Goal: Task Accomplishment & Management: Complete application form

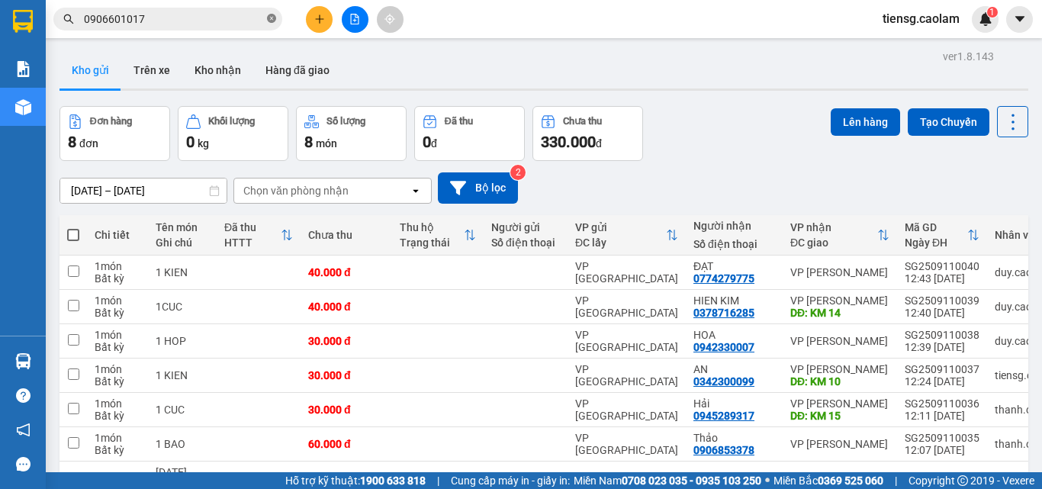
click at [273, 17] on icon "close-circle" at bounding box center [271, 18] width 9 height 9
click at [368, 20] on button at bounding box center [355, 19] width 27 height 27
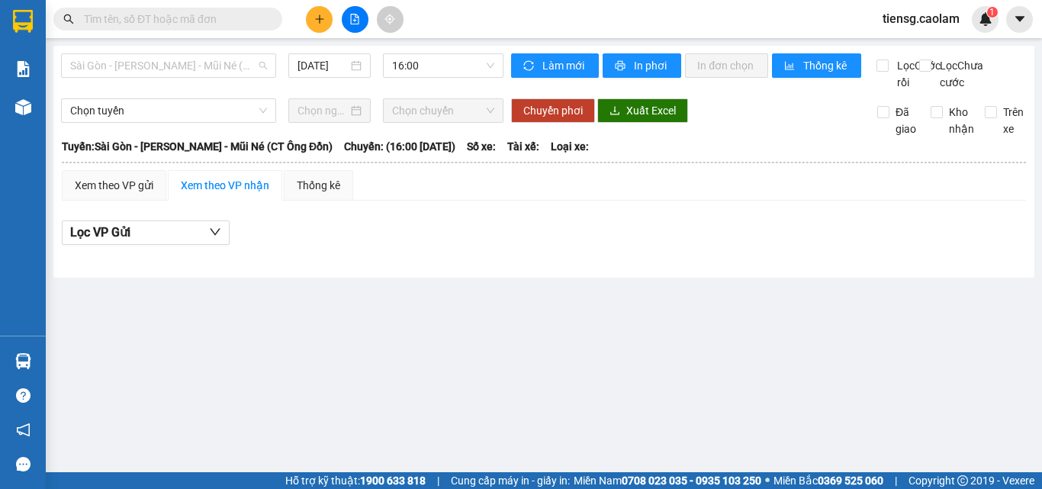
drag, startPoint x: 195, startPoint y: 65, endPoint x: 204, endPoint y: 92, distance: 28.7
click at [196, 65] on span "Sài Gòn - [PERSON_NAME] - Mũi Né (CT Ông Đồn)" at bounding box center [168, 65] width 197 height 23
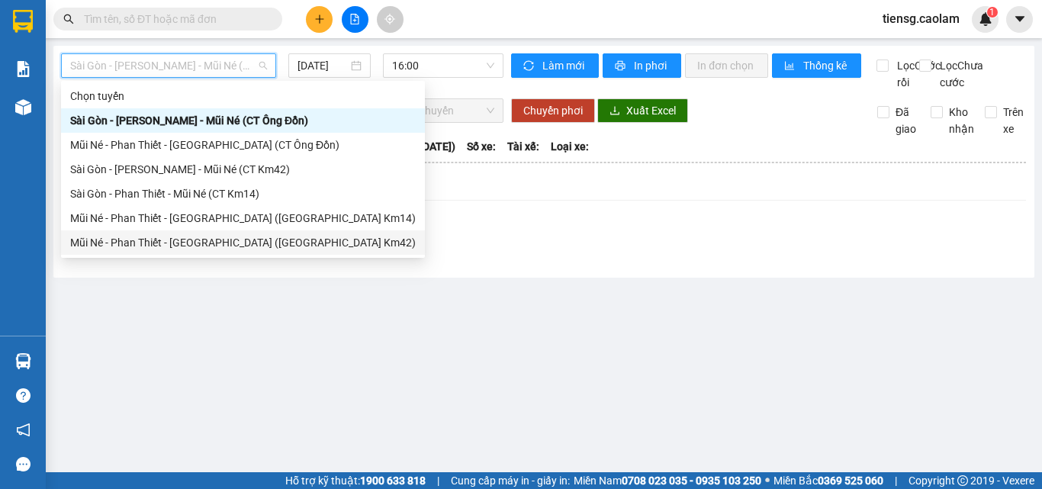
click at [236, 237] on div "Mũi Né - Phan Thiết - [GEOGRAPHIC_DATA] ([GEOGRAPHIC_DATA] Km42)" at bounding box center [243, 242] width 346 height 17
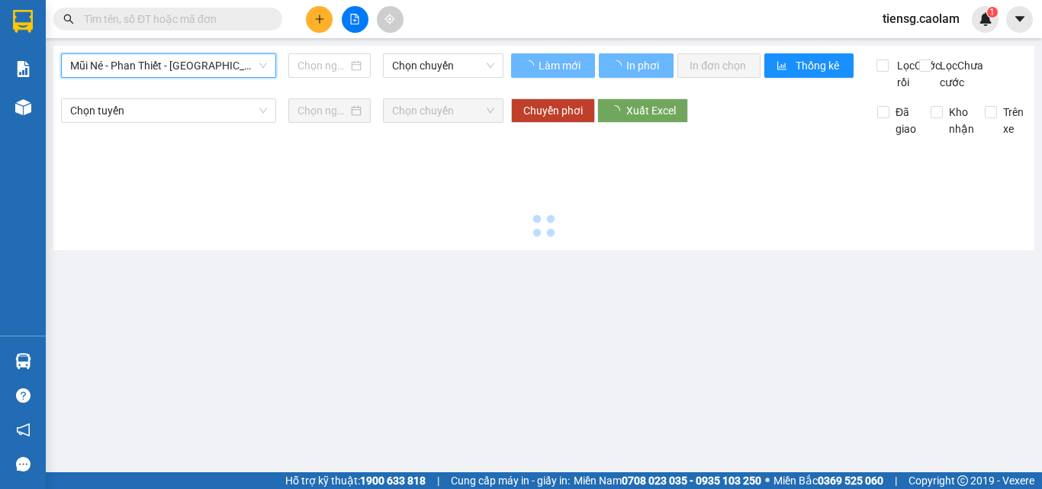
type input "[DATE]"
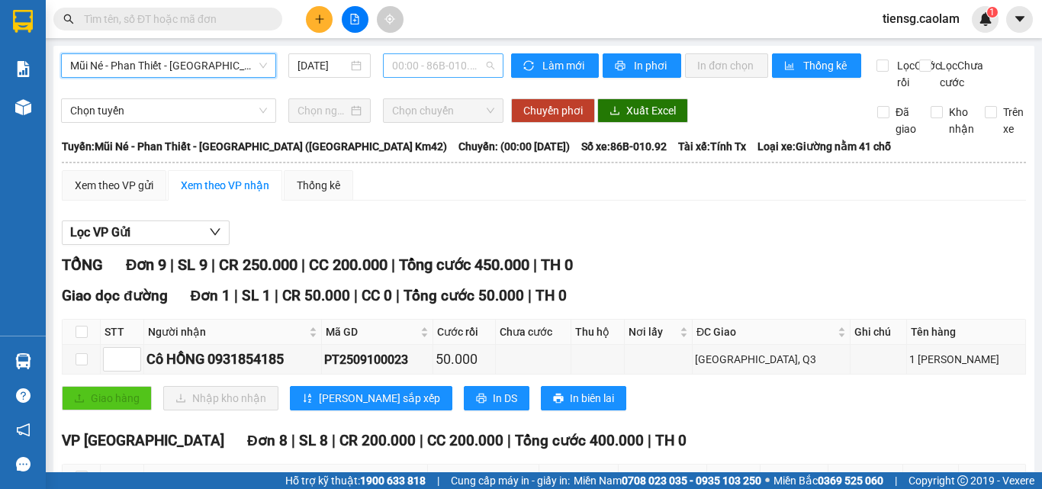
click at [427, 62] on span "00:00 - 86B-010.92" at bounding box center [443, 65] width 102 height 23
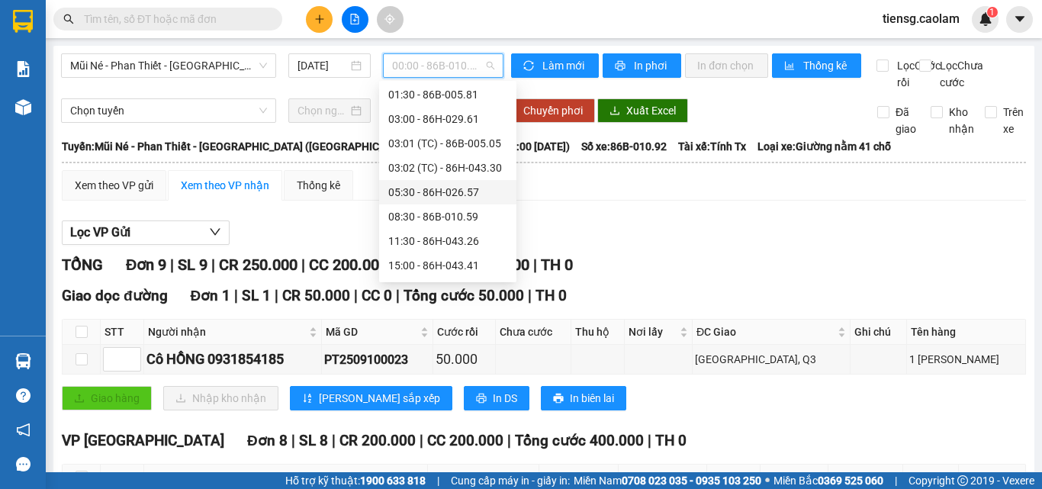
scroll to position [76, 0]
click at [431, 191] on div "08:30 - 86B-010.59" at bounding box center [447, 190] width 119 height 17
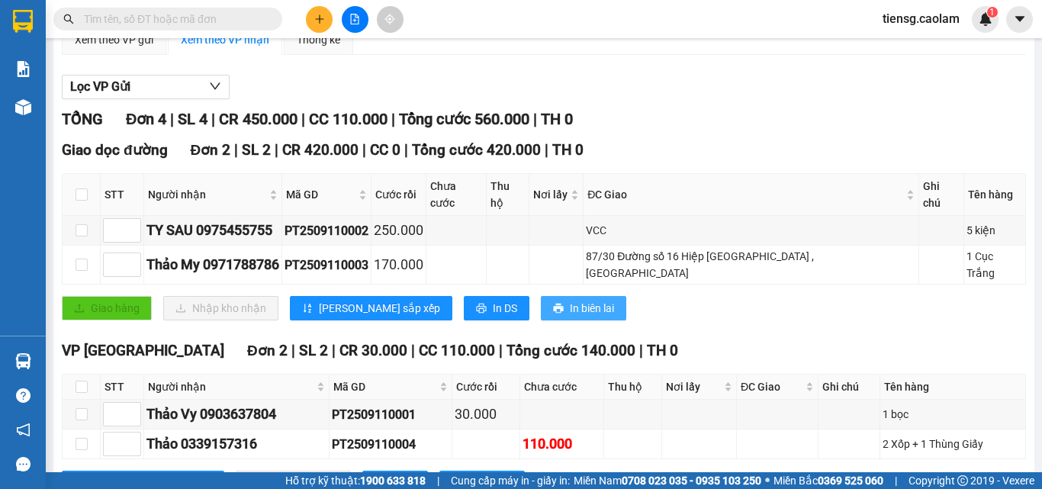
scroll to position [153, 0]
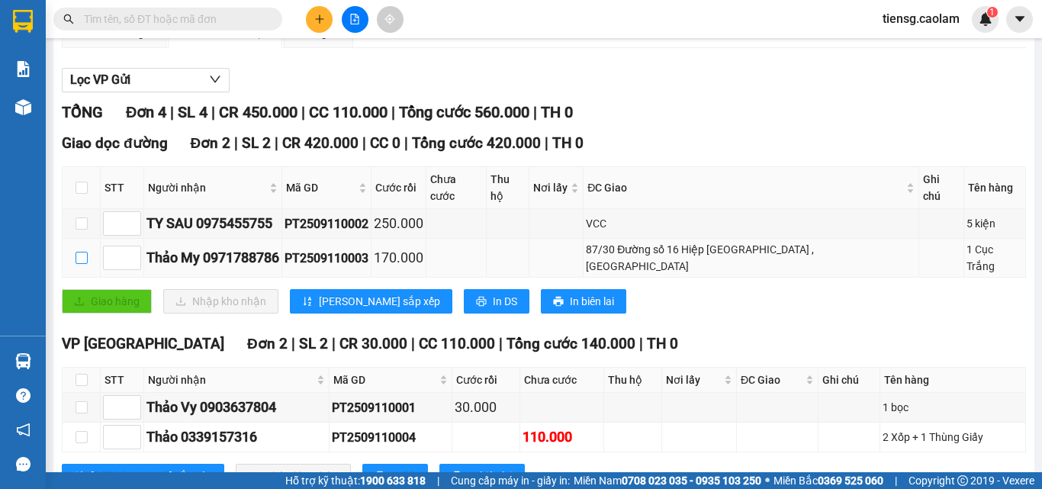
click at [78, 255] on input "checkbox" at bounding box center [82, 258] width 12 height 12
checkbox input "true"
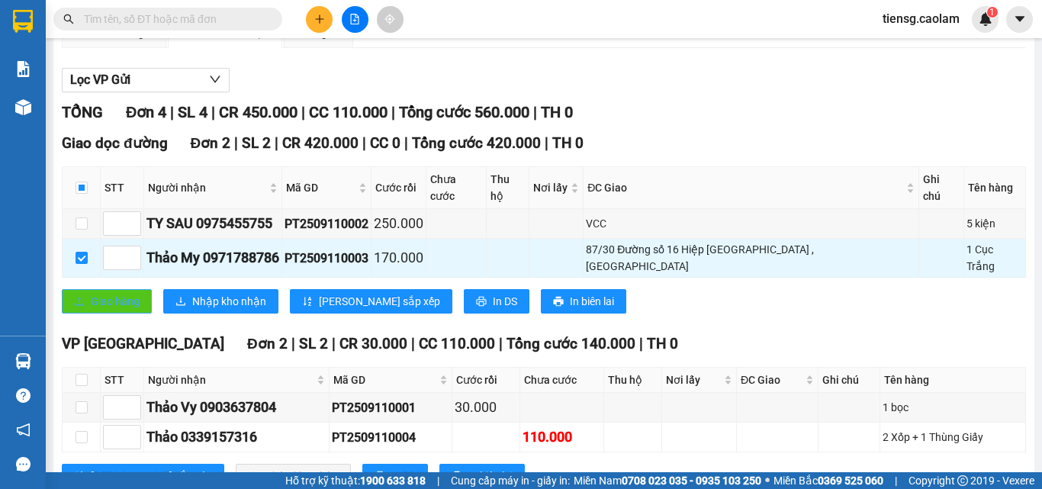
click at [121, 293] on span "Giao hàng" at bounding box center [115, 301] width 49 height 17
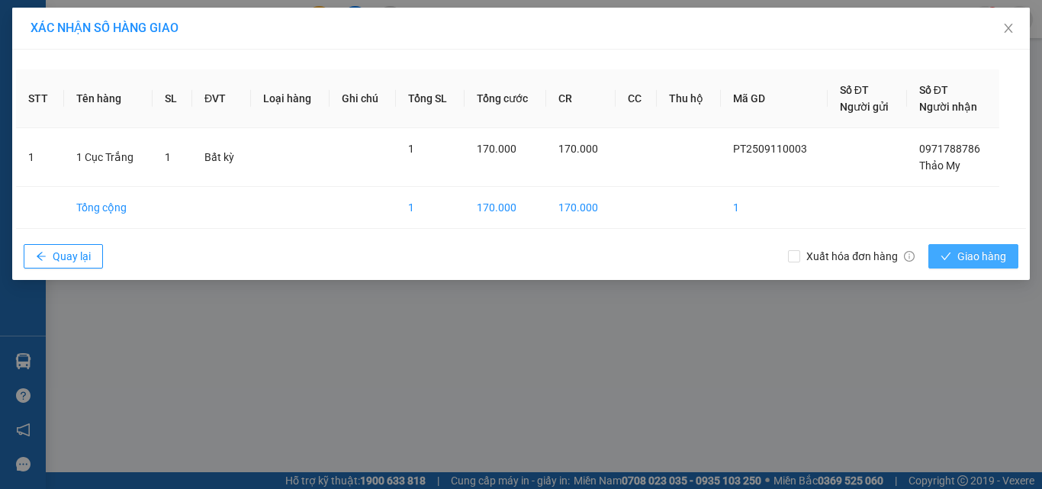
click at [975, 259] on span "Giao hàng" at bounding box center [981, 256] width 49 height 17
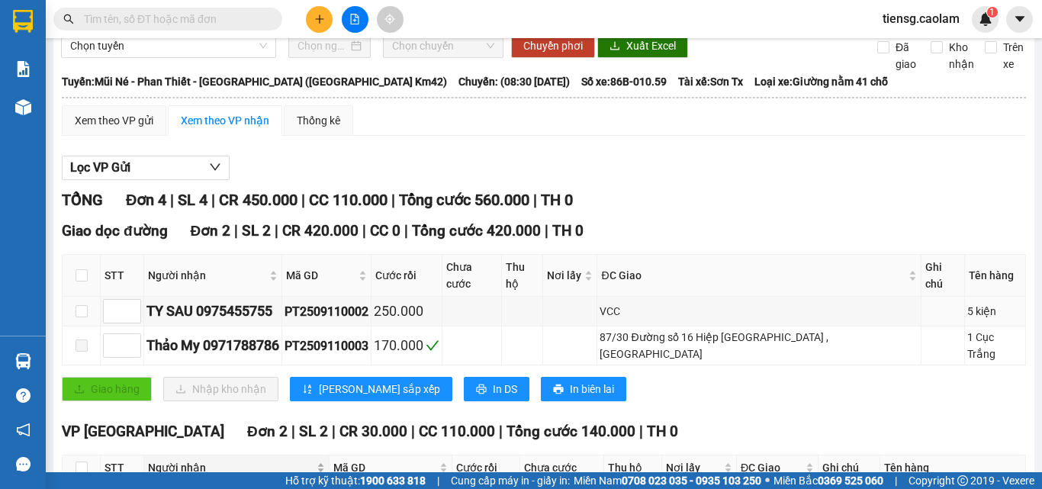
scroll to position [202, 0]
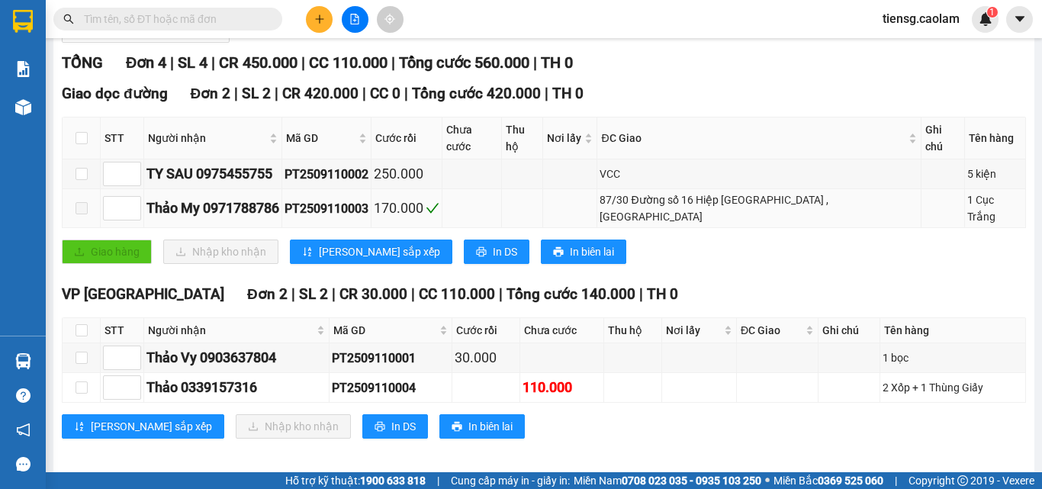
click at [81, 202] on span at bounding box center [82, 208] width 12 height 12
click at [82, 326] on input "checkbox" at bounding box center [82, 330] width 12 height 12
checkbox input "true"
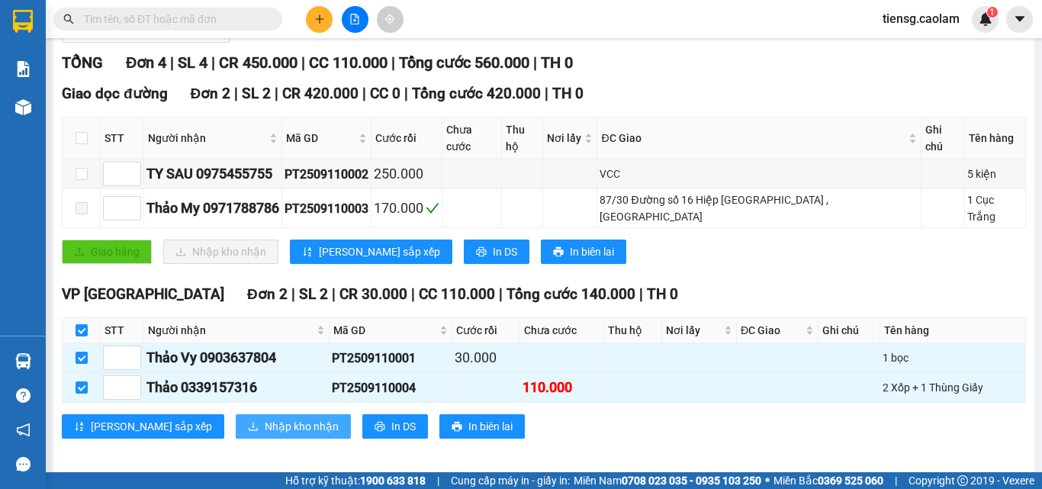
click at [265, 418] on span "Nhập kho nhận" at bounding box center [302, 426] width 74 height 17
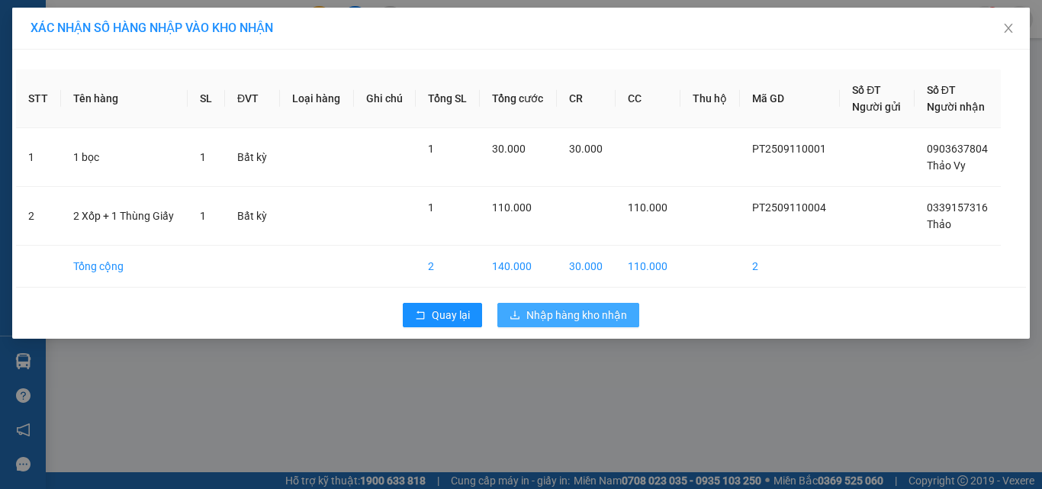
click at [581, 324] on button "Nhập hàng kho nhận" at bounding box center [568, 315] width 142 height 24
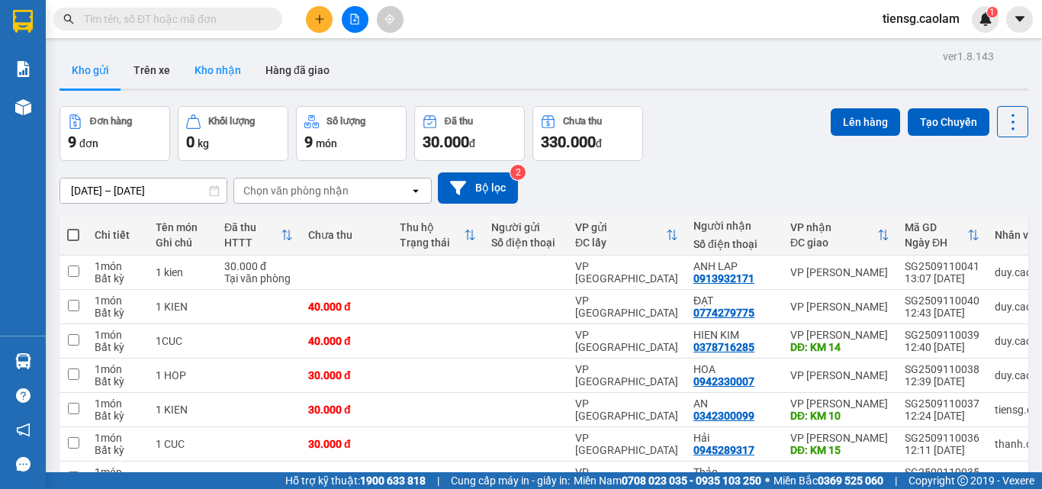
click at [211, 69] on button "Kho nhận" at bounding box center [217, 70] width 71 height 37
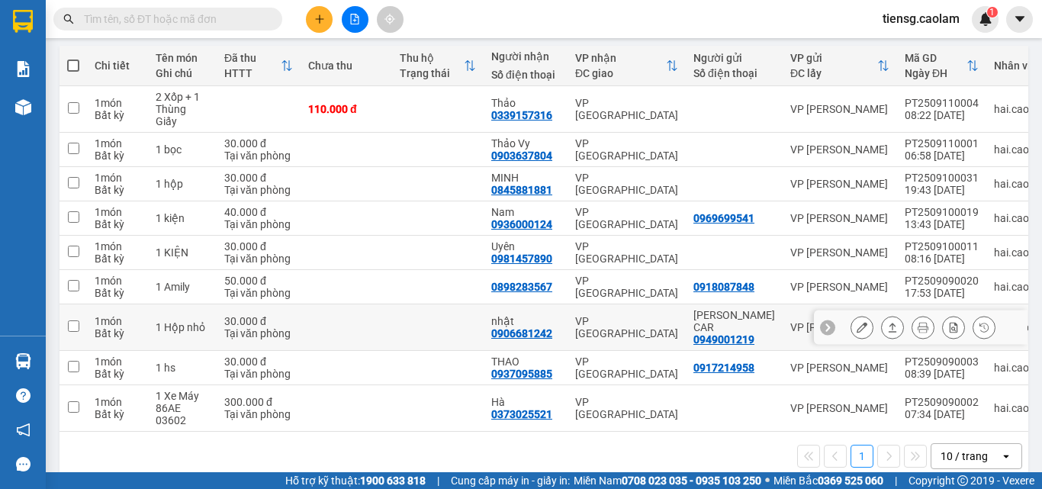
scroll to position [198, 0]
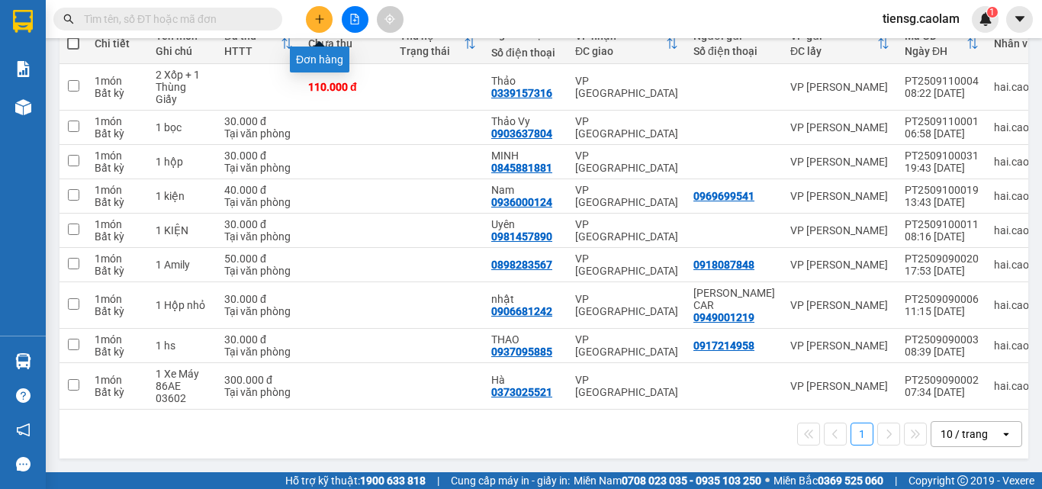
click at [320, 25] on button at bounding box center [319, 19] width 27 height 27
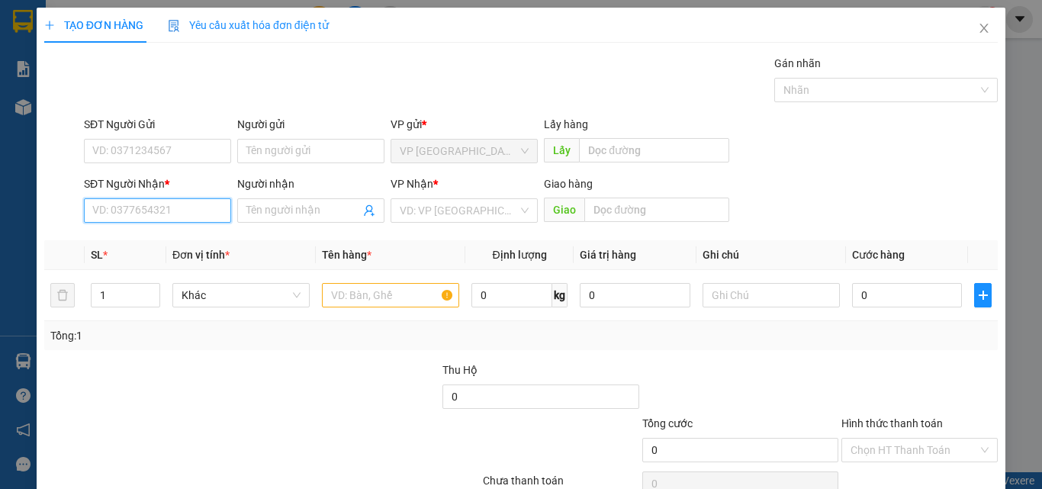
drag, startPoint x: 181, startPoint y: 211, endPoint x: 171, endPoint y: 205, distance: 11.3
click at [180, 211] on input "SĐT Người Nhận *" at bounding box center [157, 210] width 147 height 24
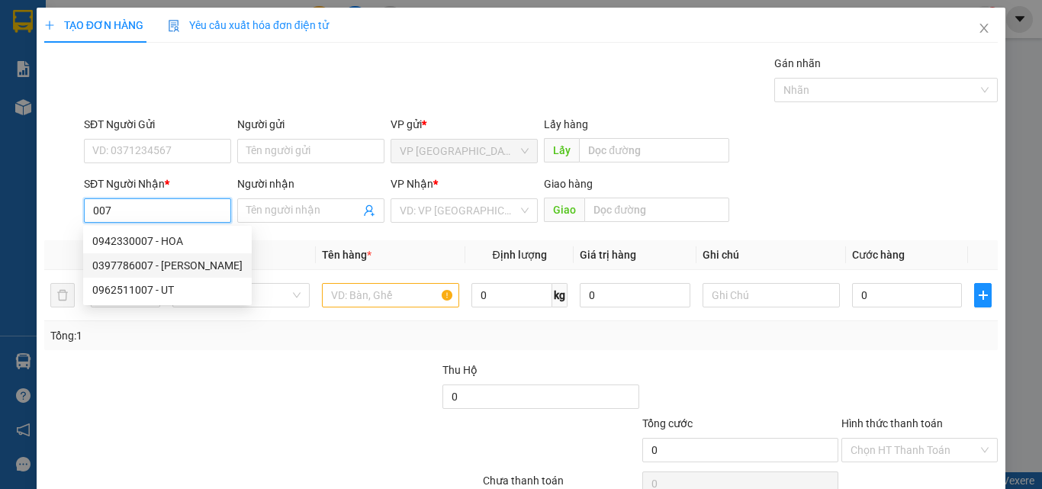
click at [207, 262] on div "0397786007 - [PERSON_NAME]" at bounding box center [167, 265] width 150 height 17
type input "0397786007"
type input "[PERSON_NAME]"
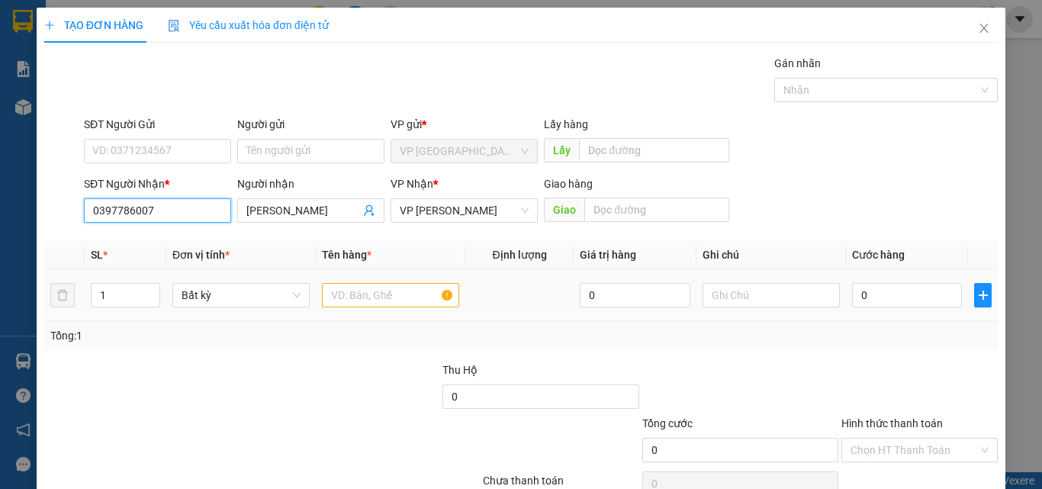
type input "0397786007"
drag, startPoint x: 391, startPoint y: 294, endPoint x: 355, endPoint y: 268, distance: 44.9
click at [388, 289] on input "text" at bounding box center [390, 295] width 137 height 24
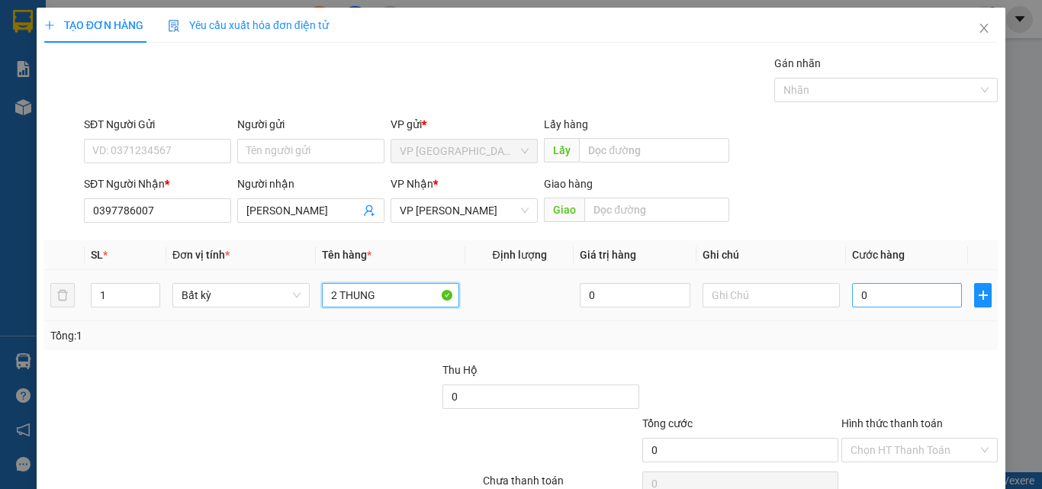
type input "2 THUNG"
click at [900, 294] on input "0" at bounding box center [907, 295] width 110 height 24
type input "1"
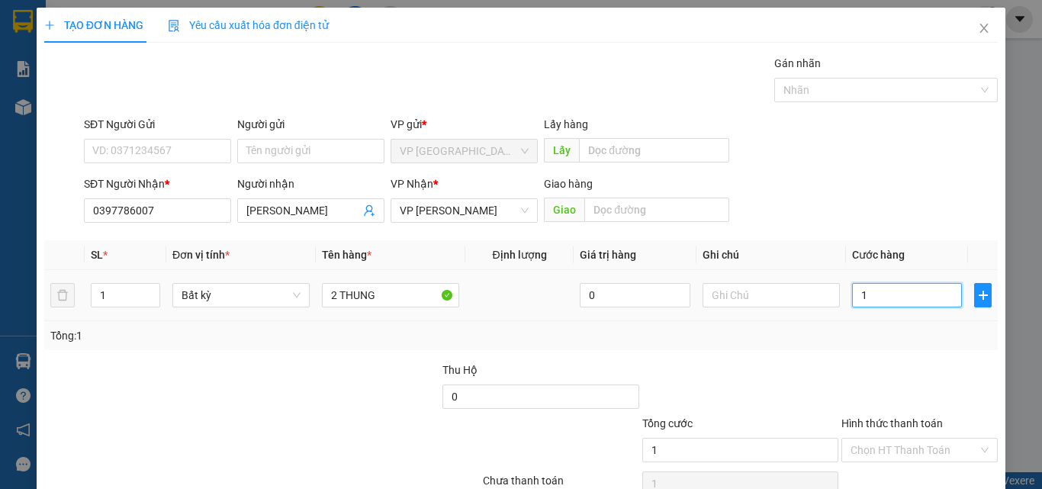
type input "11"
type input "116"
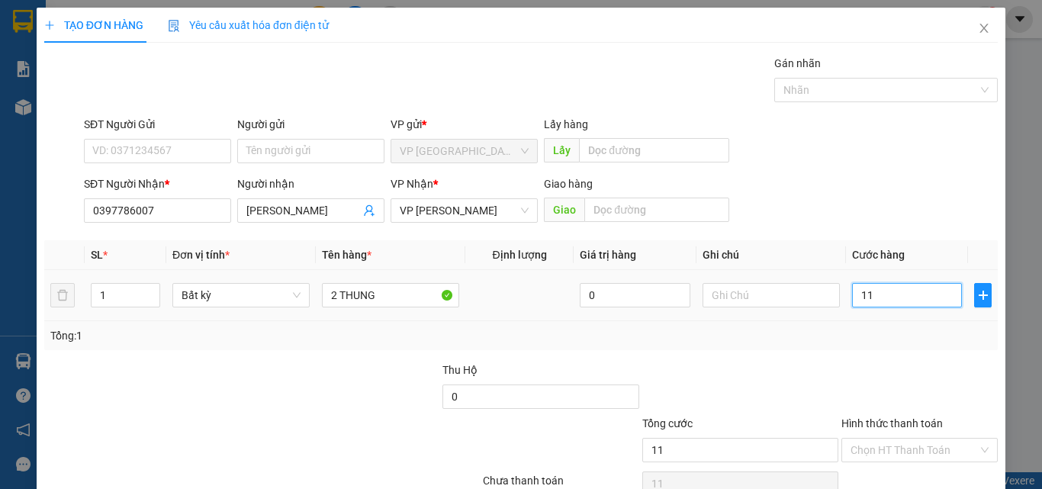
type input "116"
type input "1.166"
type input "116"
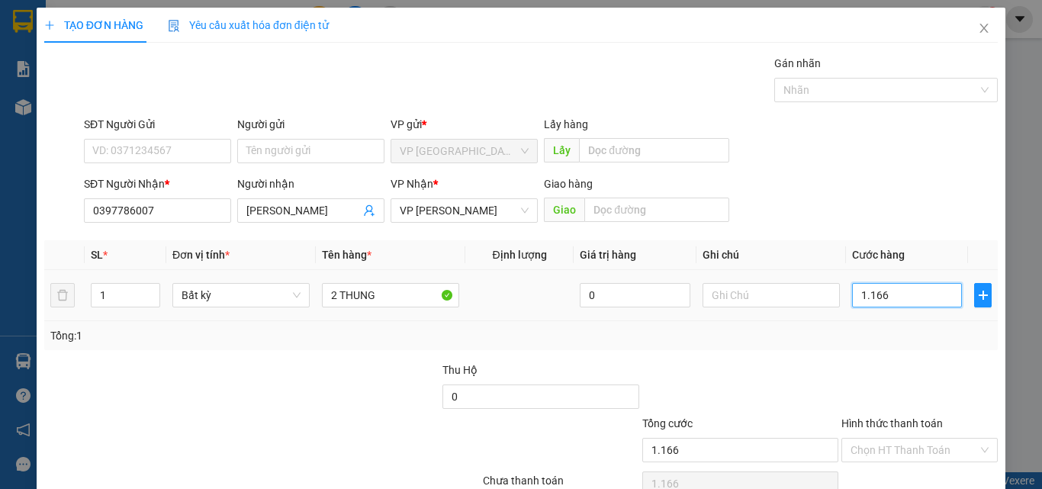
type input "116"
type input "11"
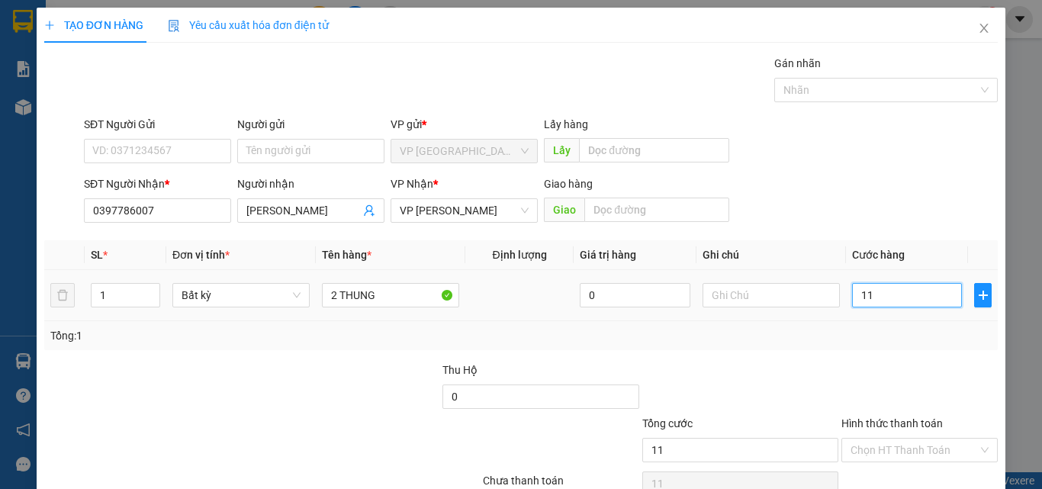
type input "1"
type input "0"
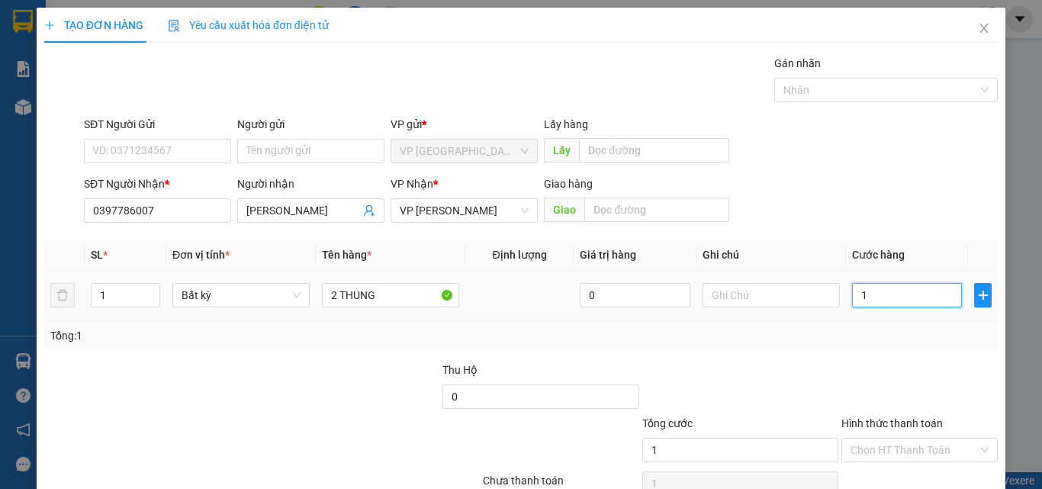
type input "0"
type input "01"
type input "1"
type input "016"
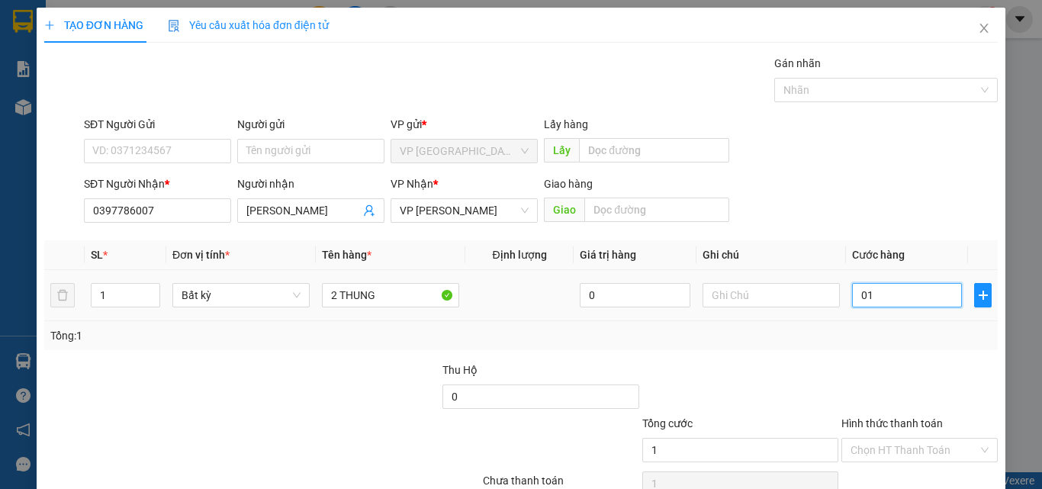
type input "16"
type input "0.160"
type input "160"
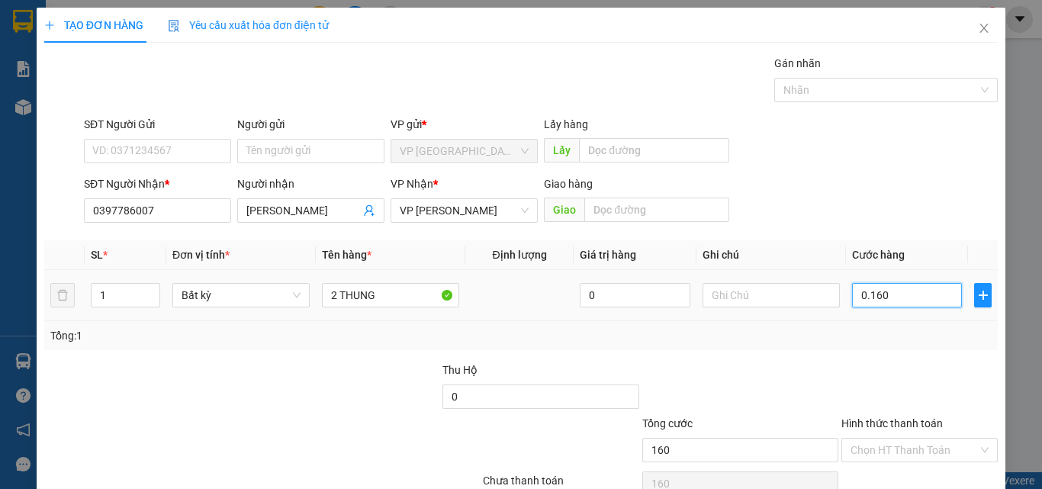
type input "01.600"
type input "1.600"
type input "016.000"
type input "16.000"
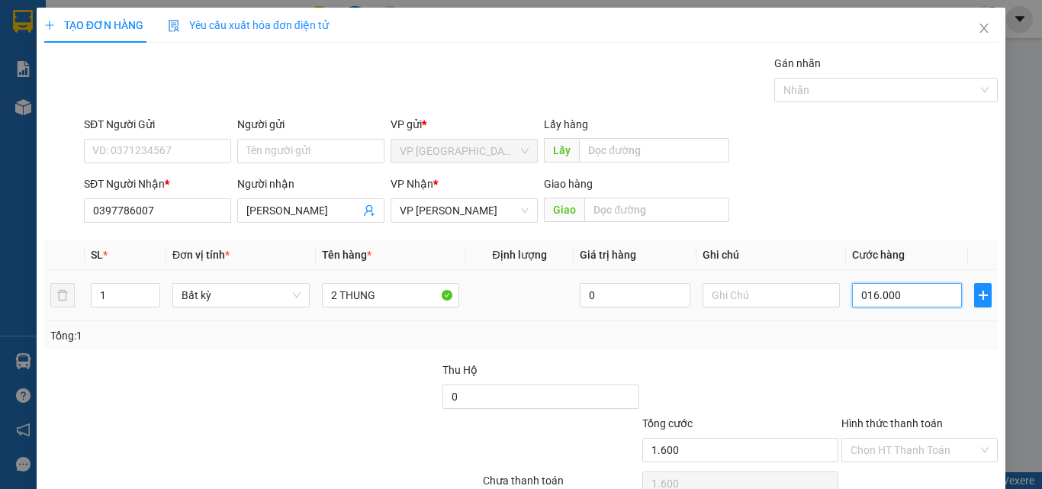
type input "16.000"
type input "0.160.000"
type input "160.000"
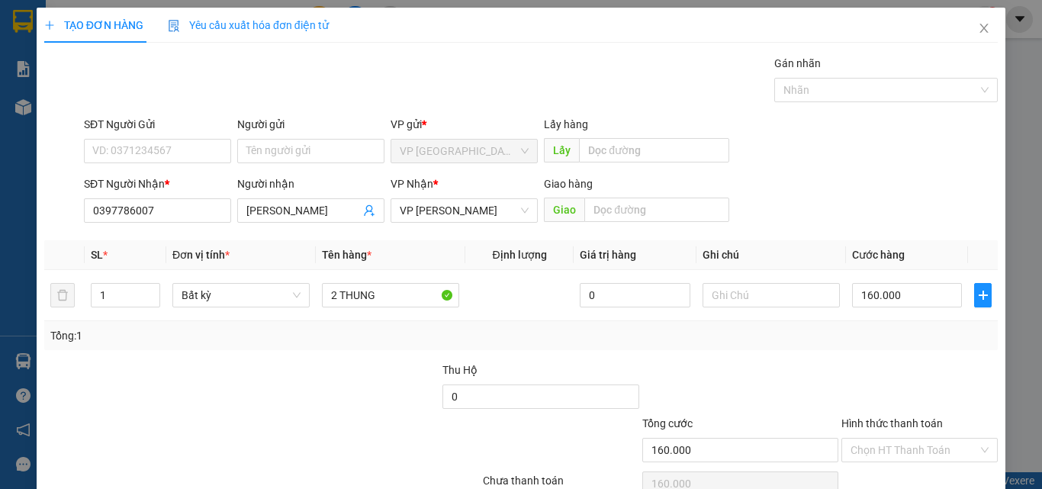
click at [873, 374] on div at bounding box center [919, 388] width 159 height 53
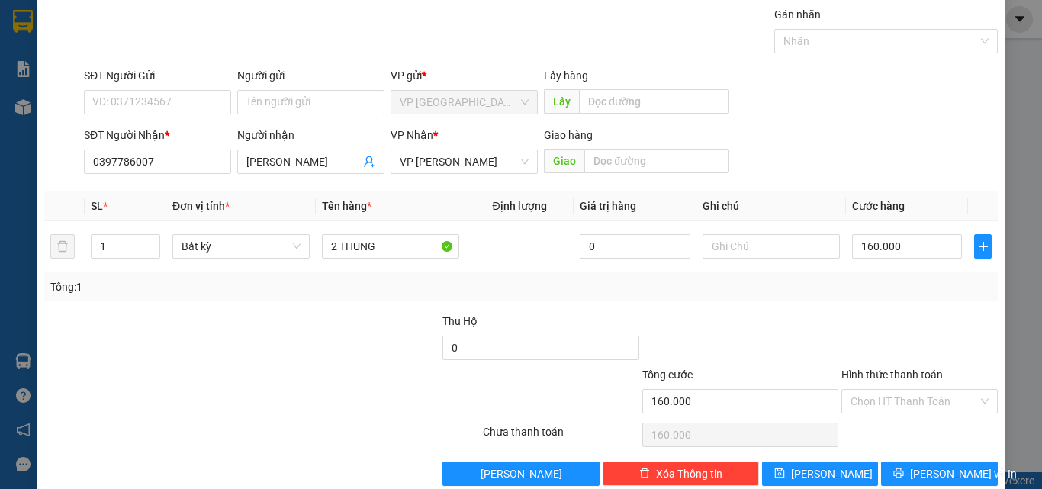
scroll to position [76, 0]
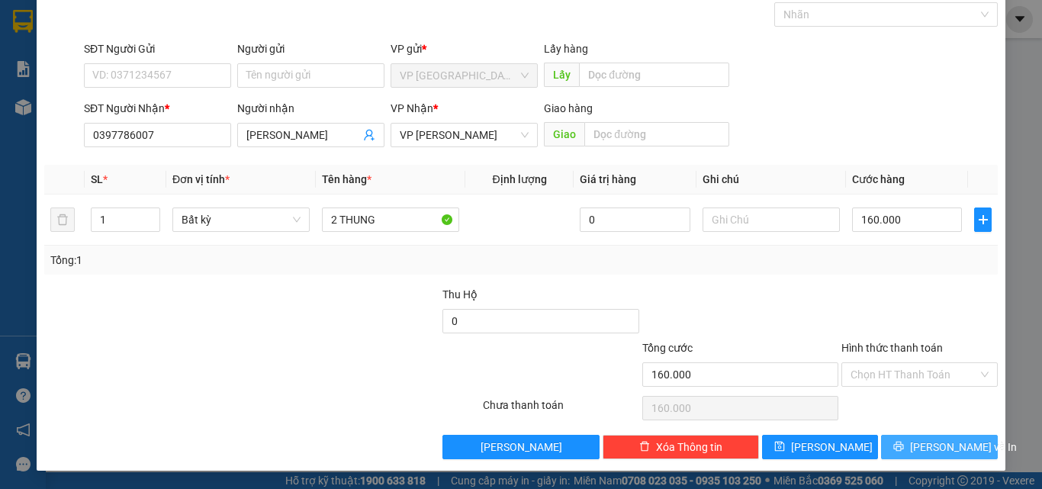
drag, startPoint x: 915, startPoint y: 442, endPoint x: 838, endPoint y: 407, distance: 85.4
click at [915, 440] on button "[PERSON_NAME] và In" at bounding box center [939, 447] width 117 height 24
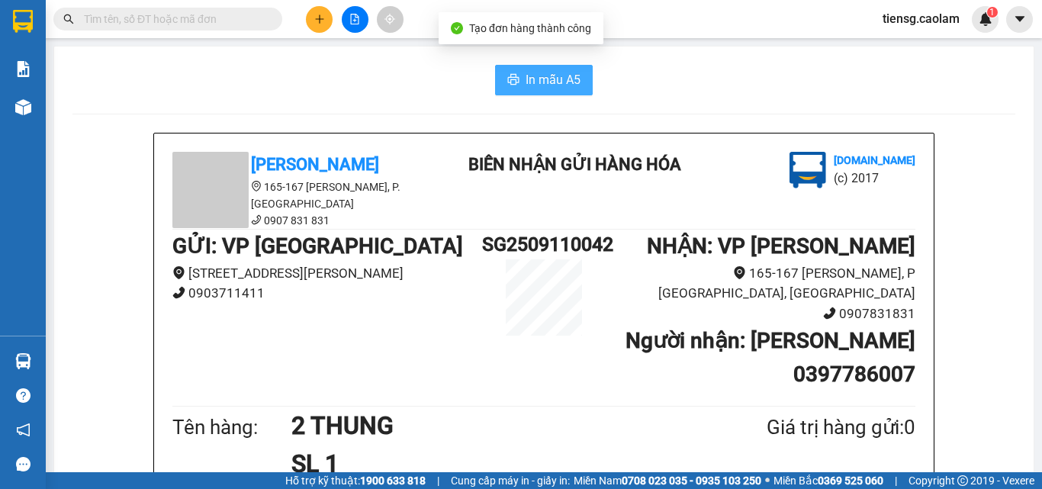
click at [548, 72] on span "In mẫu A5" at bounding box center [553, 79] width 55 height 19
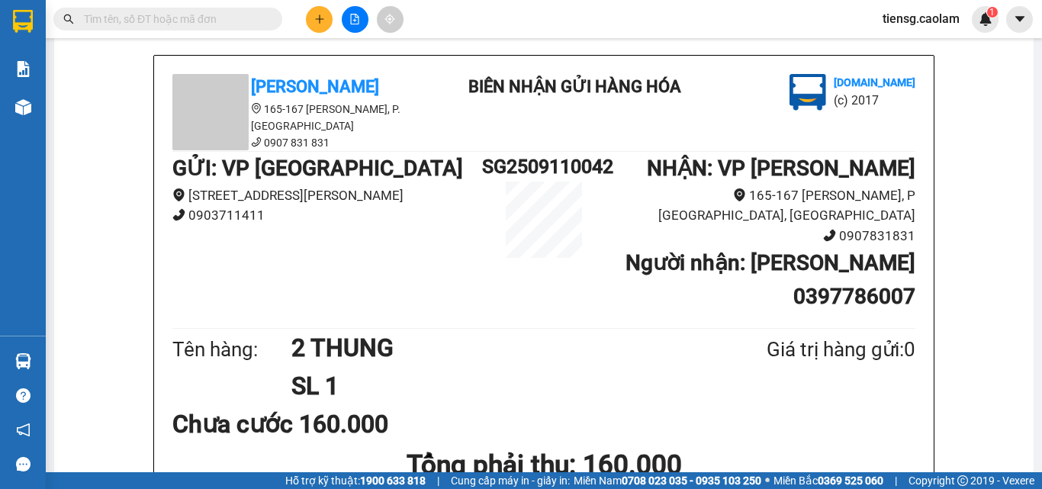
scroll to position [76, 0]
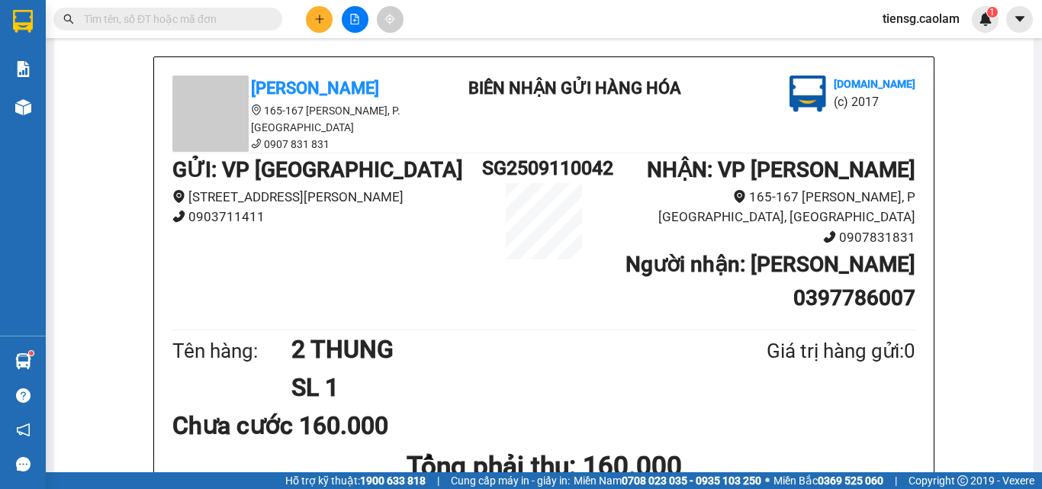
click at [315, 11] on button at bounding box center [319, 19] width 27 height 27
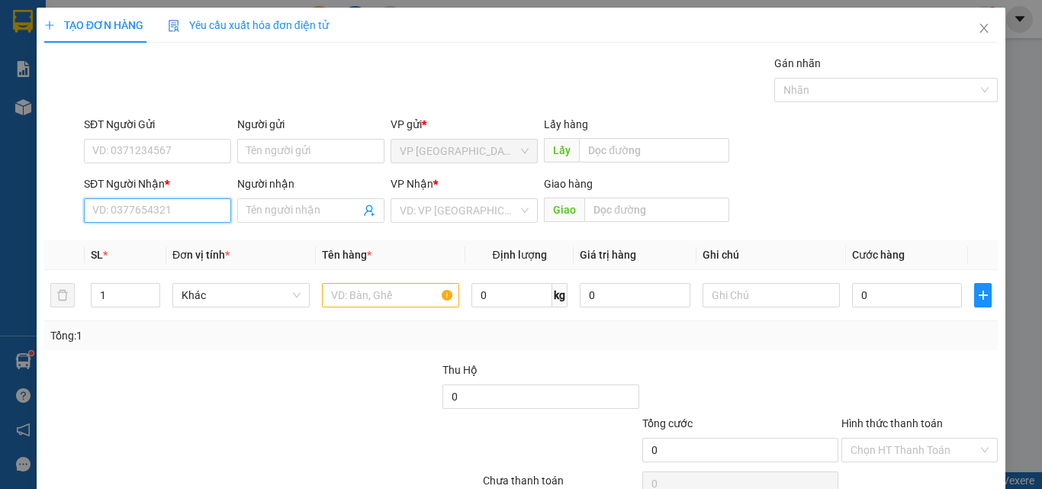
click at [175, 209] on input "SĐT Người Nhận *" at bounding box center [157, 210] width 147 height 24
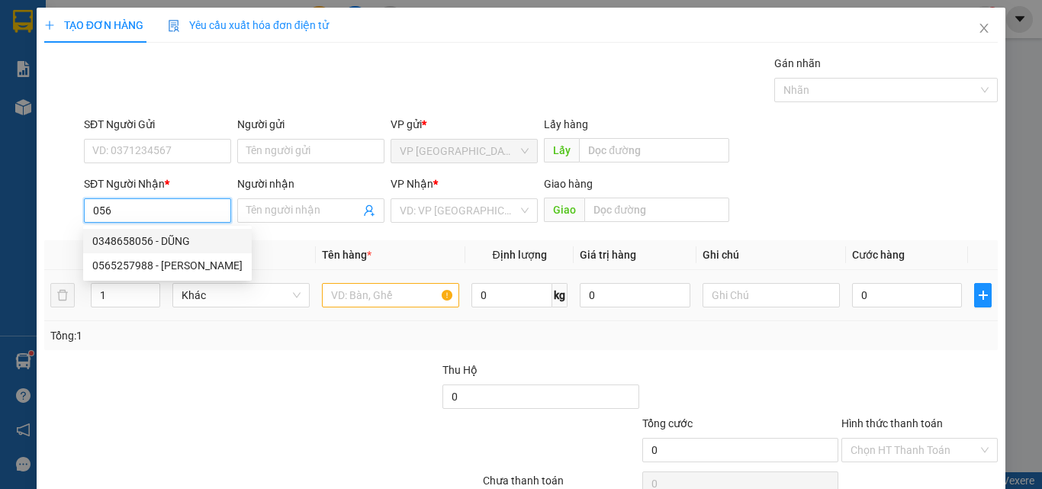
drag, startPoint x: 135, startPoint y: 245, endPoint x: 317, endPoint y: 273, distance: 183.7
click at [137, 245] on div "0348658056 - DŨNG" at bounding box center [167, 241] width 150 height 17
type input "0348658056"
type input "DŨNG"
type input "KM18"
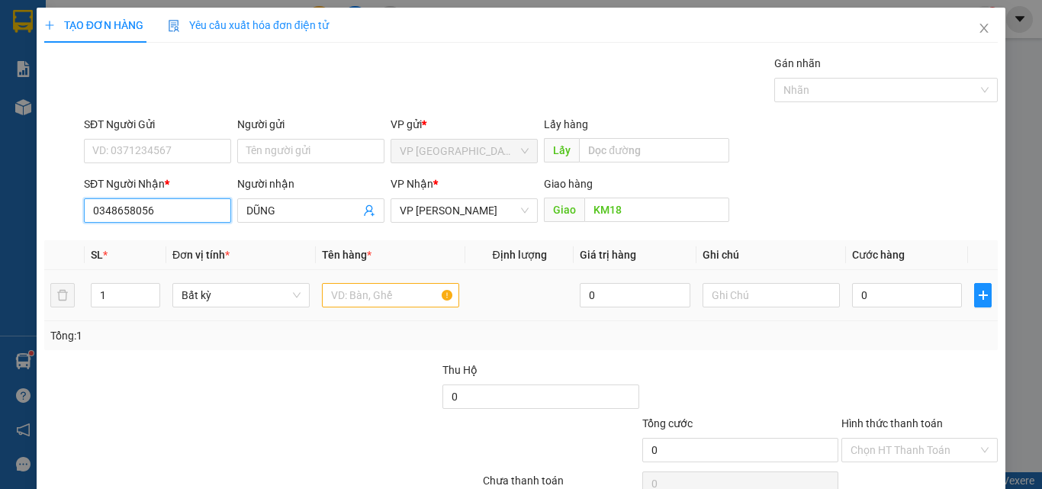
type input "0348658056"
click at [357, 287] on input "text" at bounding box center [390, 295] width 137 height 24
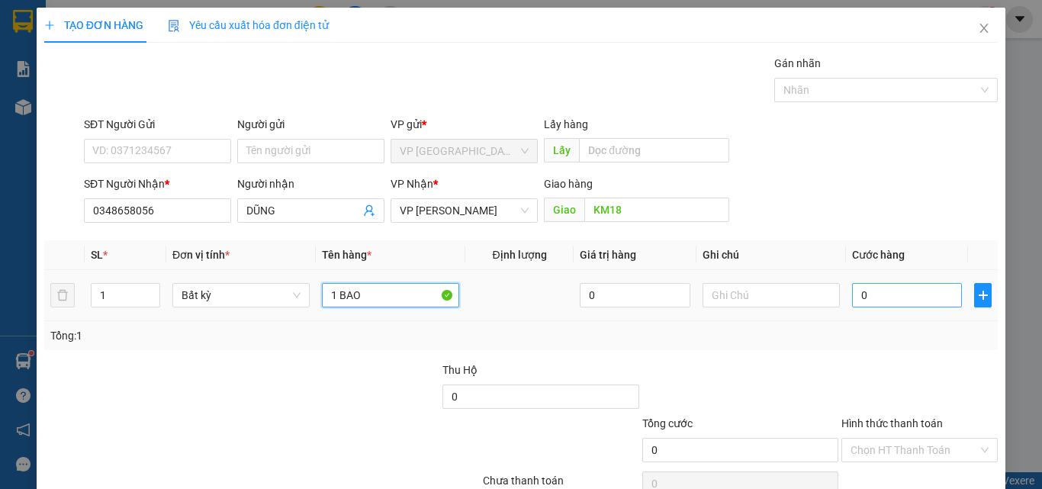
type input "1 BAO"
click at [927, 294] on input "0" at bounding box center [907, 295] width 110 height 24
type input "6"
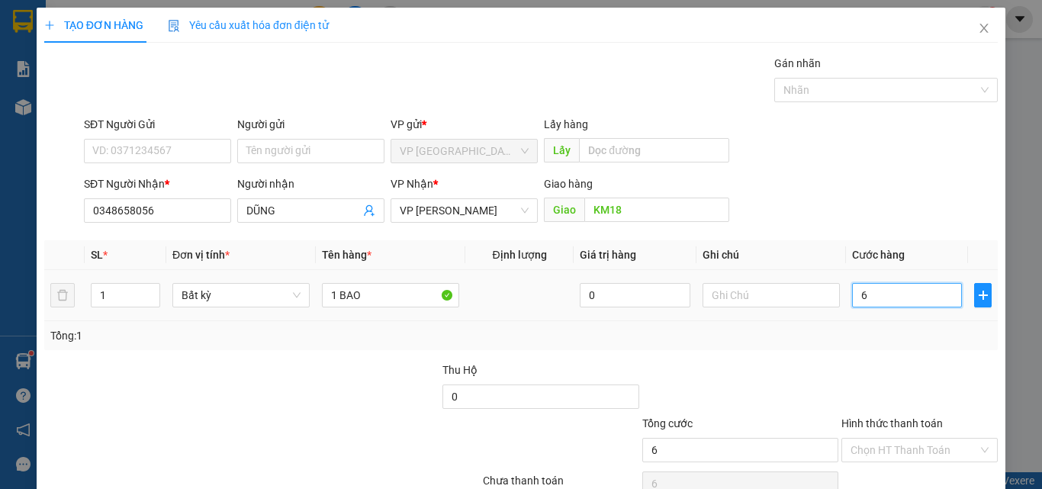
type input "60"
type input "600"
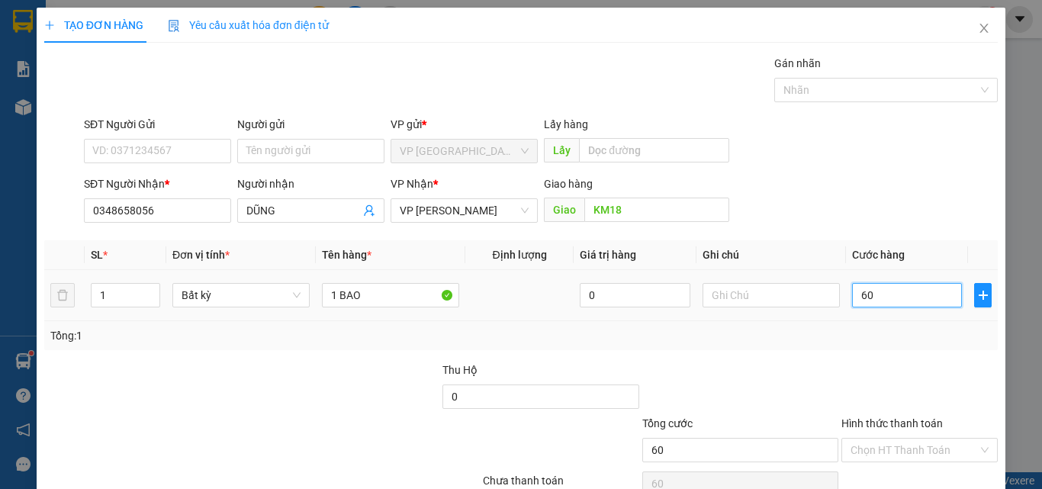
type input "600"
type input "6.000"
type input "60.000"
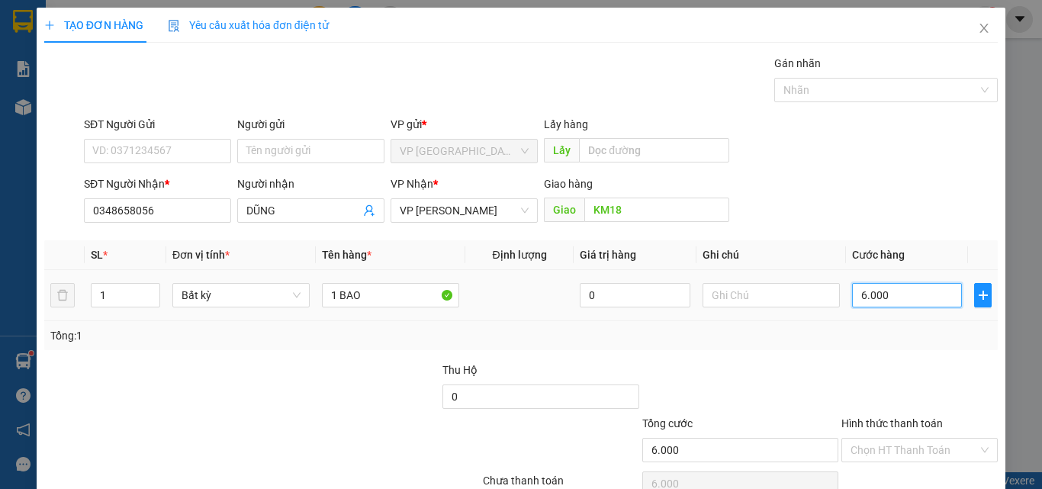
type input "60.000"
type input "600.000"
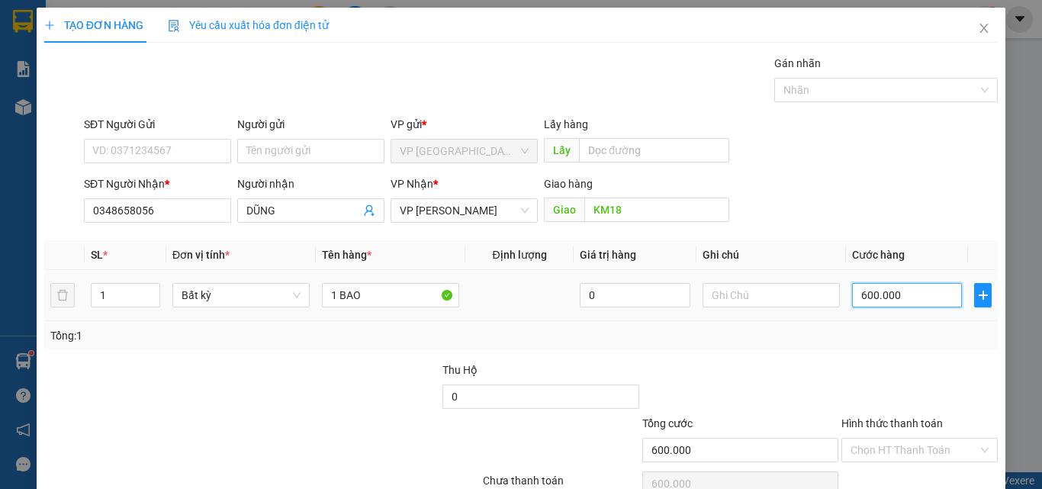
type input "60.000"
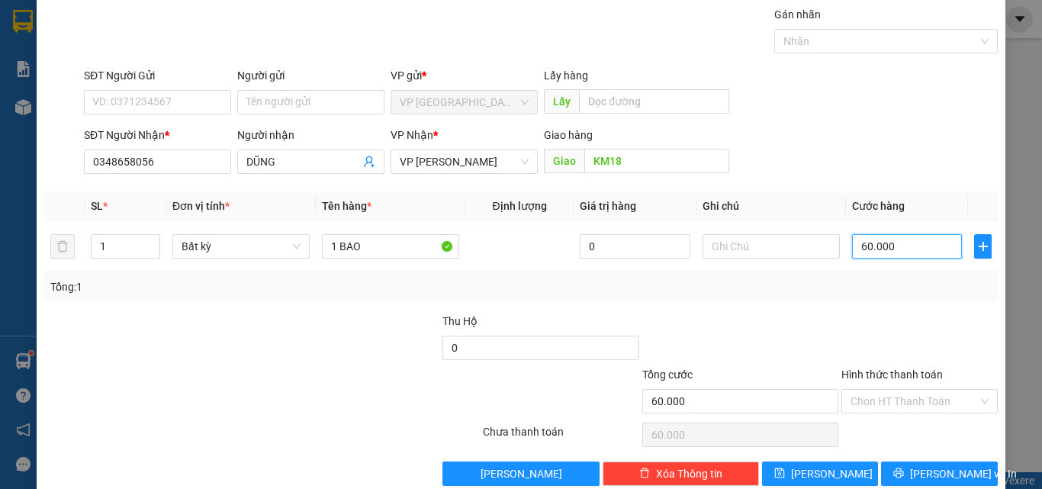
scroll to position [76, 0]
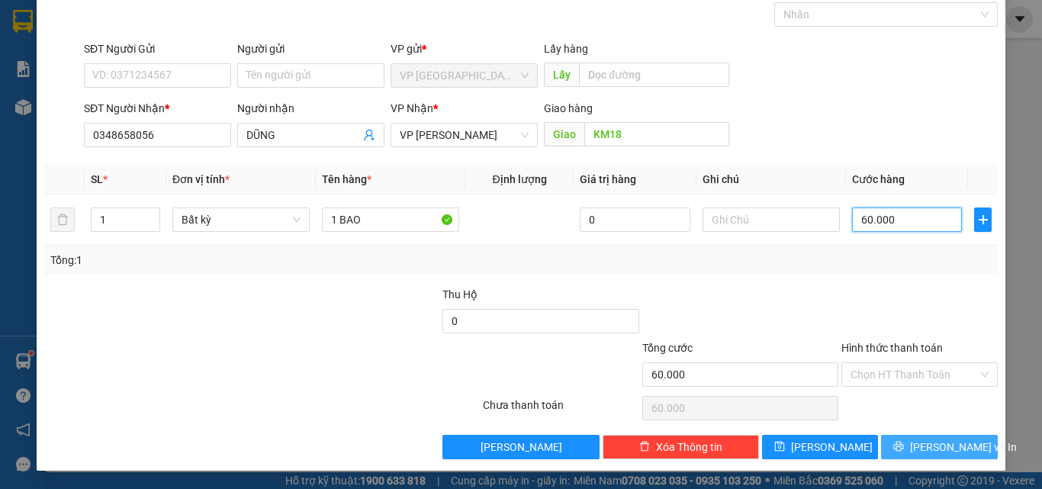
type input "60.000"
click at [922, 449] on span "[PERSON_NAME] và In" at bounding box center [963, 447] width 107 height 17
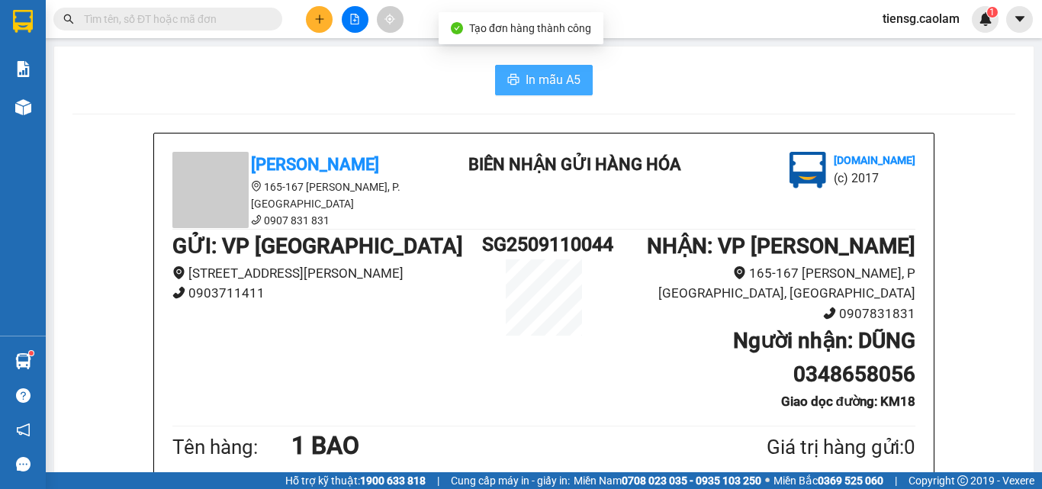
drag, startPoint x: 539, startPoint y: 78, endPoint x: 526, endPoint y: 92, distance: 18.9
click at [538, 78] on span "In mẫu A5" at bounding box center [553, 79] width 55 height 19
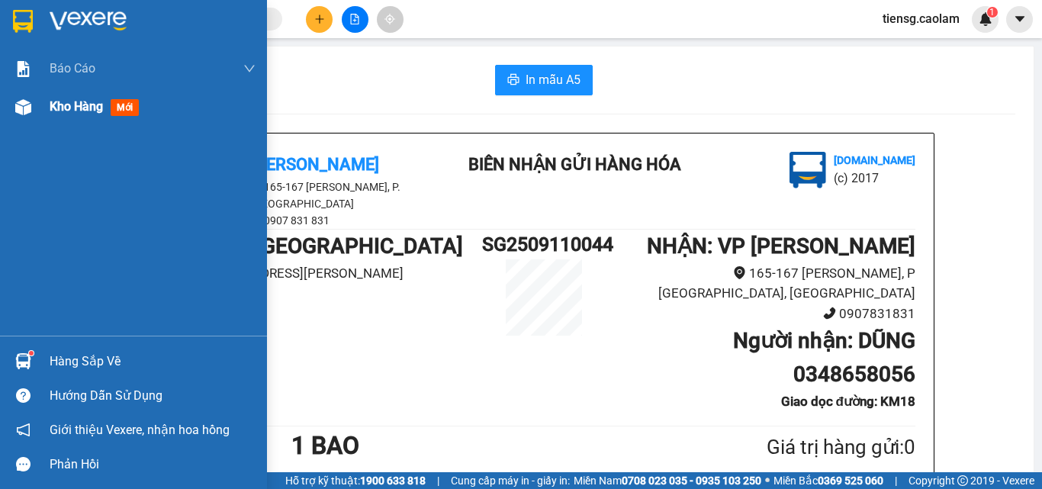
click at [40, 110] on div "Kho hàng mới" at bounding box center [133, 107] width 267 height 38
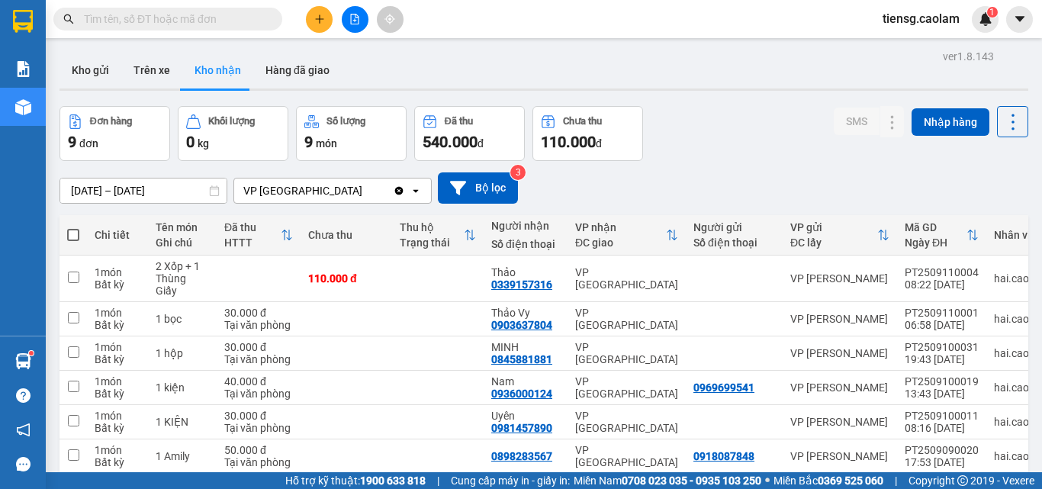
click at [52, 63] on main "ver 1.8.143 Kho gửi Trên xe Kho nhận Hàng đã giao Đơn hàng 9 đơn Khối lượng 0 k…" at bounding box center [521, 236] width 1042 height 472
click at [89, 75] on button "Kho gửi" at bounding box center [91, 70] width 62 height 37
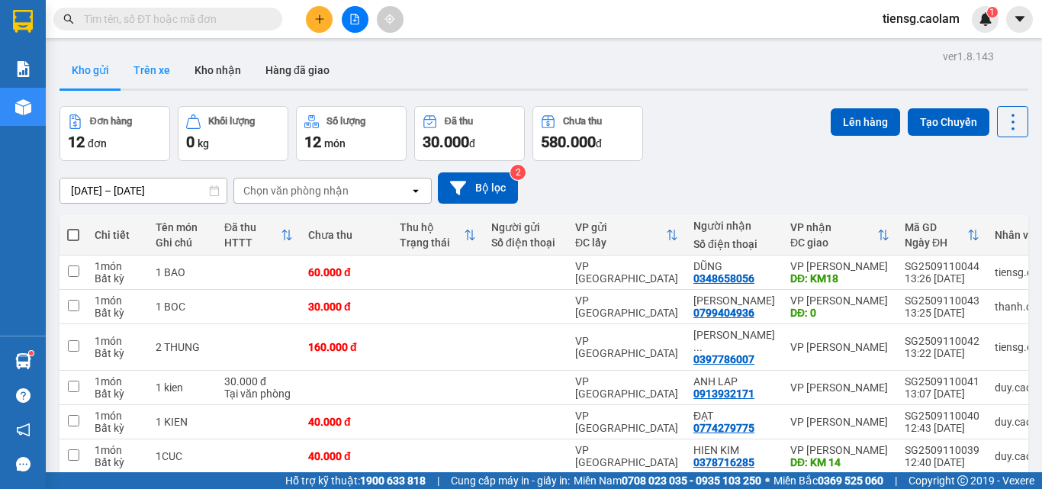
drag, startPoint x: 230, startPoint y: 71, endPoint x: 153, endPoint y: 74, distance: 77.9
click at [232, 71] on button "Kho nhận" at bounding box center [217, 70] width 71 height 37
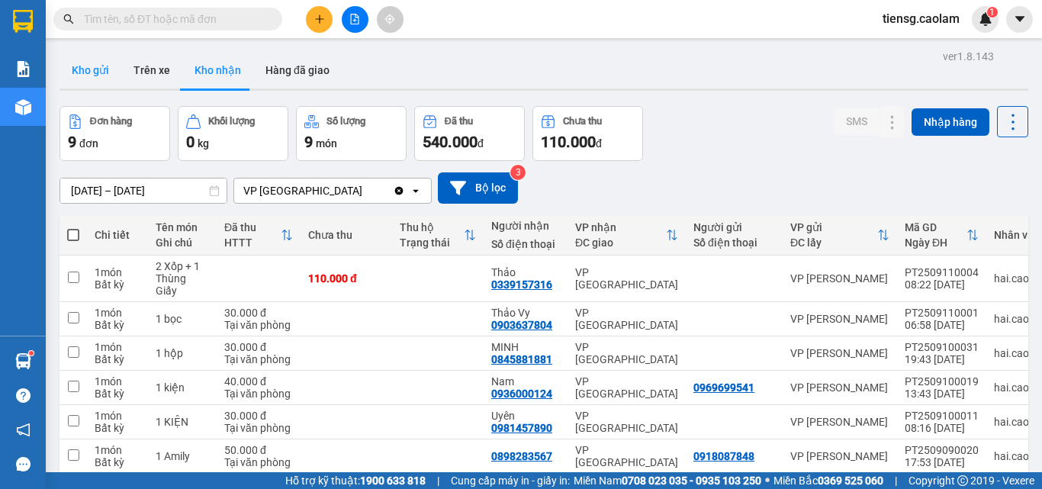
click at [88, 69] on button "Kho gửi" at bounding box center [91, 70] width 62 height 37
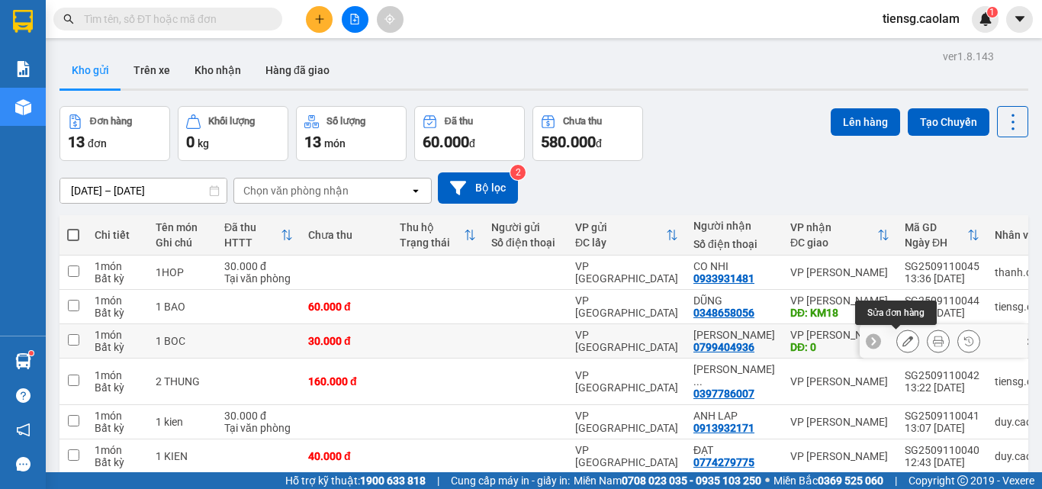
click at [902, 343] on icon at bounding box center [907, 341] width 11 height 11
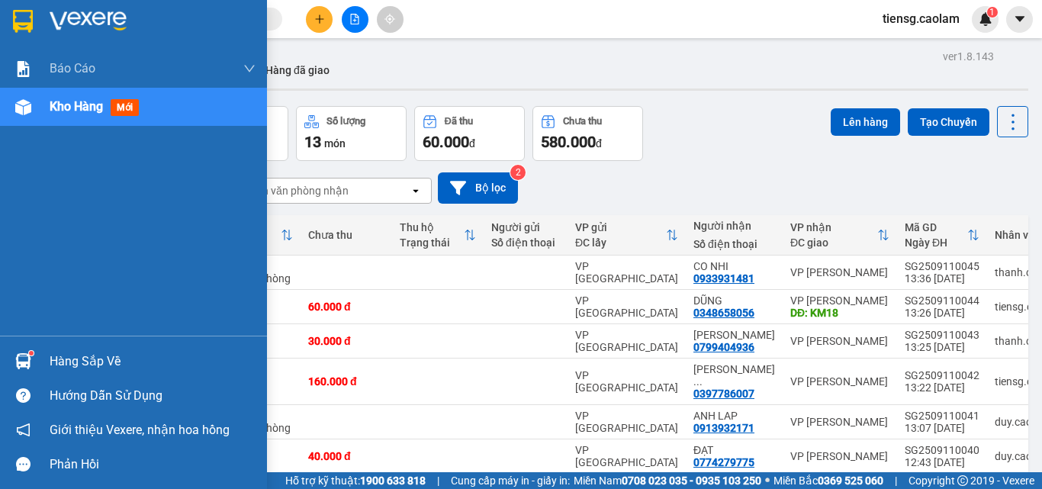
click at [83, 106] on span "Kho hàng" at bounding box center [76, 106] width 53 height 14
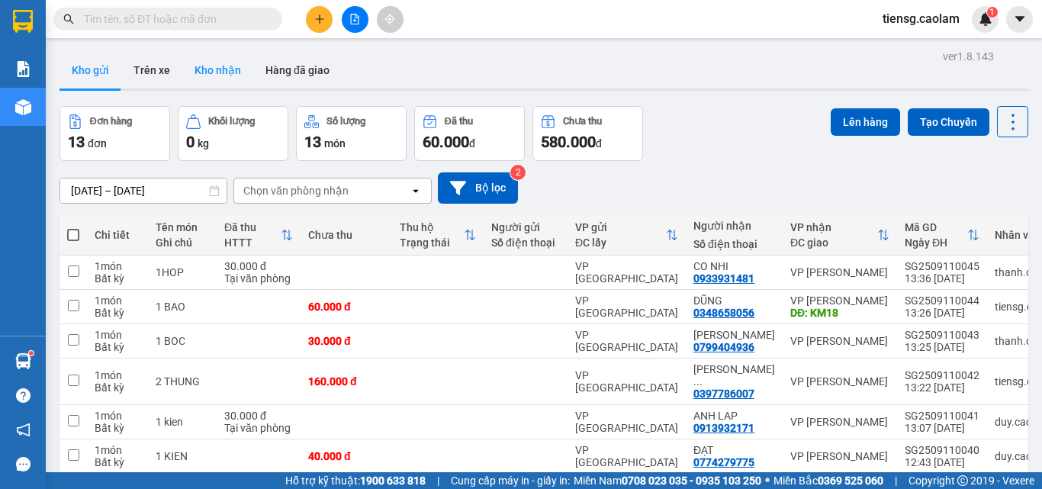
click at [214, 70] on button "Kho nhận" at bounding box center [217, 70] width 71 height 37
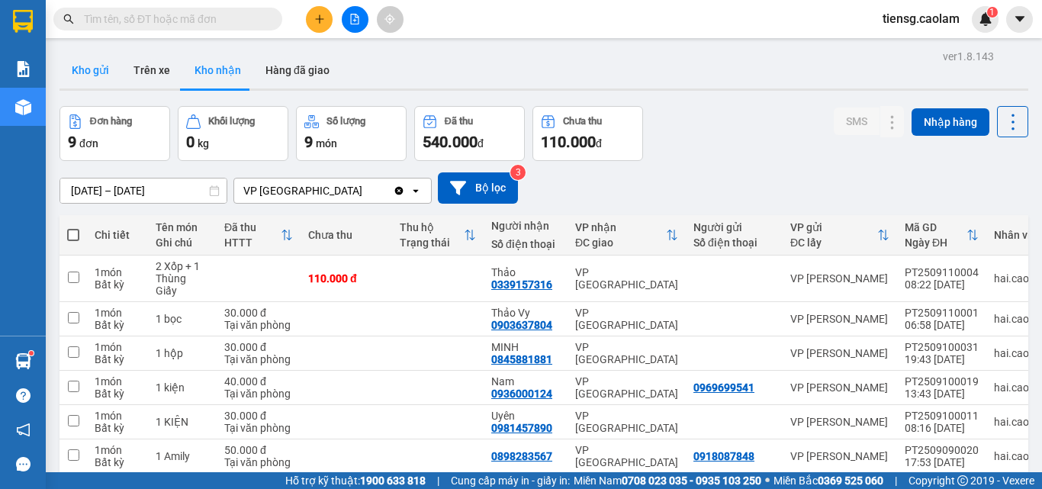
click at [103, 72] on button "Kho gửi" at bounding box center [91, 70] width 62 height 37
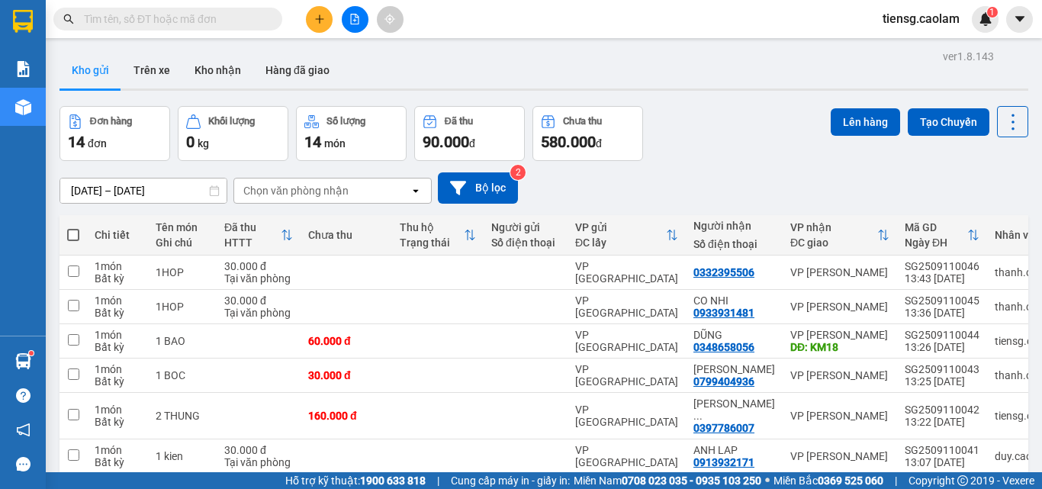
click at [72, 233] on span at bounding box center [73, 235] width 12 height 12
click at [73, 227] on input "checkbox" at bounding box center [73, 227] width 0 height 0
checkbox input "true"
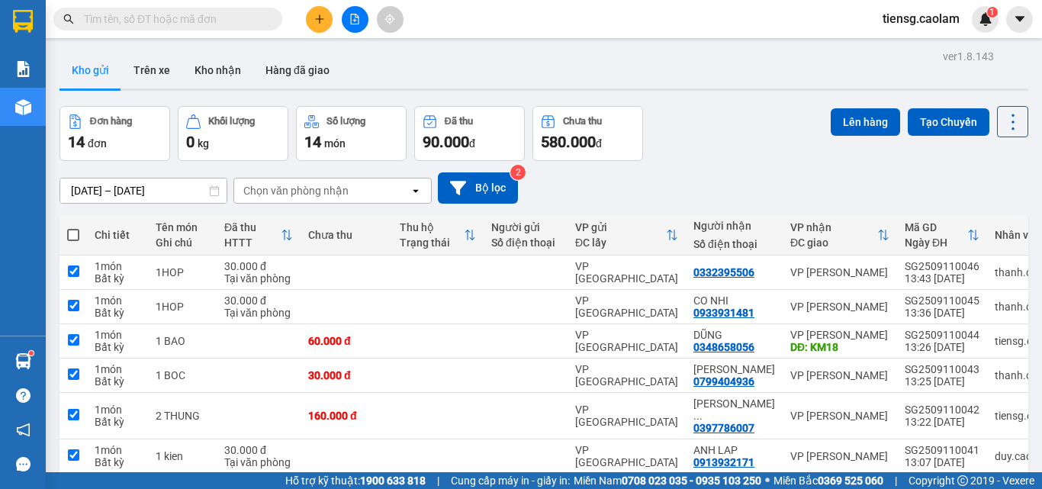
checkbox input "true"
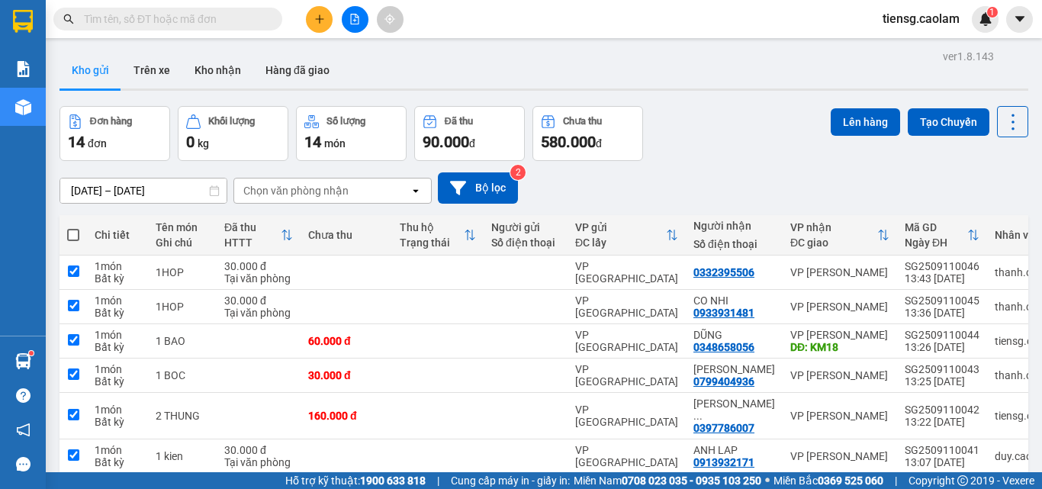
checkbox input "true"
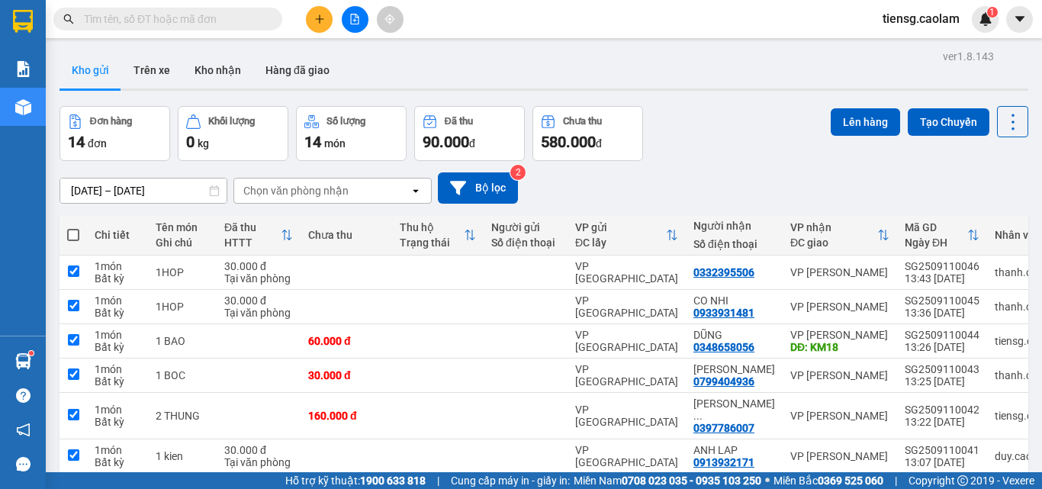
checkbox input "true"
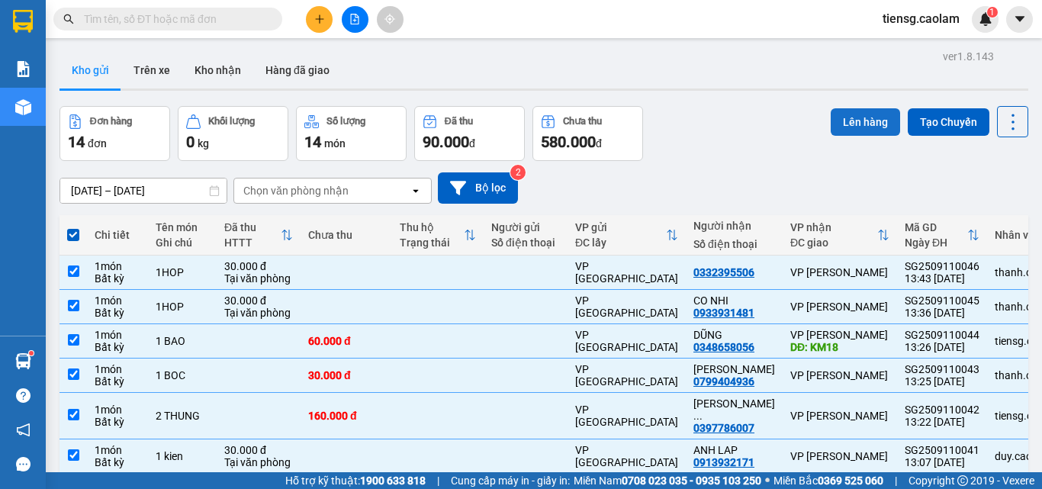
click at [864, 117] on button "Lên hàng" at bounding box center [865, 121] width 69 height 27
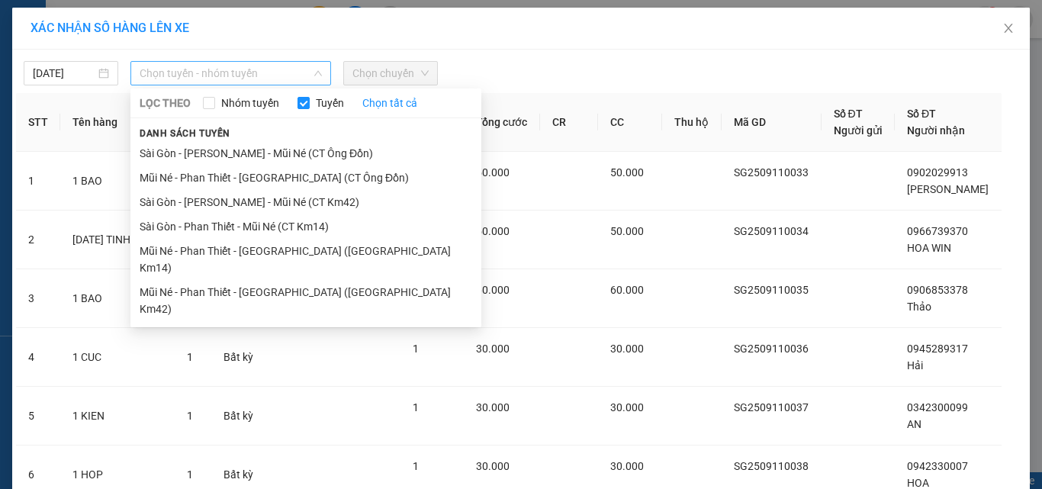
click at [236, 76] on span "Chọn tuyến - nhóm tuyến" at bounding box center [231, 73] width 182 height 23
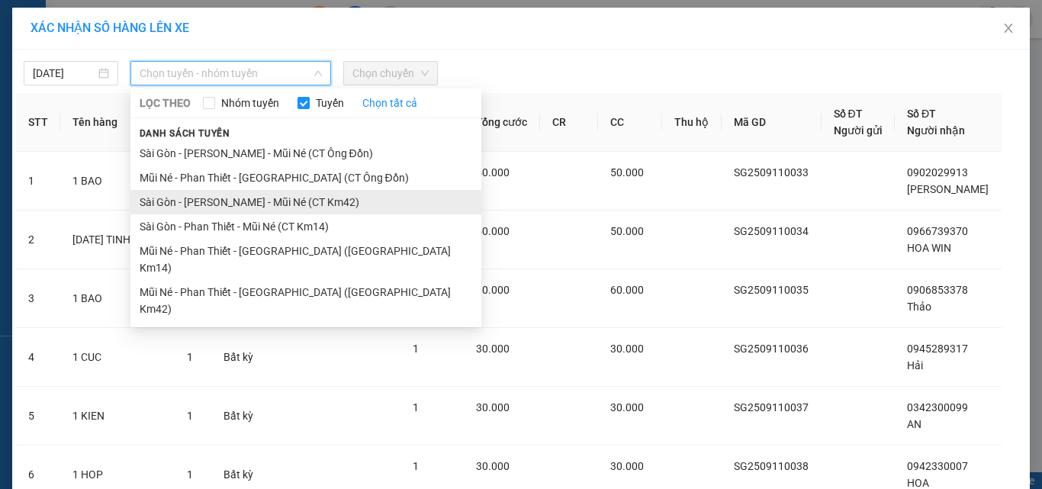
click at [283, 203] on li "Sài Gòn - [PERSON_NAME] - Mũi Né (CT Km42)" at bounding box center [305, 202] width 351 height 24
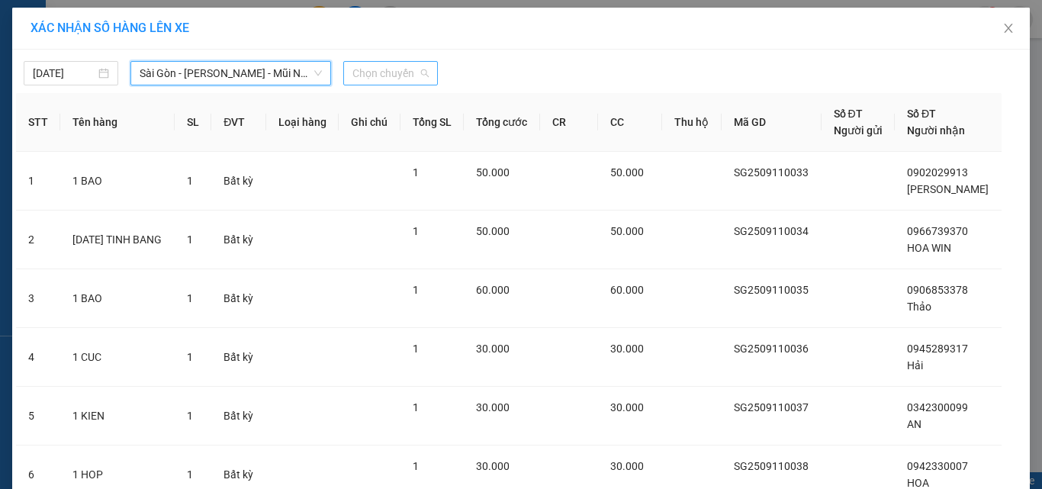
click at [384, 67] on span "Chọn chuyến" at bounding box center [390, 73] width 76 height 23
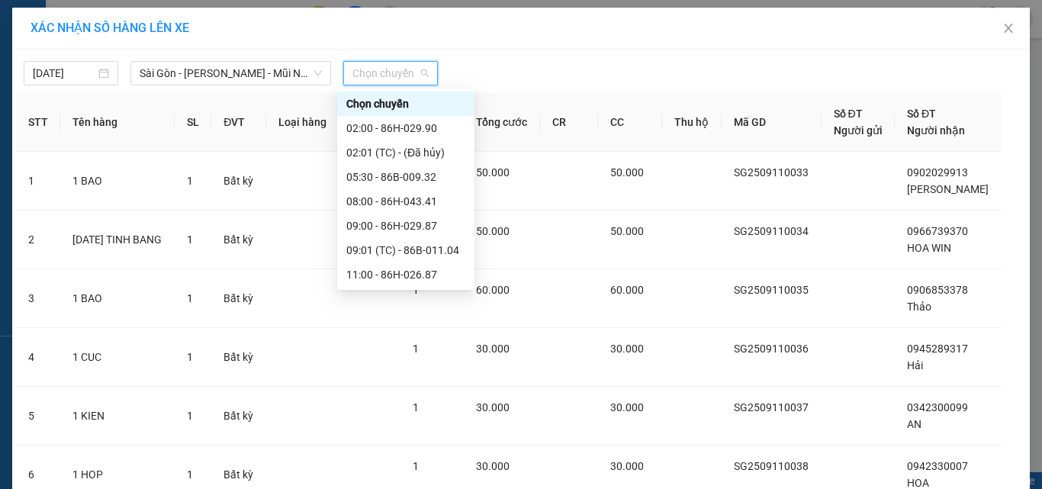
click at [404, 339] on div "14:00 - 86B-010.59" at bounding box center [405, 347] width 119 height 17
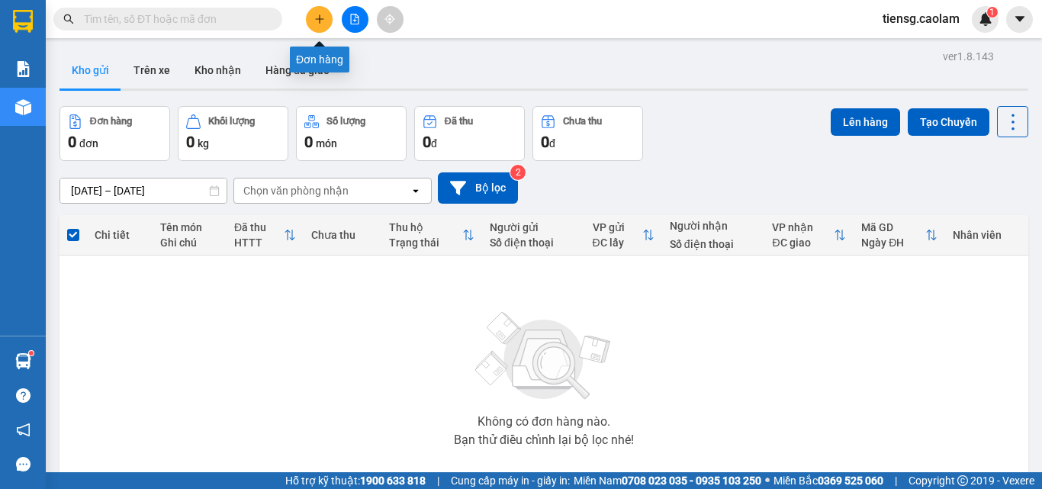
click at [318, 18] on icon "plus" at bounding box center [319, 19] width 11 height 11
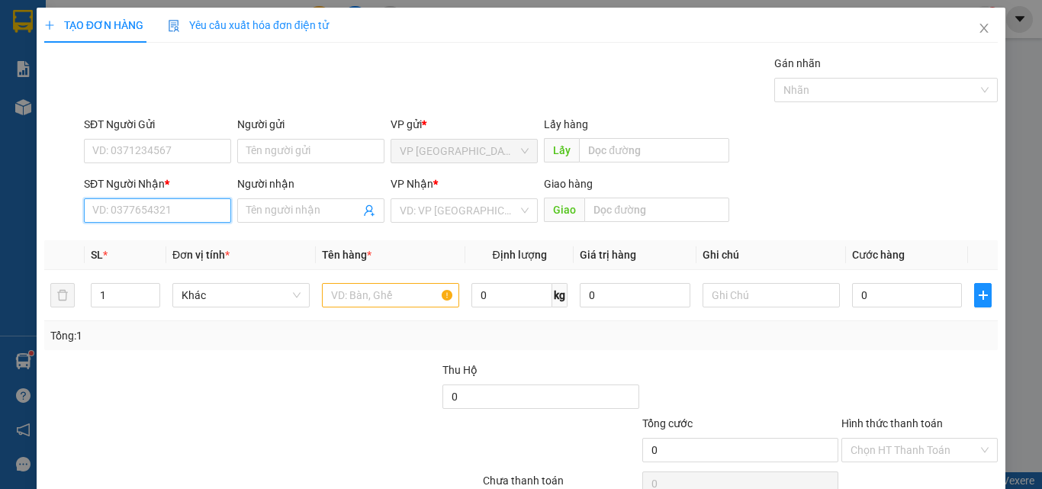
click at [163, 215] on input "SĐT Người Nhận *" at bounding box center [157, 210] width 147 height 24
drag, startPoint x: 161, startPoint y: 246, endPoint x: 198, endPoint y: 238, distance: 37.4
click at [163, 243] on div "0916011565 - SANG" at bounding box center [155, 241] width 127 height 17
type input "0916011565"
type input "SANG"
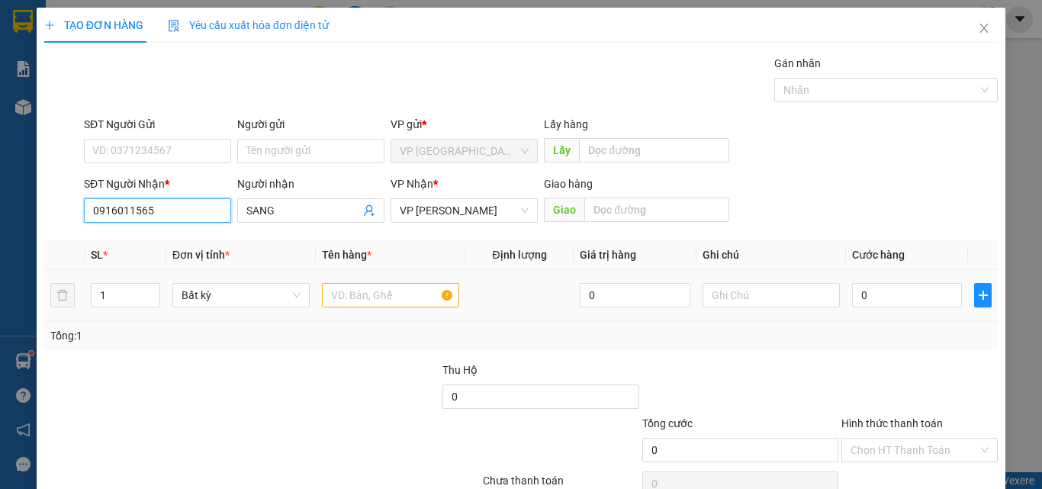
type input "0916011565"
click at [387, 295] on input "text" at bounding box center [390, 295] width 137 height 24
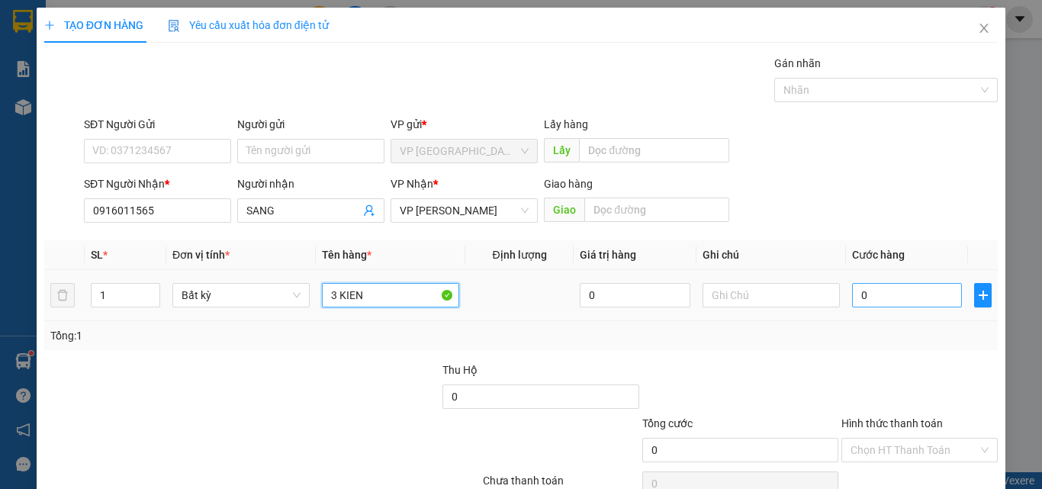
type input "3 KIEN"
click at [915, 300] on input "0" at bounding box center [907, 295] width 110 height 24
type input "2"
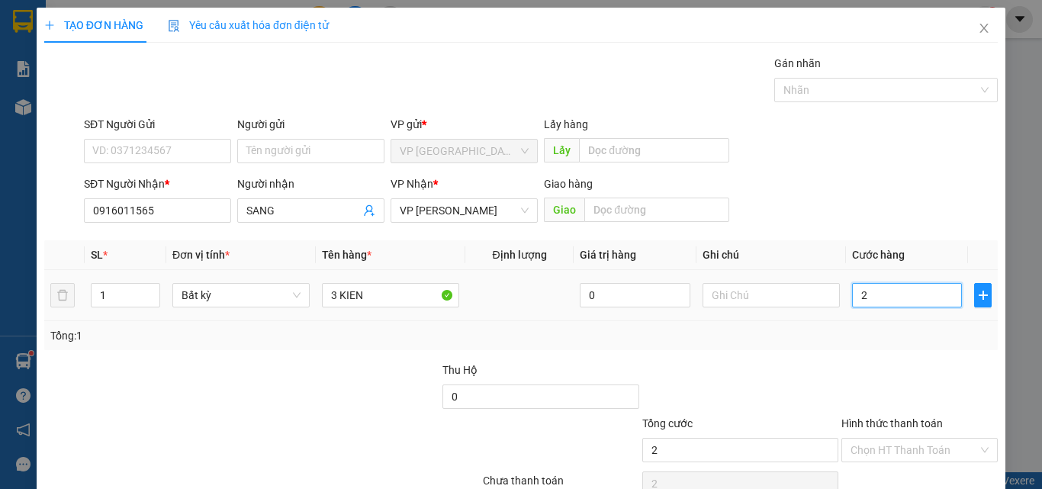
type input "20"
type input "200"
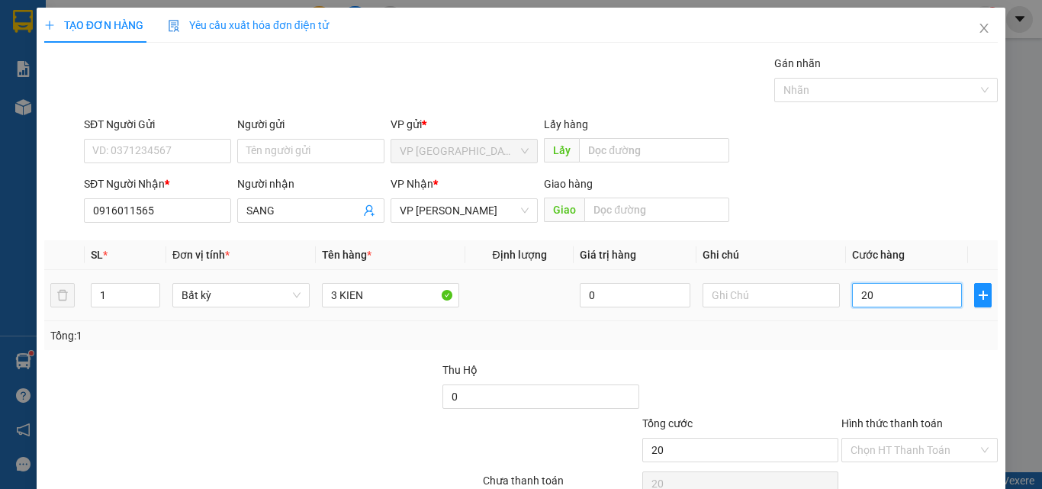
type input "200"
type input "2.000"
type input "20.000"
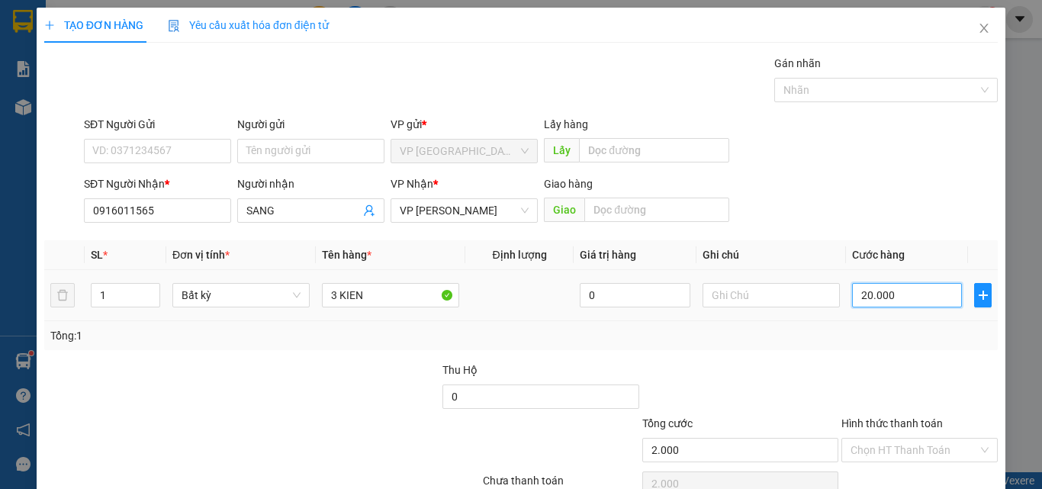
type input "20.000"
type input "200.000"
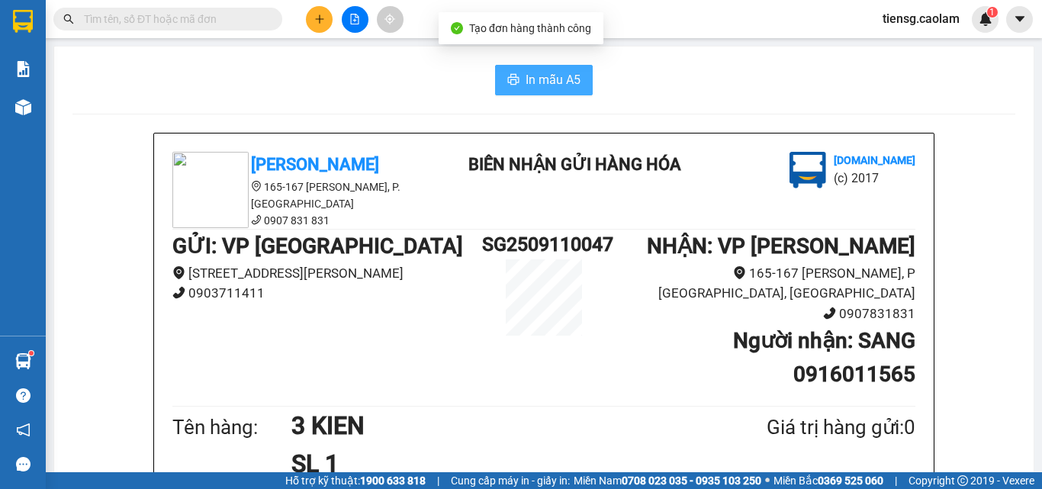
click at [531, 80] on span "In mẫu A5" at bounding box center [553, 79] width 55 height 19
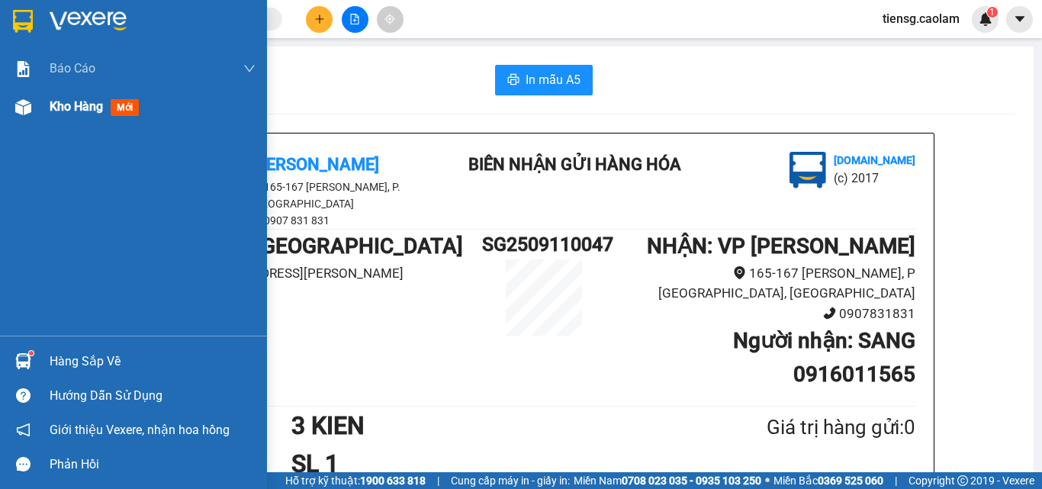
click at [60, 101] on span "Kho hàng" at bounding box center [76, 106] width 53 height 14
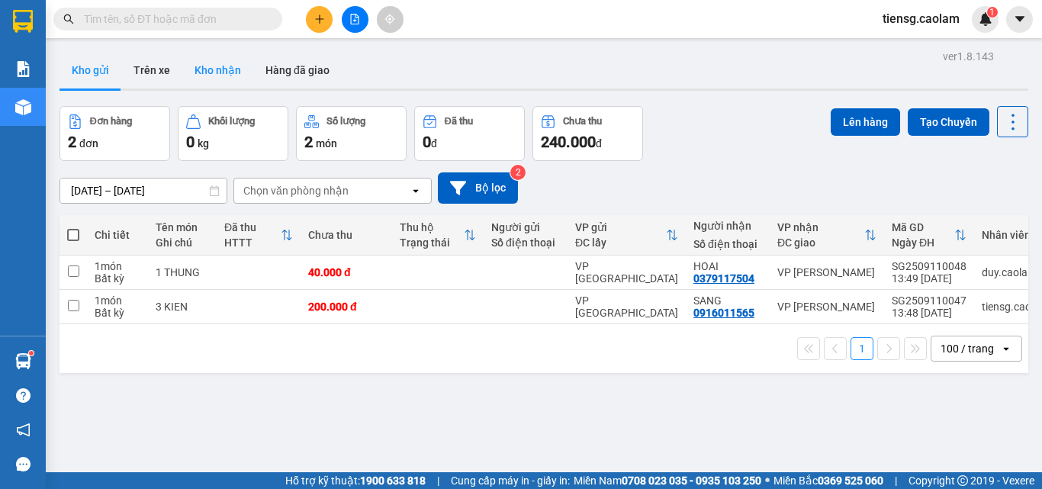
click at [229, 75] on button "Kho nhận" at bounding box center [217, 70] width 71 height 37
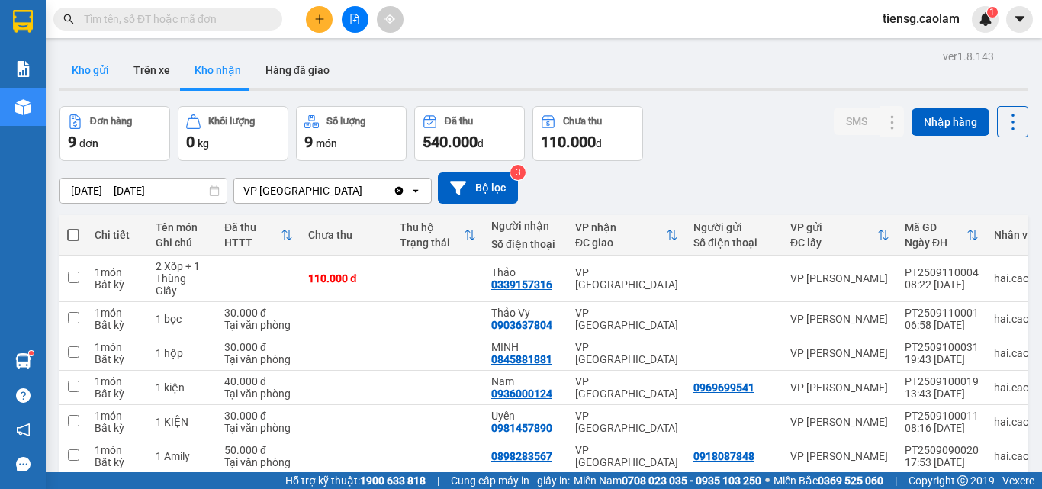
click at [92, 75] on button "Kho gửi" at bounding box center [91, 70] width 62 height 37
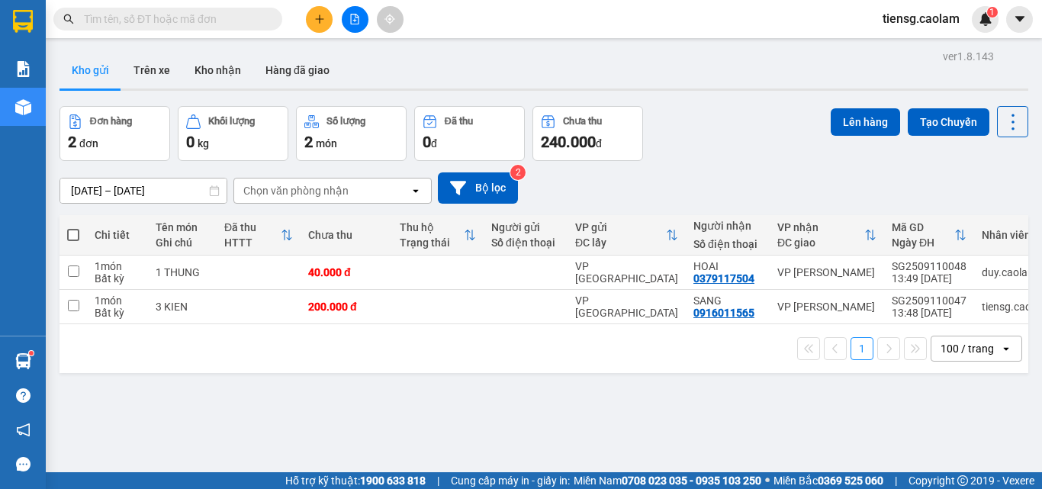
click at [74, 233] on span at bounding box center [73, 235] width 12 height 12
click at [73, 227] on input "checkbox" at bounding box center [73, 227] width 0 height 0
checkbox input "true"
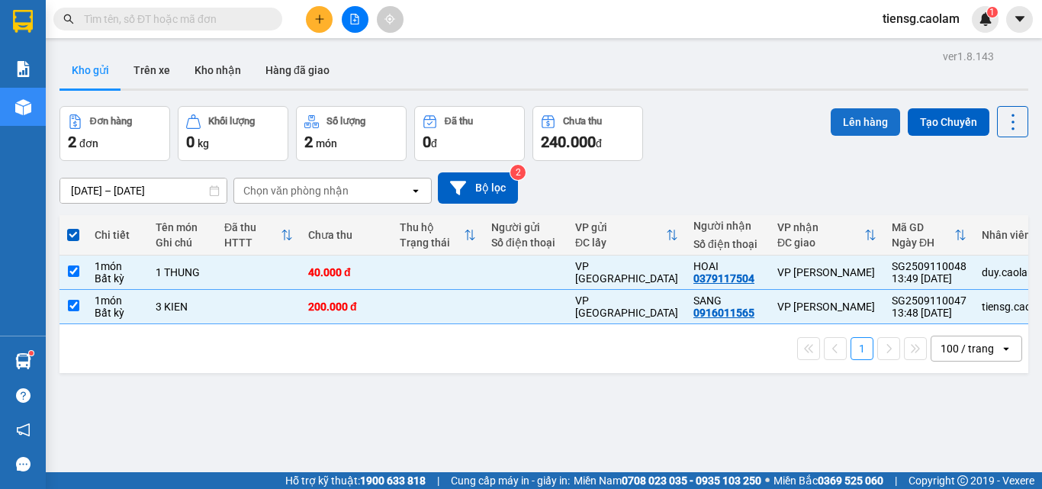
click at [846, 108] on button "Lên hàng" at bounding box center [865, 121] width 69 height 27
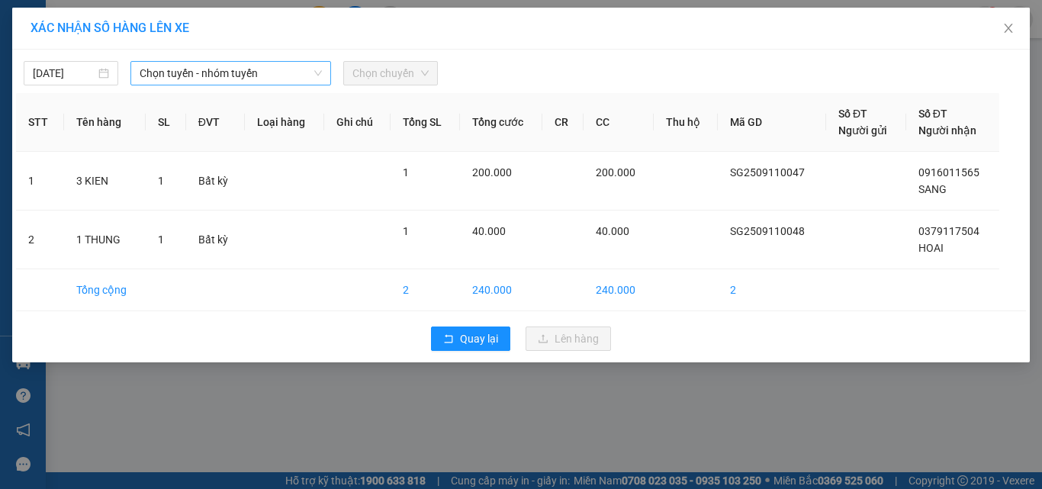
click at [221, 81] on span "Chọn tuyến - nhóm tuyến" at bounding box center [231, 73] width 182 height 23
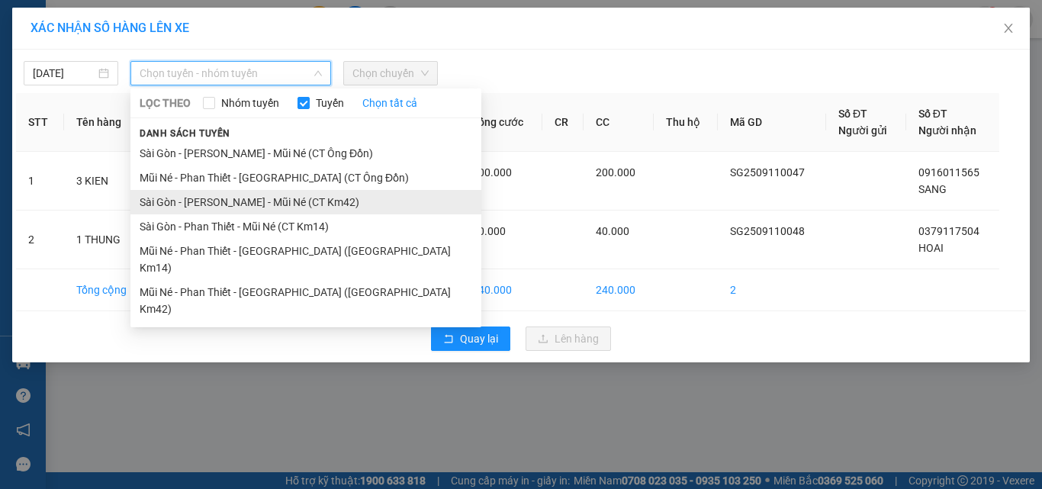
click at [289, 199] on li "Sài Gòn - [PERSON_NAME] - Mũi Né (CT Km42)" at bounding box center [305, 202] width 351 height 24
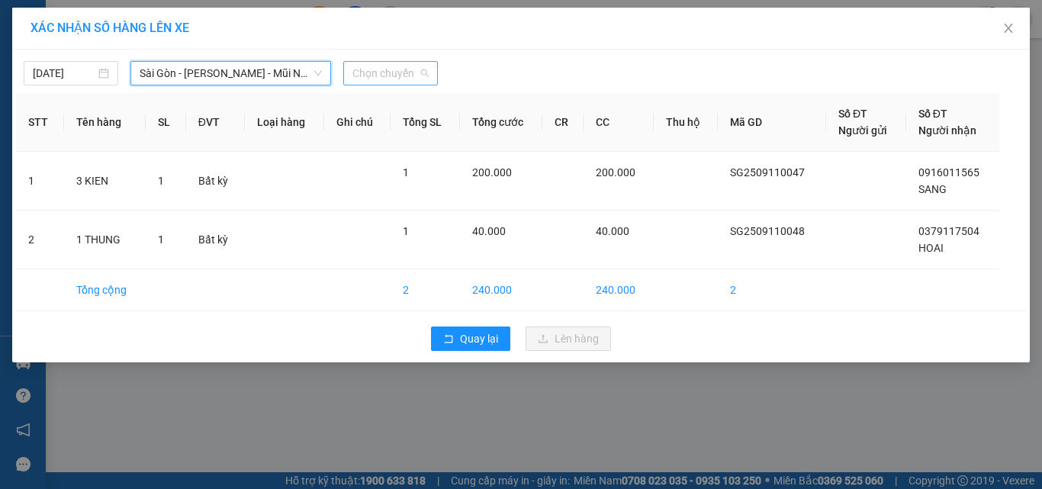
click at [391, 65] on span "Chọn chuyến" at bounding box center [390, 73] width 76 height 23
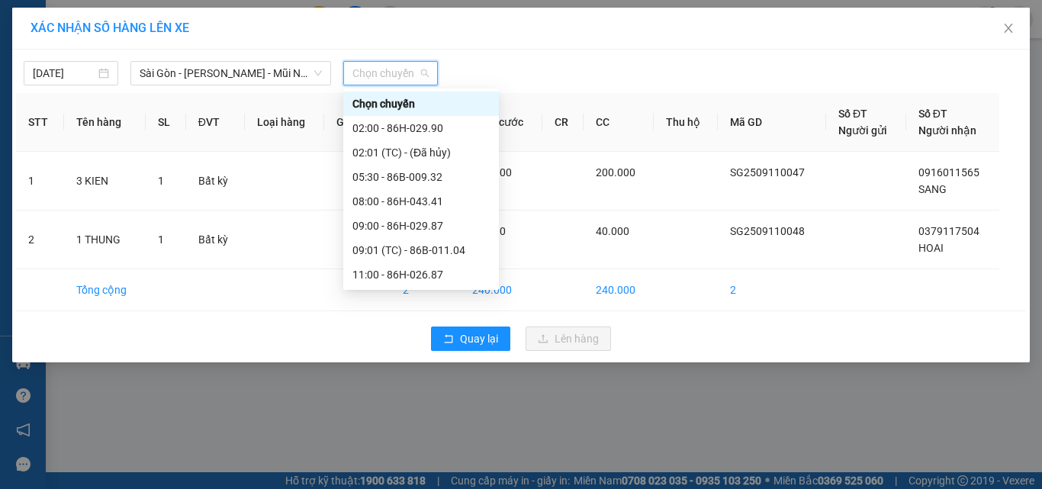
click at [417, 339] on div "14:00 - 86B-010.59" at bounding box center [420, 347] width 137 height 17
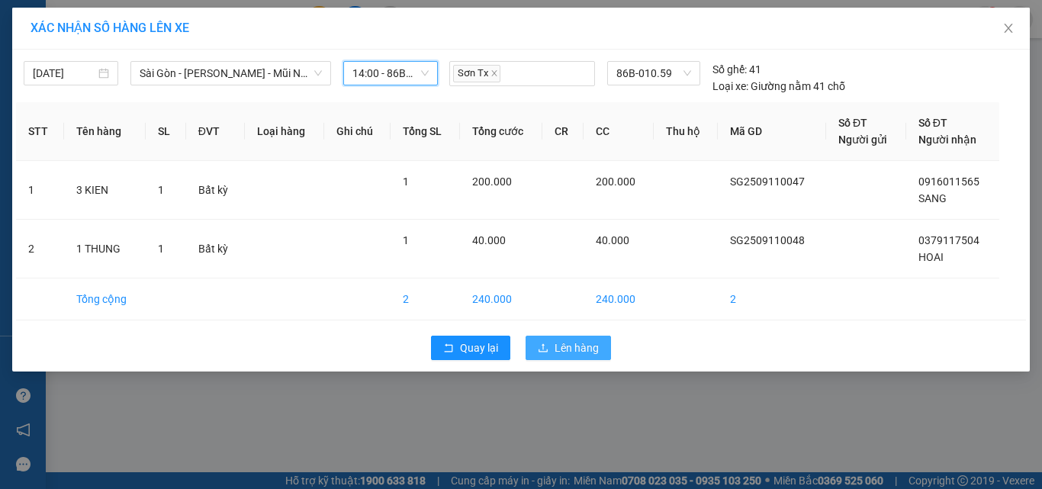
click at [575, 352] on span "Lên hàng" at bounding box center [577, 347] width 44 height 17
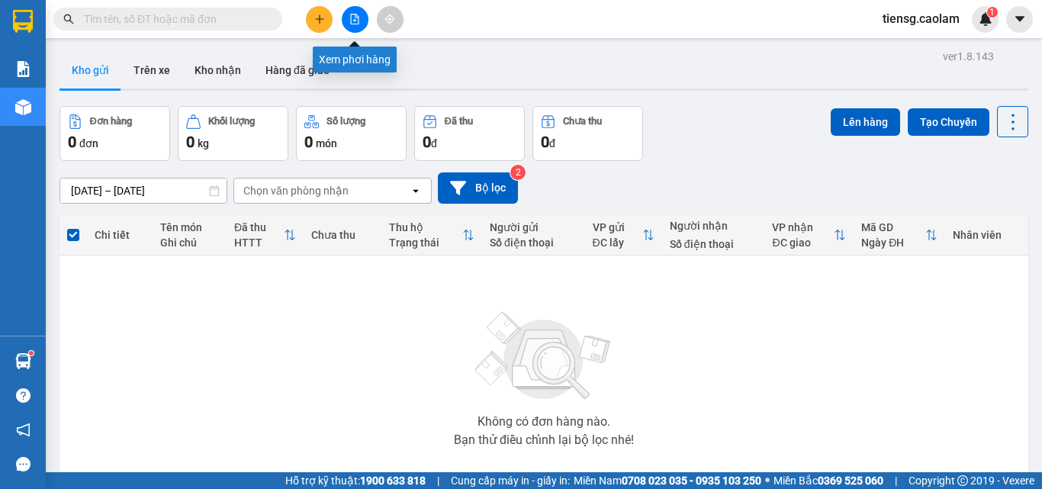
click at [353, 21] on icon "file-add" at bounding box center [355, 19] width 8 height 11
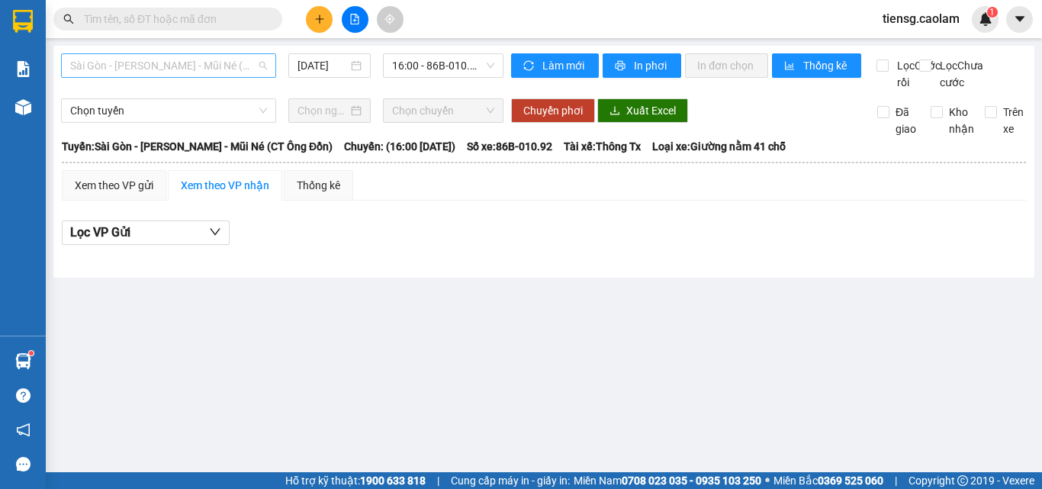
click at [171, 66] on span "Sài Gòn - [PERSON_NAME] - Mũi Né (CT Ông Đồn)" at bounding box center [168, 65] width 197 height 23
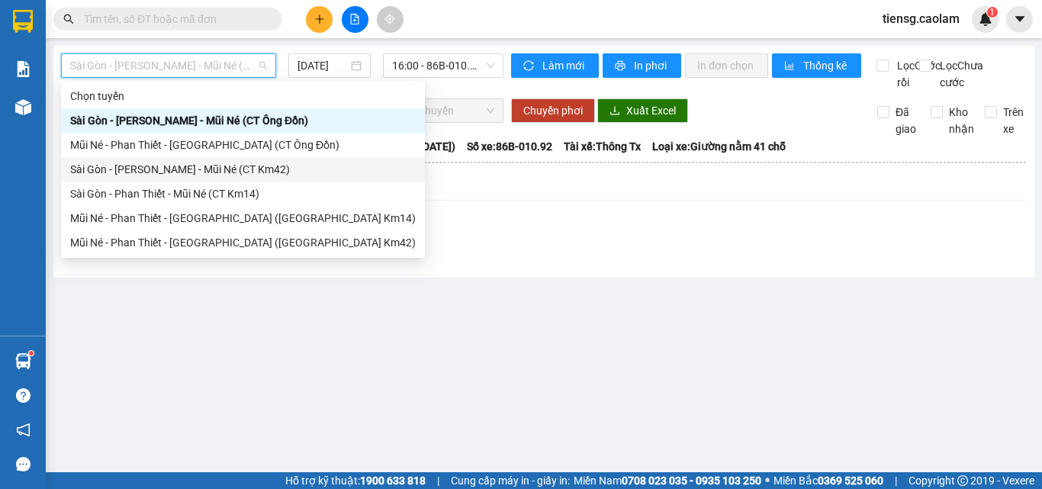
click at [187, 166] on div "Sài Gòn - [PERSON_NAME] - Mũi Né (CT Km42)" at bounding box center [243, 169] width 346 height 17
type input "[DATE]"
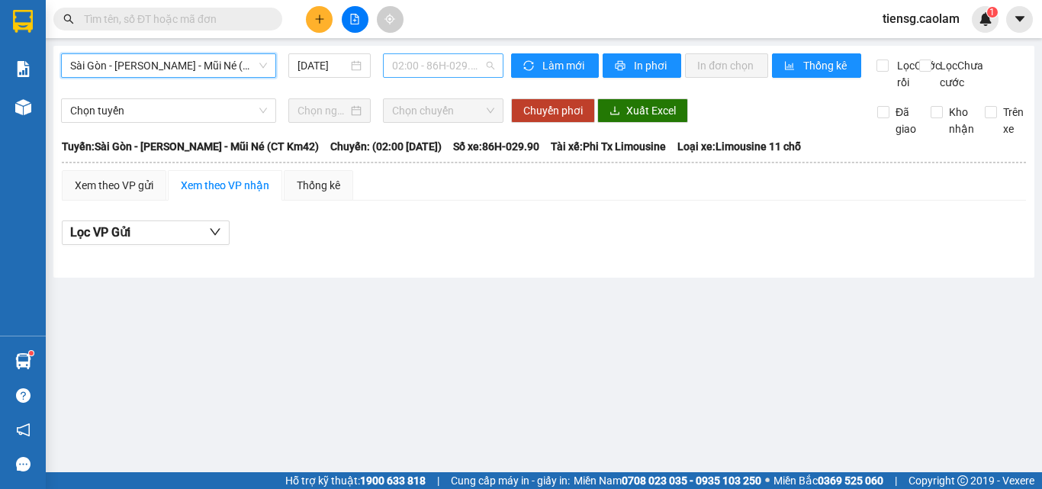
click at [484, 72] on span "02:00 - 86H-029.90" at bounding box center [443, 65] width 102 height 23
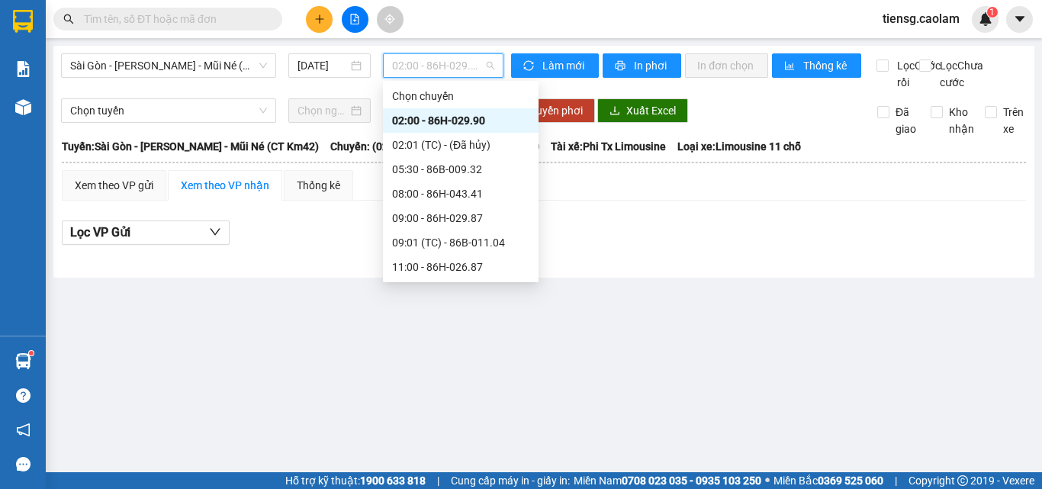
click at [446, 332] on div "14:00 - 86B-010.59" at bounding box center [460, 340] width 137 height 17
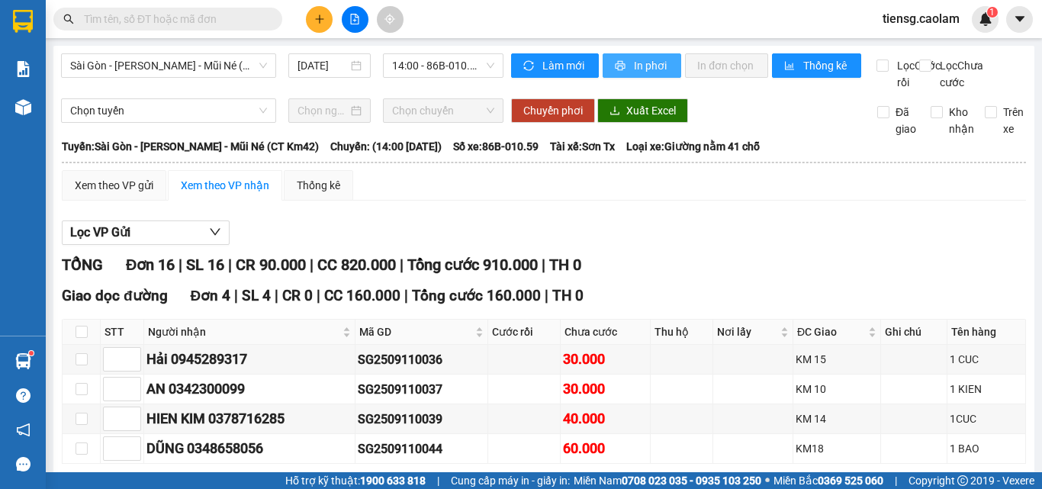
click at [621, 65] on button "In phơi" at bounding box center [642, 65] width 79 height 24
click at [212, 60] on span "Sài Gòn - [PERSON_NAME] - Mũi Né (CT Km42)" at bounding box center [168, 65] width 197 height 23
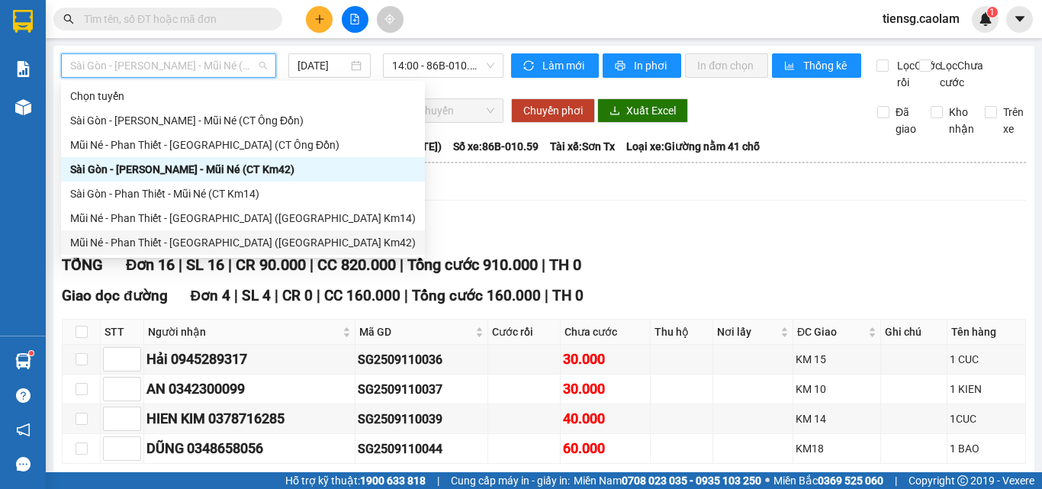
click at [196, 242] on div "Mũi Né - Phan Thiết - [GEOGRAPHIC_DATA] ([GEOGRAPHIC_DATA] Km42)" at bounding box center [243, 242] width 346 height 17
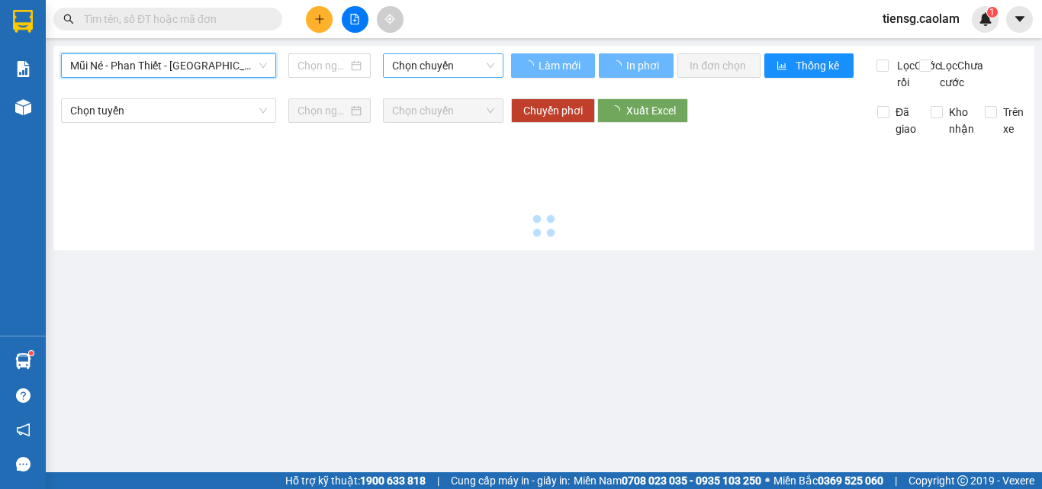
type input "[DATE]"
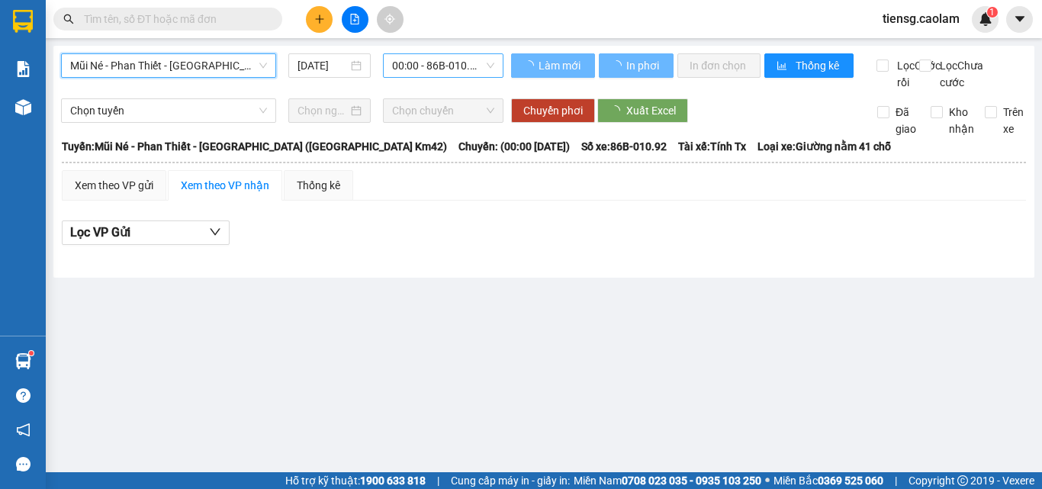
click at [439, 63] on span "00:00 - 86B-010.92" at bounding box center [443, 65] width 102 height 23
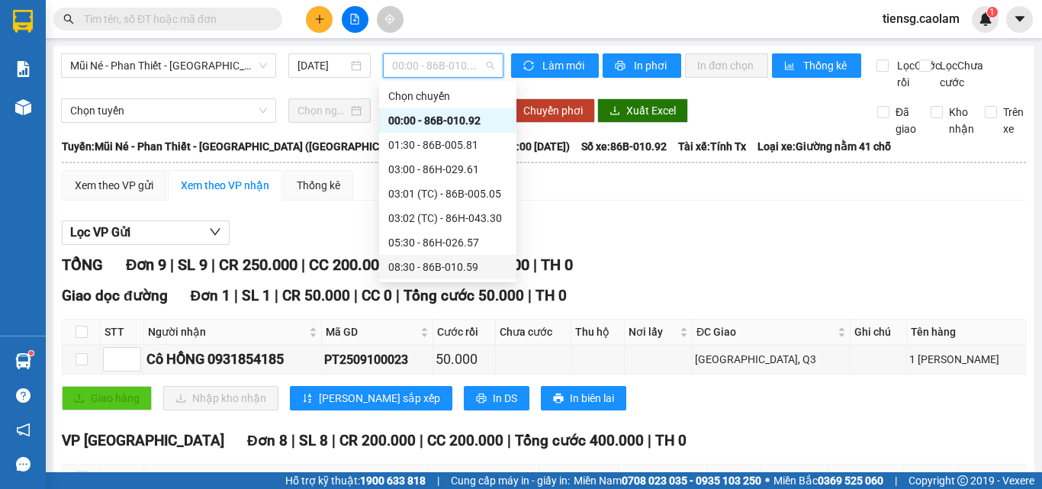
click at [437, 259] on div "08:30 - 86B-010.59" at bounding box center [447, 267] width 119 height 17
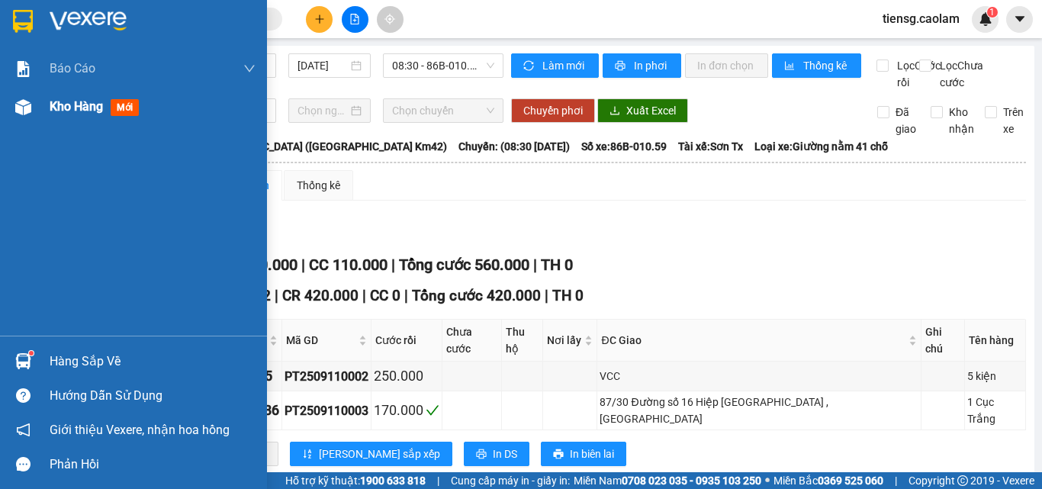
click at [92, 116] on div "Kho hàng mới" at bounding box center [97, 106] width 95 height 19
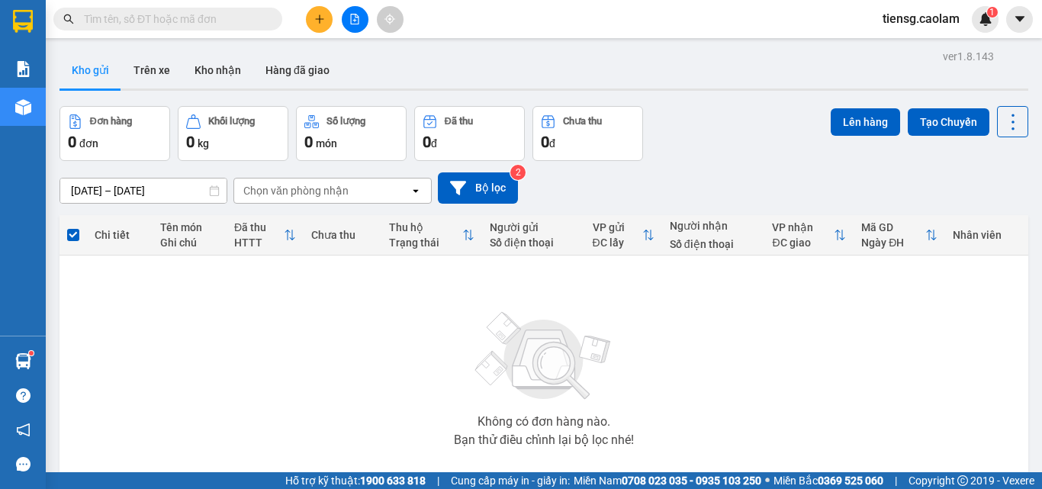
click at [316, 18] on icon "plus" at bounding box center [319, 19] width 11 height 11
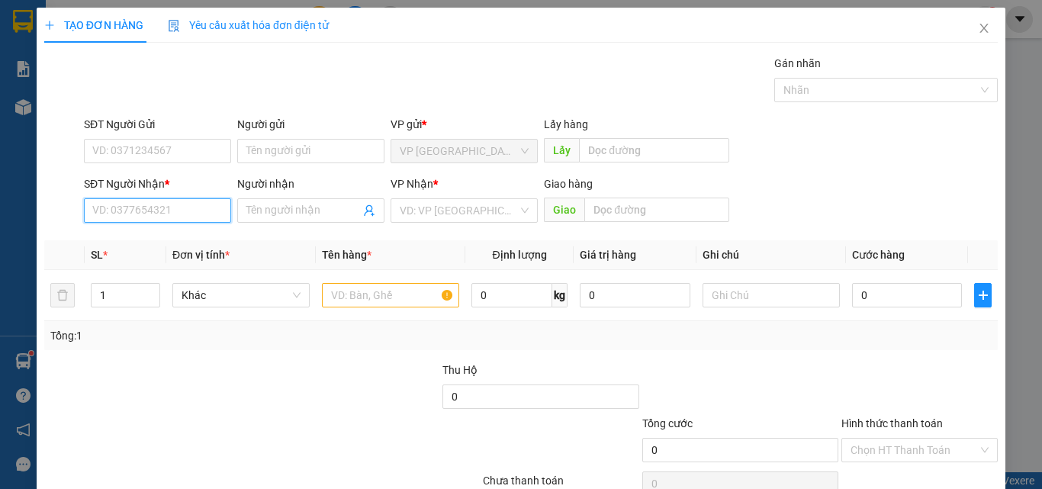
click at [172, 211] on input "SĐT Người Nhận *" at bounding box center [157, 210] width 147 height 24
drag, startPoint x: 150, startPoint y: 239, endPoint x: 303, endPoint y: 276, distance: 157.1
click at [159, 241] on div "0971111110 - TAM" at bounding box center [155, 241] width 127 height 17
type input "0971111110"
type input "TAM"
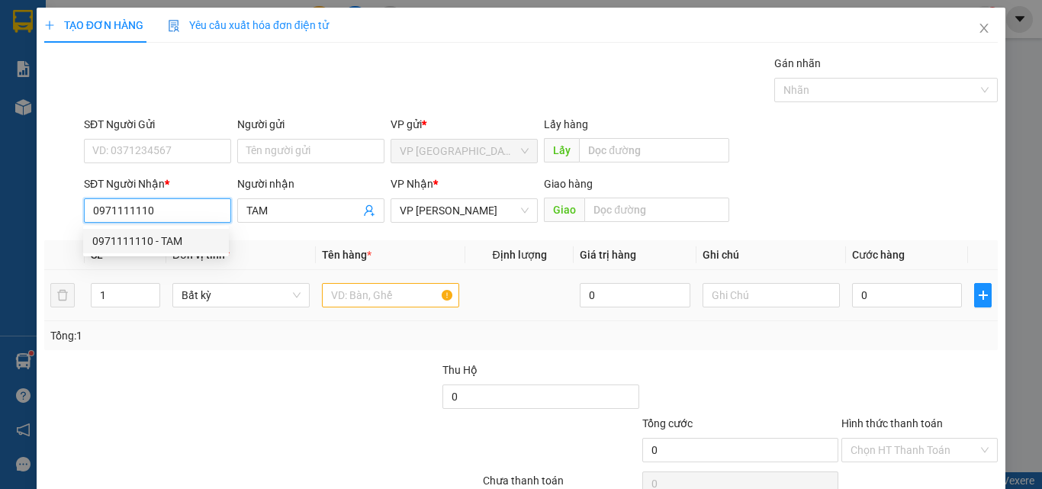
type input "0971111110"
click at [349, 296] on input "text" at bounding box center [390, 295] width 137 height 24
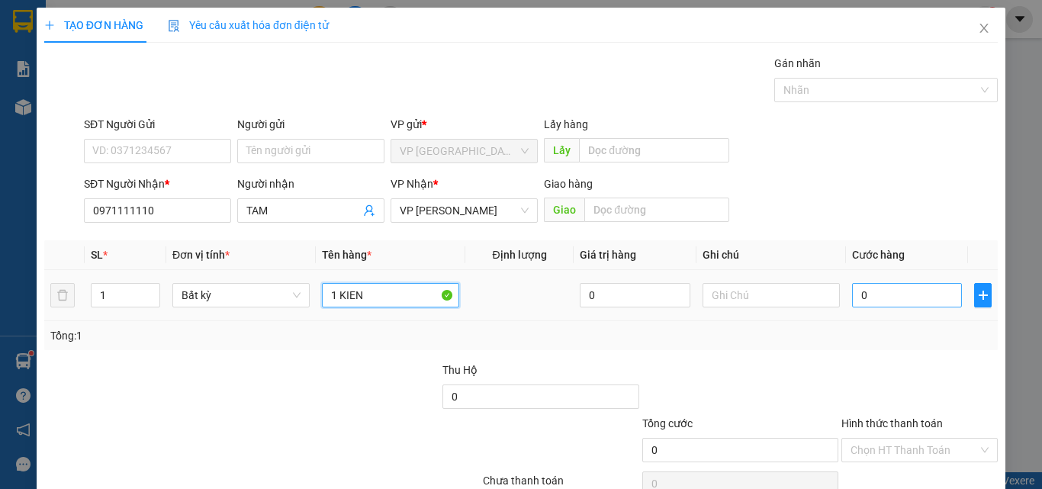
type input "1 KIEN"
click at [883, 292] on input "0" at bounding box center [907, 295] width 110 height 24
type input "3"
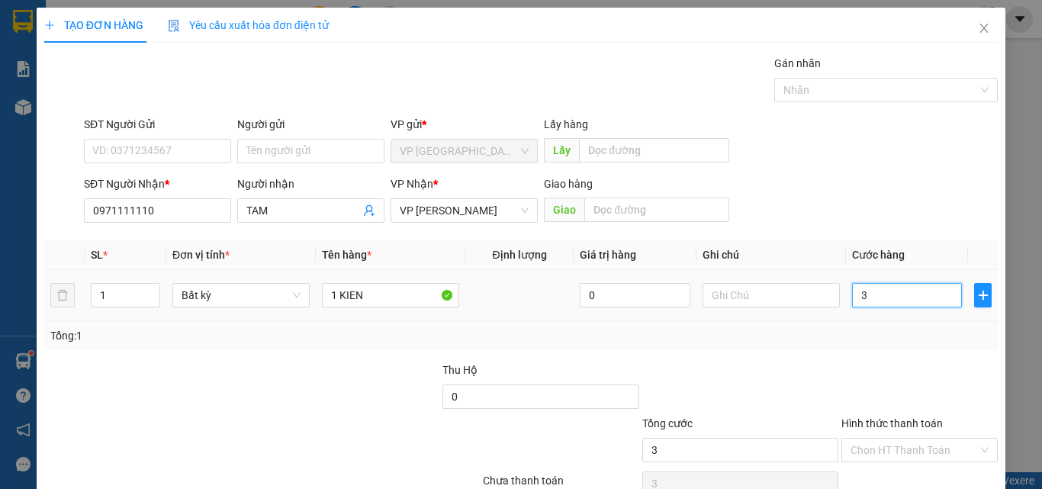
type input "30"
type input "300"
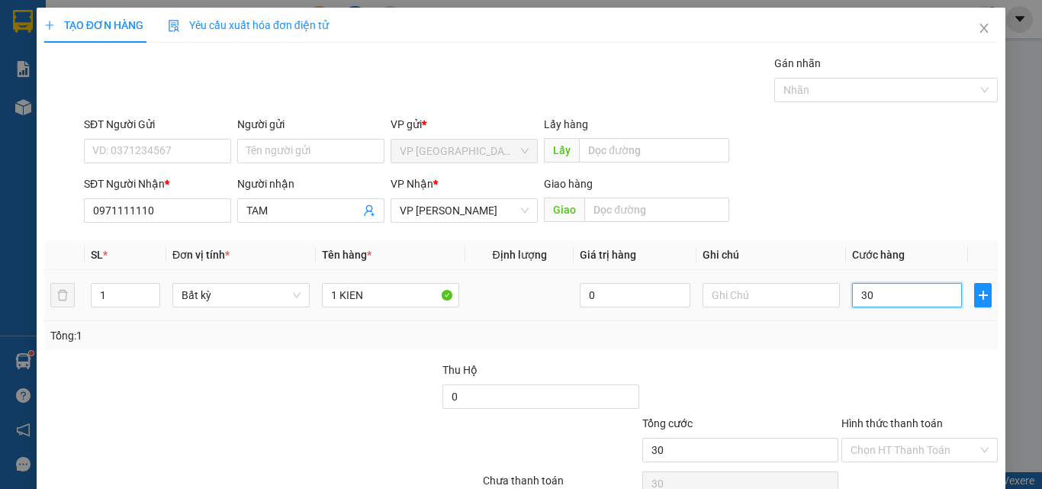
type input "300"
type input "3.000"
type input "30.000"
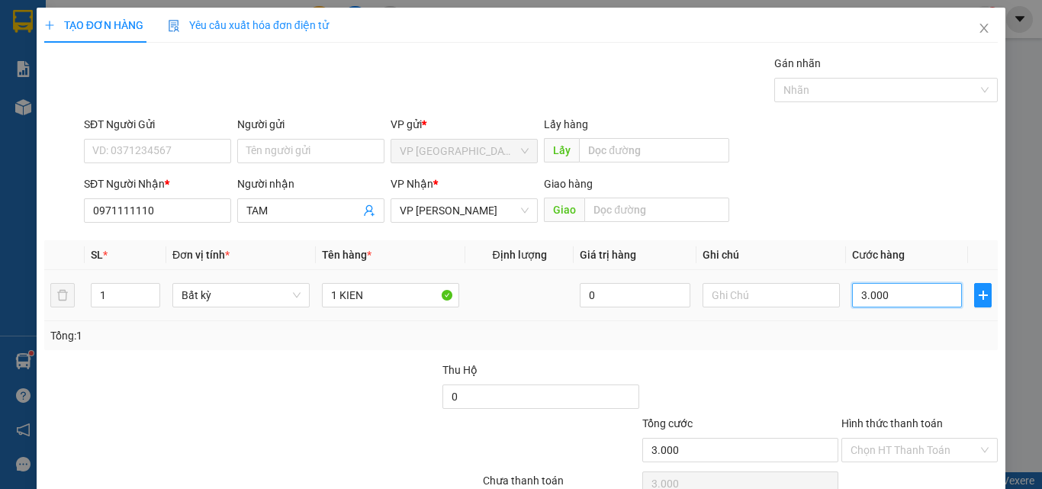
type input "30.000"
click at [933, 431] on div "Transit Pickup Surcharge Ids Transit Deliver Surcharge Ids Transit Deliver Surc…" at bounding box center [521, 295] width 954 height 480
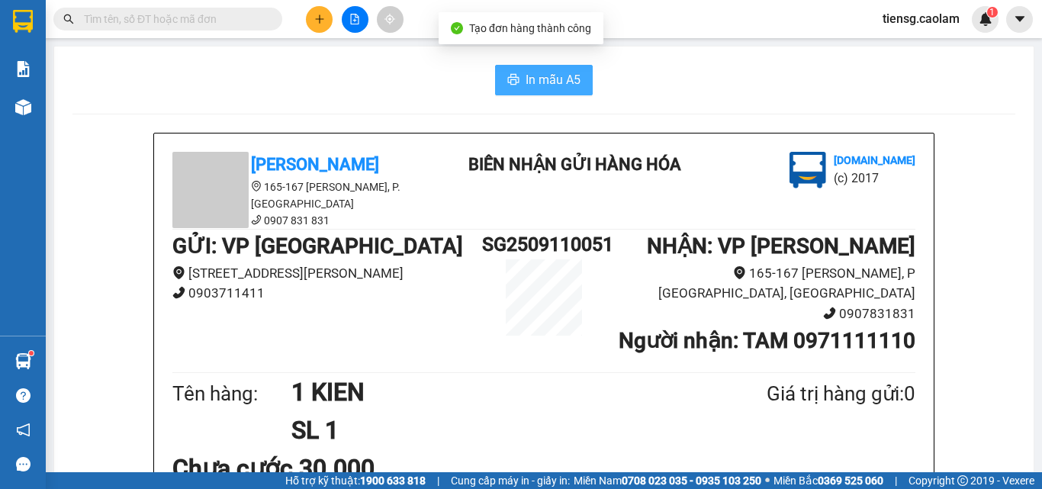
click at [554, 80] on span "In mẫu A5" at bounding box center [553, 79] width 55 height 19
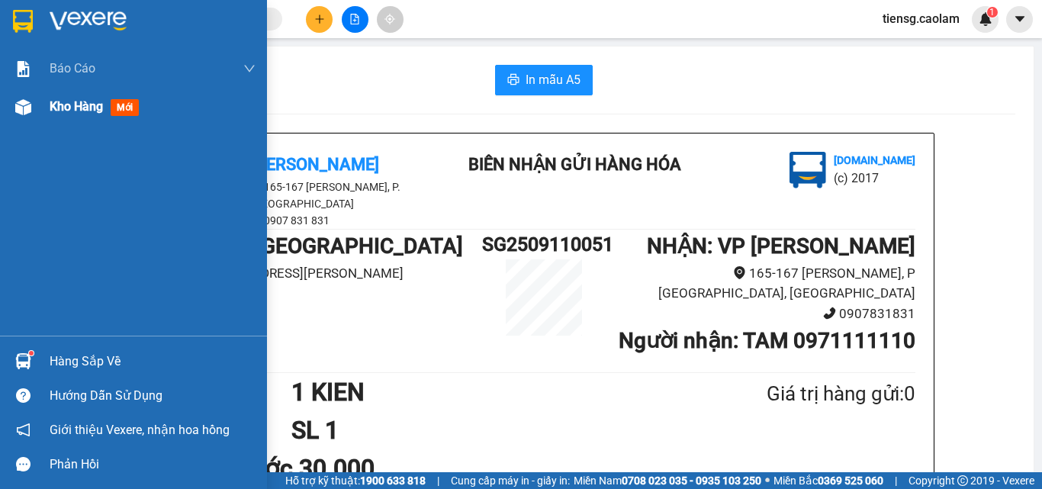
click at [76, 101] on span "Kho hàng" at bounding box center [76, 106] width 53 height 14
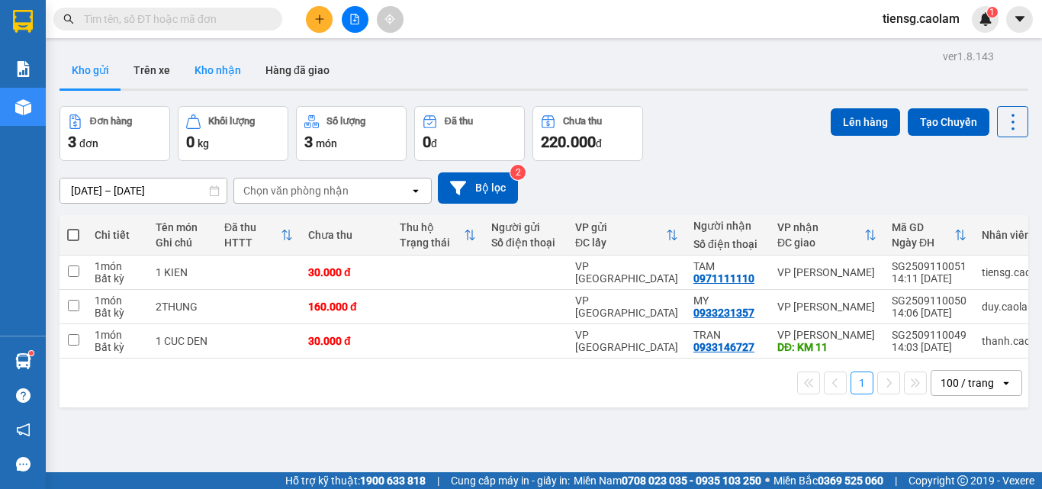
click at [221, 79] on button "Kho nhận" at bounding box center [217, 70] width 71 height 37
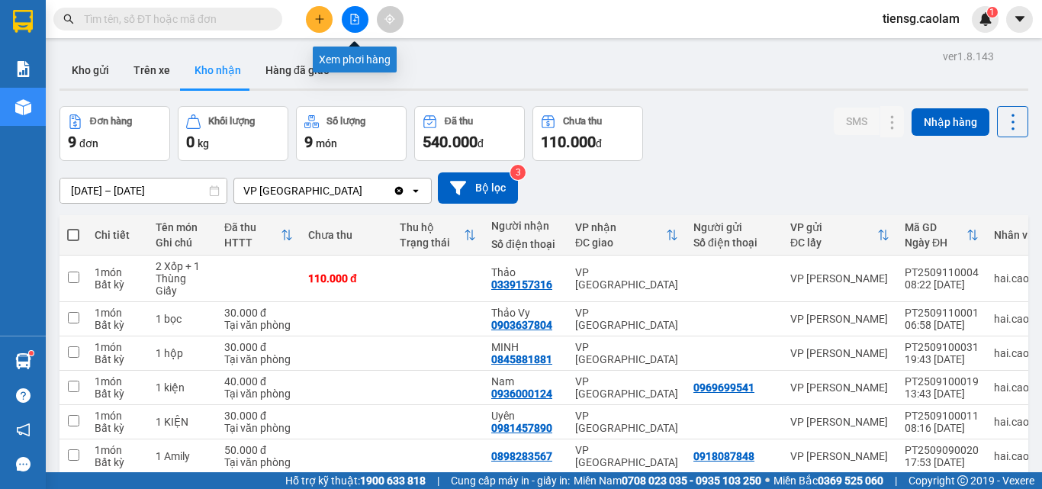
click at [352, 18] on icon "file-add" at bounding box center [354, 19] width 11 height 11
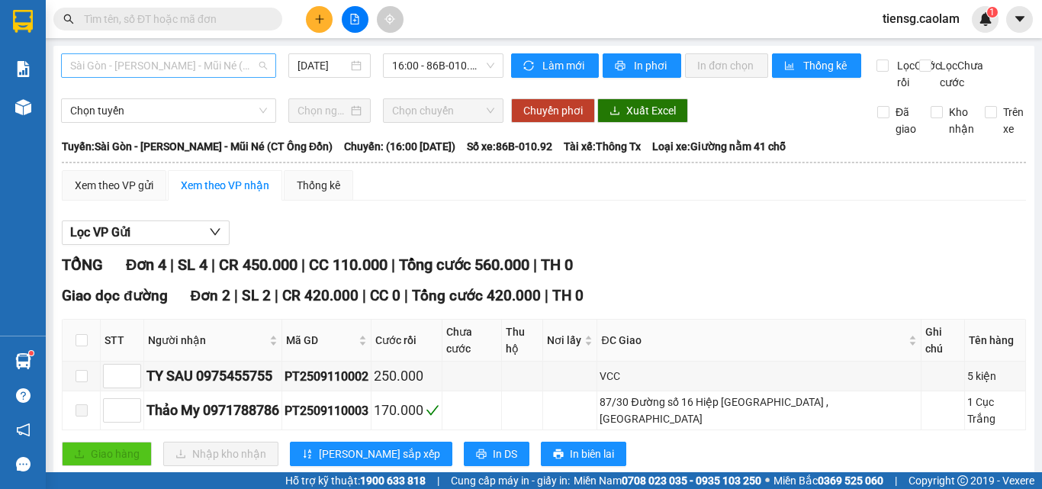
click at [181, 61] on span "Sài Gòn - [PERSON_NAME] - Mũi Né (CT Ông Đồn)" at bounding box center [168, 65] width 197 height 23
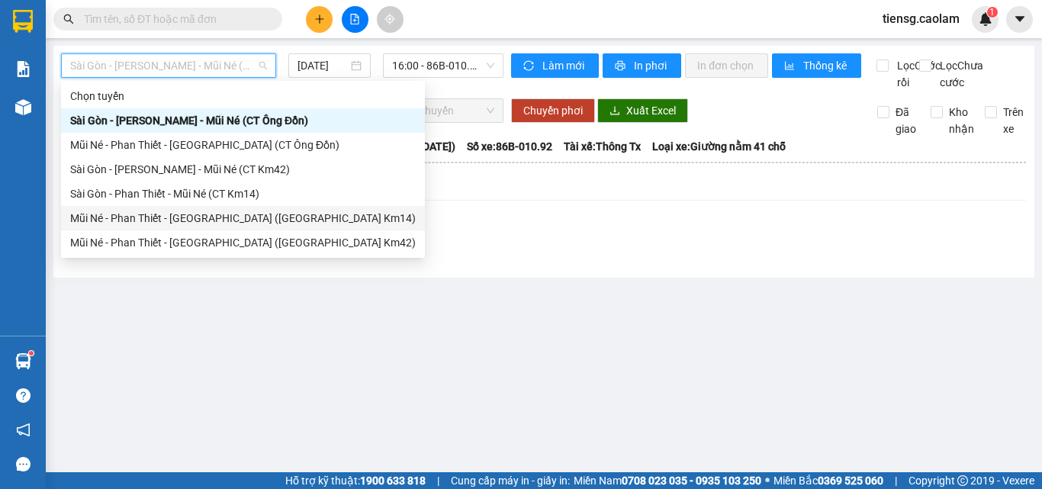
drag, startPoint x: 227, startPoint y: 220, endPoint x: 411, endPoint y: 92, distance: 223.7
click at [229, 220] on div "Mũi Né - Phan Thiết - [GEOGRAPHIC_DATA] ([GEOGRAPHIC_DATA] Km14)" at bounding box center [243, 218] width 346 height 17
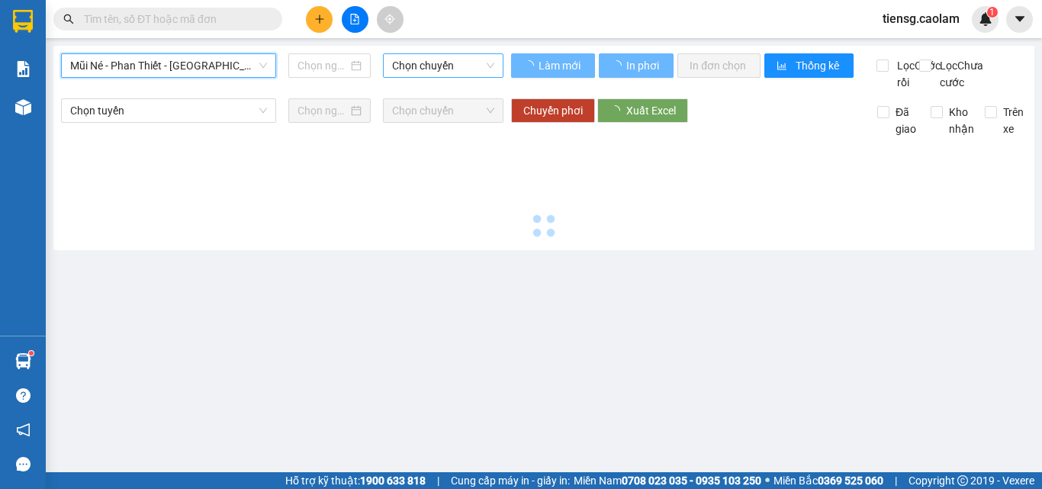
type input "[DATE]"
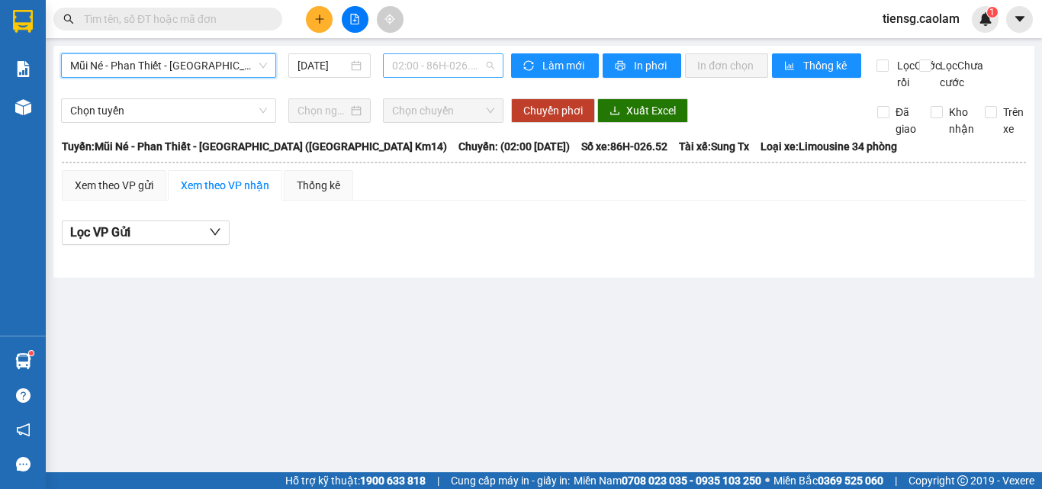
click at [449, 59] on span "02:00 - 86H-026.52" at bounding box center [443, 65] width 102 height 23
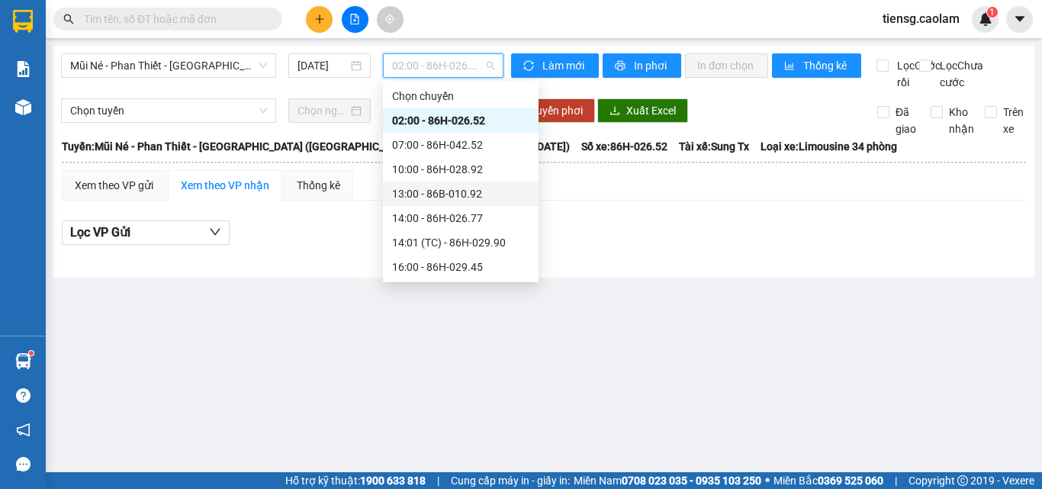
click at [428, 200] on div "13:00 - 86B-010.92" at bounding box center [460, 193] width 137 height 17
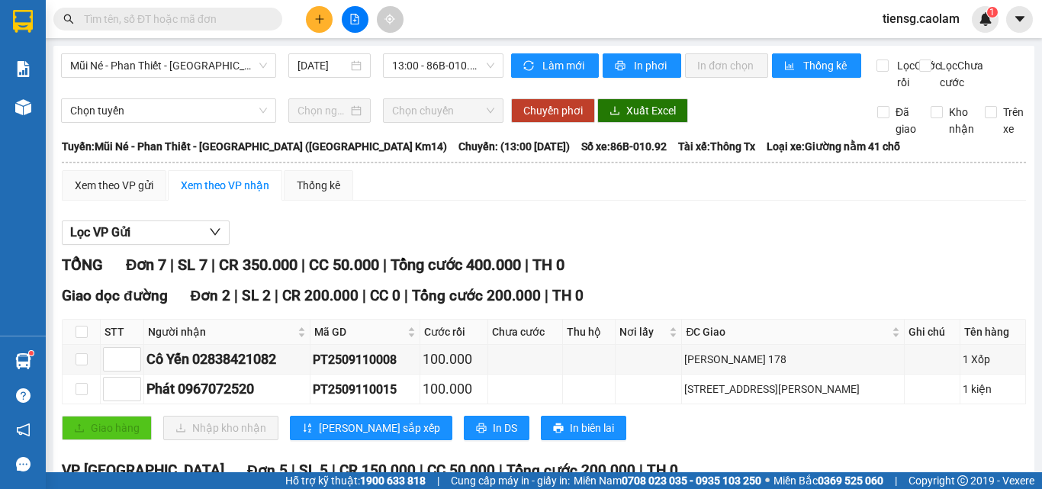
drag, startPoint x: 382, startPoint y: 316, endPoint x: 484, endPoint y: 330, distance: 102.5
paste input "PT2509110012"
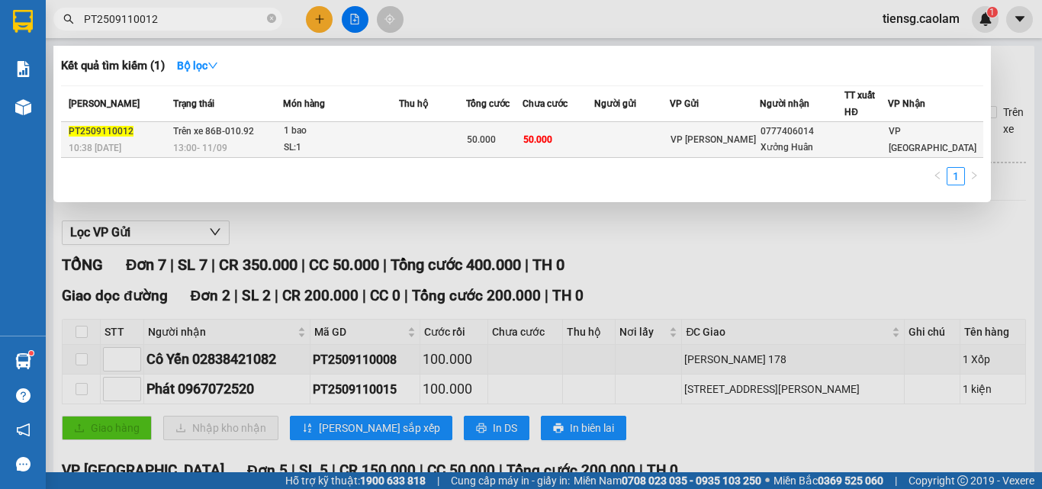
type input "PT2509110012"
click at [383, 146] on div "SL: 1" at bounding box center [341, 148] width 114 height 17
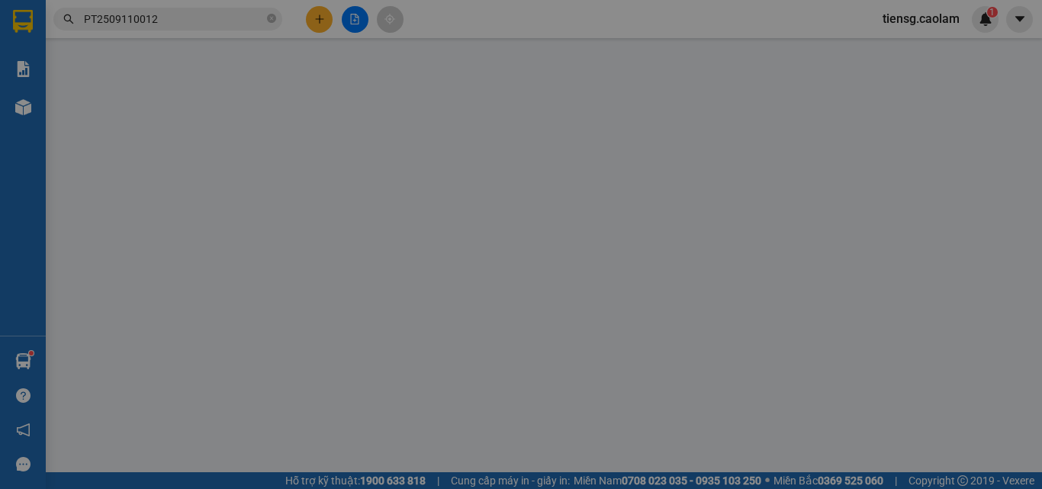
type input "0777406014"
type input "Xưởng Huân"
type input "50.000"
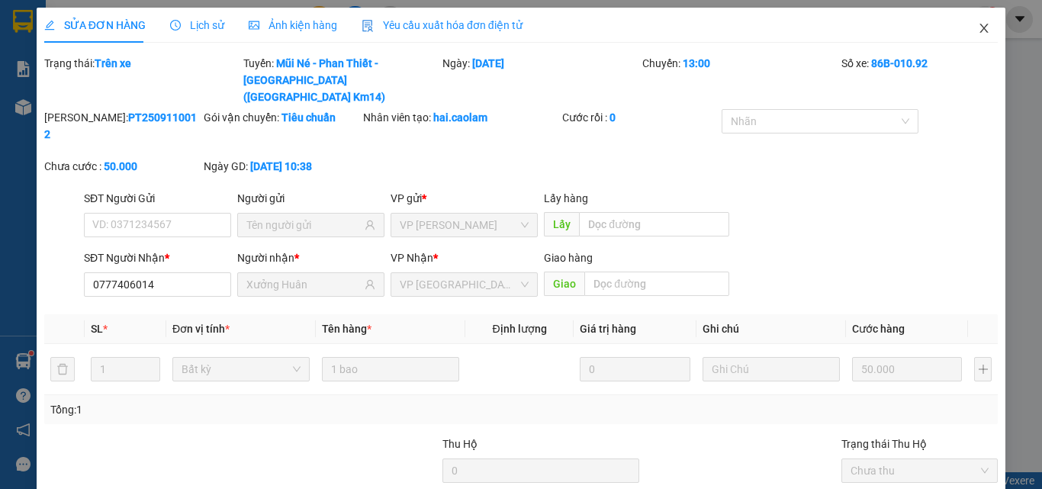
click at [978, 29] on icon "close" at bounding box center [984, 28] width 12 height 12
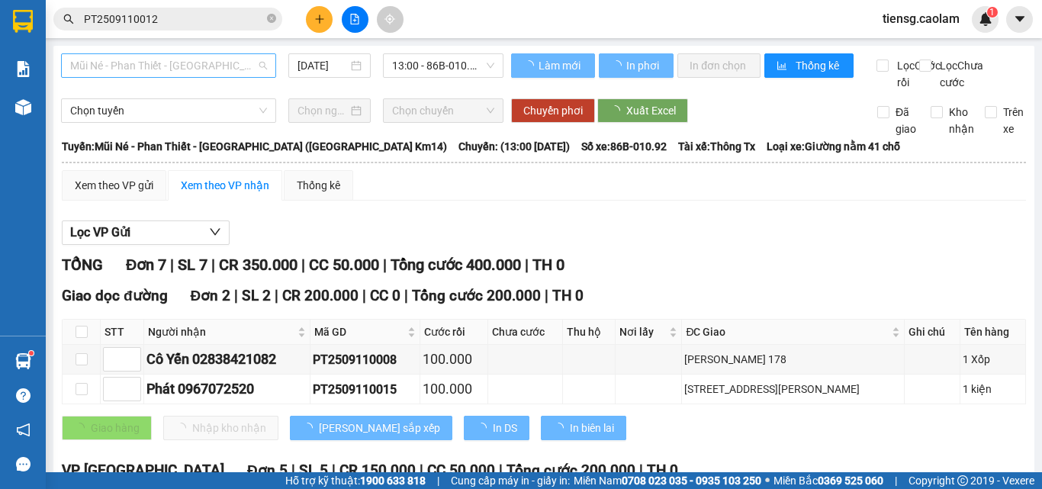
click at [192, 72] on span "Mũi Né - Phan Thiết - [GEOGRAPHIC_DATA] ([GEOGRAPHIC_DATA] Km14)" at bounding box center [168, 65] width 197 height 23
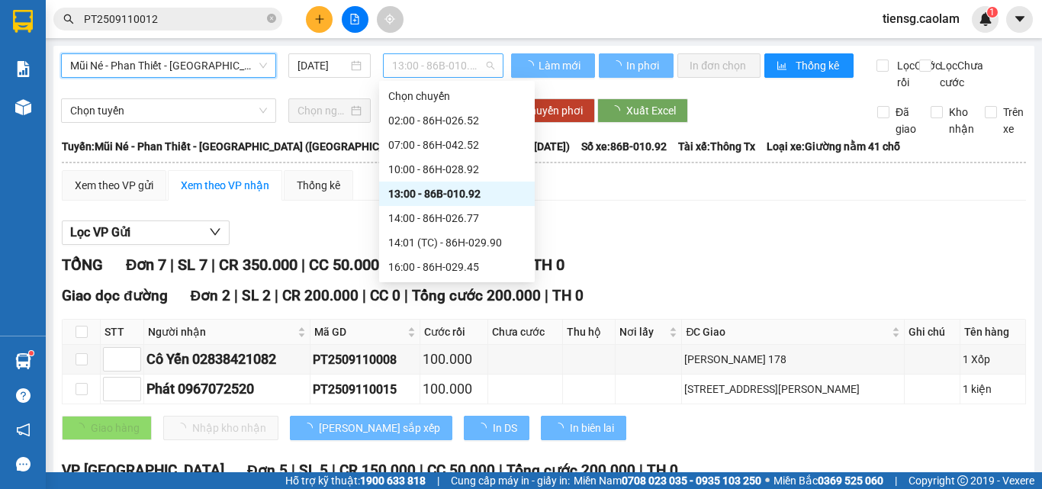
click at [426, 67] on span "13:00 - 86B-010.92" at bounding box center [443, 65] width 102 height 23
click at [246, 75] on span "Mũi Né - Phan Thiết - [GEOGRAPHIC_DATA] ([GEOGRAPHIC_DATA] Km14)" at bounding box center [168, 65] width 197 height 23
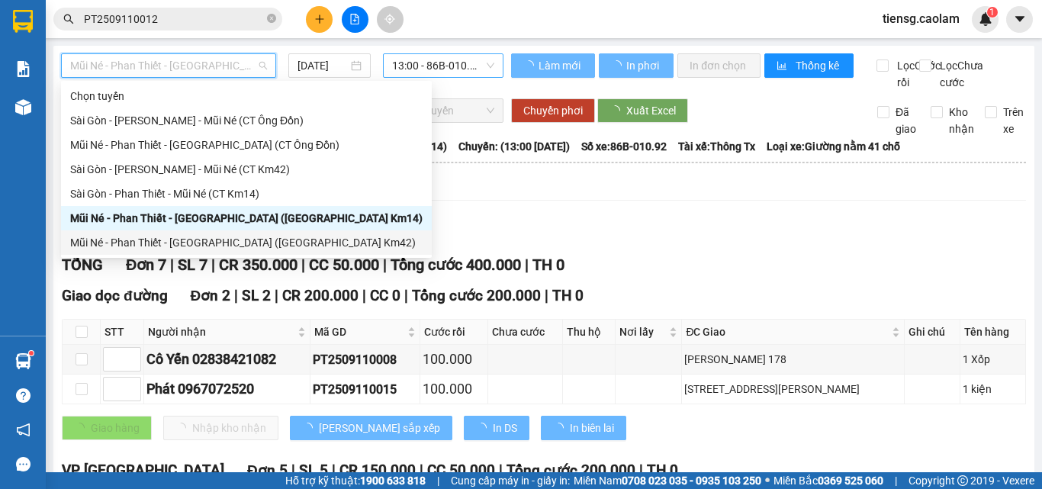
drag, startPoint x: 233, startPoint y: 240, endPoint x: 432, endPoint y: 67, distance: 263.3
click at [235, 238] on div "Mũi Né - Phan Thiết - [GEOGRAPHIC_DATA] ([GEOGRAPHIC_DATA] Km42)" at bounding box center [246, 242] width 352 height 17
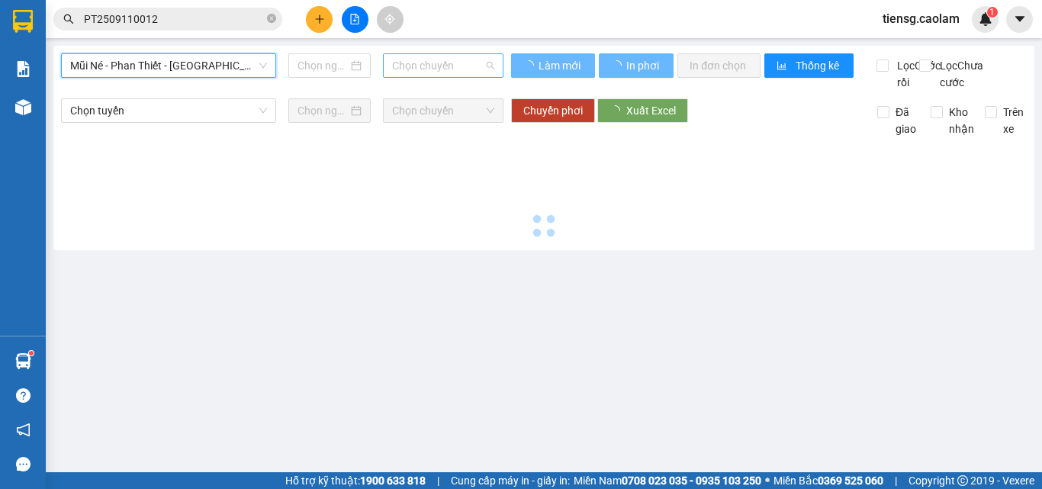
click at [432, 67] on span "Chọn chuyến" at bounding box center [443, 65] width 102 height 23
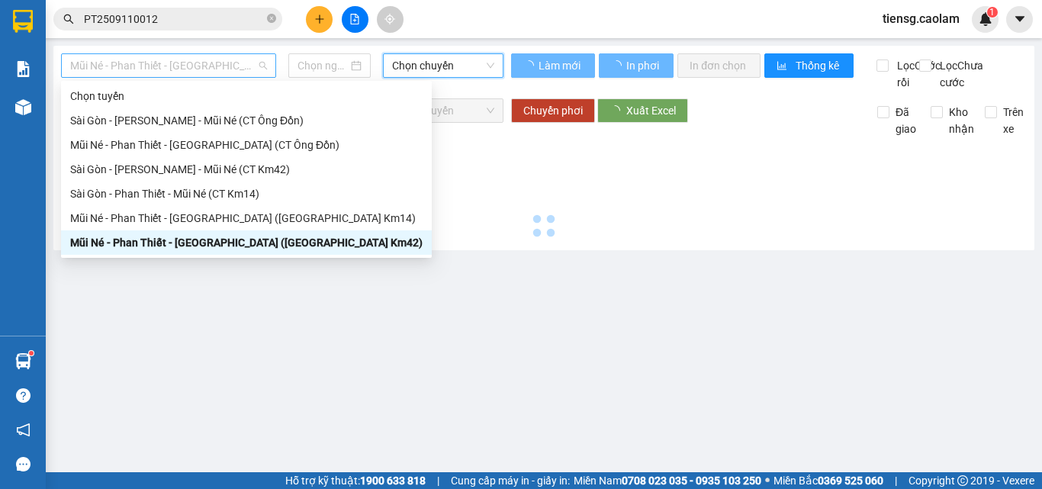
click at [197, 73] on span "Mũi Né - Phan Thiết - [GEOGRAPHIC_DATA] ([GEOGRAPHIC_DATA] Km42)" at bounding box center [168, 65] width 197 height 23
drag, startPoint x: 225, startPoint y: 243, endPoint x: 429, endPoint y: 108, distance: 245.0
click at [239, 231] on div "Mũi Né - Phan Thiết - [GEOGRAPHIC_DATA] ([GEOGRAPHIC_DATA] Km42)" at bounding box center [246, 242] width 371 height 24
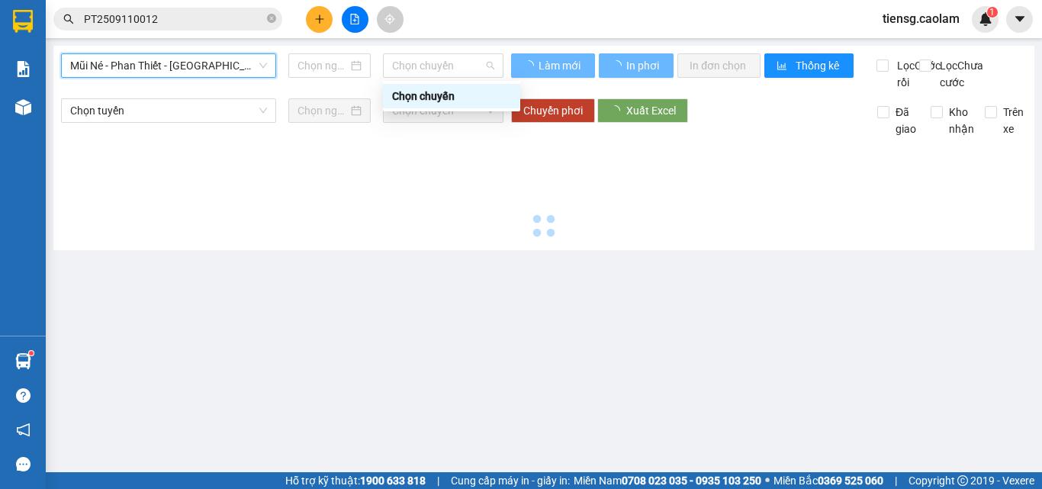
drag, startPoint x: 442, startPoint y: 69, endPoint x: 453, endPoint y: 76, distance: 12.7
click at [448, 82] on body "Kết quả tìm kiếm ( 1 ) Bộ lọc Mã ĐH Trạng thái Món hàng Thu hộ Tổng cước Chưa c…" at bounding box center [521, 244] width 1042 height 489
type input "[DATE]"
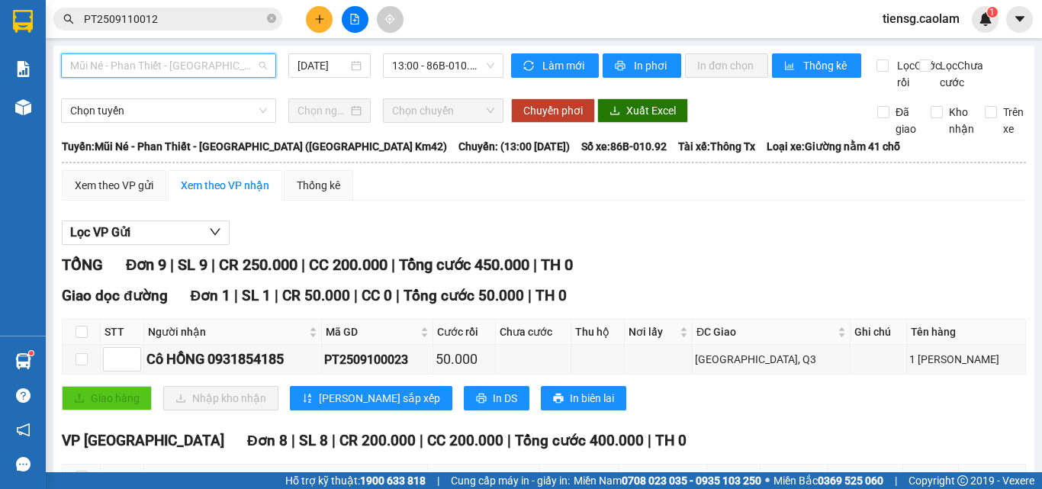
click at [213, 63] on span "Mũi Né - Phan Thiết - [GEOGRAPHIC_DATA] ([GEOGRAPHIC_DATA] Km42)" at bounding box center [168, 65] width 197 height 23
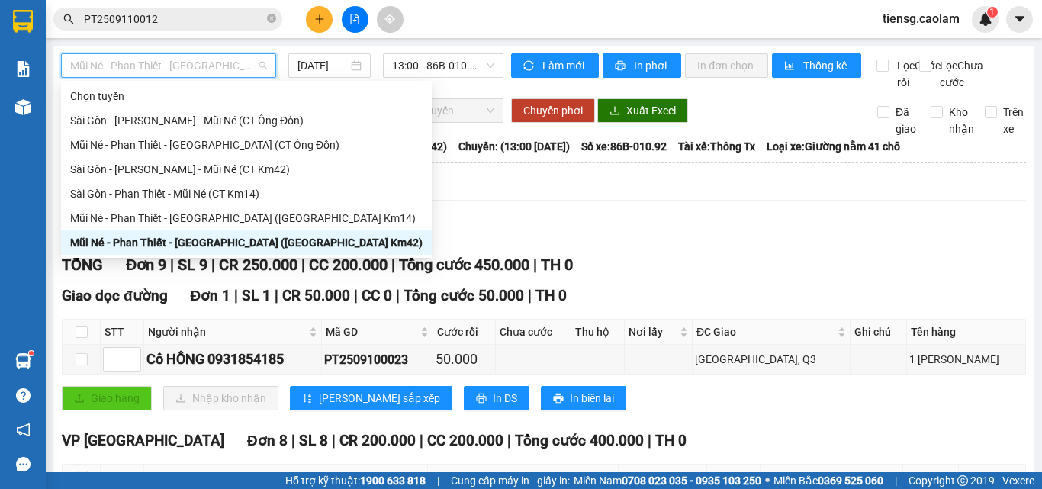
drag, startPoint x: 240, startPoint y: 240, endPoint x: 265, endPoint y: 223, distance: 30.9
click at [240, 240] on div "Mũi Né - Phan Thiết - [GEOGRAPHIC_DATA] ([GEOGRAPHIC_DATA] Km42)" at bounding box center [246, 242] width 352 height 17
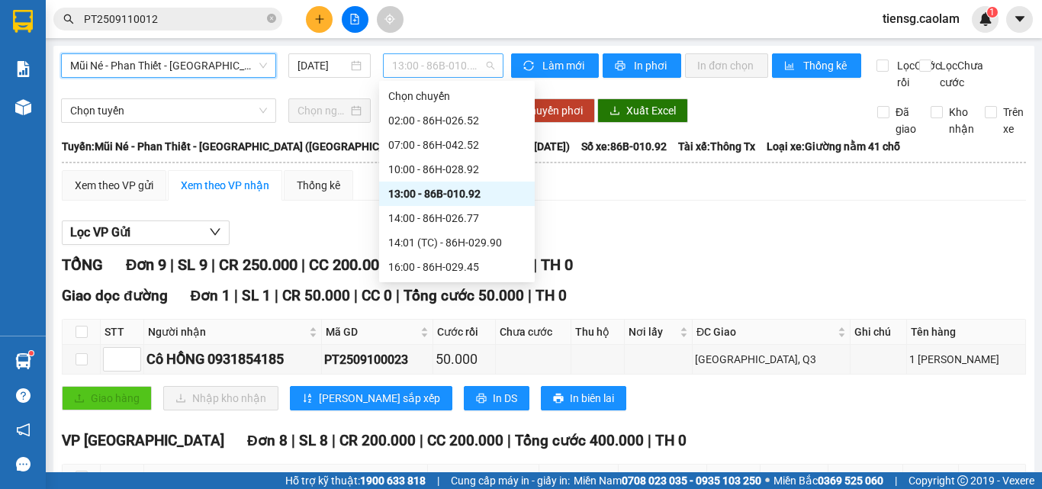
click at [426, 62] on span "13:00 - 86B-010.92" at bounding box center [443, 65] width 102 height 23
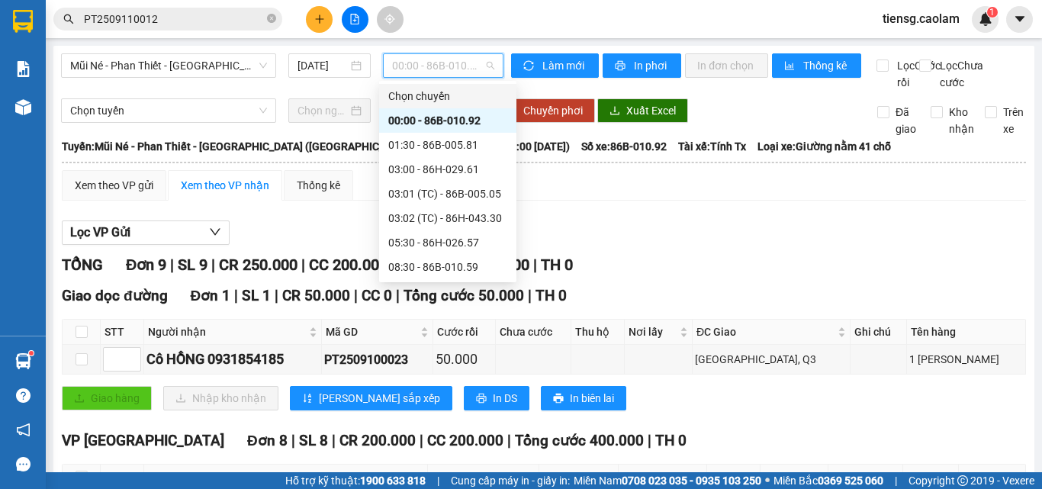
click at [423, 63] on span "00:00 - 86B-010.92" at bounding box center [443, 65] width 102 height 23
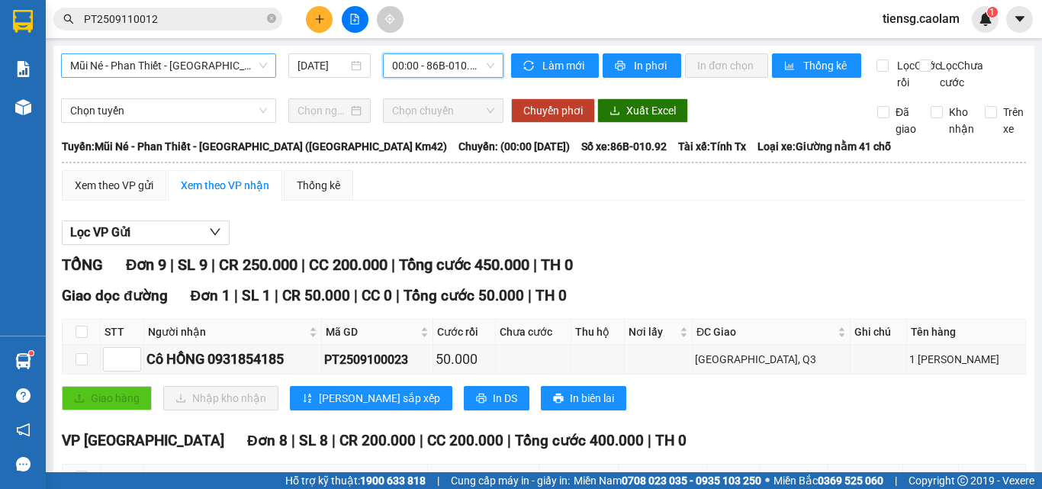
click at [188, 71] on span "Mũi Né - Phan Thiết - [GEOGRAPHIC_DATA] ([GEOGRAPHIC_DATA] Km42)" at bounding box center [168, 65] width 197 height 23
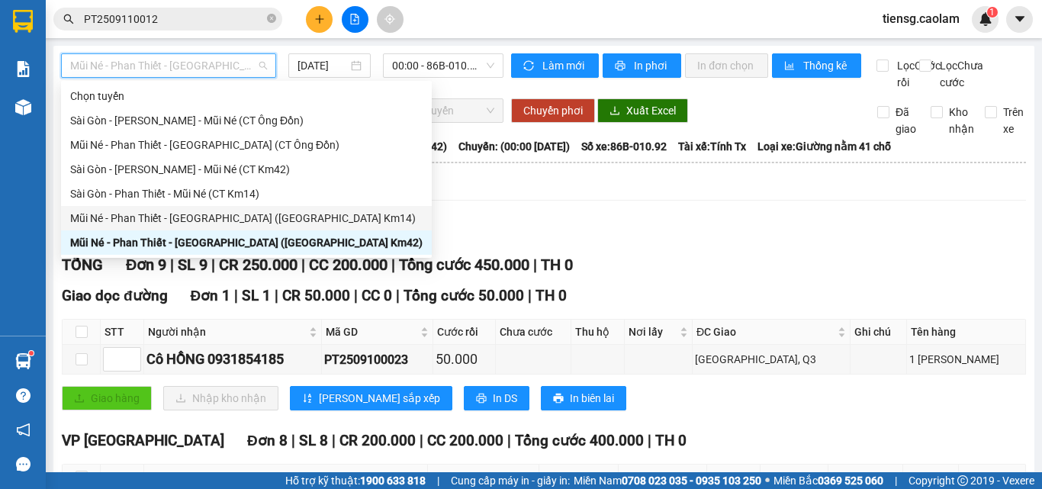
click at [227, 215] on div "Mũi Né - Phan Thiết - [GEOGRAPHIC_DATA] ([GEOGRAPHIC_DATA] Km14)" at bounding box center [246, 218] width 352 height 17
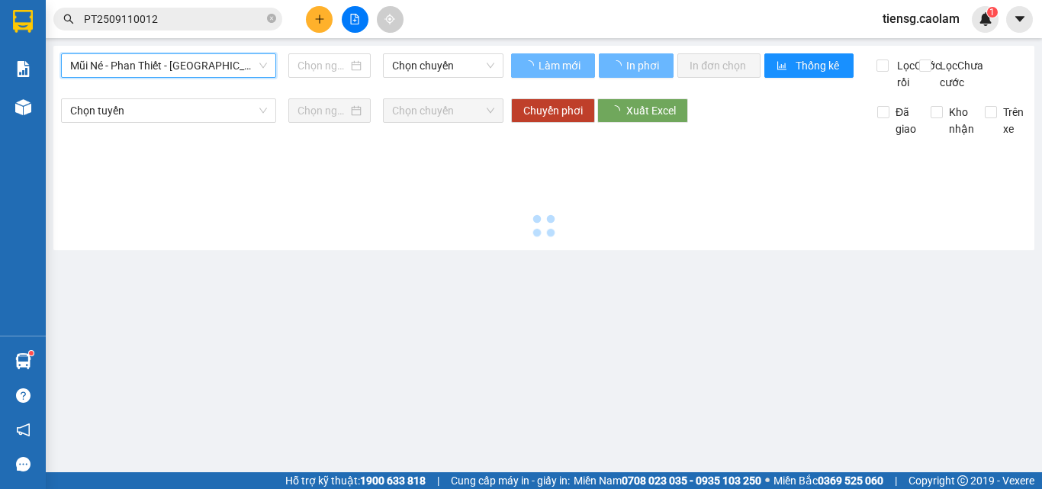
type input "[DATE]"
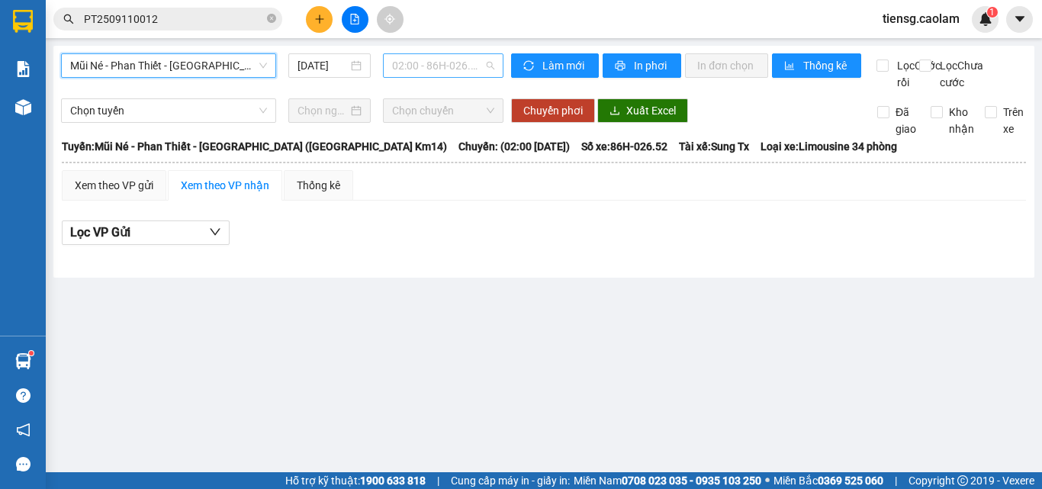
click at [438, 58] on span "02:00 - 86H-026.52" at bounding box center [443, 65] width 102 height 23
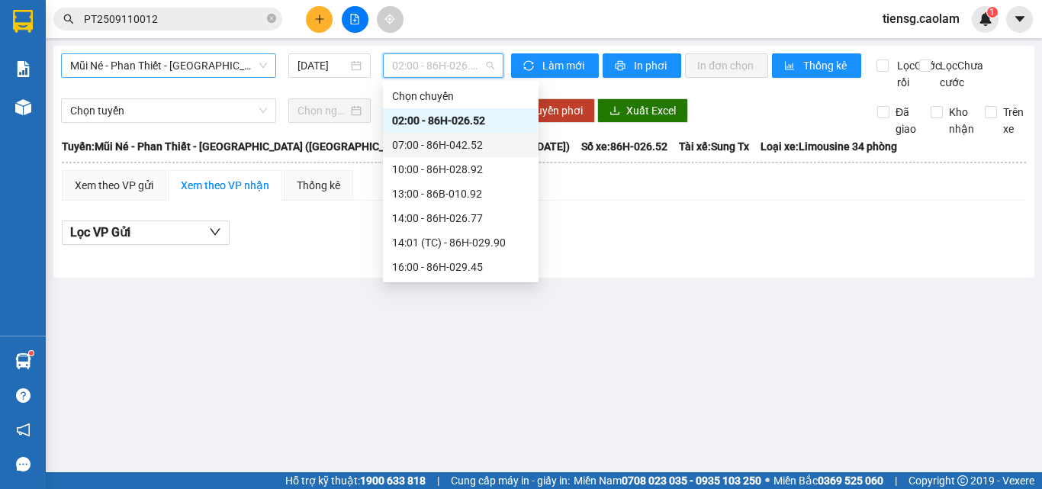
drag, startPoint x: 224, startPoint y: 64, endPoint x: 225, endPoint y: 72, distance: 7.7
click at [224, 65] on span "Mũi Né - Phan Thiết - [GEOGRAPHIC_DATA] ([GEOGRAPHIC_DATA] Km14)" at bounding box center [168, 65] width 197 height 23
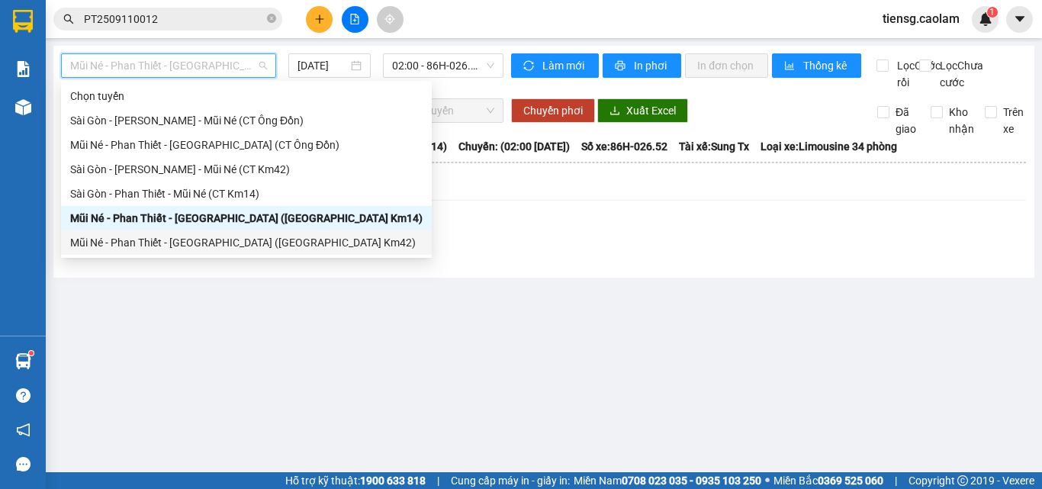
click at [233, 254] on div "Mũi Né - Phan Thiết - [GEOGRAPHIC_DATA] ([GEOGRAPHIC_DATA] Km42)" at bounding box center [246, 242] width 371 height 24
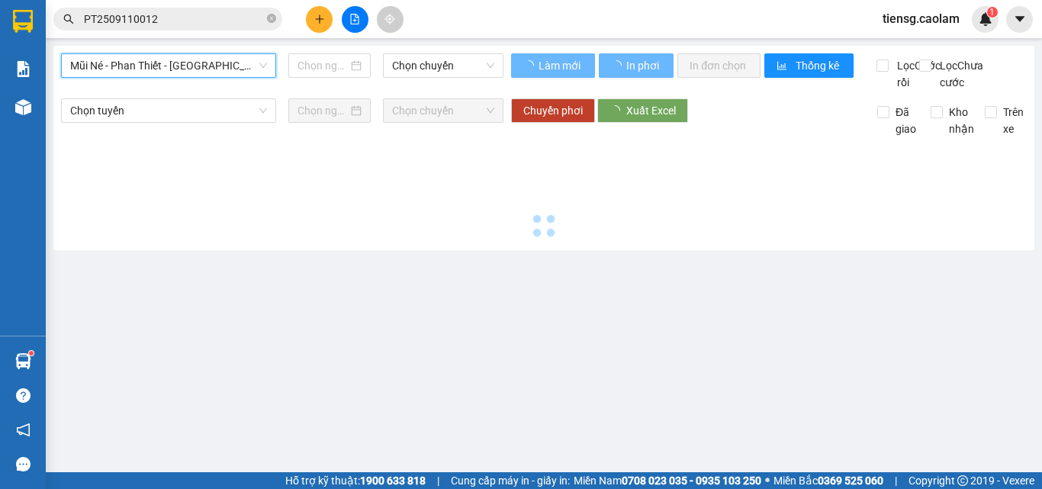
type input "[DATE]"
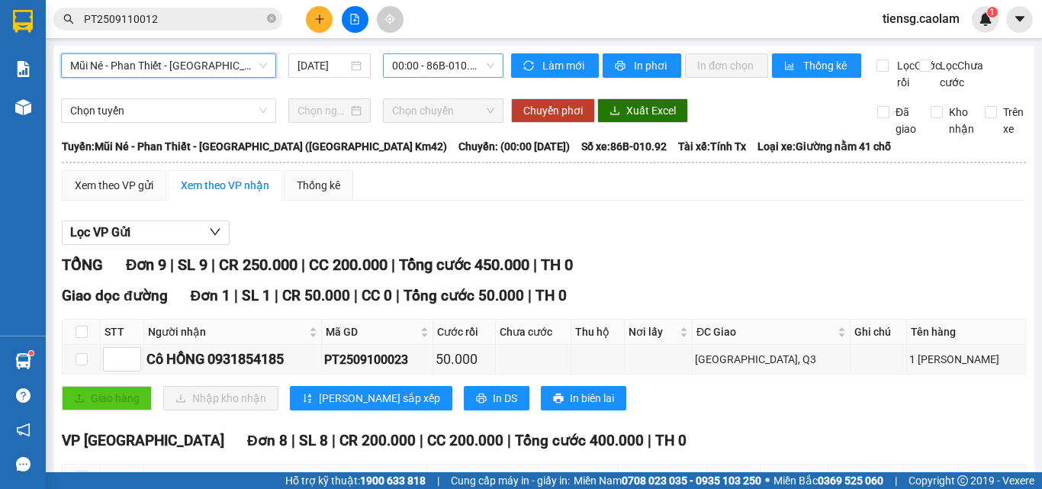
click at [453, 69] on span "00:00 - 86B-010.92" at bounding box center [443, 65] width 102 height 23
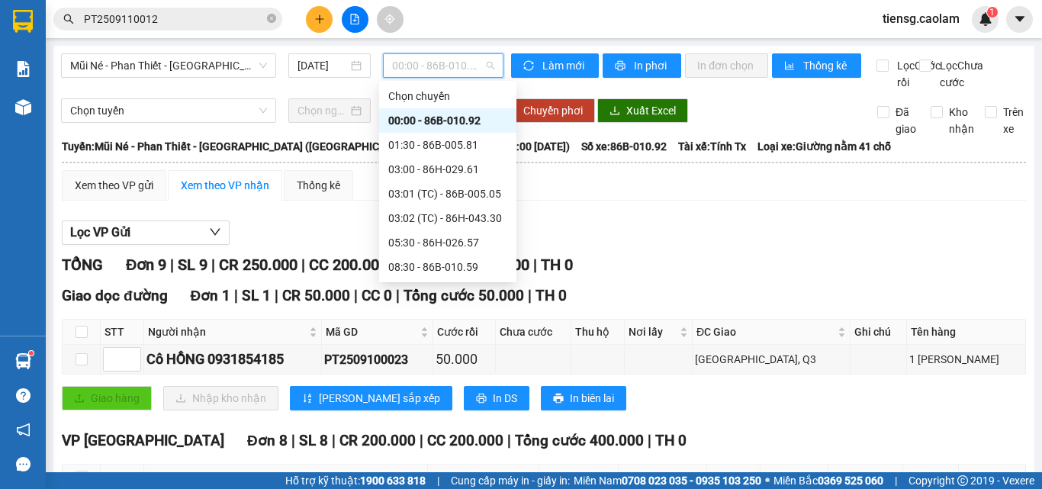
click at [452, 283] on div "11:30 - 86H-043.26" at bounding box center [447, 291] width 119 height 17
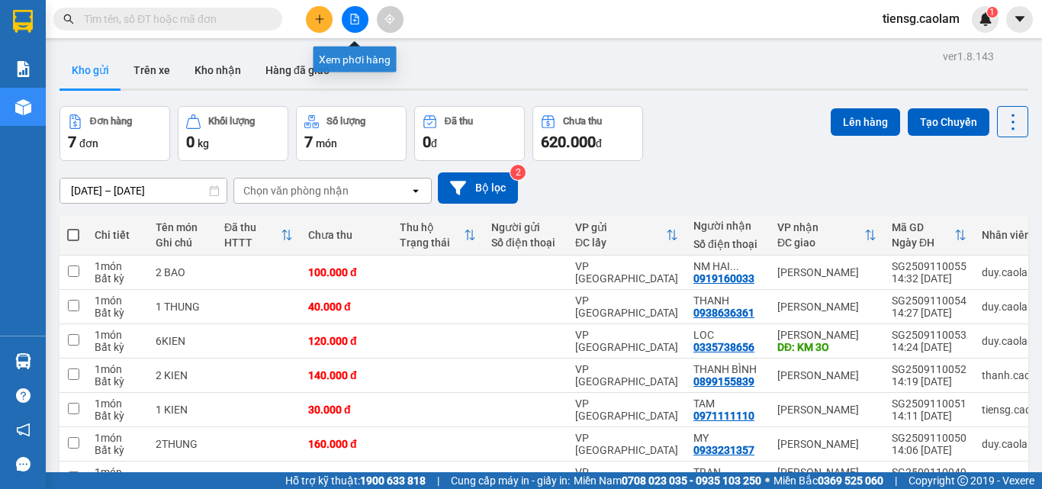
click at [364, 25] on button at bounding box center [355, 19] width 27 height 27
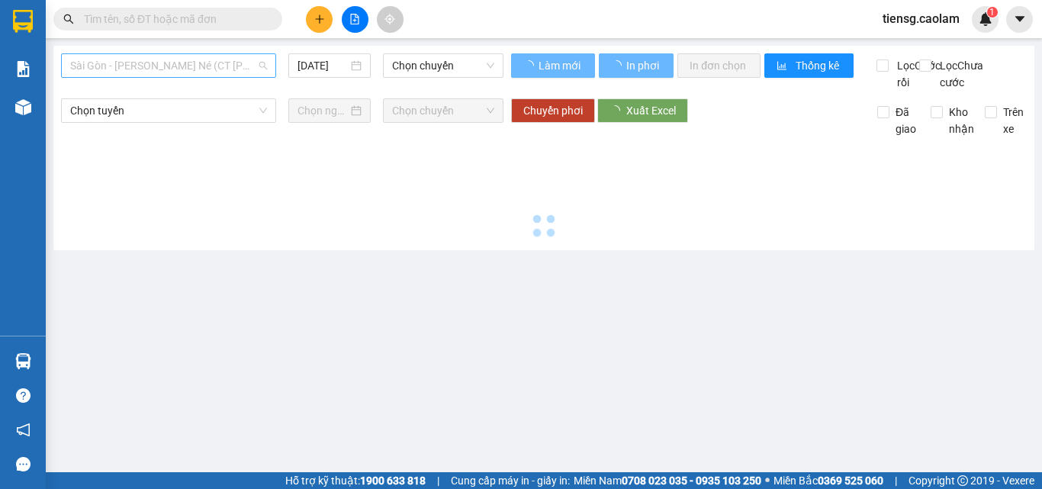
click at [219, 66] on span "Sài Gòn - [PERSON_NAME] - Mũi Né (CT Ông Đồn)" at bounding box center [168, 65] width 197 height 23
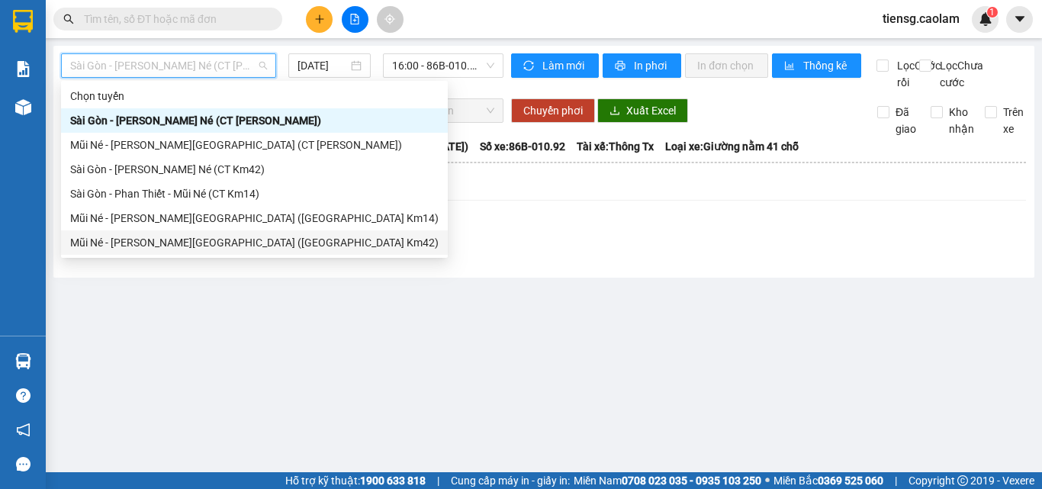
drag, startPoint x: 232, startPoint y: 238, endPoint x: 362, endPoint y: 144, distance: 160.1
click at [239, 234] on div "Mũi Né - Phan Thiết - [GEOGRAPHIC_DATA] ([GEOGRAPHIC_DATA] Km42)" at bounding box center [254, 242] width 368 height 17
type input "[DATE]"
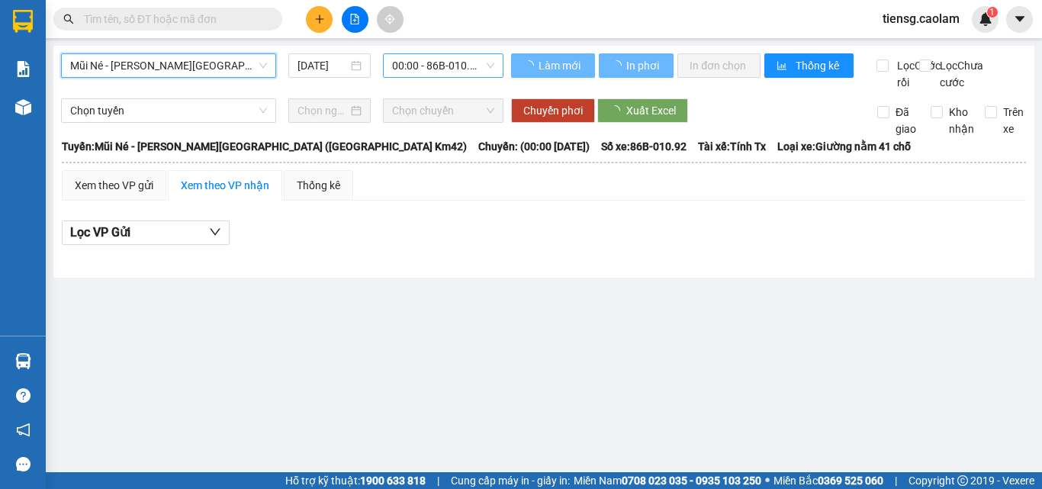
click at [439, 66] on span "00:00 - 86B-010.92" at bounding box center [443, 65] width 102 height 23
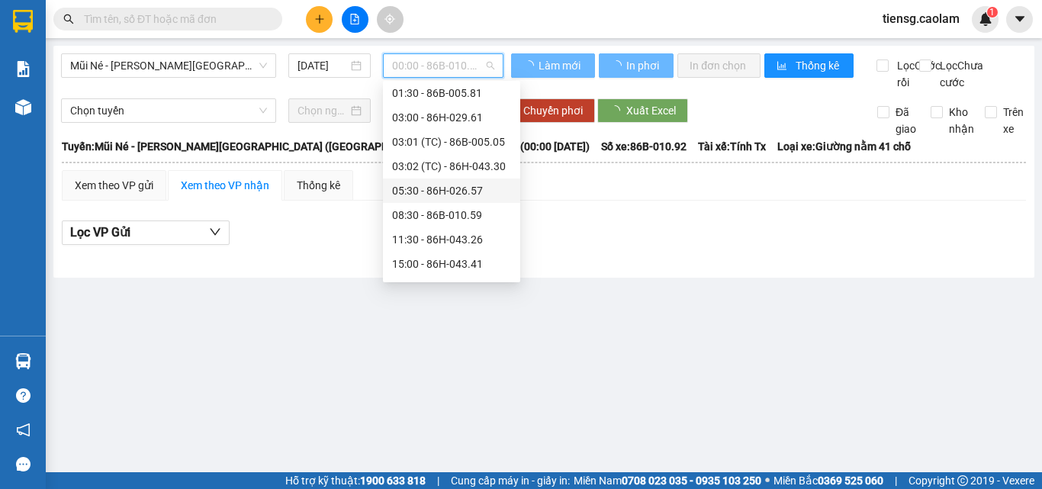
scroll to position [122, 0]
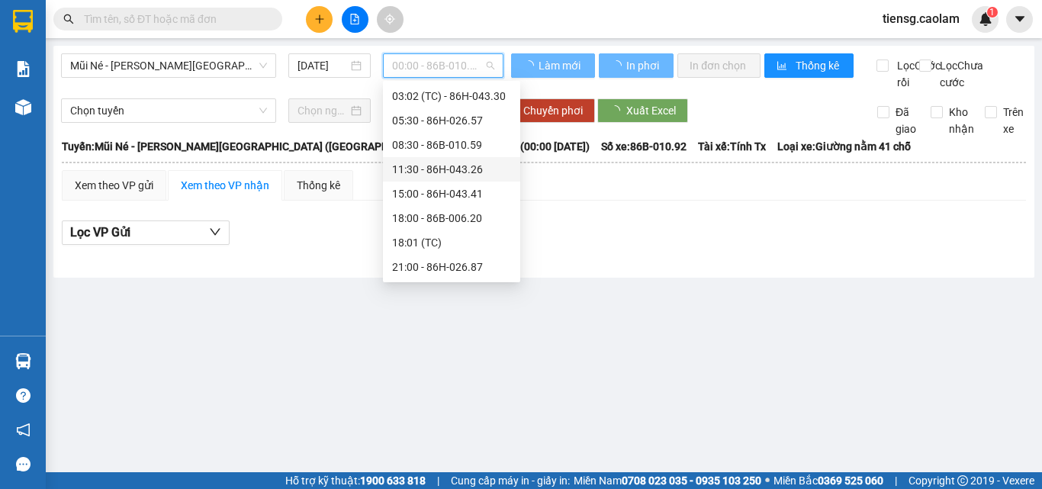
click at [453, 175] on div "11:30 - 86H-043.26" at bounding box center [451, 169] width 119 height 17
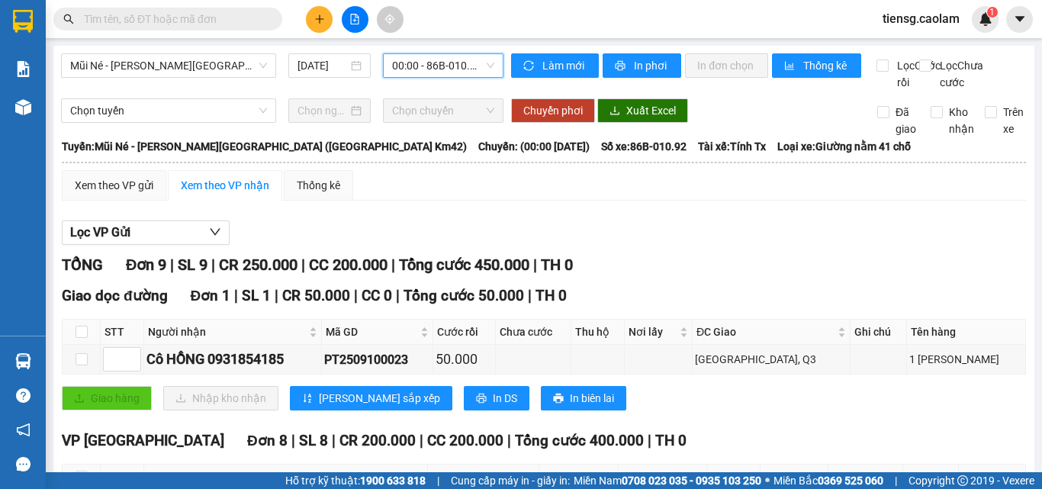
click at [427, 67] on span "00:00 - 86B-010.92" at bounding box center [443, 65] width 102 height 23
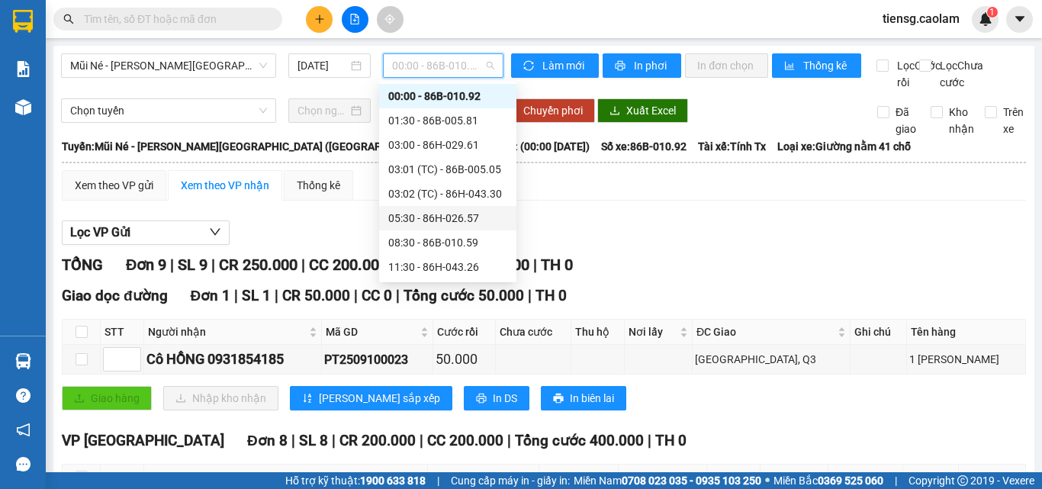
scroll to position [101, 0]
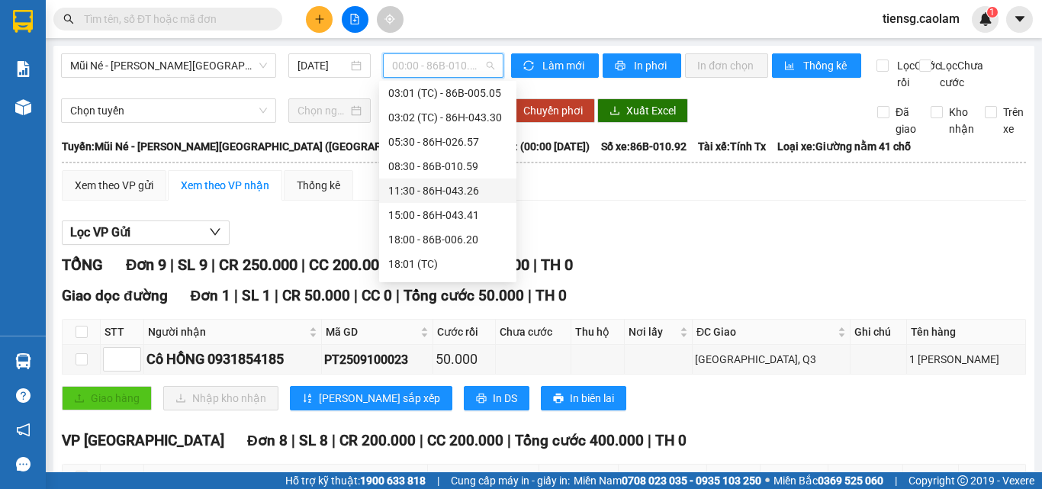
click at [427, 188] on div "11:30 - 86H-043.26" at bounding box center [447, 190] width 119 height 17
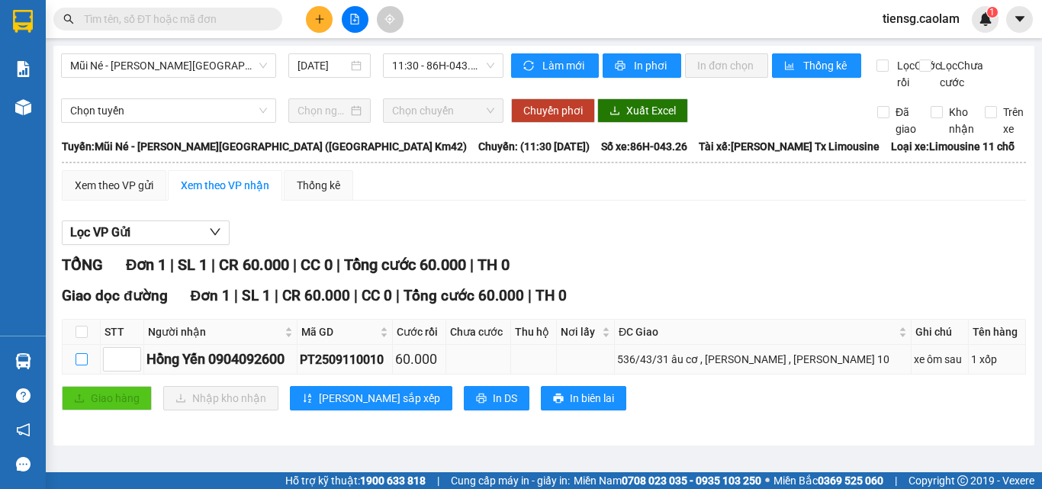
click at [82, 365] on input "checkbox" at bounding box center [82, 359] width 12 height 12
checkbox input "true"
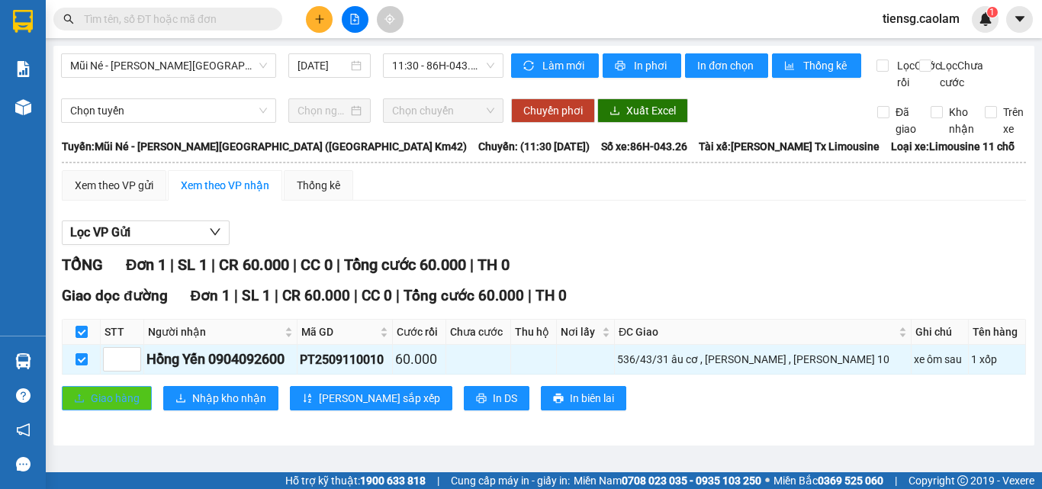
click at [106, 407] on span "Giao hàng" at bounding box center [115, 398] width 49 height 17
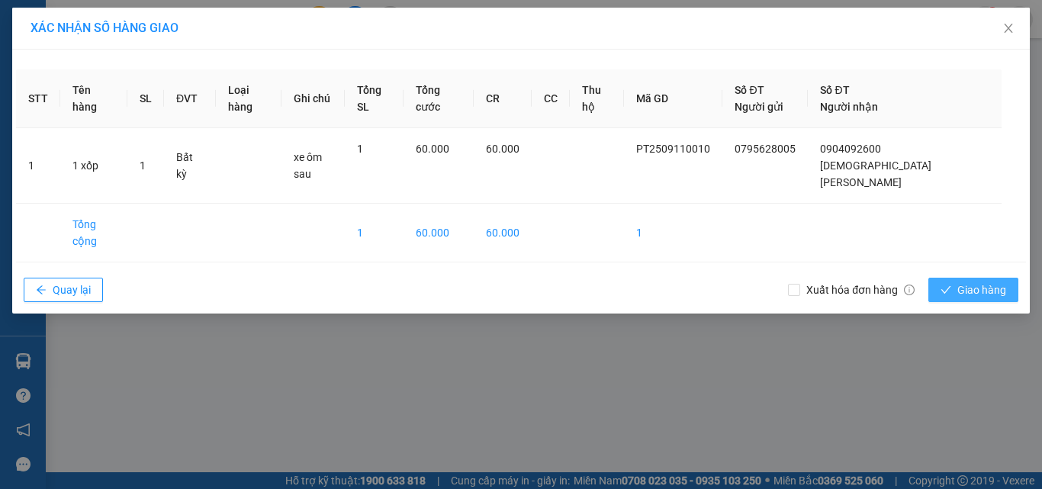
drag, startPoint x: 979, startPoint y: 253, endPoint x: 960, endPoint y: 254, distance: 18.3
click at [978, 281] on span "Giao hàng" at bounding box center [981, 289] width 49 height 17
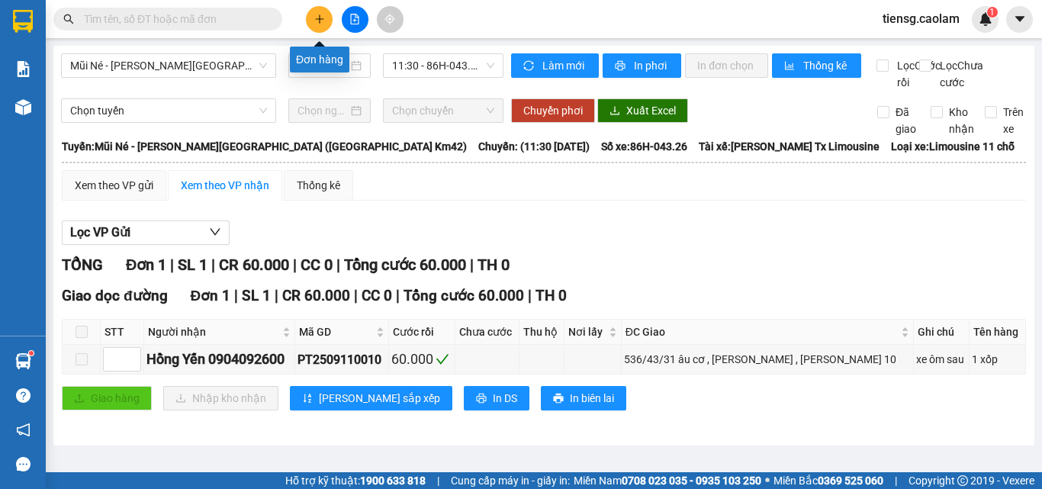
click at [320, 26] on button at bounding box center [319, 19] width 27 height 27
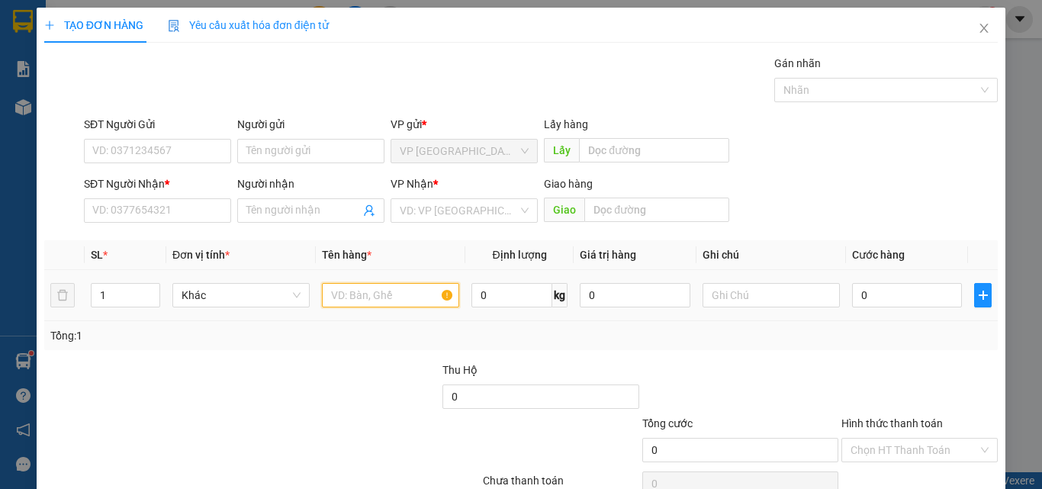
drag, startPoint x: 381, startPoint y: 298, endPoint x: 380, endPoint y: 277, distance: 21.4
click at [381, 298] on input "text" at bounding box center [390, 295] width 137 height 24
type input "1"
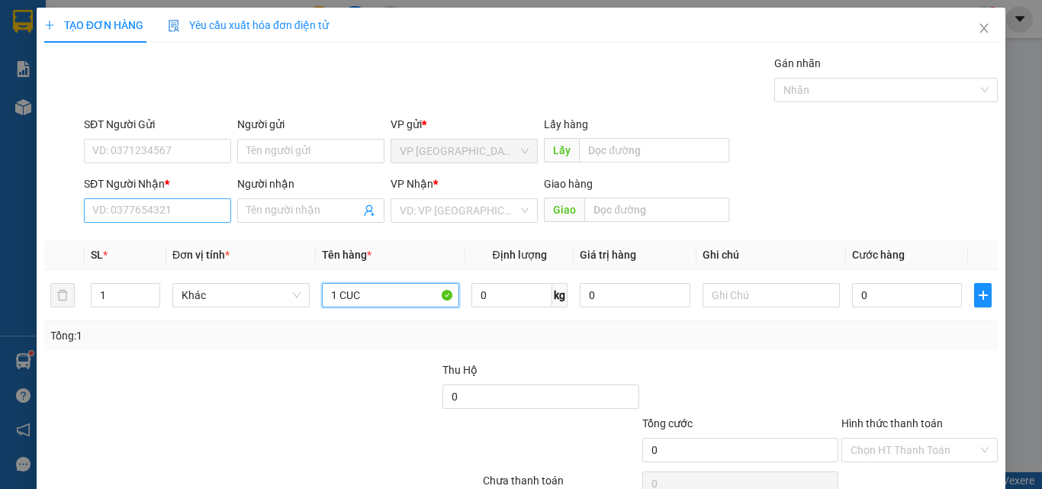
type input "1 CUC"
click at [150, 217] on input "SĐT Người Nhận *" at bounding box center [157, 210] width 147 height 24
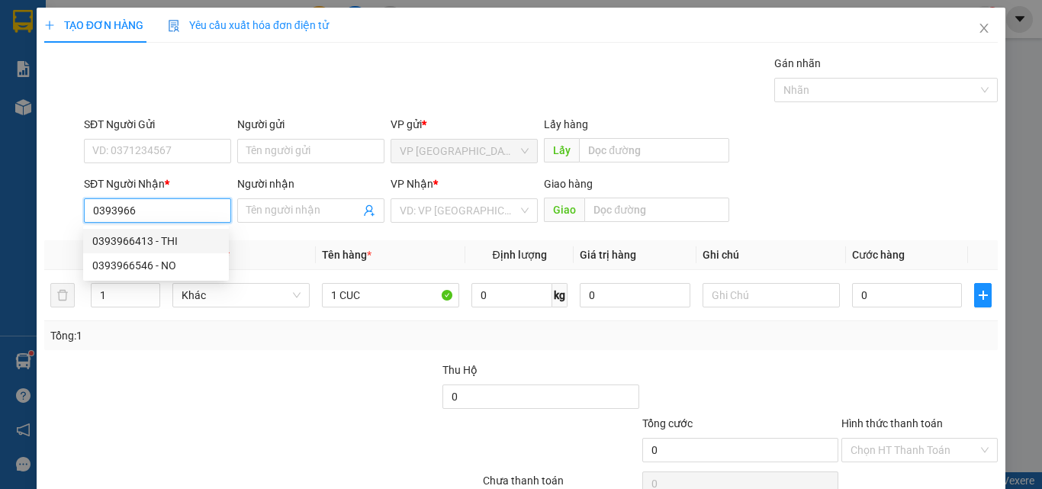
click at [158, 242] on div "0393966413 - THI" at bounding box center [155, 241] width 127 height 17
type input "0393966413"
type input "THI"
type input "NGA 2"
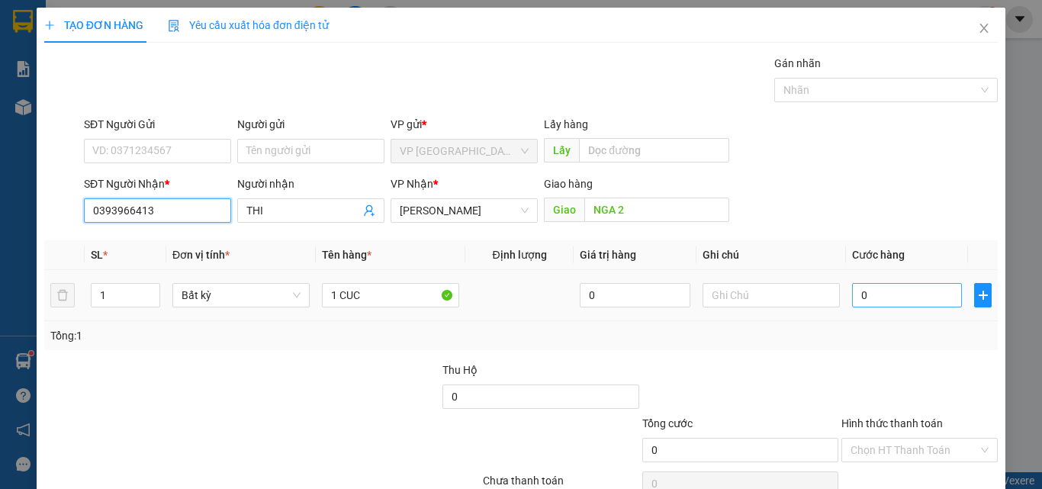
type input "0393966413"
click at [896, 297] on input "0" at bounding box center [907, 295] width 110 height 24
type input "3"
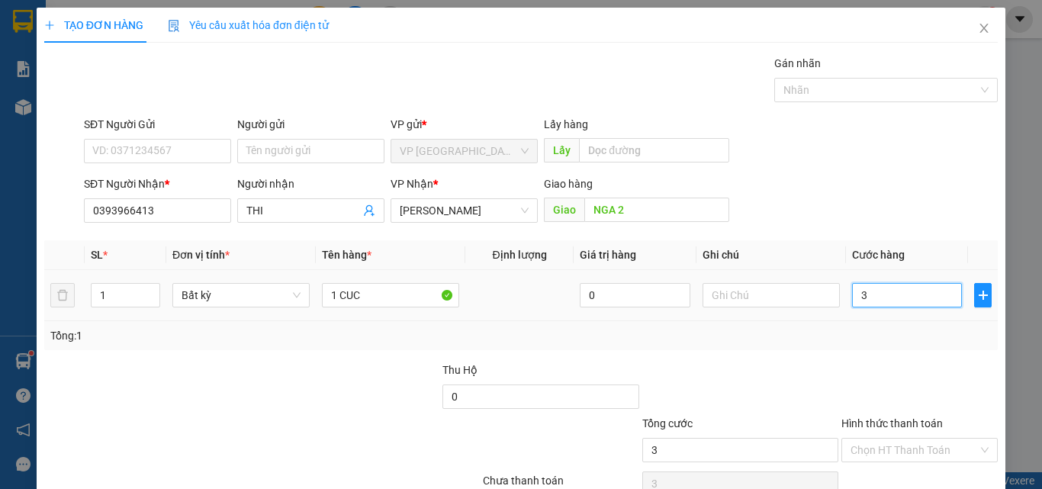
type input "30"
type input "300"
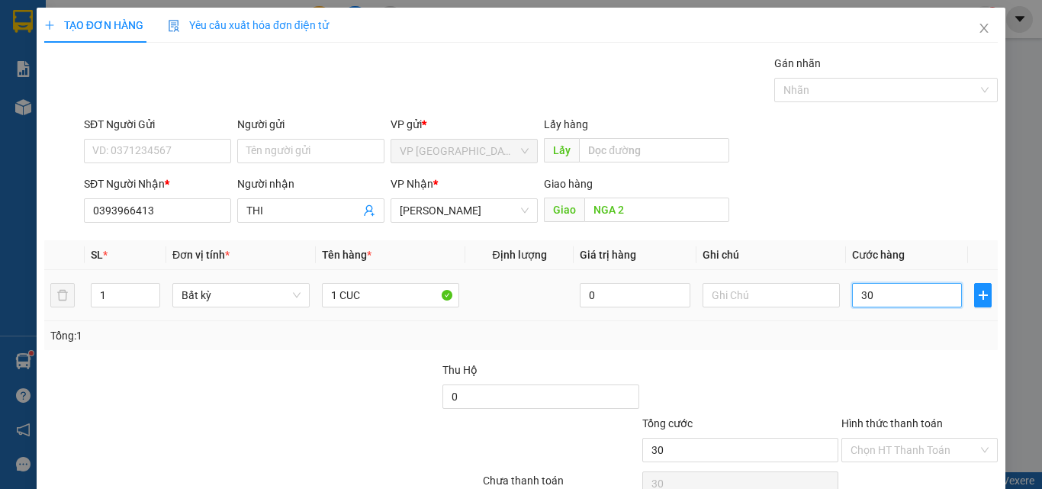
type input "300"
type input "3.000"
type input "30.000"
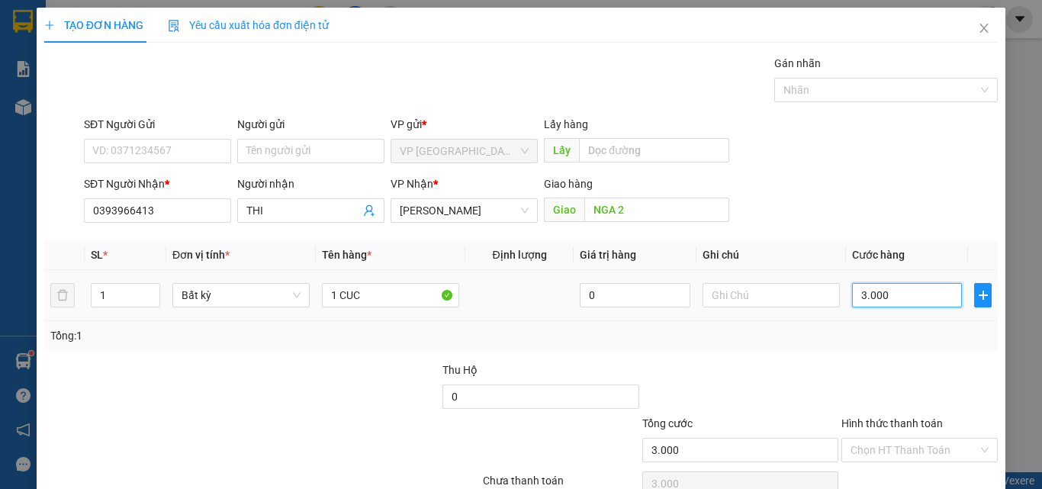
type input "30.000"
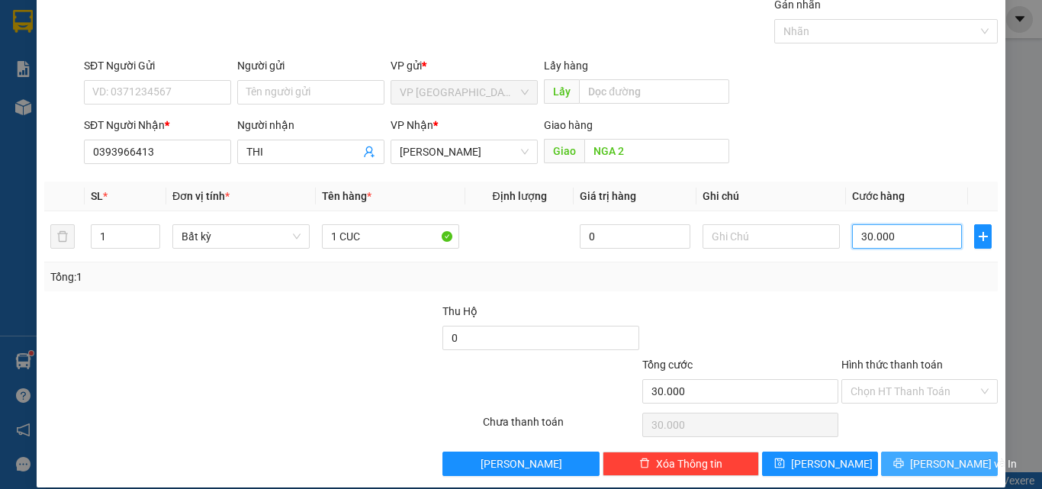
scroll to position [76, 0]
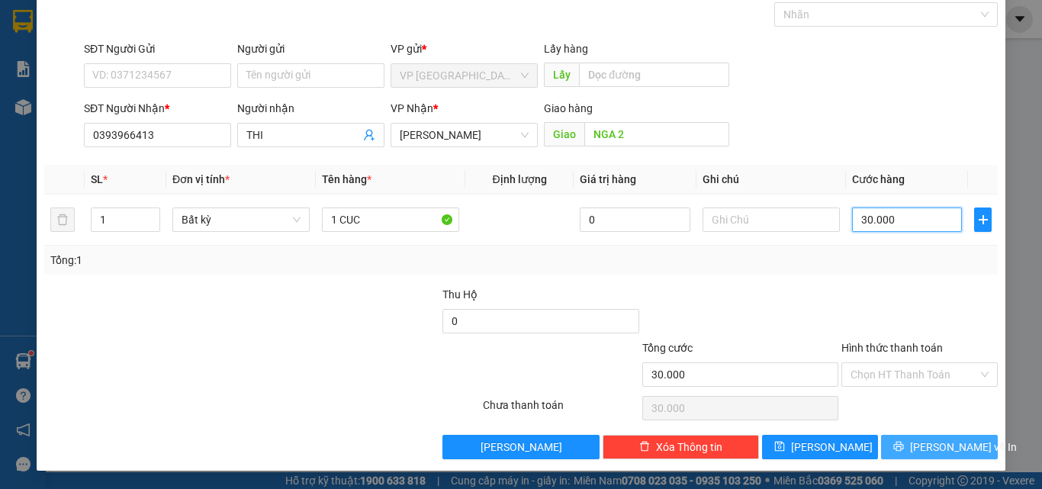
type input "30.000"
drag, startPoint x: 909, startPoint y: 445, endPoint x: 897, endPoint y: 437, distance: 13.8
click at [904, 444] on icon "printer" at bounding box center [898, 446] width 11 height 11
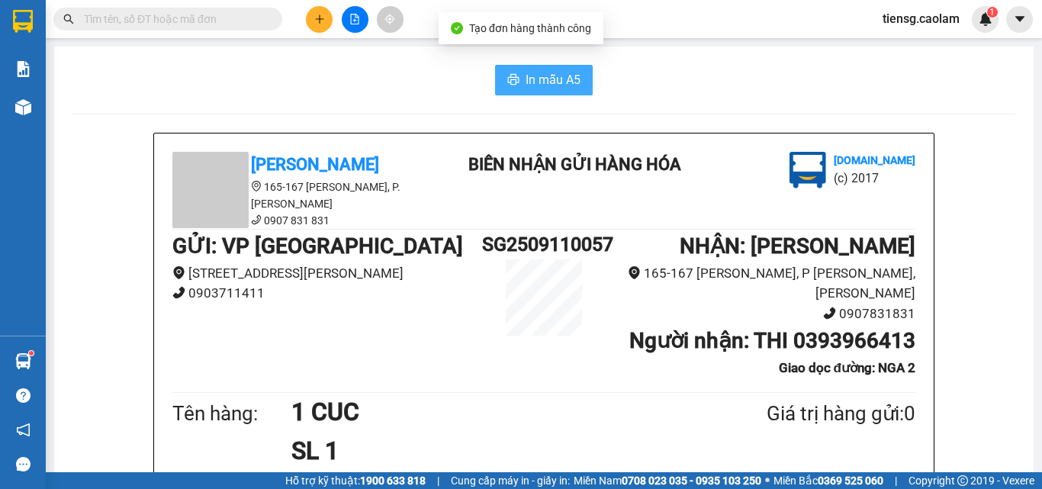
click at [515, 71] on button "In mẫu A5" at bounding box center [544, 80] width 98 height 31
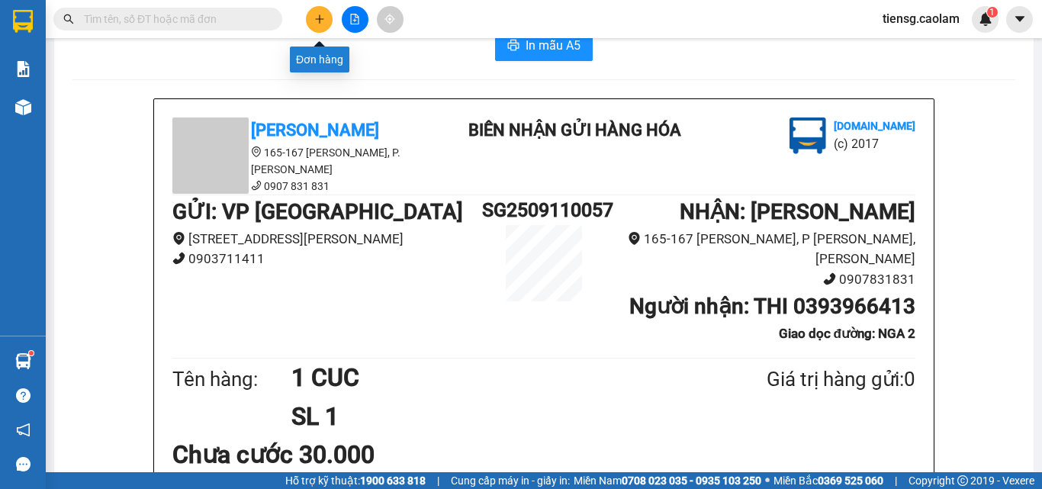
click at [325, 31] on button at bounding box center [319, 19] width 27 height 27
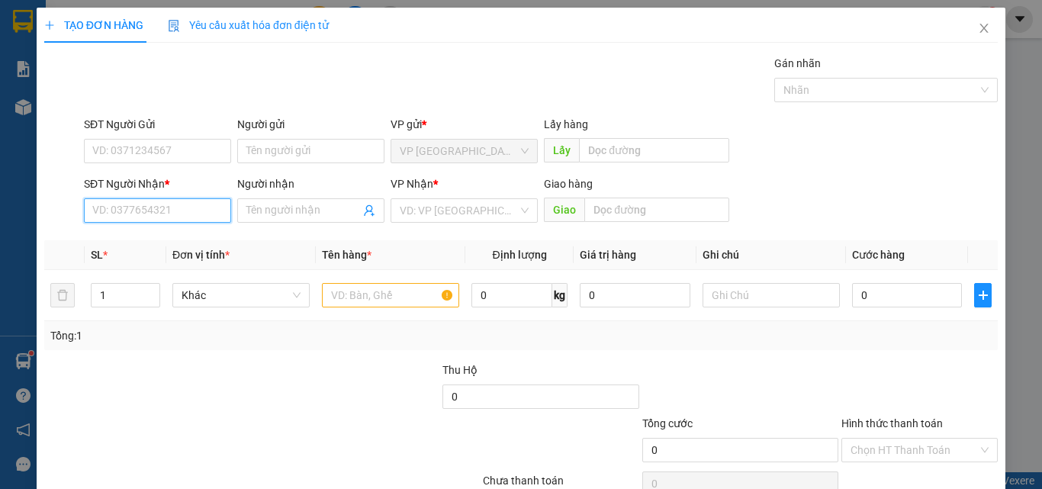
click at [166, 216] on input "SĐT Người Nhận *" at bounding box center [157, 210] width 147 height 24
click at [143, 248] on div "0774279775 - ĐẠT" at bounding box center [155, 241] width 127 height 17
type input "0774279775"
type input "ĐẠT"
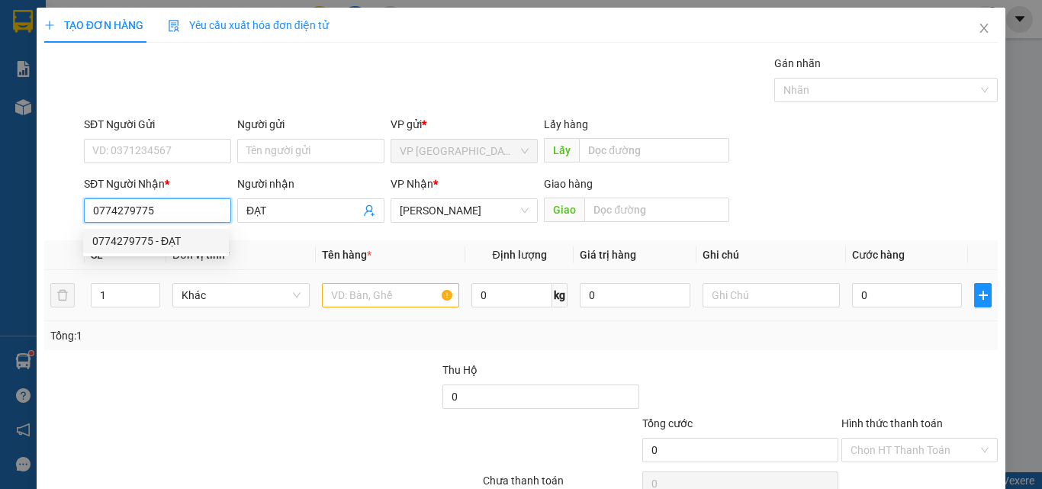
type input "0774279775"
drag, startPoint x: 382, startPoint y: 294, endPoint x: 372, endPoint y: 294, distance: 10.7
click at [377, 296] on input "text" at bounding box center [390, 295] width 137 height 24
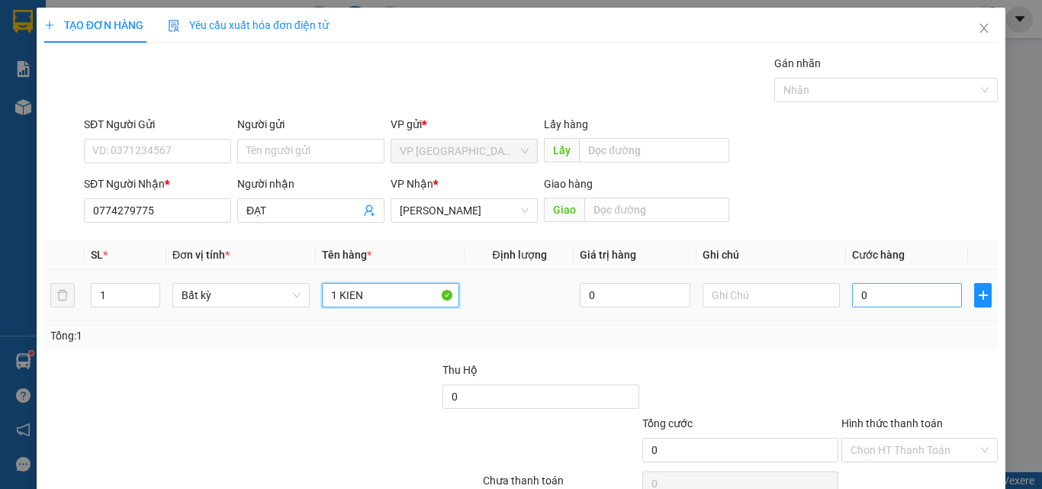
type input "1 KIEN"
type input "3"
type input "39"
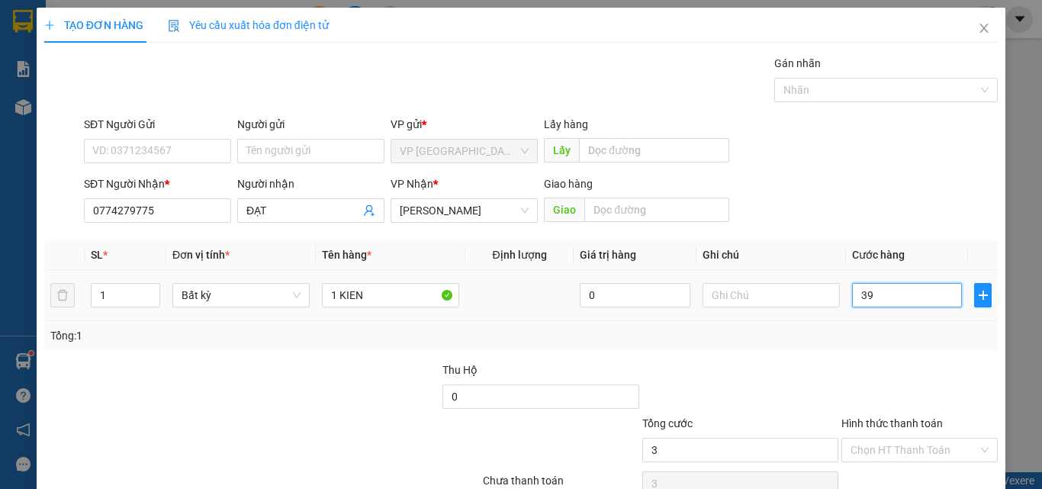
type input "39"
type input "3"
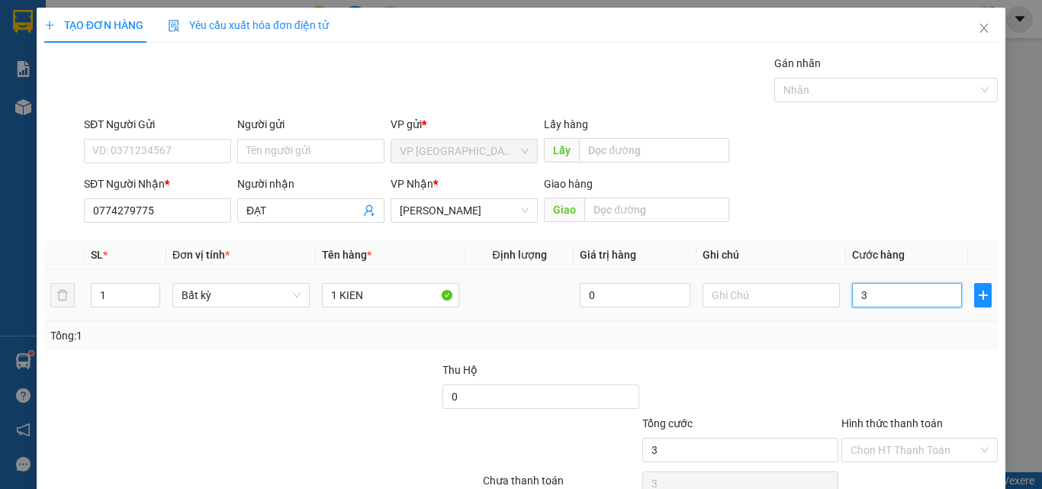
type input "0"
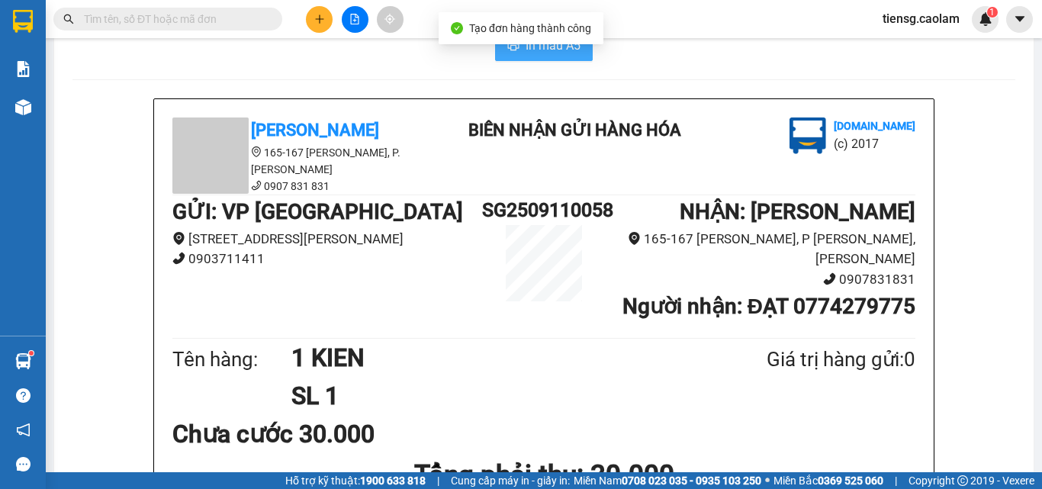
click at [535, 55] on span "In mẫu A5" at bounding box center [553, 45] width 55 height 19
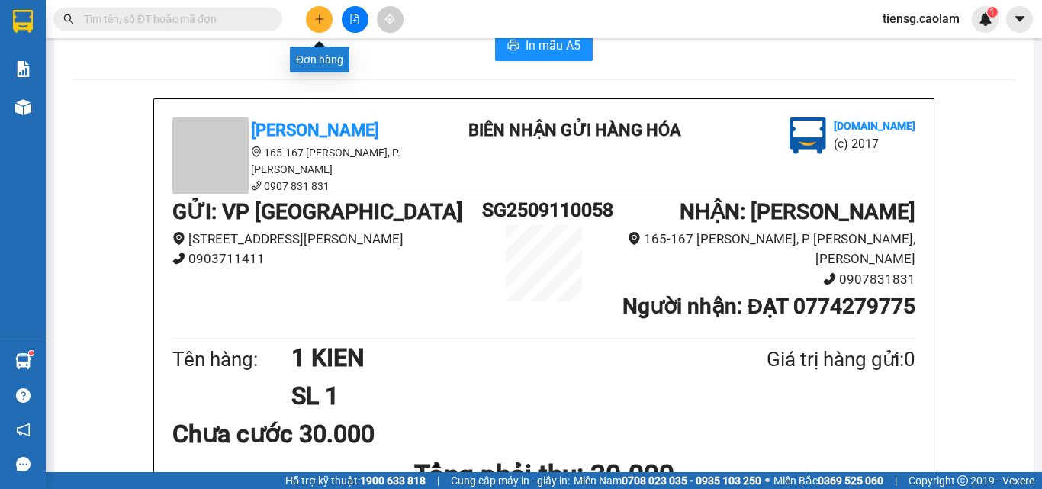
click at [313, 19] on button at bounding box center [319, 19] width 27 height 27
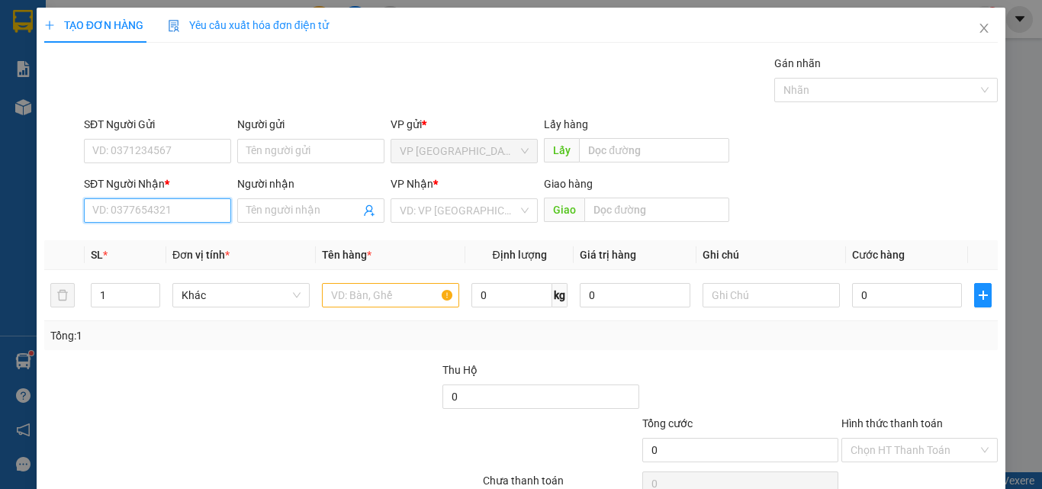
click at [162, 209] on input "SĐT Người Nhận *" at bounding box center [157, 210] width 147 height 24
click at [142, 247] on div "0933752225 - THAN" at bounding box center [155, 241] width 127 height 17
type input "0933752225"
type input "THAN"
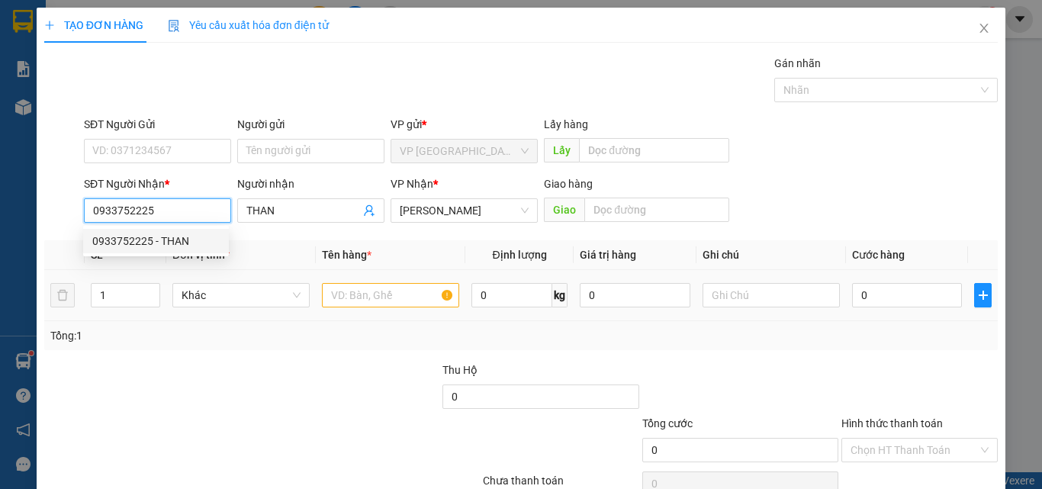
type input "0933752225"
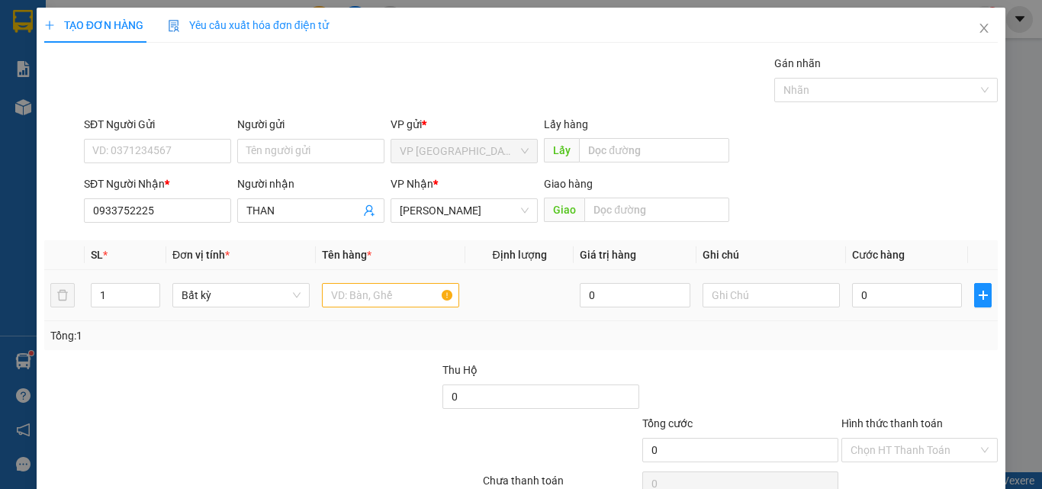
drag, startPoint x: 419, startPoint y: 308, endPoint x: 413, endPoint y: 301, distance: 9.2
click at [417, 308] on div at bounding box center [390, 295] width 137 height 31
drag, startPoint x: 413, startPoint y: 301, endPoint x: 409, endPoint y: 292, distance: 9.9
click at [412, 302] on input "text" at bounding box center [390, 295] width 137 height 24
type input "1 KIE"
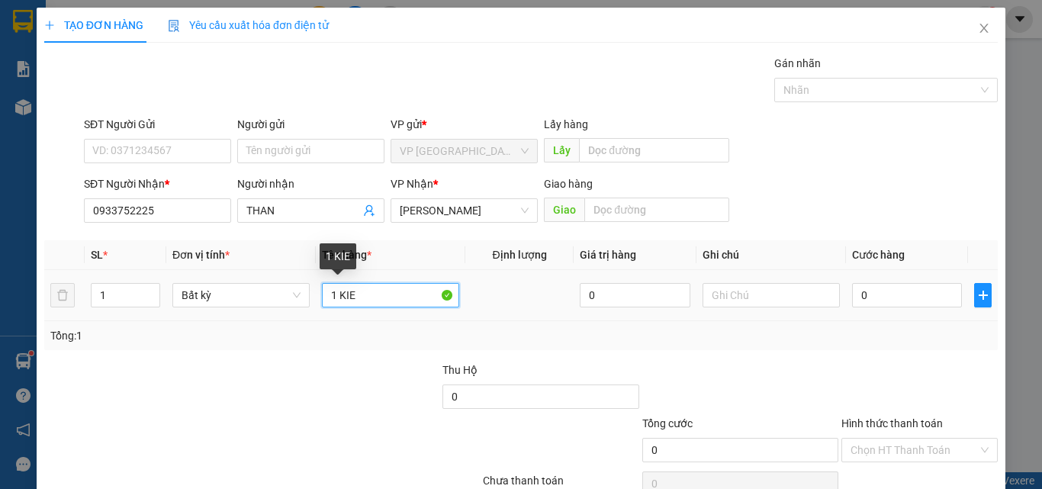
drag, startPoint x: 394, startPoint y: 294, endPoint x: 232, endPoint y: 308, distance: 162.3
click at [280, 312] on tr "1 Bất kỳ 1 KIE 0 0" at bounding box center [521, 295] width 954 height 51
type input "1 KIEN DEN"
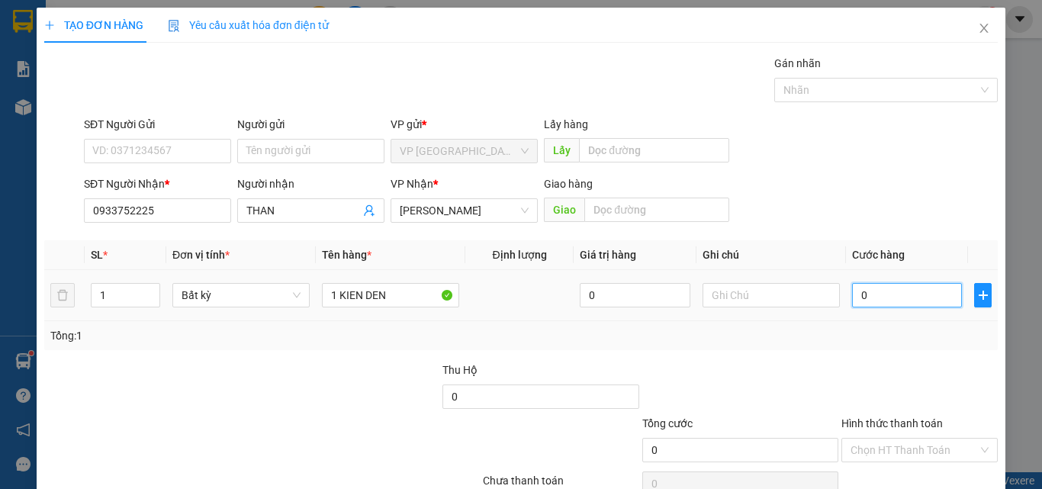
click at [894, 292] on input "0" at bounding box center [907, 295] width 110 height 24
type input "4"
type input "40"
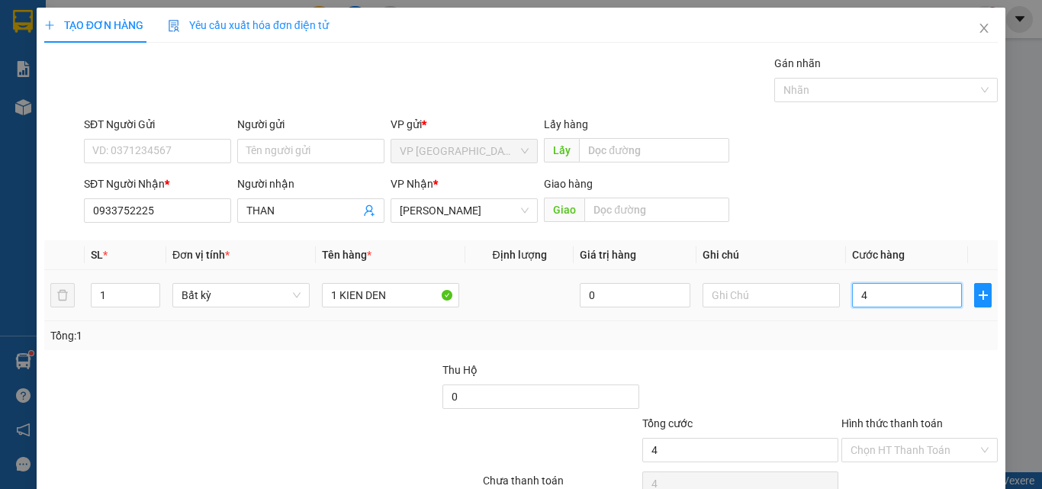
type input "40"
type input "400"
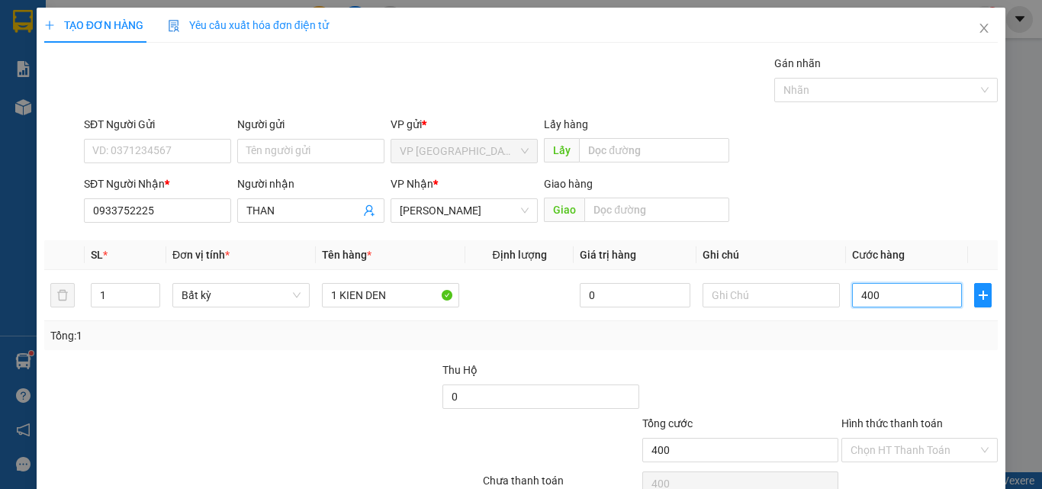
type input "4.000"
type input "40.000"
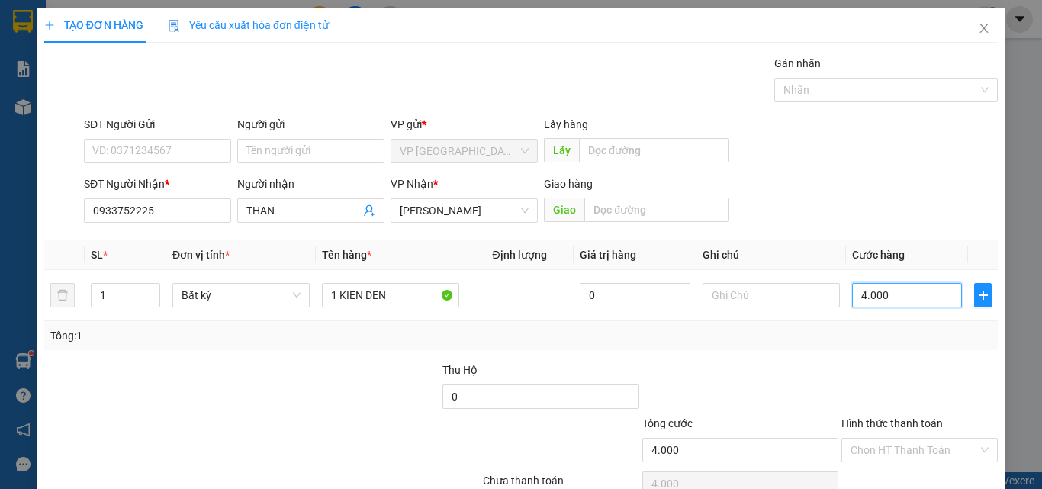
type input "40.000"
drag, startPoint x: 929, startPoint y: 452, endPoint x: 907, endPoint y: 251, distance: 201.8
click at [907, 254] on div "Transit Pickup Surcharge Ids Transit Deliver Surcharge Ids Transit Deliver Surc…" at bounding box center [521, 295] width 954 height 480
type input "0"
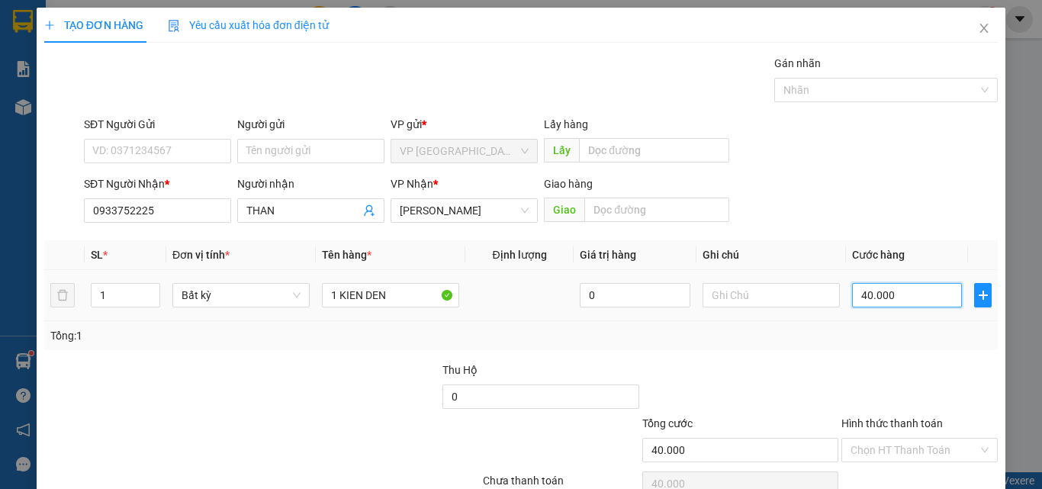
type input "0"
type input "05"
type input "5"
type input "050"
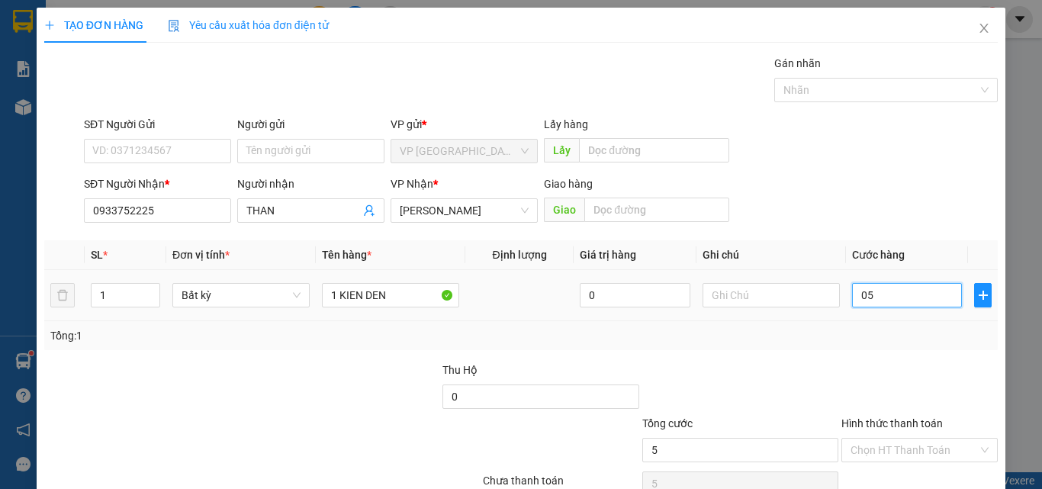
type input "50"
type input "0.500"
type input "500"
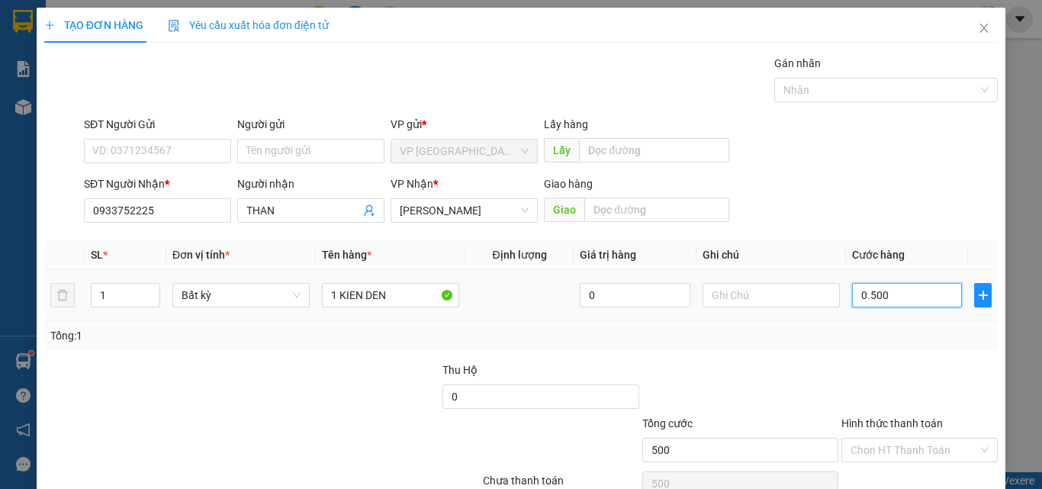
type input "05.000"
type input "5.000"
type input "050.000"
type input "50.000"
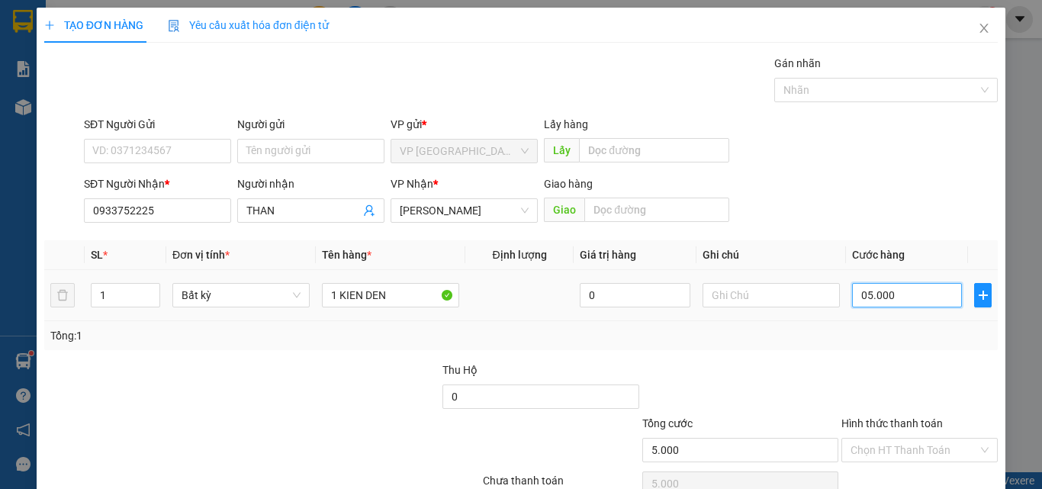
type input "50.000"
click at [877, 285] on div "Transit Pickup Surcharge Ids Transit Deliver Surcharge Ids Transit Deliver Surc…" at bounding box center [521, 295] width 954 height 480
drag, startPoint x: 896, startPoint y: 428, endPoint x: 906, endPoint y: 450, distance: 24.6
click at [904, 442] on div "Transit Pickup Surcharge Ids Transit Deliver Surcharge Ids Transit Deliver Surc…" at bounding box center [521, 295] width 954 height 480
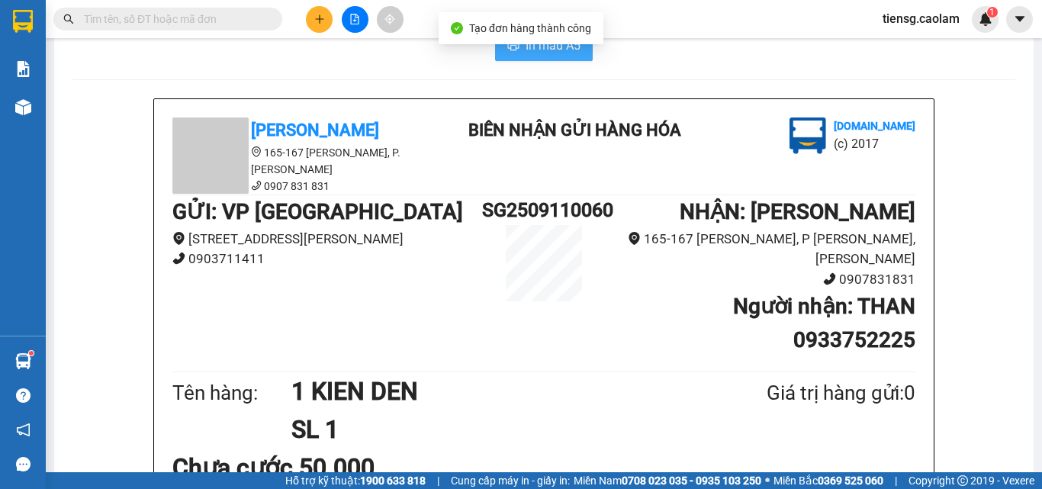
click at [564, 61] on button "In mẫu A5" at bounding box center [544, 46] width 98 height 31
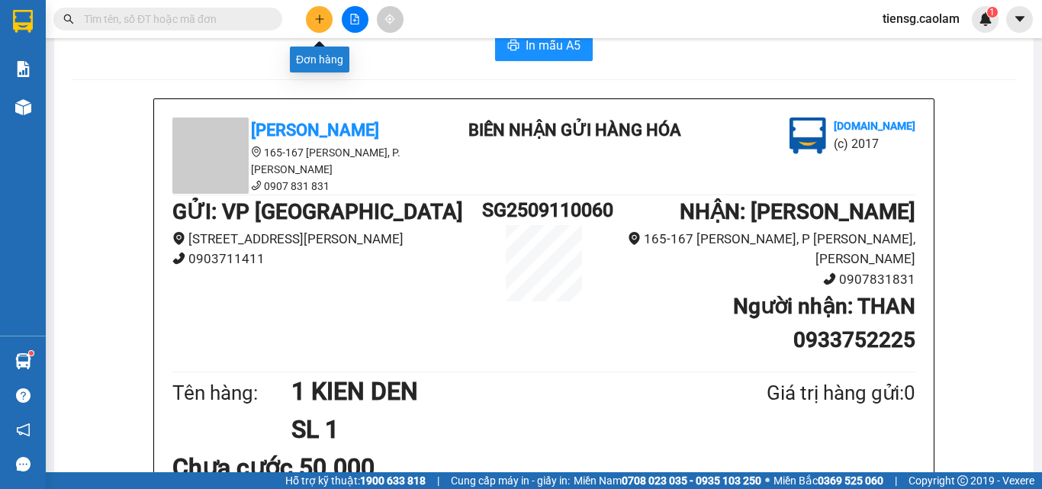
click at [320, 30] on button at bounding box center [319, 19] width 27 height 27
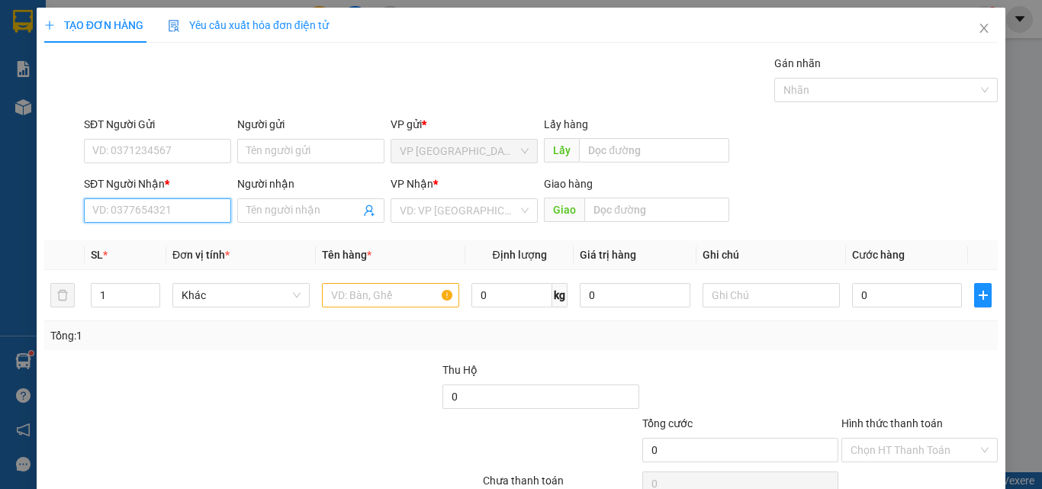
click at [169, 211] on input "SĐT Người Nhận *" at bounding box center [157, 210] width 147 height 24
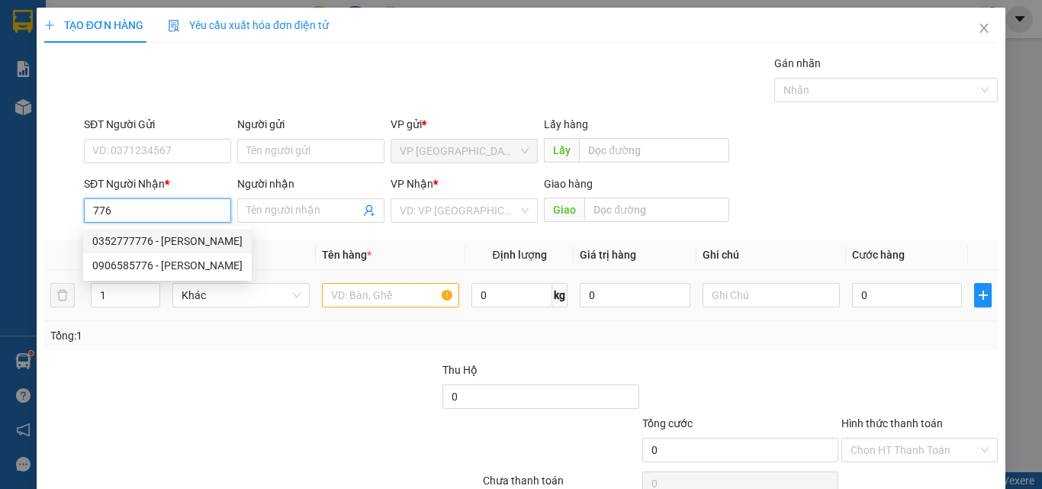
drag, startPoint x: 169, startPoint y: 240, endPoint x: 350, endPoint y: 288, distance: 186.9
click at [180, 240] on div "0352777776 - PHUC THINH" at bounding box center [167, 241] width 150 height 17
type input "0352777776"
type input "PHUC THINH"
type input "0352777776"
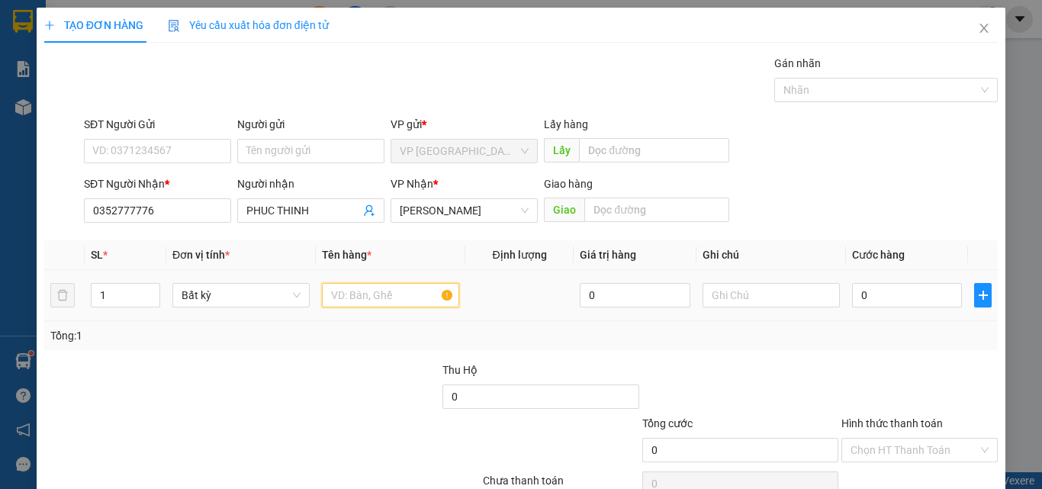
drag, startPoint x: 363, startPoint y: 290, endPoint x: 324, endPoint y: 238, distance: 64.8
click at [365, 290] on input "text" at bounding box center [390, 295] width 137 height 24
type input "1 KIEN"
click at [896, 301] on input "0" at bounding box center [907, 295] width 110 height 24
drag, startPoint x: 935, startPoint y: 451, endPoint x: 925, endPoint y: 446, distance: 10.6
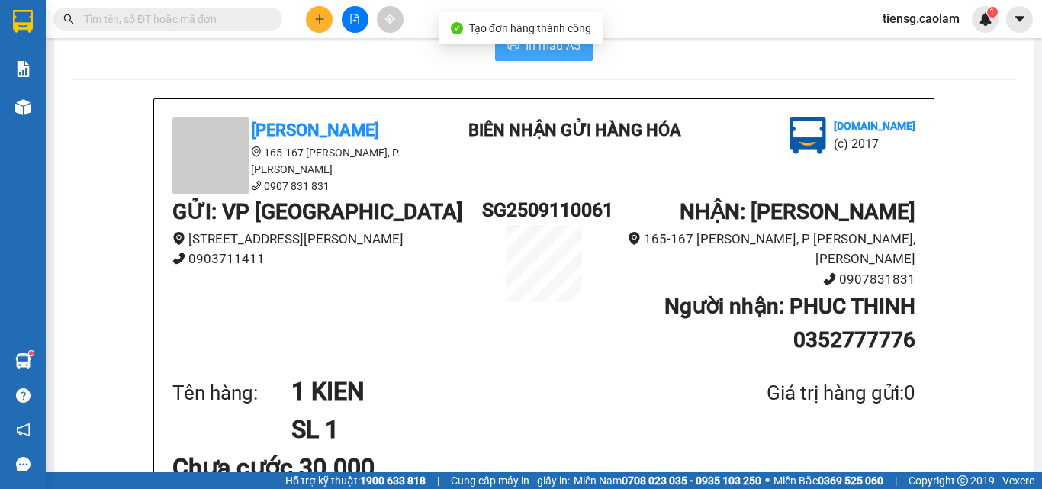
drag, startPoint x: 555, startPoint y: 70, endPoint x: 541, endPoint y: 63, distance: 16.0
click at [555, 61] on button "In mẫu A5" at bounding box center [544, 46] width 98 height 31
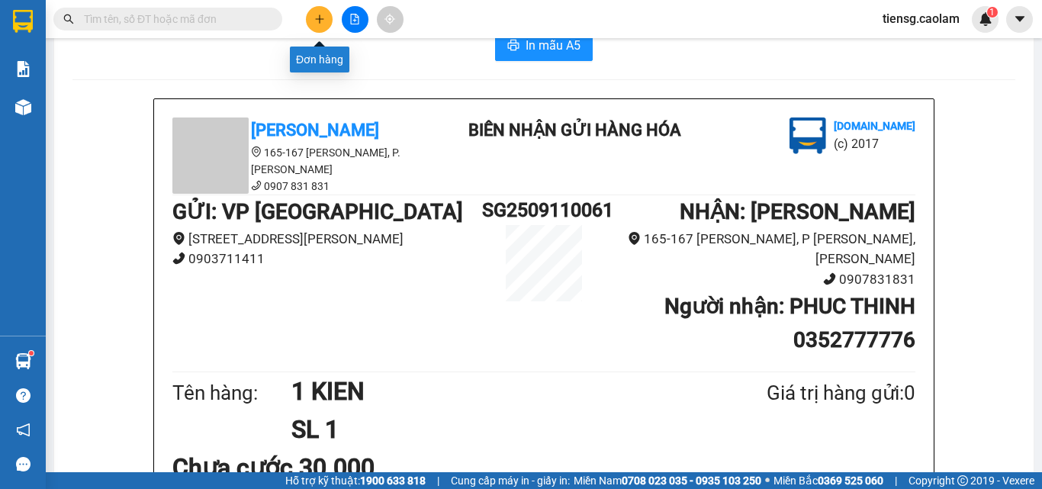
click at [314, 20] on icon "plus" at bounding box center [319, 19] width 11 height 11
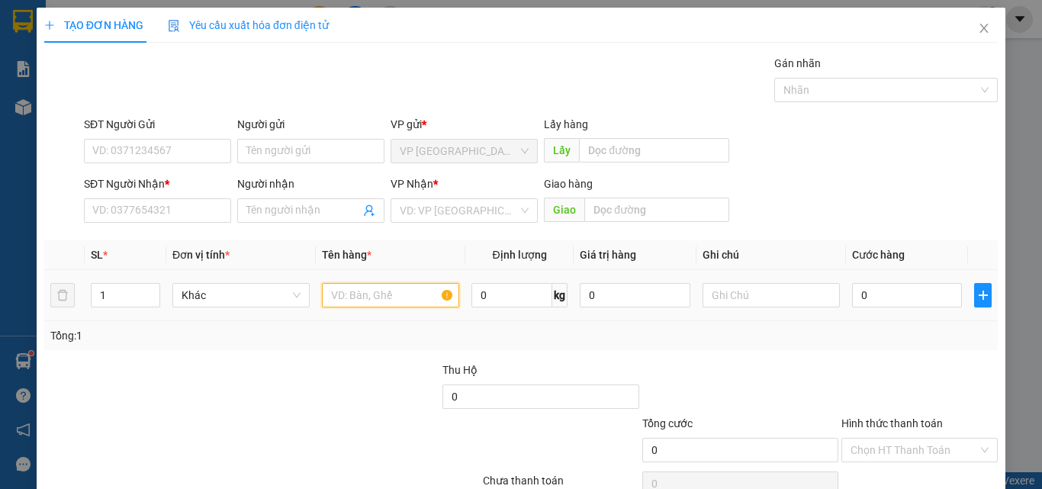
click at [358, 294] on input "text" at bounding box center [390, 295] width 137 height 24
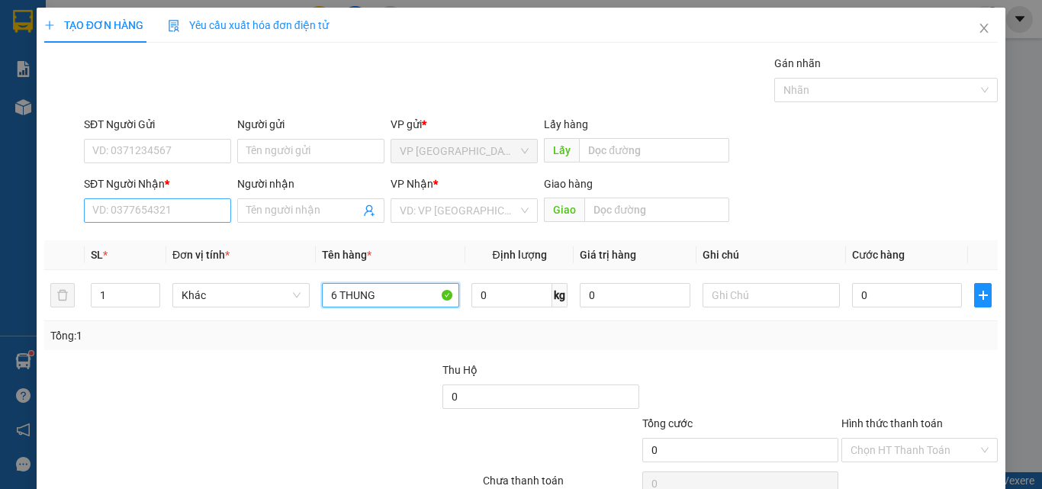
type input "6 THUNG"
click at [127, 211] on input "SĐT Người Nhận *" at bounding box center [157, 210] width 147 height 24
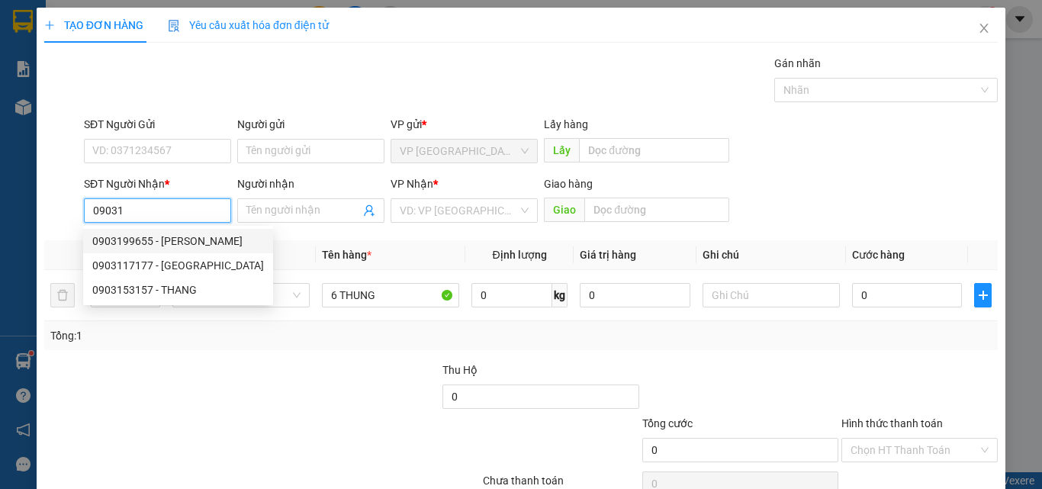
click at [135, 214] on input "09031" at bounding box center [157, 210] width 147 height 24
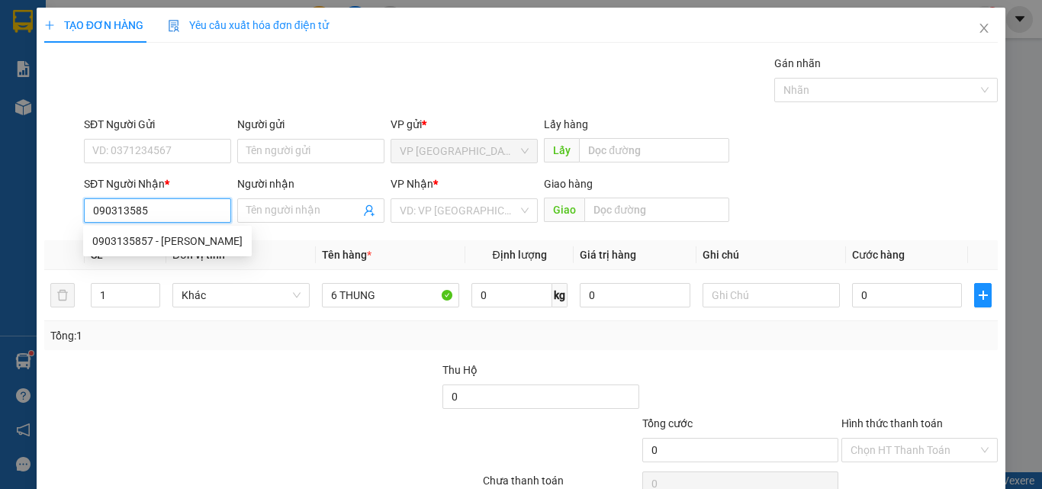
type input "0903135857"
click at [157, 244] on div "0903135857 - THI ÁNH" at bounding box center [167, 241] width 150 height 17
type input "THI ÁNH"
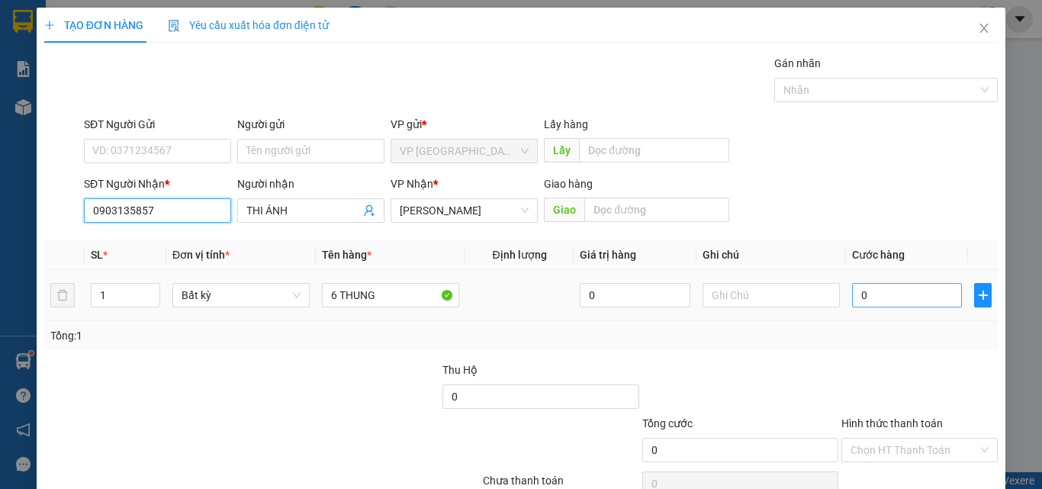
type input "0903135857"
click at [886, 292] on input "0" at bounding box center [907, 295] width 110 height 24
type input "2"
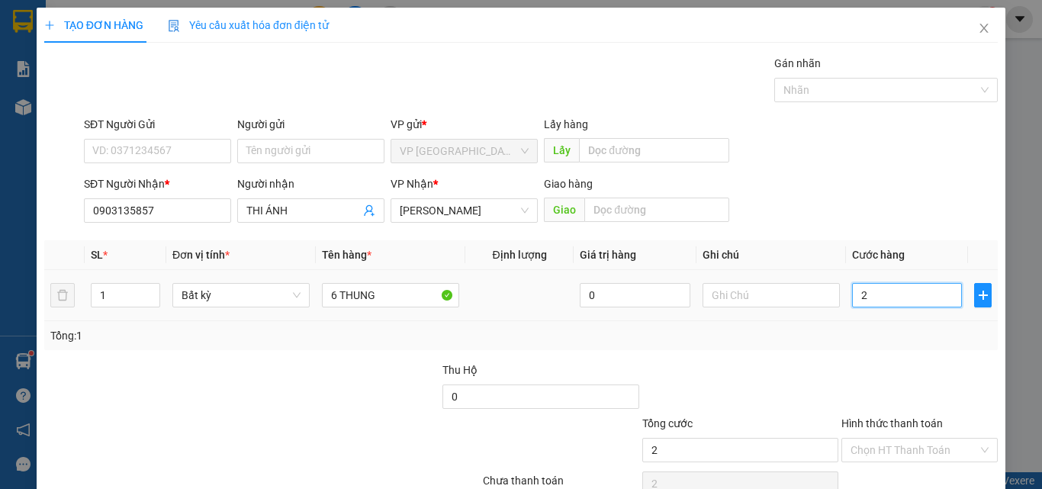
type input "24"
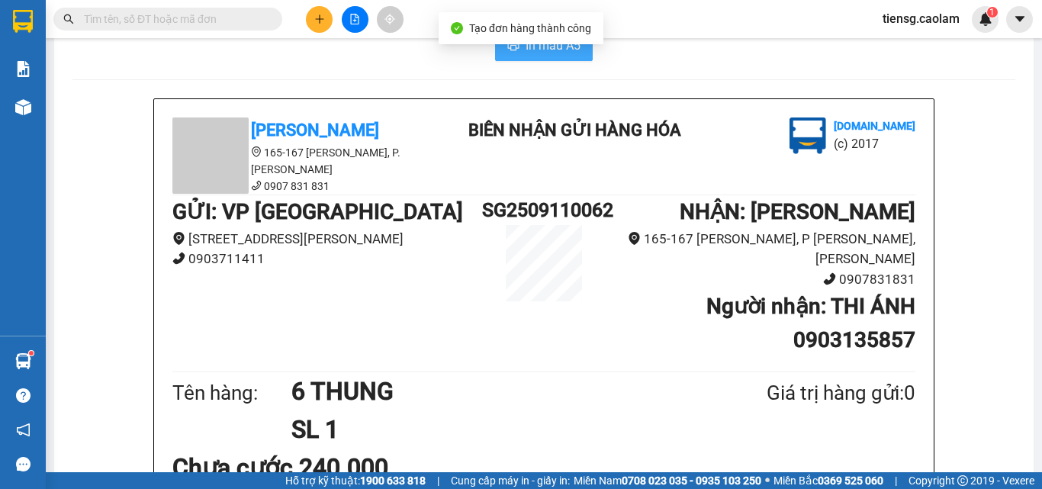
click at [544, 55] on span "In mẫu A5" at bounding box center [553, 45] width 55 height 19
click at [648, 61] on div "In mẫu A5" at bounding box center [543, 46] width 943 height 31
click at [320, 21] on icon "plus" at bounding box center [319, 18] width 1 height 8
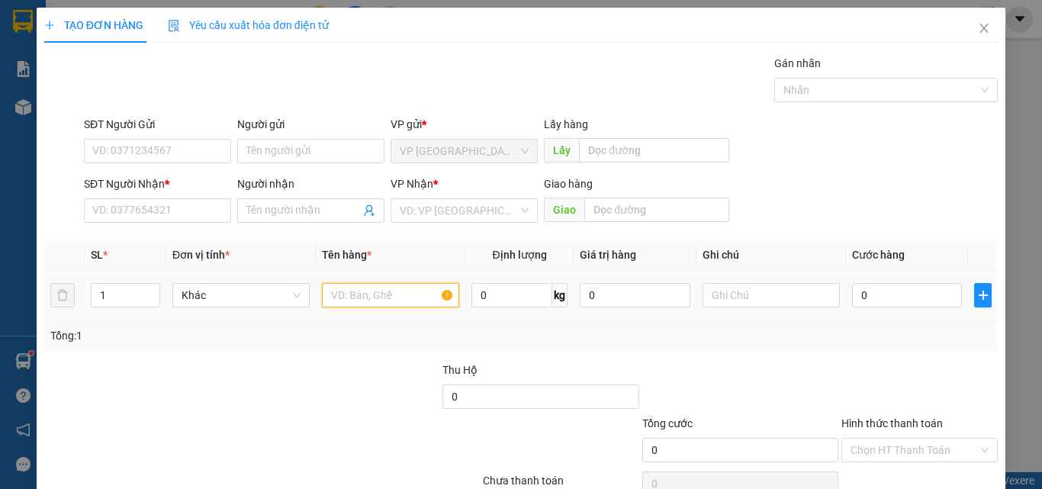
click at [375, 298] on input "text" at bounding box center [390, 295] width 137 height 24
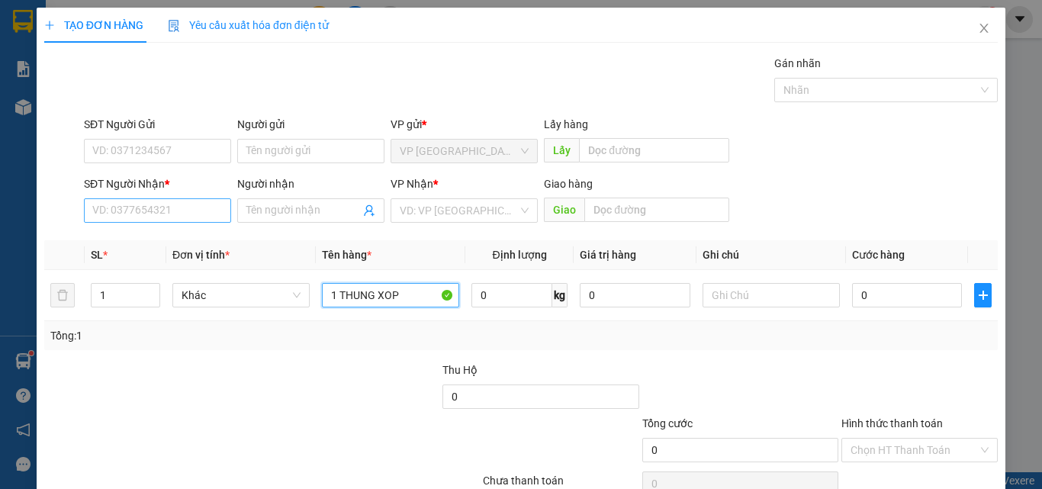
type input "1 THUNG XOP"
click at [199, 211] on input "SĐT Người Nhận *" at bounding box center [157, 210] width 147 height 24
type input "1111"
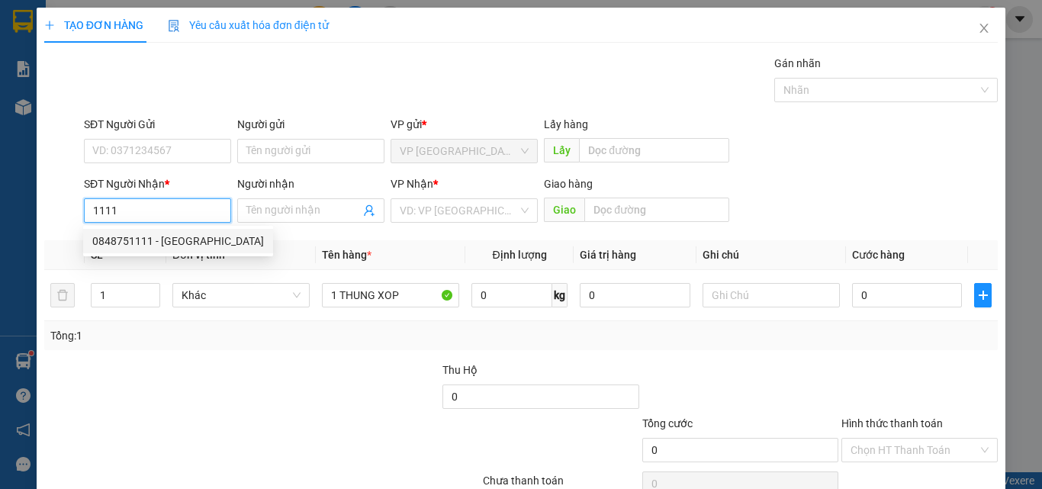
click at [165, 240] on div "0848751111 - Minh" at bounding box center [178, 241] width 172 height 17
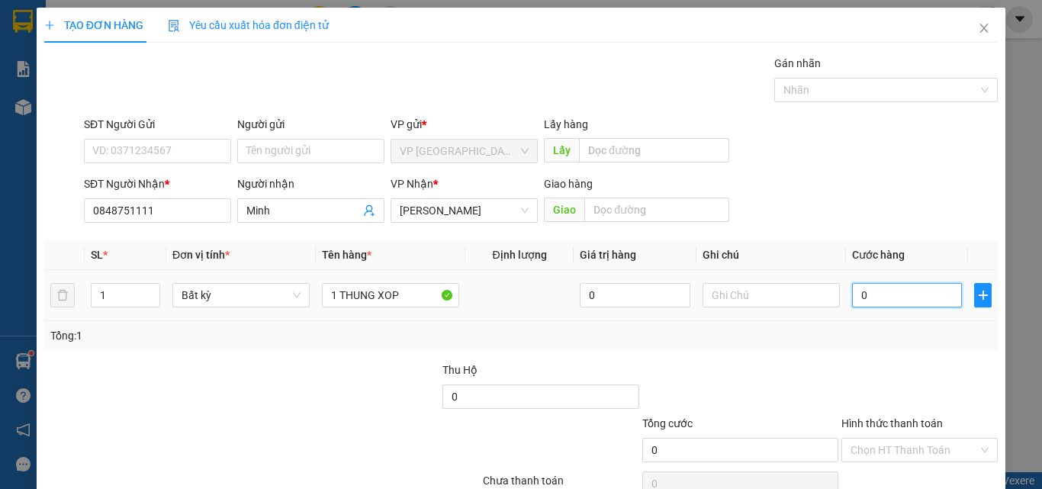
click at [890, 294] on input "0" at bounding box center [907, 295] width 110 height 24
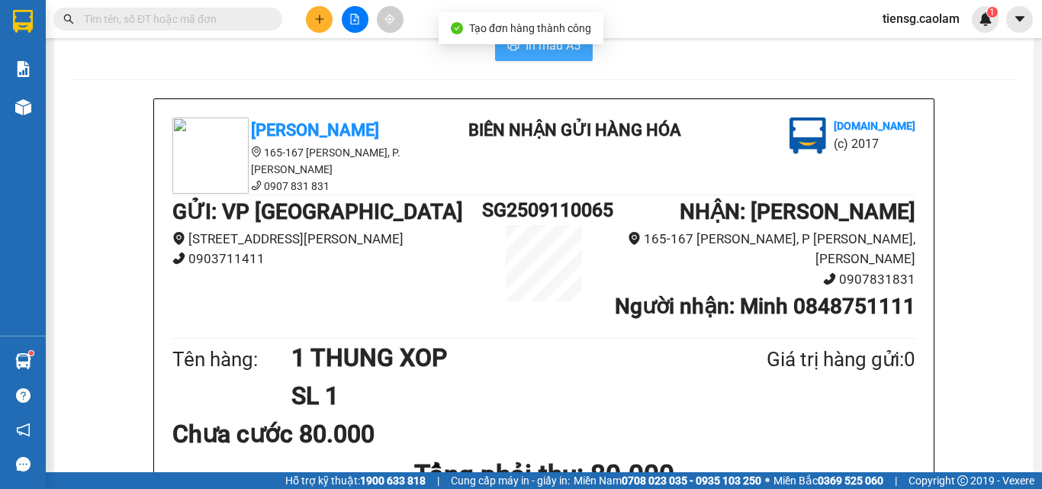
click at [508, 61] on button "In mẫu A5" at bounding box center [544, 46] width 98 height 31
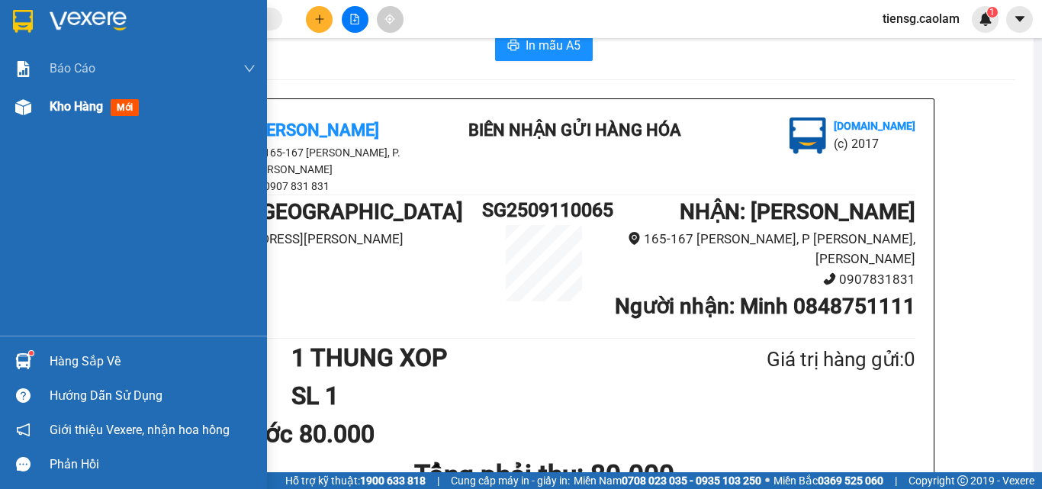
click at [13, 115] on div at bounding box center [23, 107] width 27 height 27
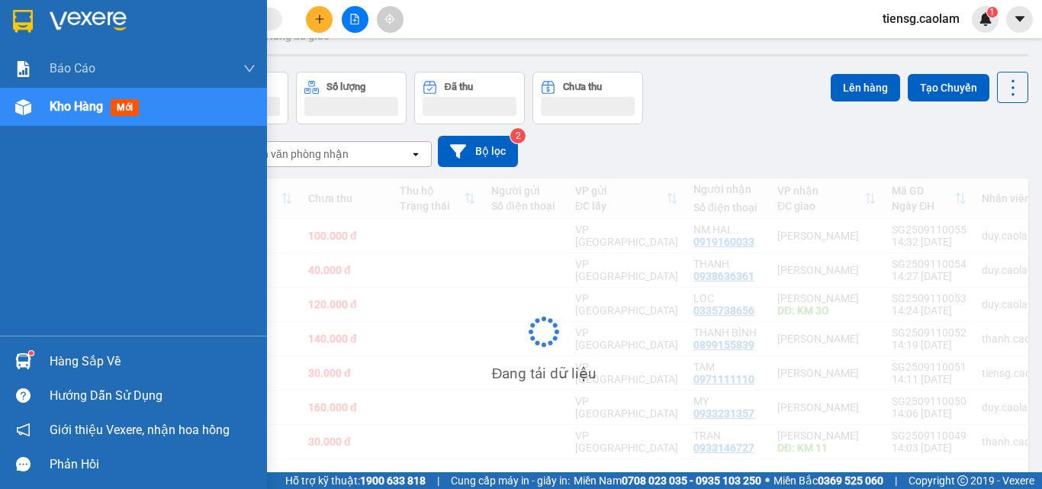
drag, startPoint x: 62, startPoint y: 117, endPoint x: 227, endPoint y: 121, distance: 165.6
click at [63, 117] on div "Kho hàng mới" at bounding box center [153, 107] width 206 height 38
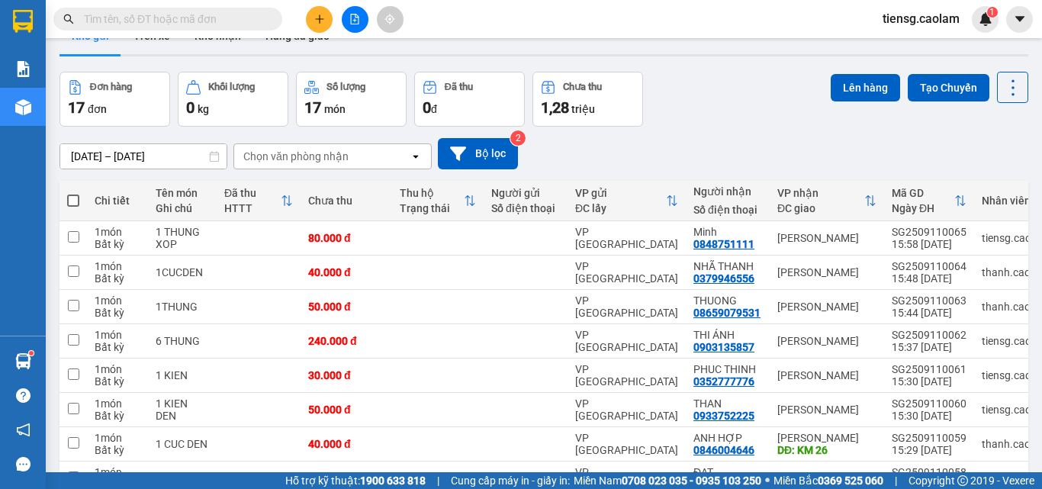
click at [69, 207] on span at bounding box center [73, 201] width 12 height 12
click at [73, 193] on input "checkbox" at bounding box center [73, 193] width 0 height 0
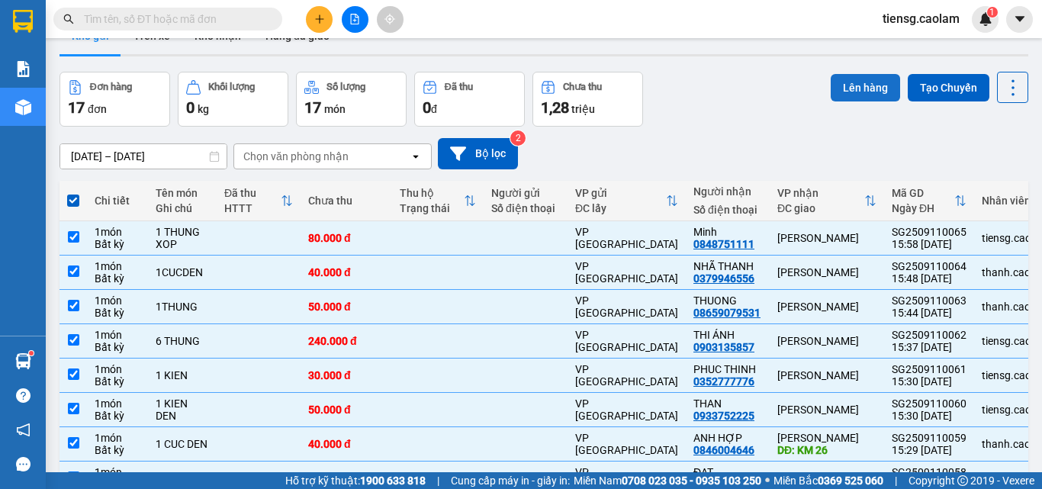
click at [848, 101] on button "Lên hàng" at bounding box center [865, 87] width 69 height 27
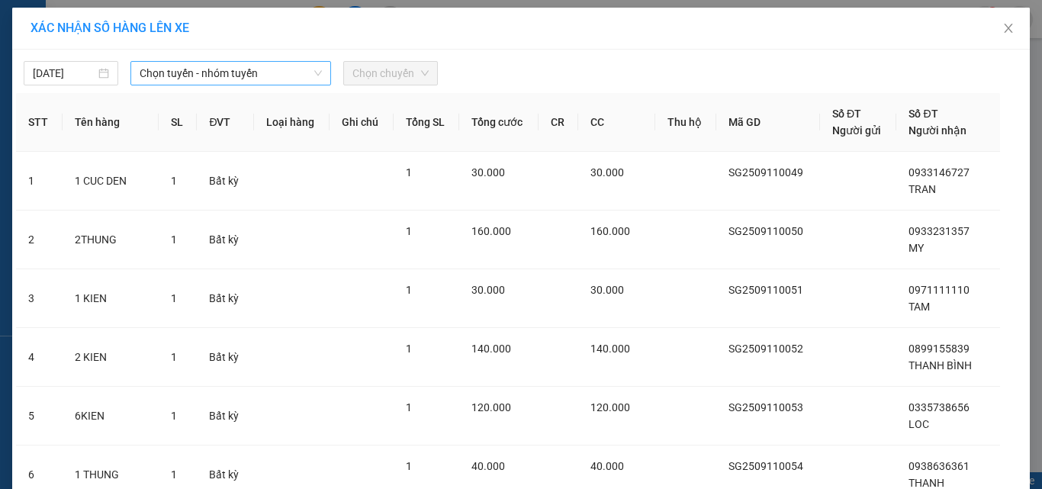
click at [285, 79] on span "Chọn tuyến - nhóm tuyến" at bounding box center [231, 73] width 182 height 23
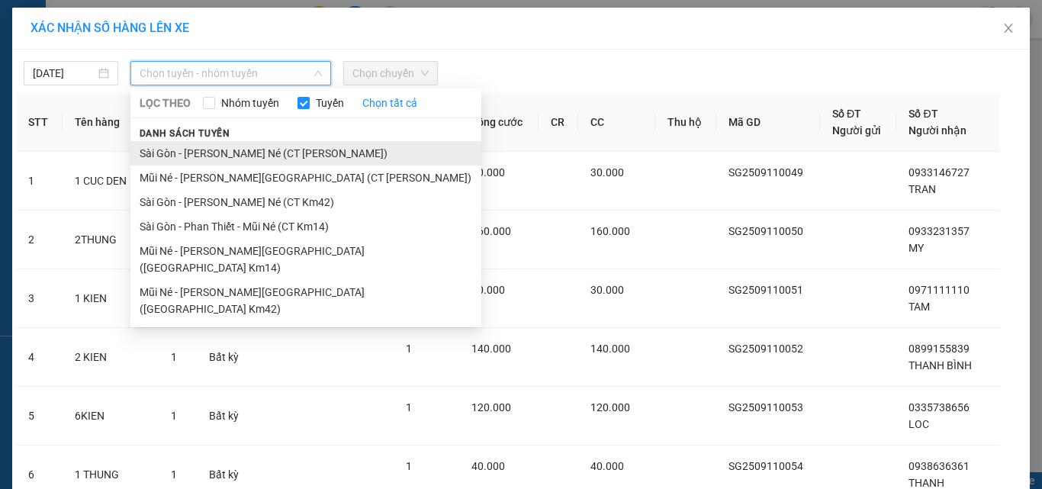
drag, startPoint x: 280, startPoint y: 151, endPoint x: 405, endPoint y: 65, distance: 151.9
click at [281, 150] on li "Sài Gòn - [PERSON_NAME] - Mũi Né (CT Ông Đồn)" at bounding box center [305, 153] width 351 height 24
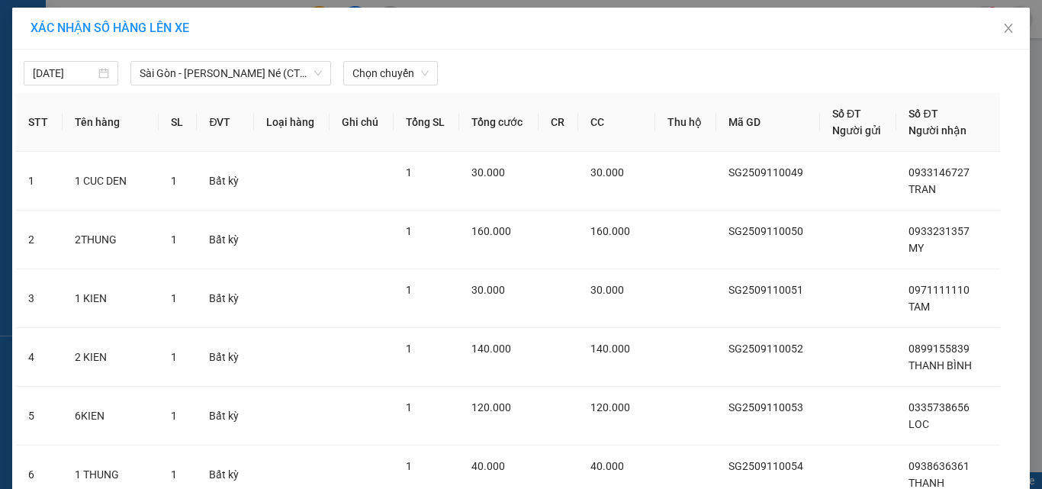
click at [409, 57] on div "11/09/2025 Sài Gòn - Phan Thiết - Mũi Né (CT Ông Đồn) LỌC THEO Nhóm tuyến Tuyến…" at bounding box center [521, 69] width 1010 height 32
drag, startPoint x: 423, startPoint y: 74, endPoint x: 429, endPoint y: 125, distance: 51.6
click at [423, 72] on div "Chọn chuyến" at bounding box center [390, 73] width 95 height 24
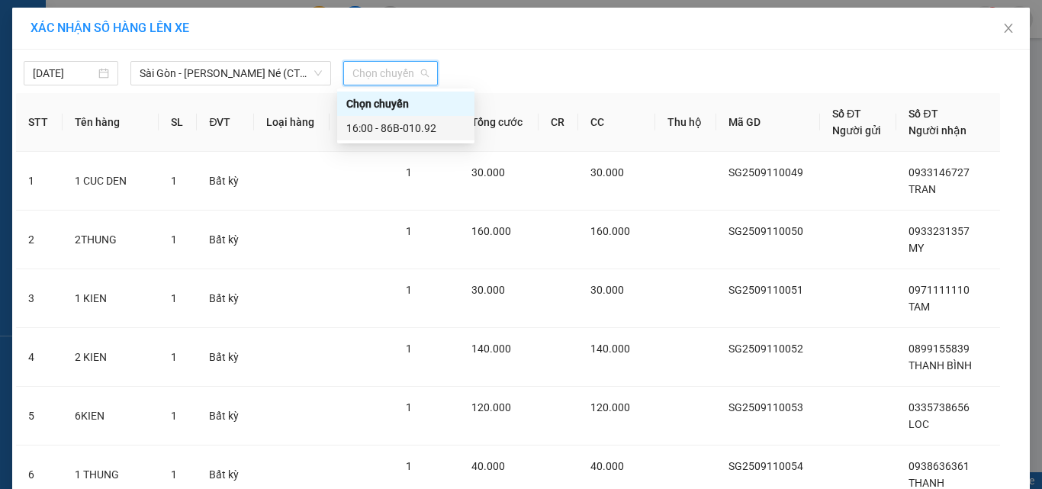
click at [410, 124] on div "16:00 - 86B-010.92" at bounding box center [405, 128] width 119 height 17
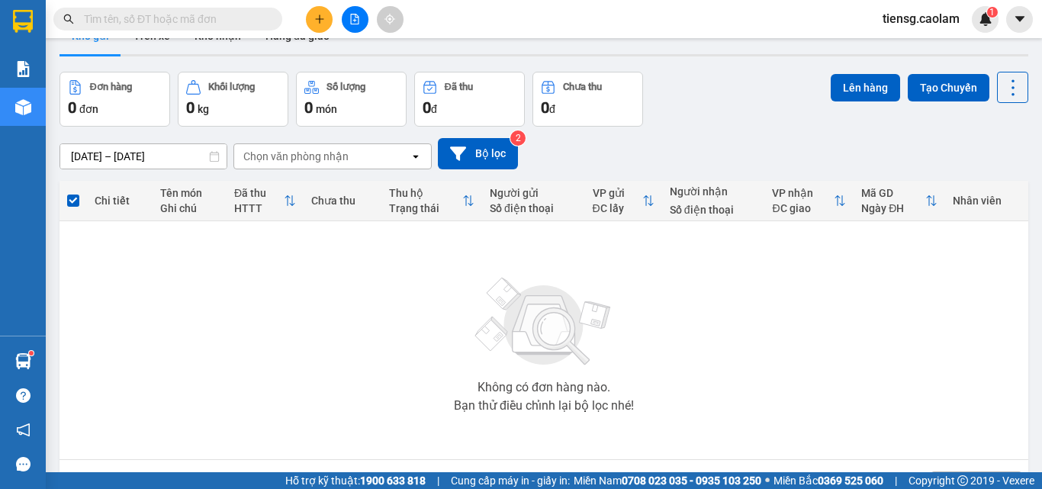
click at [348, 10] on button at bounding box center [355, 19] width 27 height 27
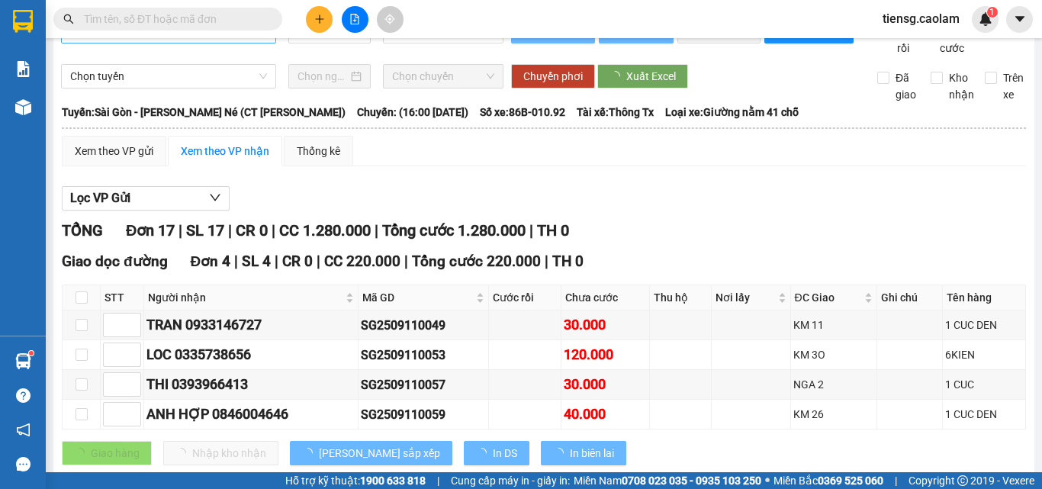
click at [233, 43] on span "Sài Gòn - [PERSON_NAME] - Mũi Né (CT Ông Đồn)" at bounding box center [168, 31] width 197 height 23
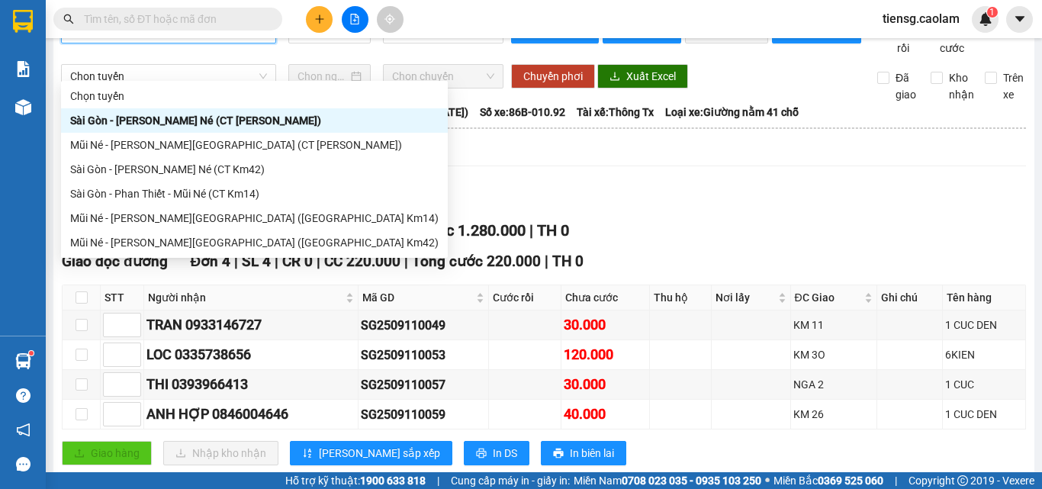
drag, startPoint x: 258, startPoint y: 127, endPoint x: 319, endPoint y: 105, distance: 64.9
click at [259, 125] on div "Sài Gòn - [PERSON_NAME] - Mũi Né (CT Ông Đồn)" at bounding box center [254, 120] width 368 height 17
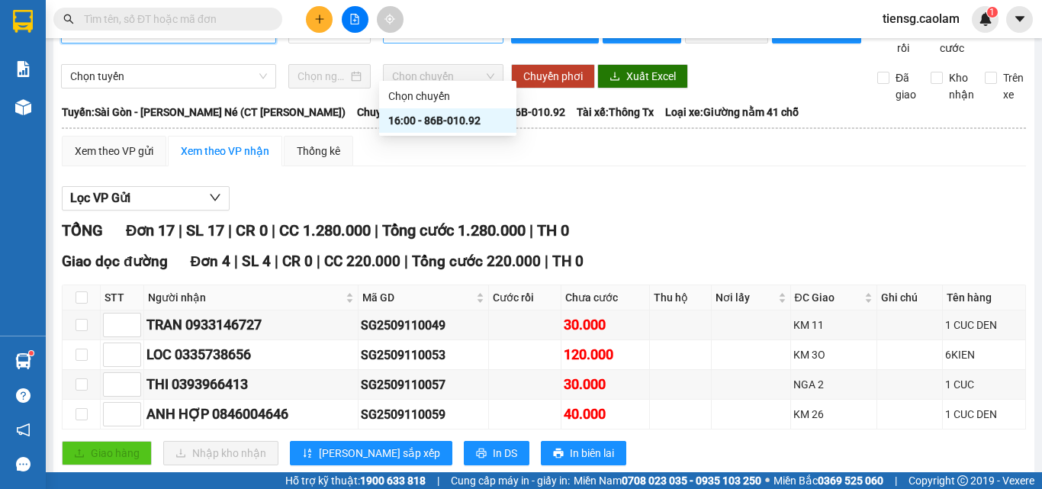
click at [414, 43] on span "16:00 - 86B-010.92" at bounding box center [443, 31] width 102 height 23
click at [442, 120] on div "16:00 - 86B-010.92" at bounding box center [447, 120] width 119 height 17
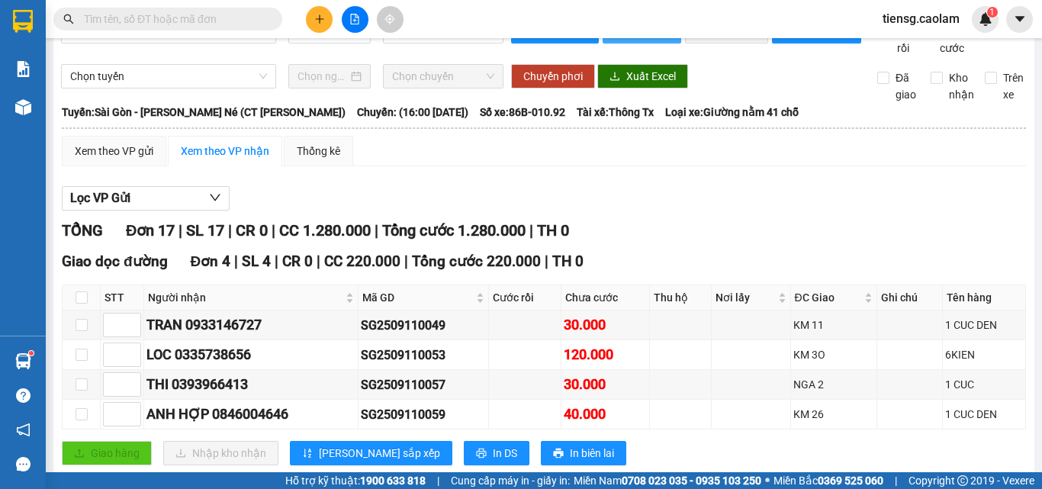
click at [646, 40] on span "In phơi" at bounding box center [651, 31] width 35 height 17
click at [329, 19] on div at bounding box center [355, 19] width 114 height 27
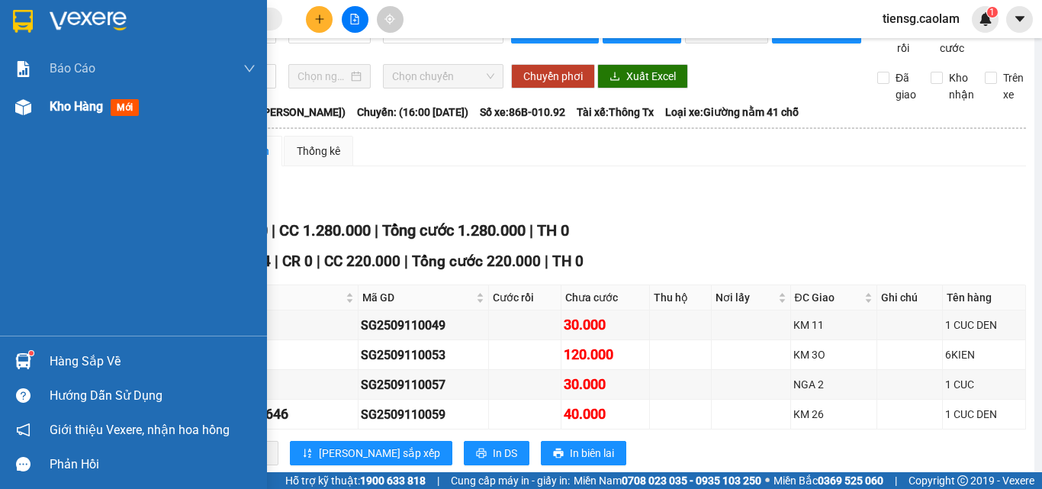
click at [87, 100] on span "Kho hàng" at bounding box center [76, 106] width 53 height 14
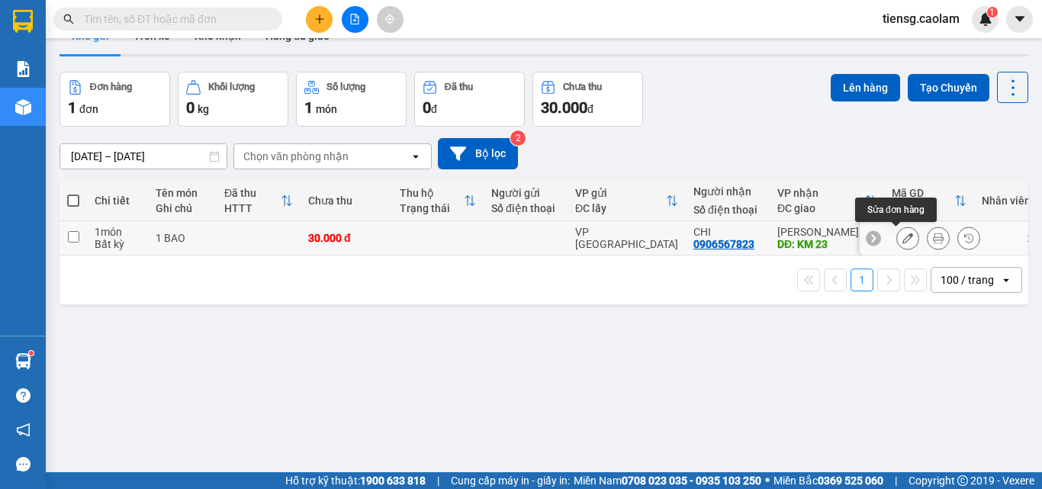
click at [902, 233] on icon at bounding box center [907, 238] width 11 height 11
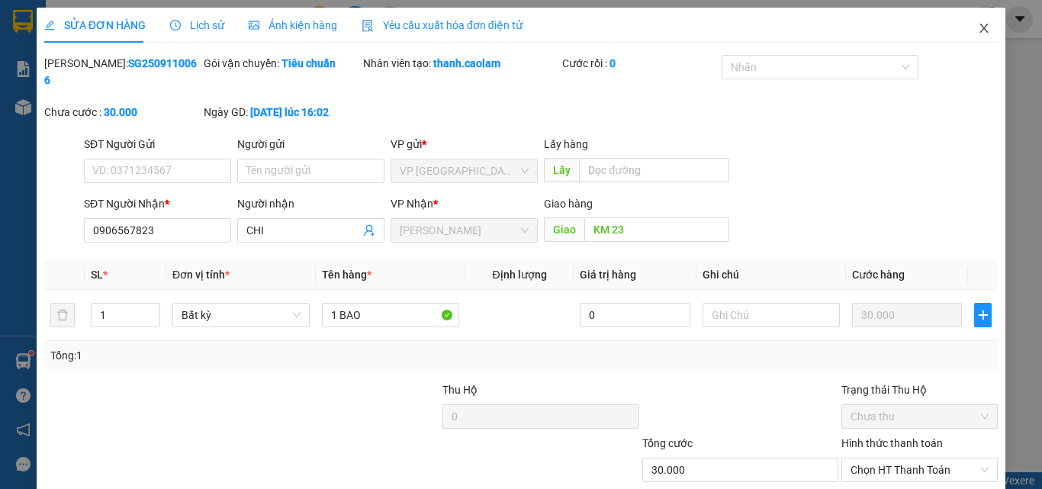
click at [979, 27] on icon "close" at bounding box center [984, 28] width 12 height 12
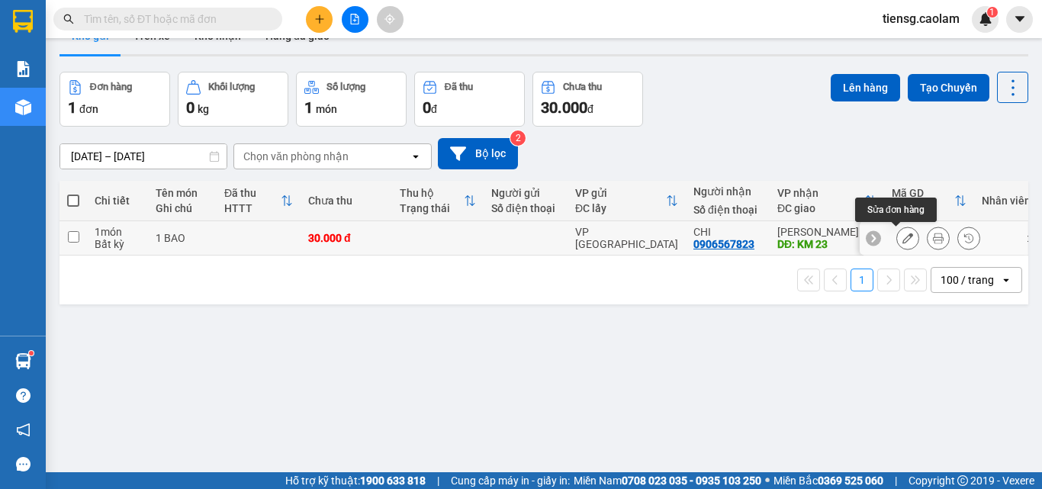
click at [897, 252] on button at bounding box center [907, 238] width 21 height 27
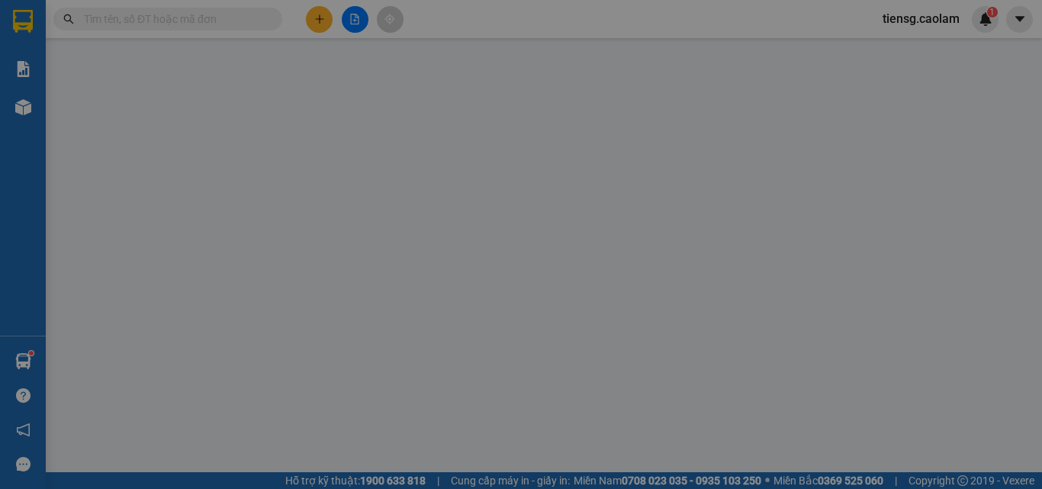
type input "0906567823"
type input "KM 23"
type input "30.000"
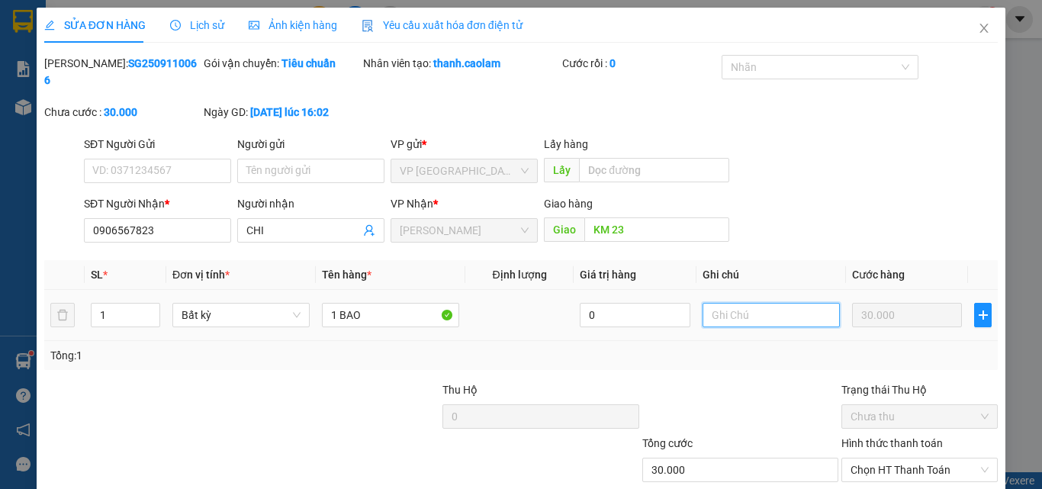
click at [722, 305] on input "text" at bounding box center [771, 315] width 137 height 24
type input "HUY DON"
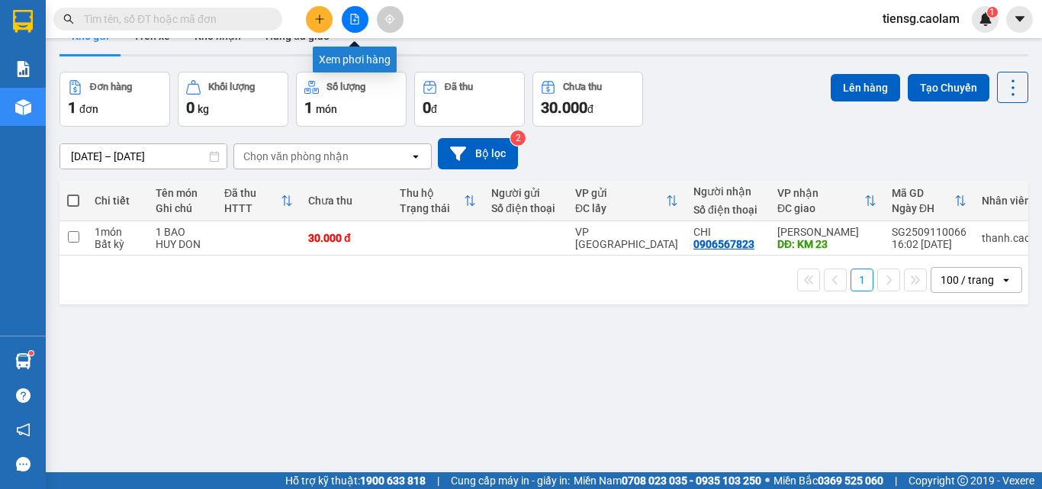
click at [366, 21] on button at bounding box center [355, 19] width 27 height 27
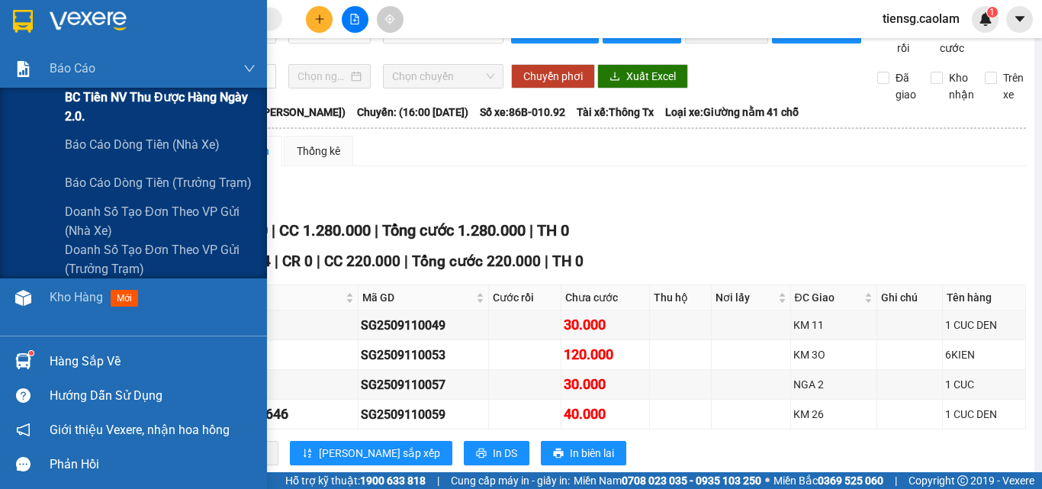
click at [31, 113] on div "BC Tiền NV thu được hàng ngày 2.0." at bounding box center [133, 107] width 267 height 38
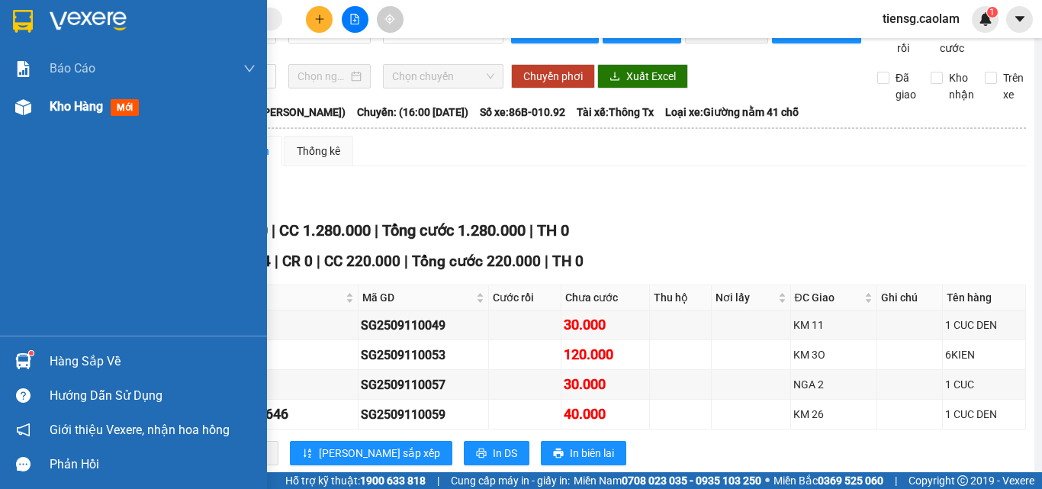
click at [34, 102] on div at bounding box center [23, 107] width 27 height 27
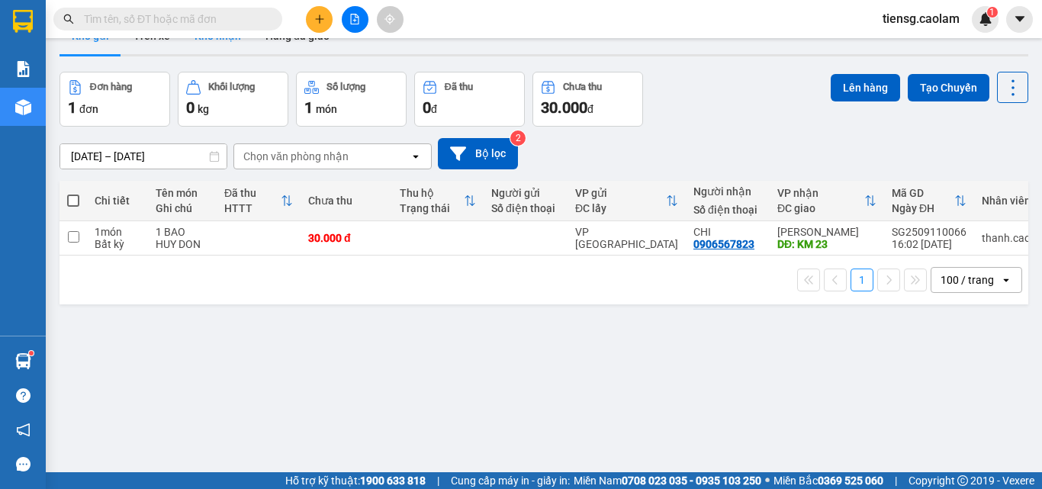
click at [208, 54] on button "Kho nhận" at bounding box center [217, 36] width 71 height 37
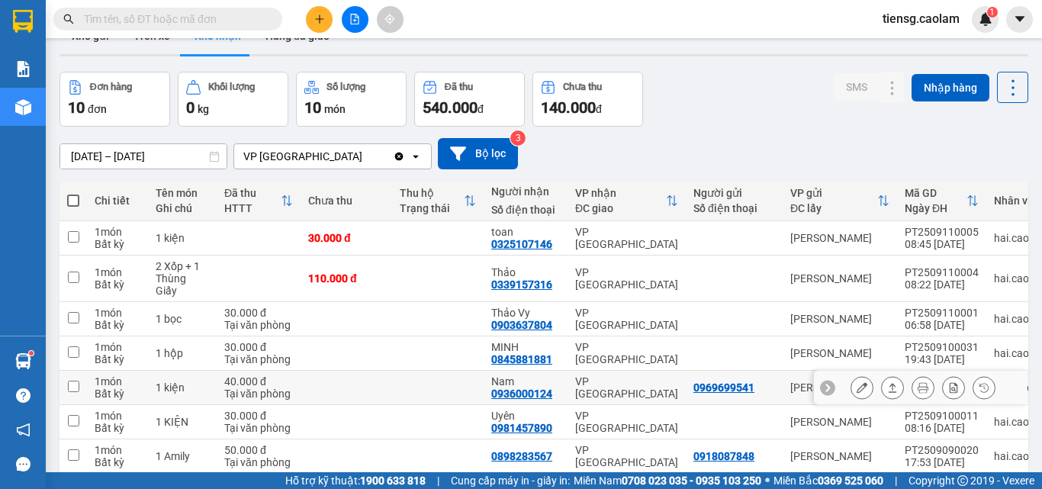
drag, startPoint x: 492, startPoint y: 355, endPoint x: 550, endPoint y: 351, distance: 58.1
click at [550, 388] on div "0936000124" at bounding box center [521, 394] width 61 height 12
drag, startPoint x: 518, startPoint y: 359, endPoint x: 402, endPoint y: 359, distance: 116.0
click at [402, 371] on td at bounding box center [438, 388] width 92 height 34
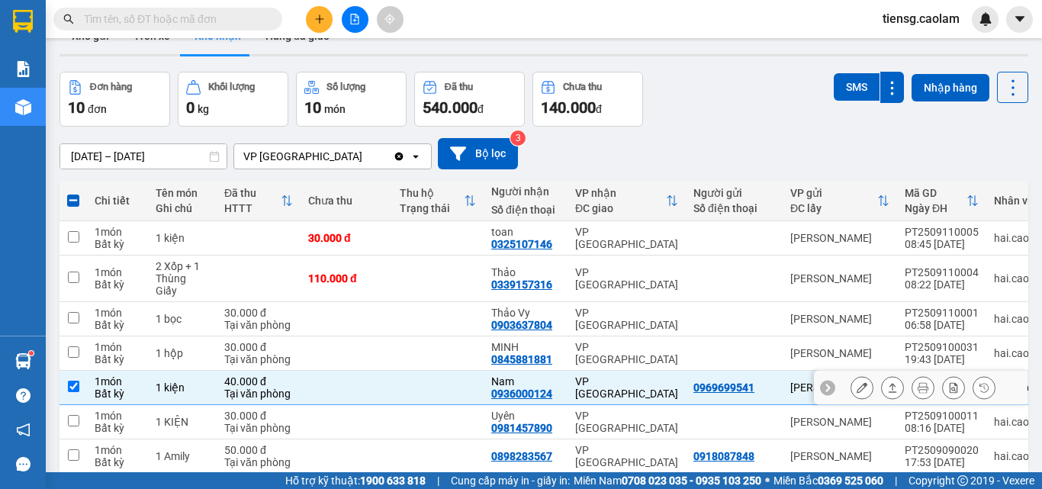
drag, startPoint x: 489, startPoint y: 355, endPoint x: 556, endPoint y: 355, distance: 67.1
click at [556, 371] on td "Nam 0936000124" at bounding box center [526, 388] width 84 height 34
checkbox input "false"
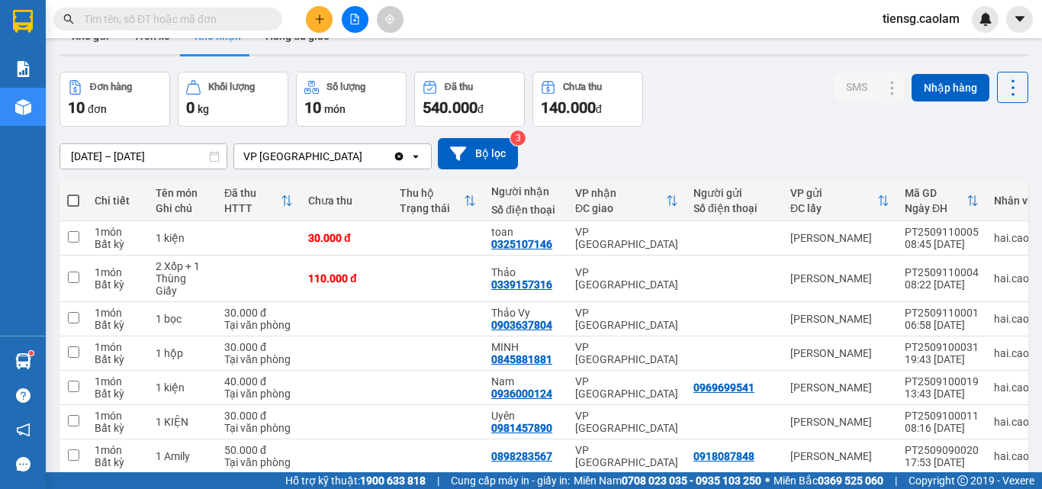
paste input "0936000124"
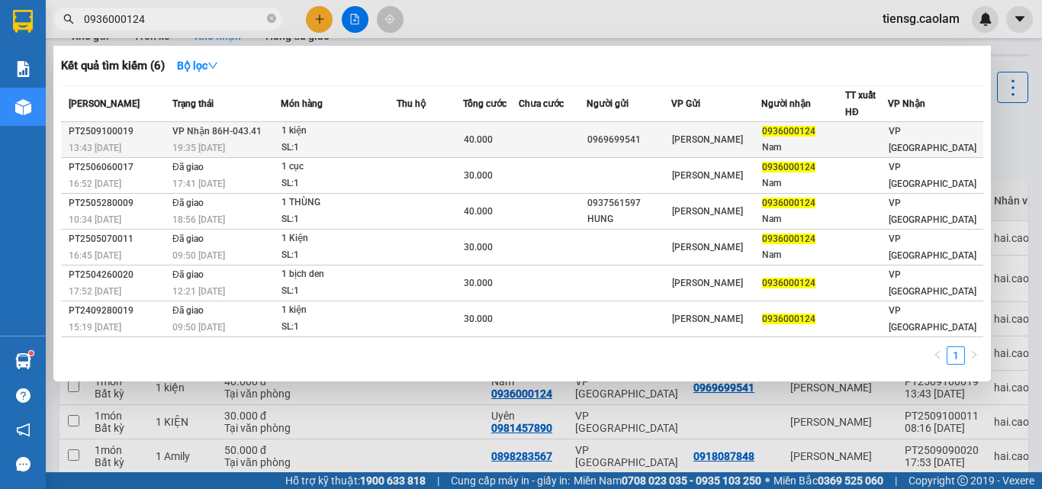
type input "0936000124"
drag, startPoint x: 327, startPoint y: 146, endPoint x: 338, endPoint y: 154, distance: 13.8
click at [338, 154] on div "SL: 1" at bounding box center [338, 148] width 114 height 17
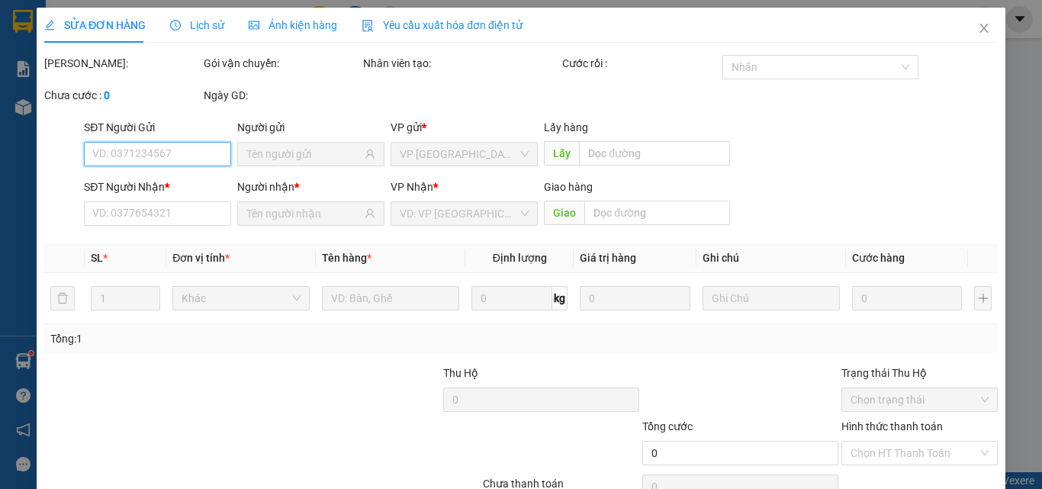
type input "0969699541"
type input "0936000124"
type input "Nam"
type input "40.000"
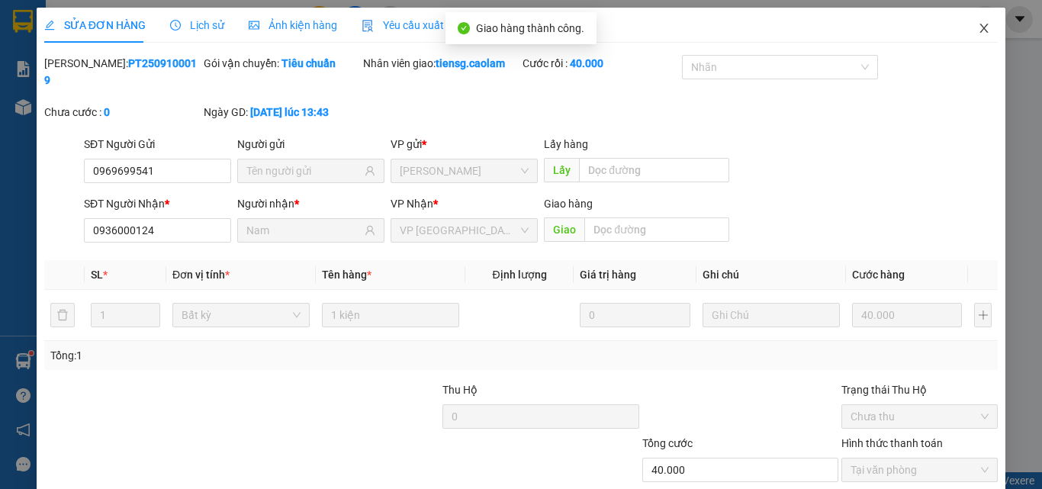
click at [980, 31] on icon "close" at bounding box center [984, 28] width 8 height 9
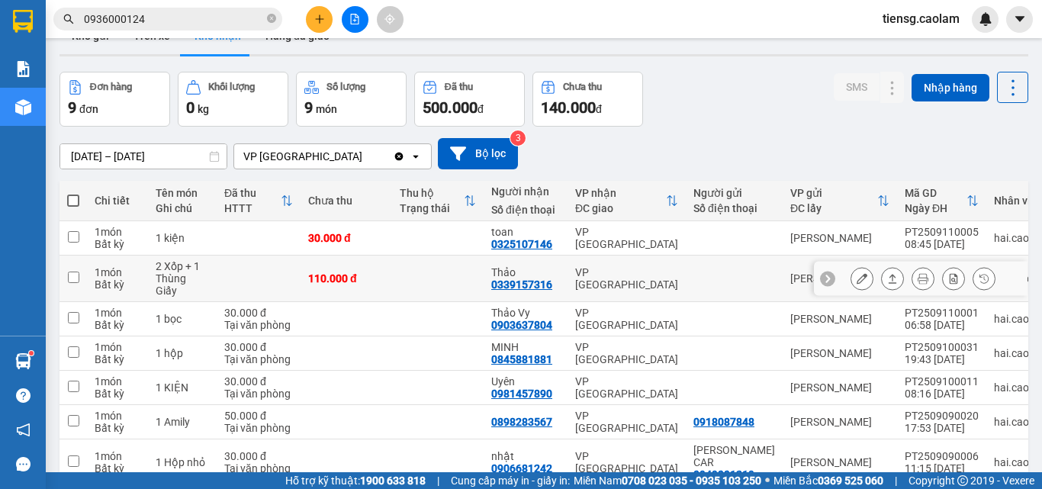
drag, startPoint x: 492, startPoint y: 241, endPoint x: 551, endPoint y: 246, distance: 58.9
click at [551, 266] on div "Thảo 0339157316" at bounding box center [525, 278] width 69 height 24
checkbox input "true"
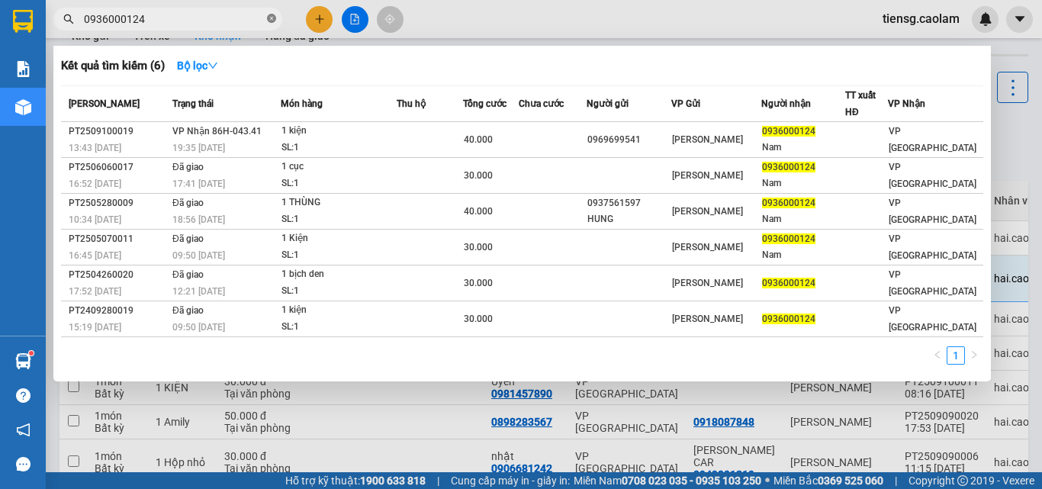
click at [275, 17] on icon "close-circle" at bounding box center [271, 18] width 9 height 9
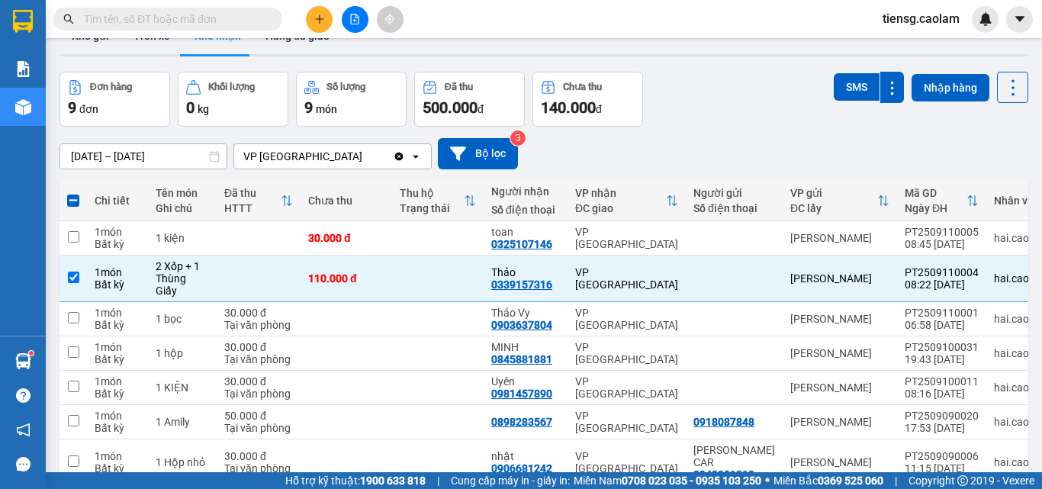
paste input "0339157316"
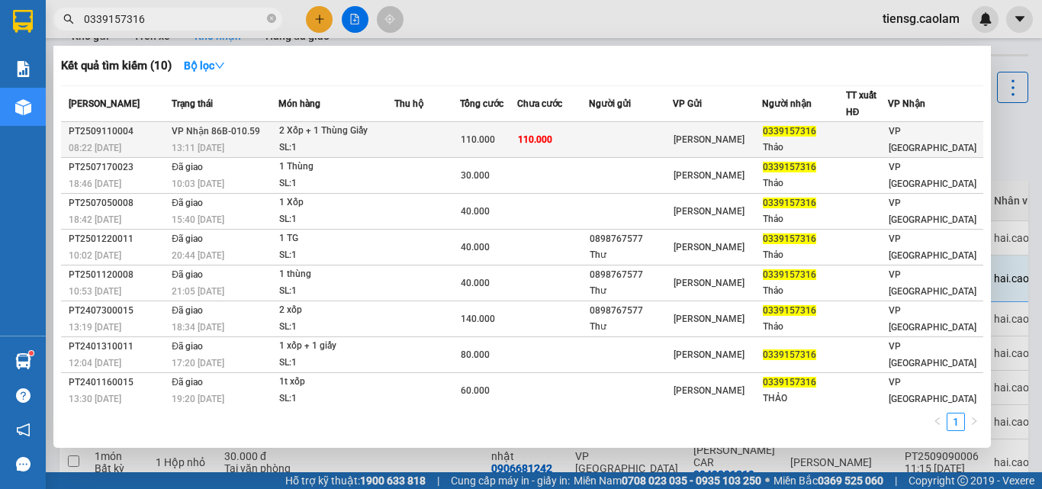
type input "0339157316"
click at [457, 140] on td at bounding box center [426, 140] width 65 height 36
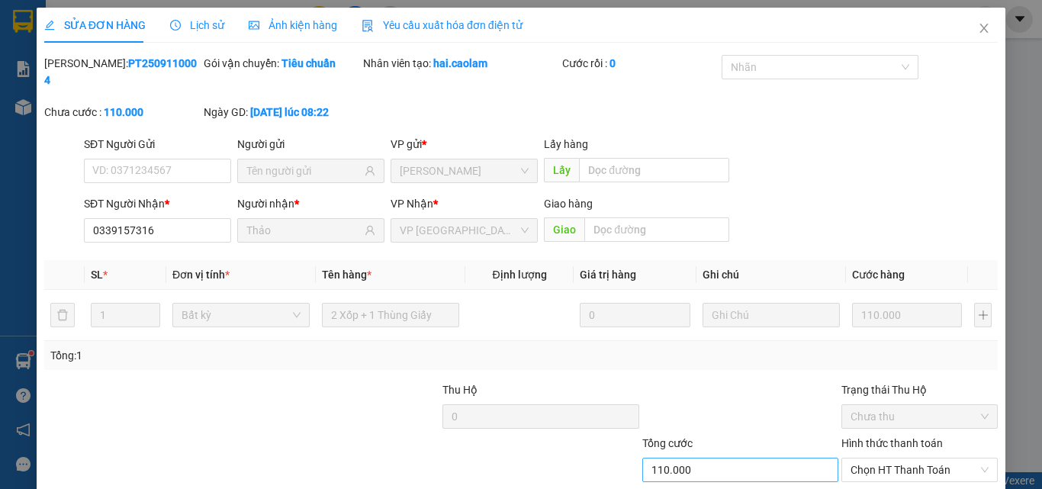
type input "0339157316"
type input "Thảo"
type input "110.000"
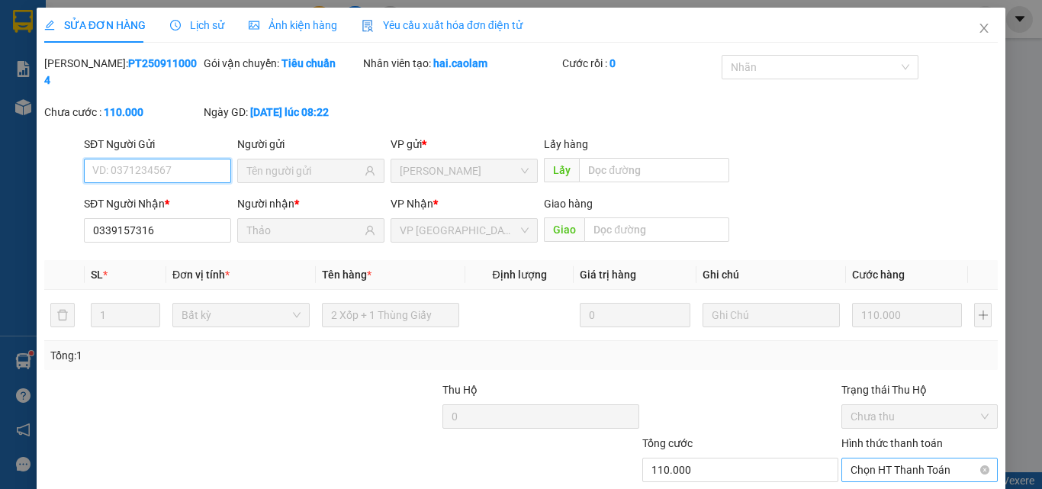
click at [890, 458] on span "Chọn HT Thanh Toán" at bounding box center [920, 469] width 138 height 23
click at [875, 471] on div "Tại văn phòng" at bounding box center [910, 483] width 155 height 24
type input "0"
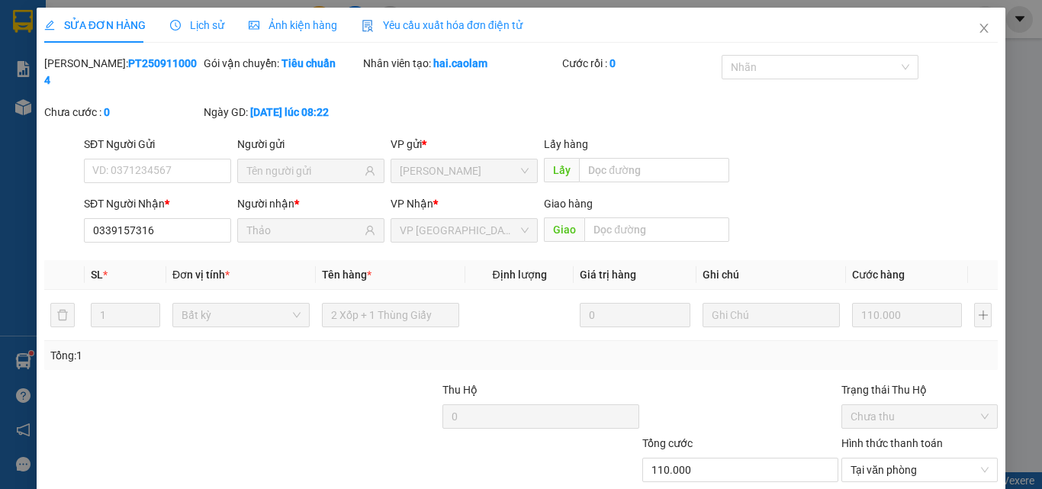
drag, startPoint x: 709, startPoint y: 448, endPoint x: 576, endPoint y: 238, distance: 248.7
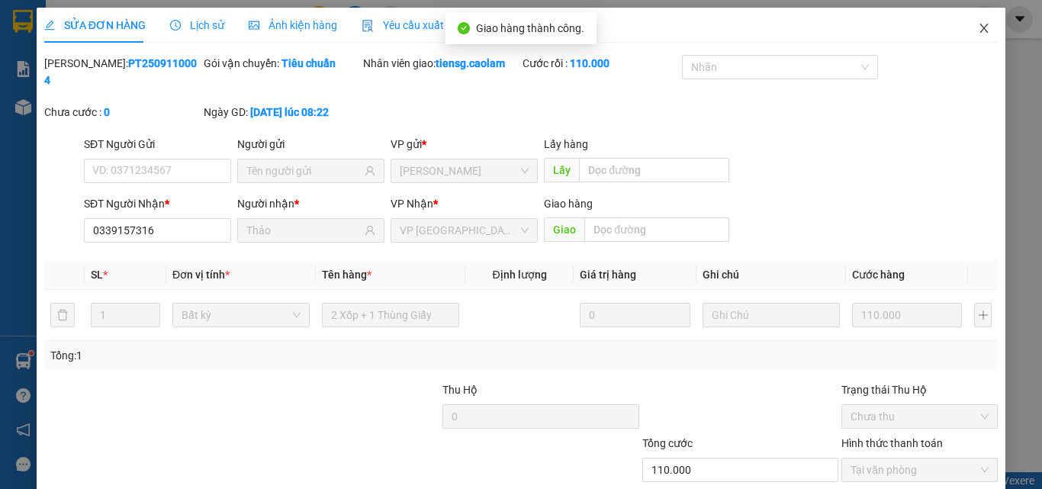
click at [964, 33] on span "Close" at bounding box center [984, 29] width 43 height 43
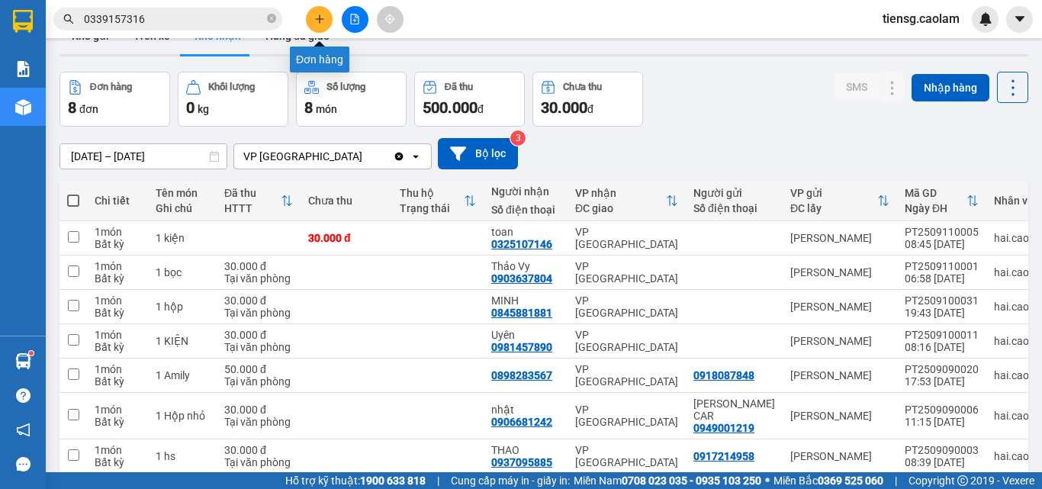
click at [327, 21] on button at bounding box center [319, 19] width 27 height 27
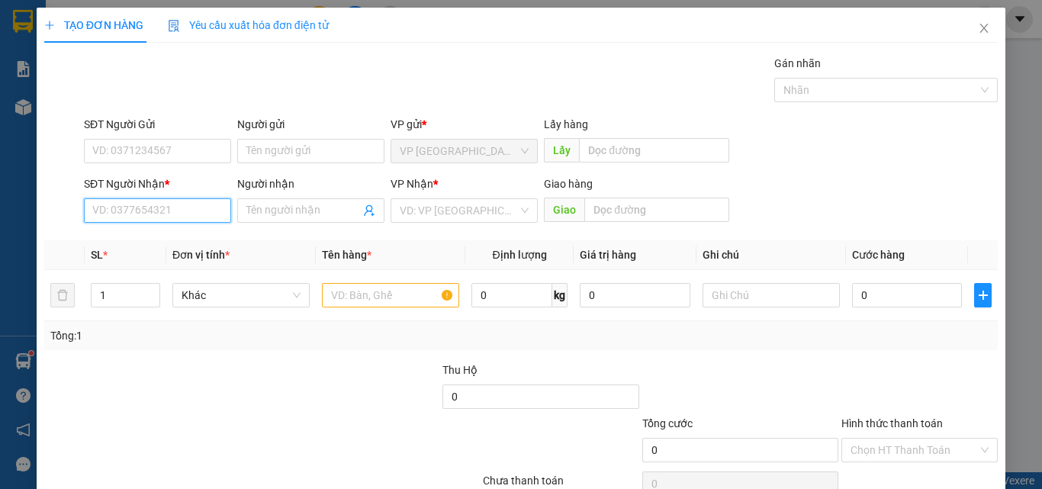
click at [176, 211] on input "SĐT Người Nhận *" at bounding box center [157, 210] width 147 height 24
type input "0362692631"
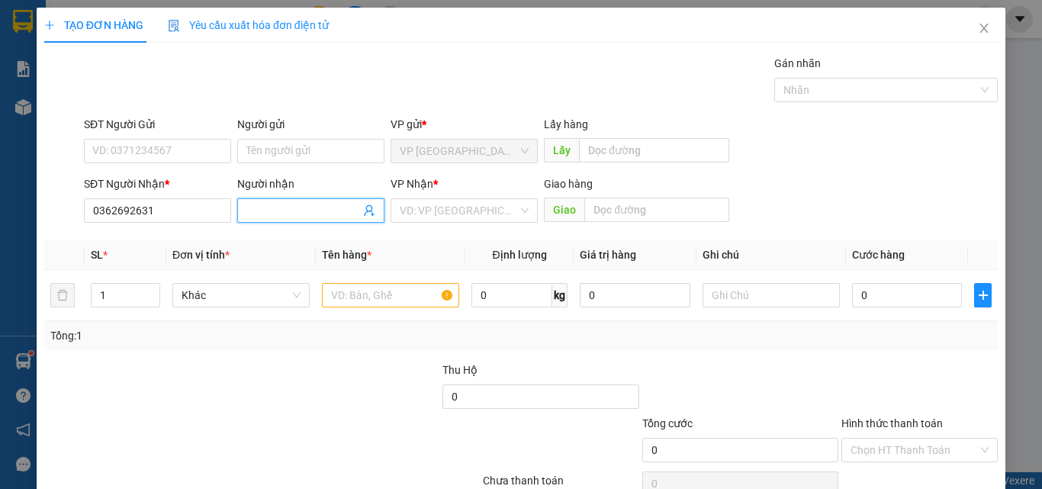
click at [272, 211] on input "Người nhận" at bounding box center [303, 210] width 114 height 17
type input "CHI MUI"
click at [360, 291] on input "text" at bounding box center [390, 295] width 137 height 24
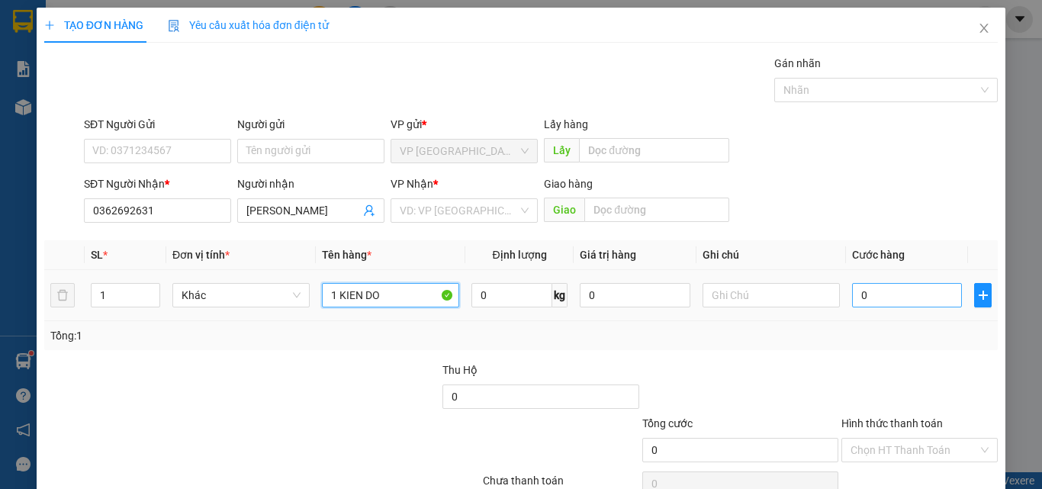
type input "1 KIEN DO"
click at [902, 297] on input "0" at bounding box center [907, 295] width 110 height 24
type input "3"
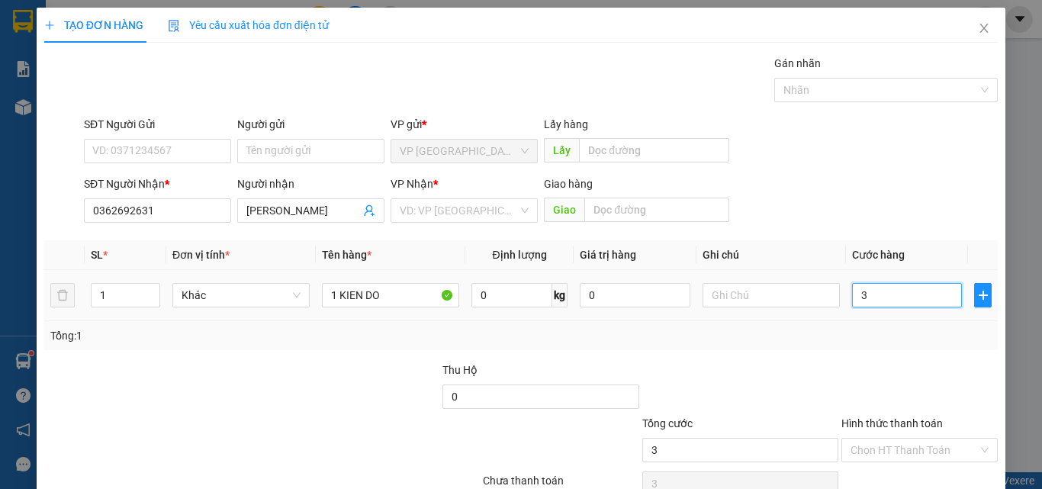
type input "30"
type input "300"
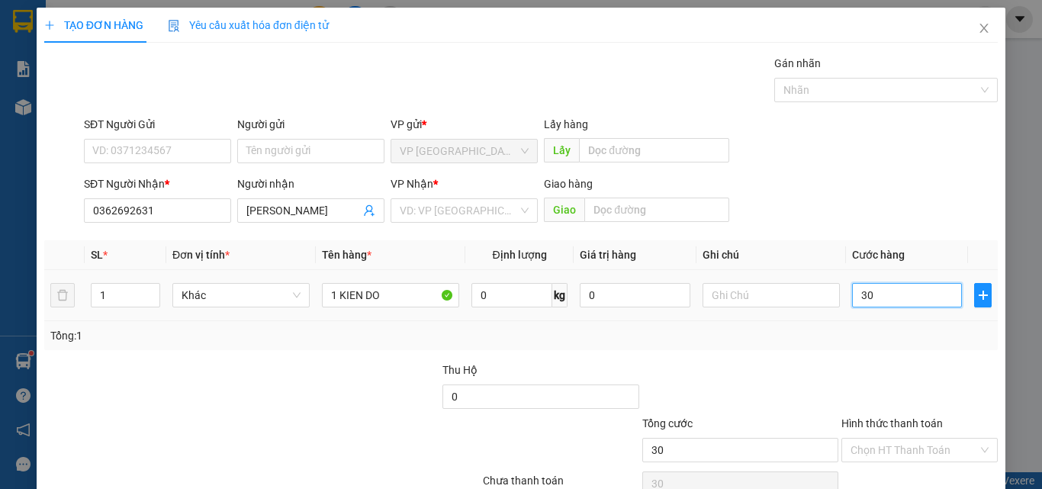
type input "300"
type input "3.000"
type input "30.000"
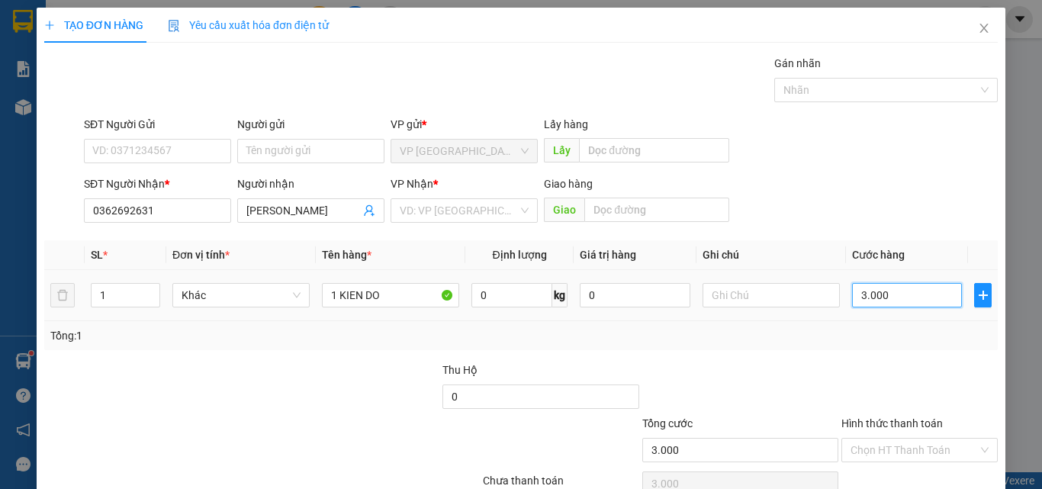
type input "30.000"
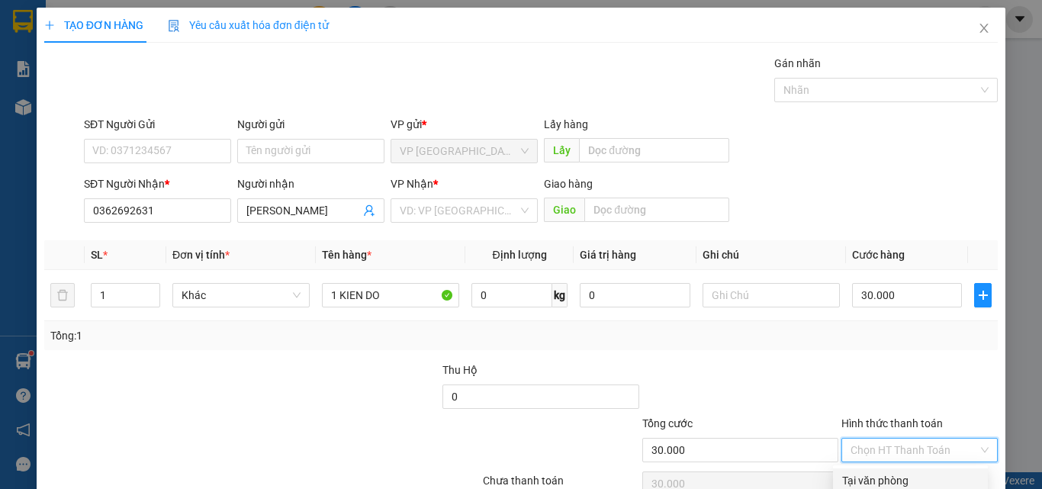
click at [893, 439] on input "Hình thức thanh toán" at bounding box center [914, 450] width 127 height 23
click at [887, 472] on div "Tại văn phòng" at bounding box center [910, 480] width 137 height 17
type input "0"
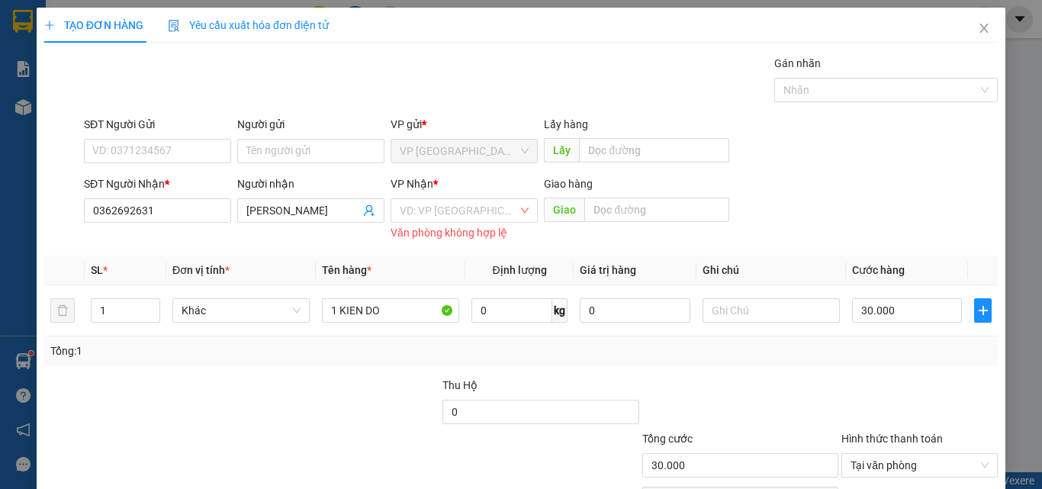
click at [454, 223] on div "VD: VP Sài Gòn Văn phòng không hợp lệ" at bounding box center [464, 218] width 147 height 40
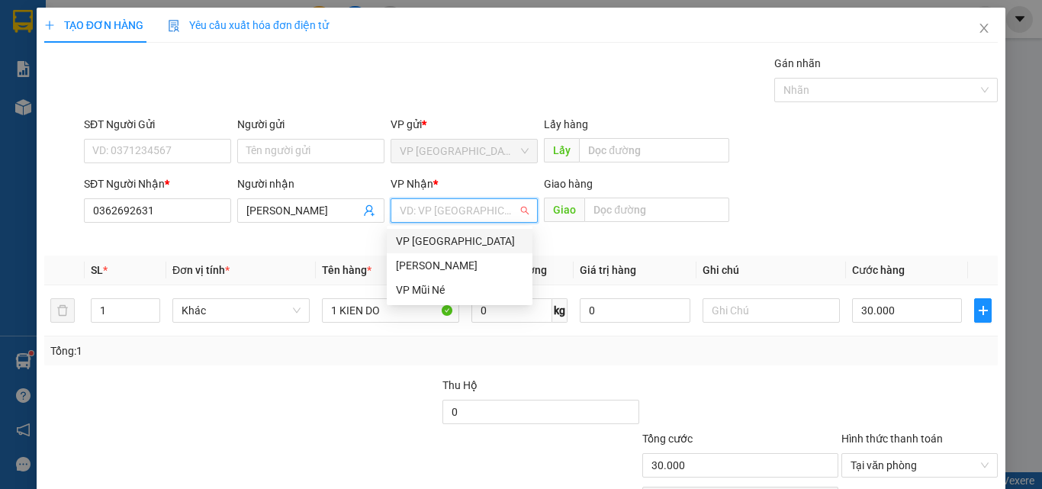
click at [467, 212] on input "search" at bounding box center [459, 210] width 118 height 23
click at [456, 261] on div "VP [PERSON_NAME]" at bounding box center [459, 265] width 127 height 17
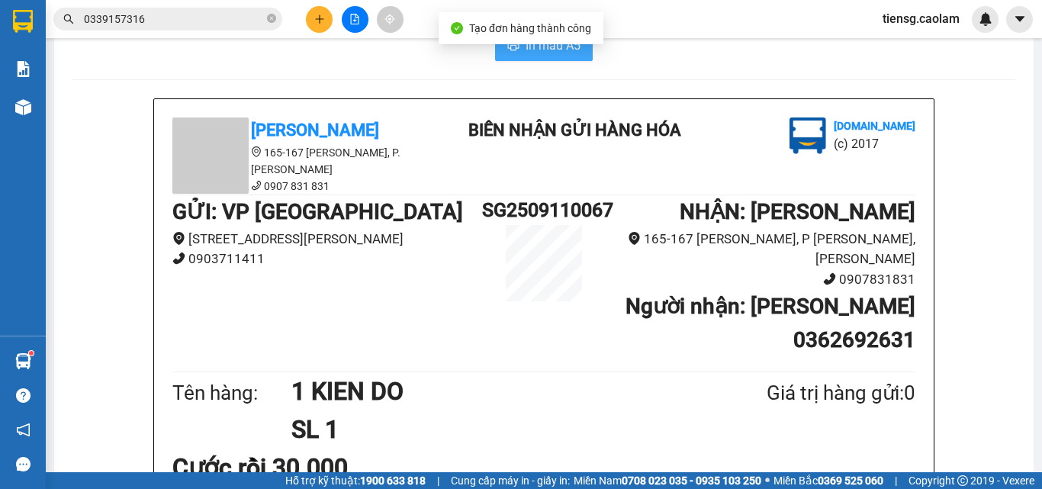
click at [555, 55] on span "In mẫu A5" at bounding box center [553, 45] width 55 height 19
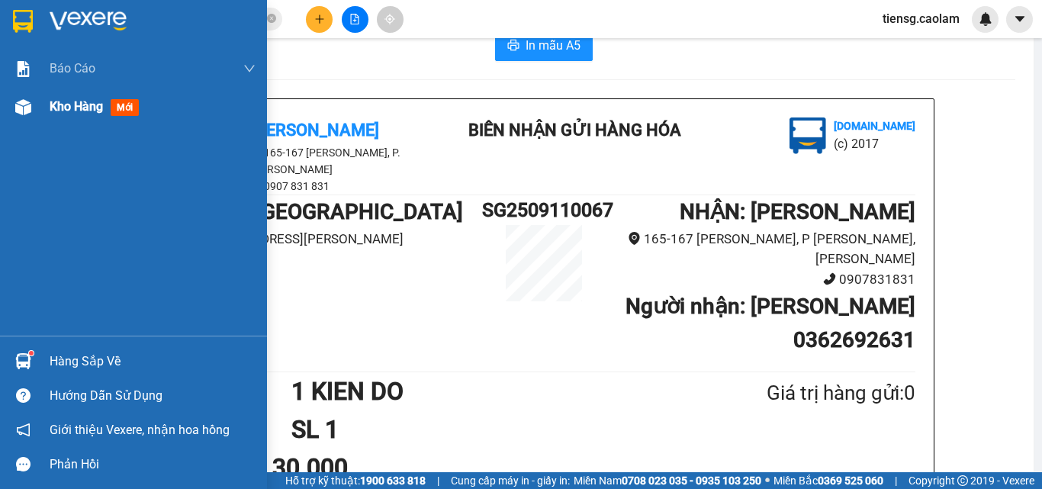
click at [63, 104] on span "Kho hàng" at bounding box center [76, 106] width 53 height 14
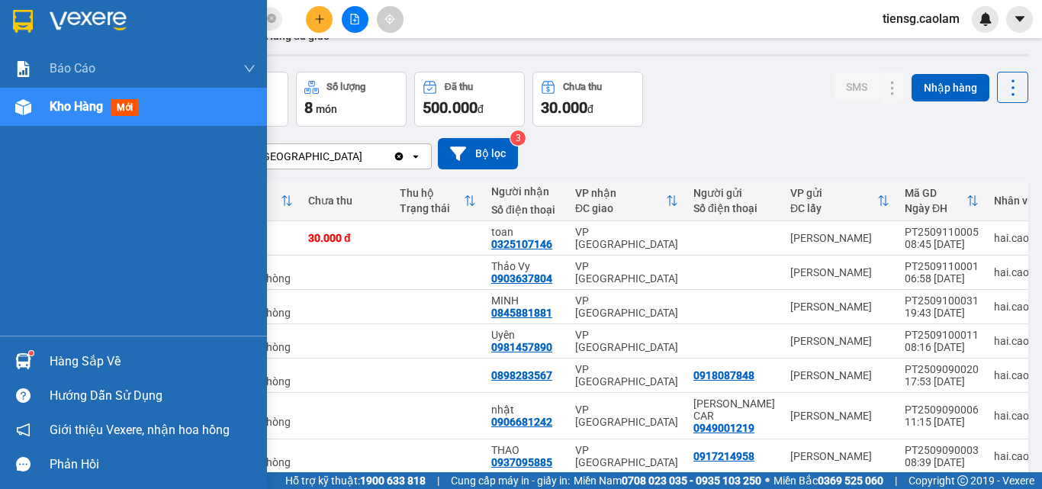
click at [66, 112] on span "Kho hàng" at bounding box center [76, 106] width 53 height 14
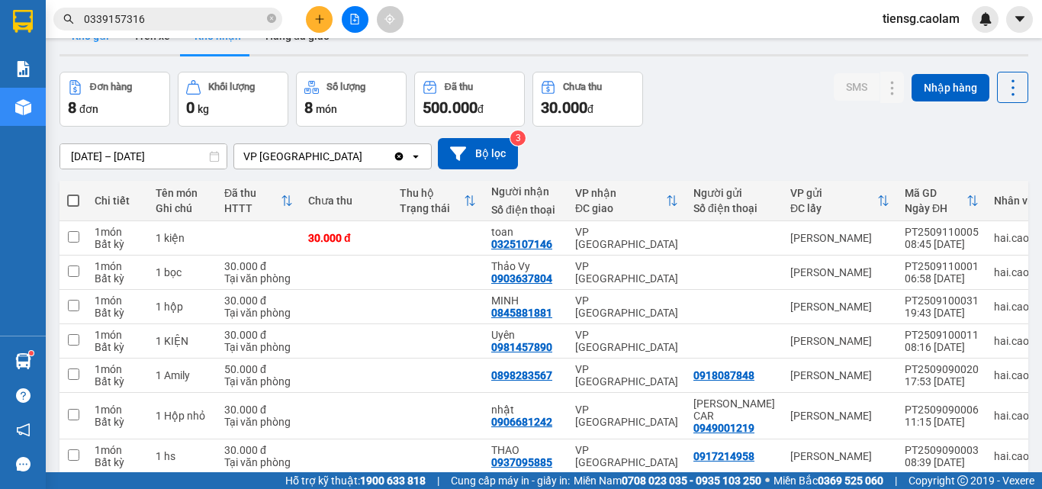
click at [76, 54] on button "Kho gửi" at bounding box center [91, 36] width 62 height 37
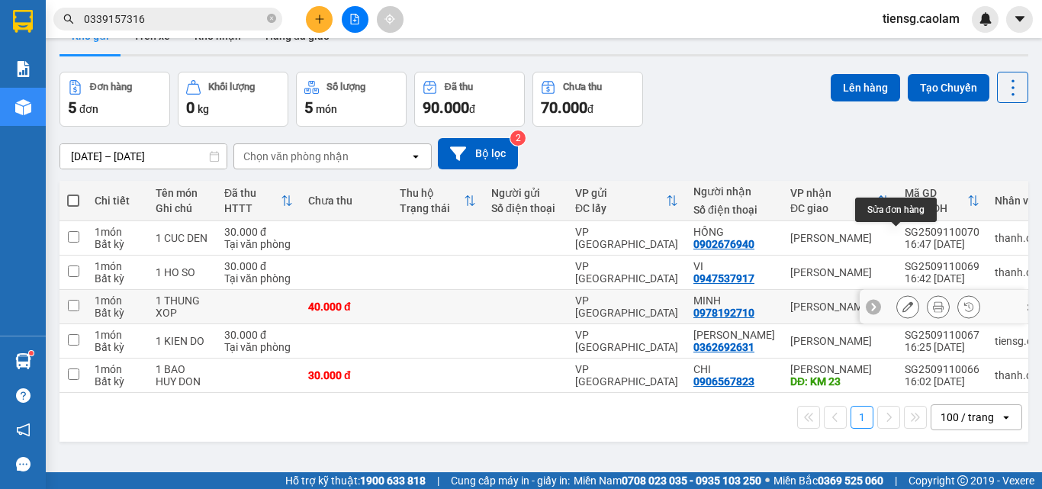
drag, startPoint x: 898, startPoint y: 279, endPoint x: 651, endPoint y: 308, distance: 248.1
click at [669, 326] on tbody "1 món Bất kỳ 1 CUC DEN 30.000 đ Tại văn phòng VP Sài Gòn HỒNG 0902676940 VP Pha…" at bounding box center [566, 307] width 1012 height 172
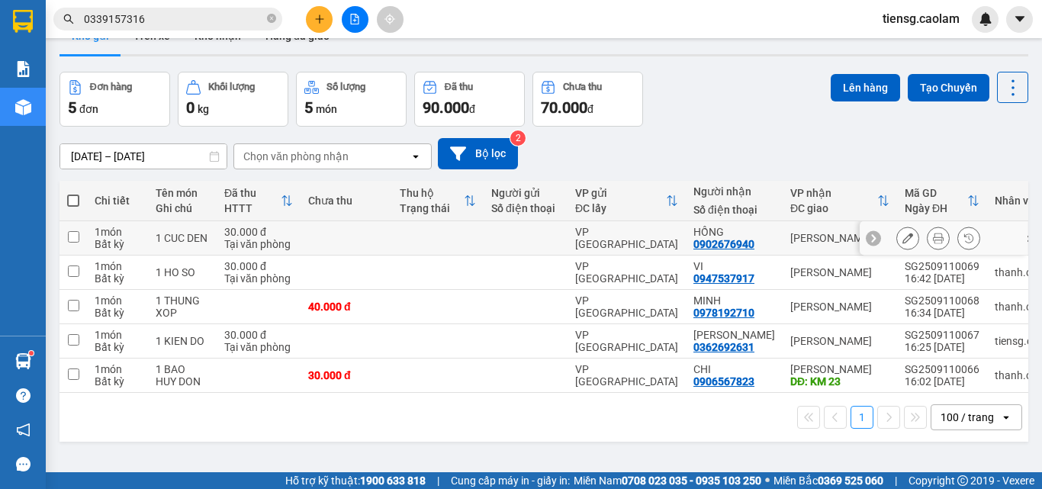
drag, startPoint x: 690, startPoint y: 278, endPoint x: 751, endPoint y: 281, distance: 61.9
click at [751, 250] on div "HỒNG 0902676940" at bounding box center [734, 238] width 82 height 24
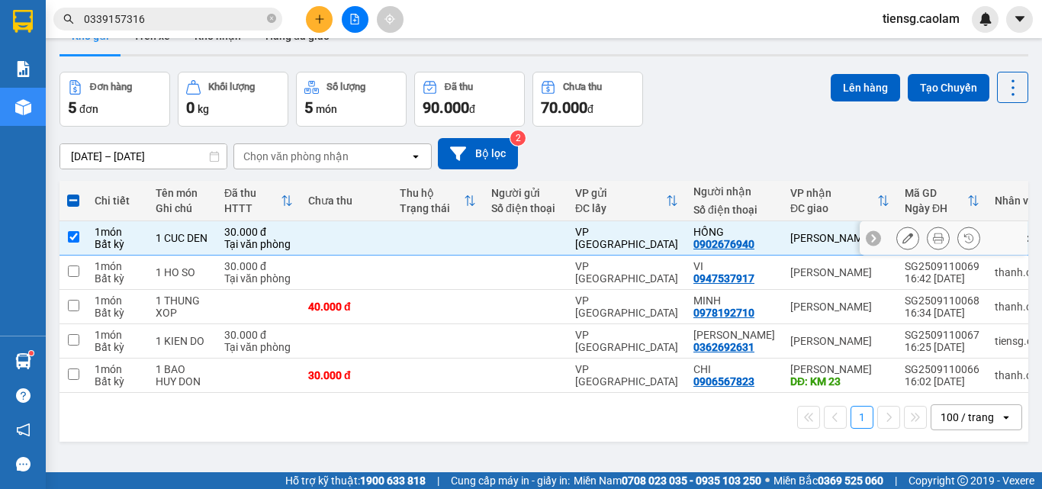
click at [117, 250] on div "Bất kỳ" at bounding box center [118, 244] width 46 height 12
checkbox input "false"
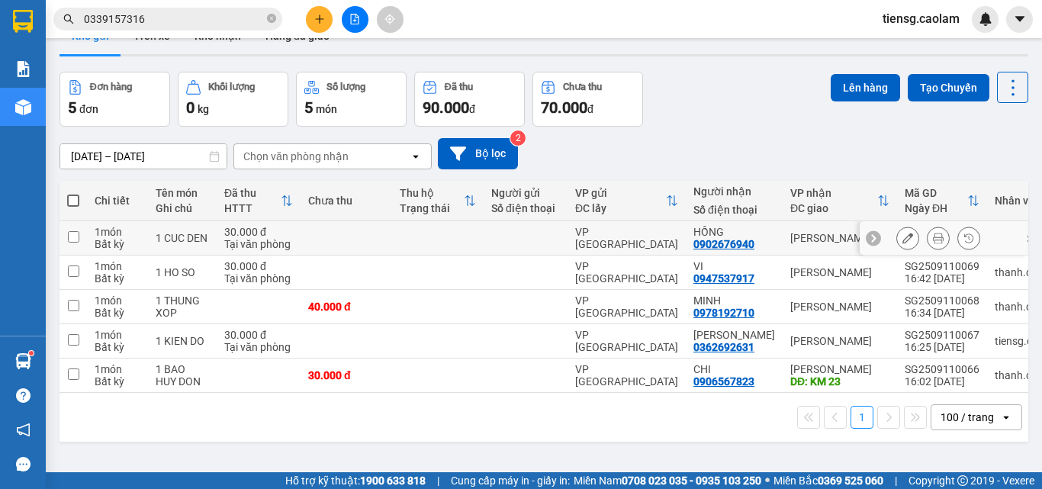
click at [899, 252] on button at bounding box center [907, 238] width 21 height 27
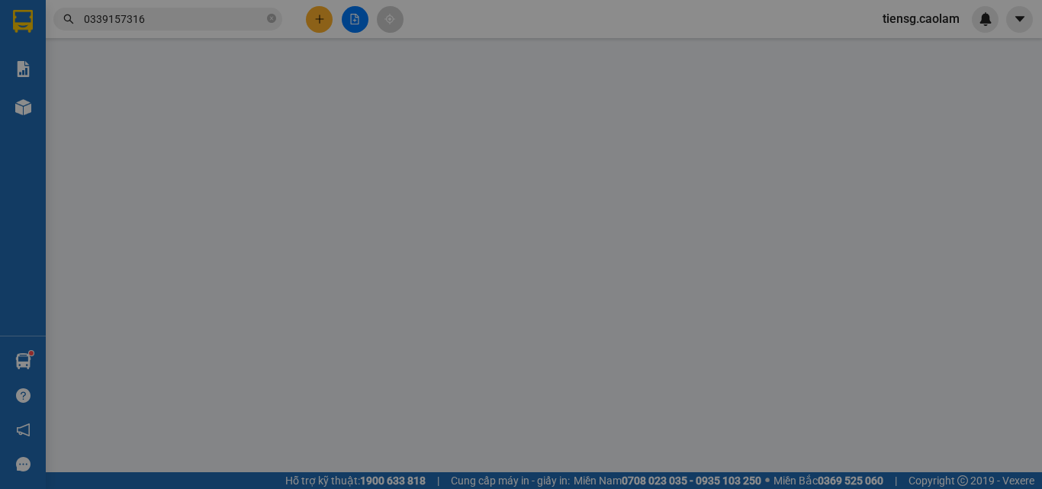
type input "0902676940"
type input "30.000"
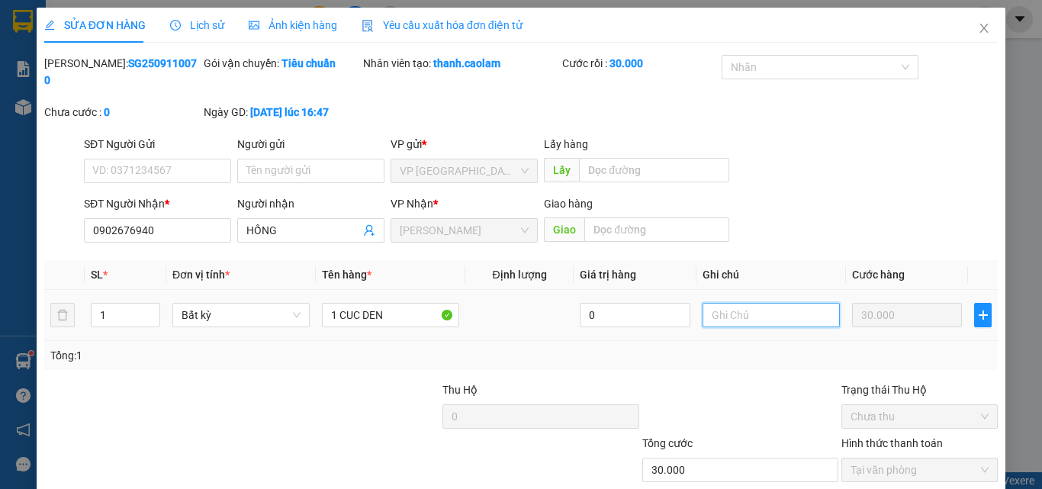
drag, startPoint x: 758, startPoint y: 299, endPoint x: 716, endPoint y: 256, distance: 60.4
click at [756, 303] on input "text" at bounding box center [771, 315] width 137 height 24
type input "HUY DON"
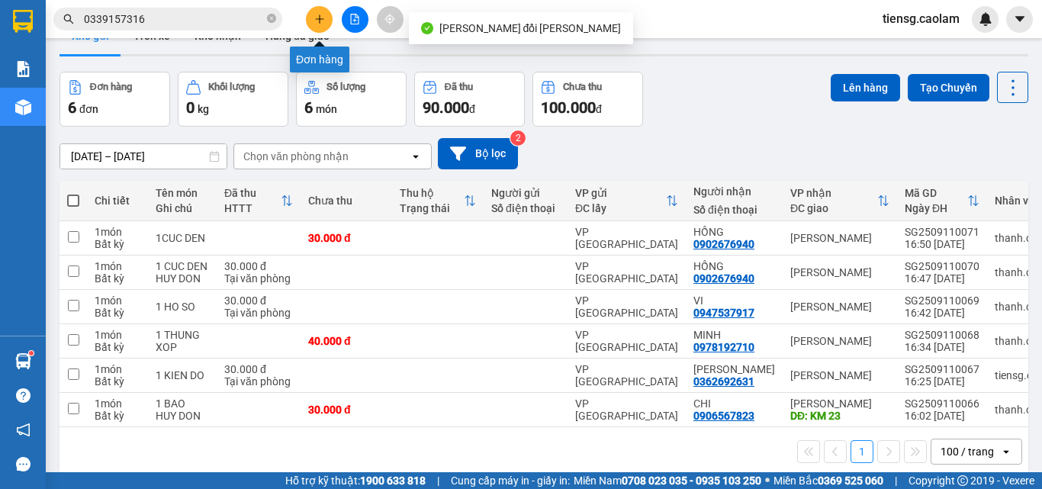
click at [309, 24] on button at bounding box center [319, 19] width 27 height 27
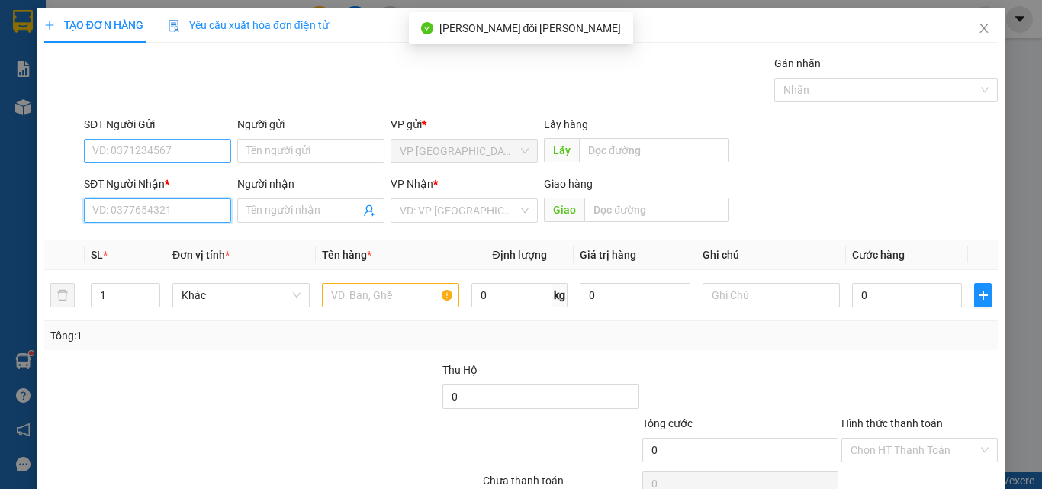
drag, startPoint x: 174, startPoint y: 217, endPoint x: 149, endPoint y: 161, distance: 61.1
click at [173, 216] on input "SĐT Người Nhận *" at bounding box center [157, 210] width 147 height 24
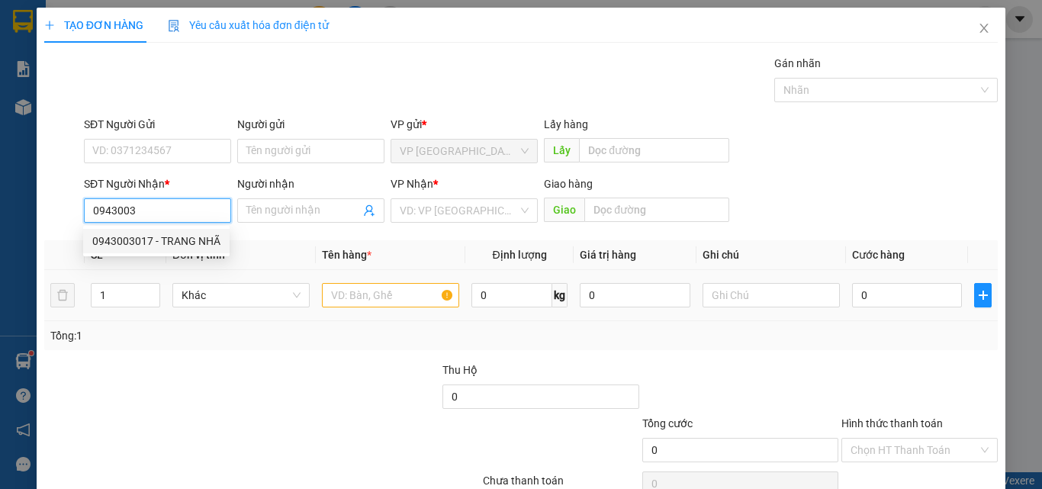
drag, startPoint x: 175, startPoint y: 240, endPoint x: 353, endPoint y: 295, distance: 186.3
click at [176, 240] on div "0943003017 - TRANG NHÃ" at bounding box center [156, 241] width 128 height 17
type input "0943003017"
type input "TRANG NHÃ"
type input "KM 28"
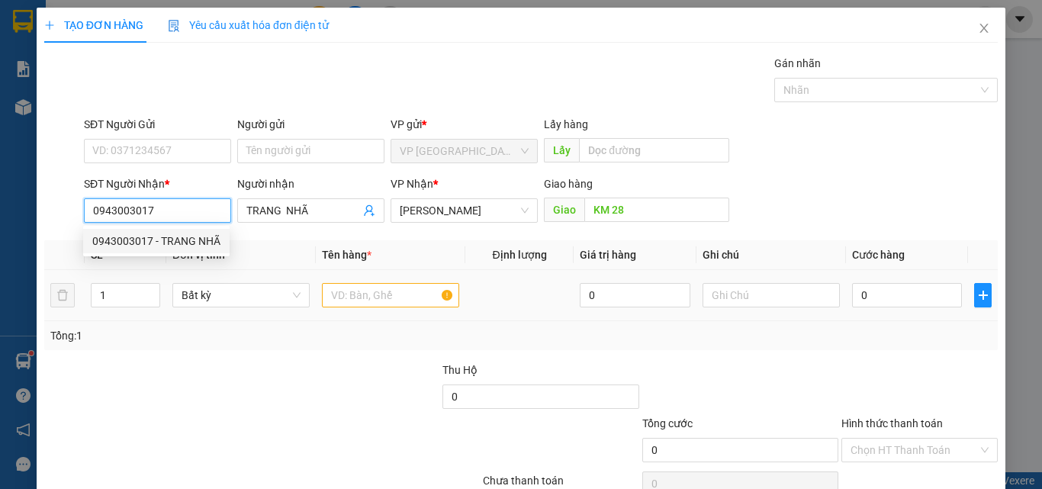
type input "0943003017"
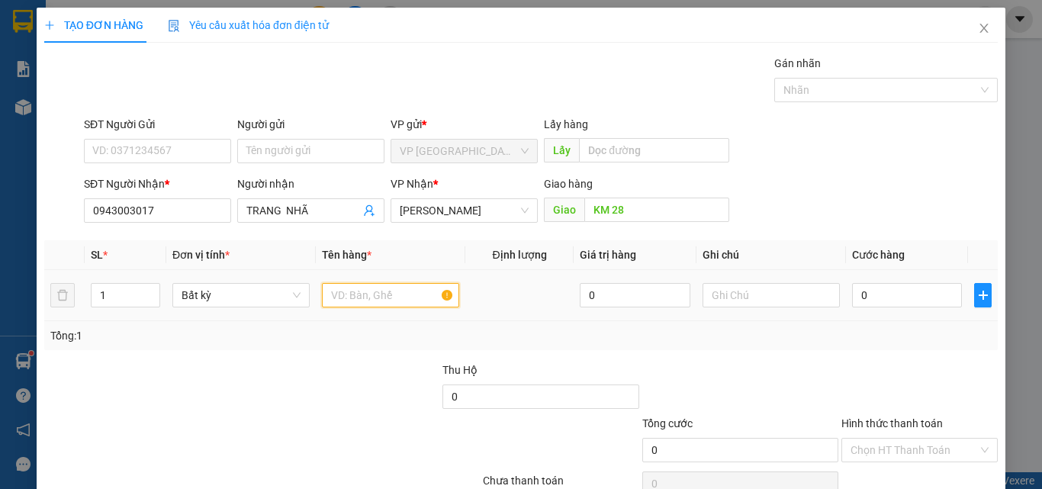
click at [363, 300] on input "text" at bounding box center [390, 295] width 137 height 24
type input "1 KIEN BONG"
click at [891, 299] on input "0" at bounding box center [907, 295] width 110 height 24
type input "50"
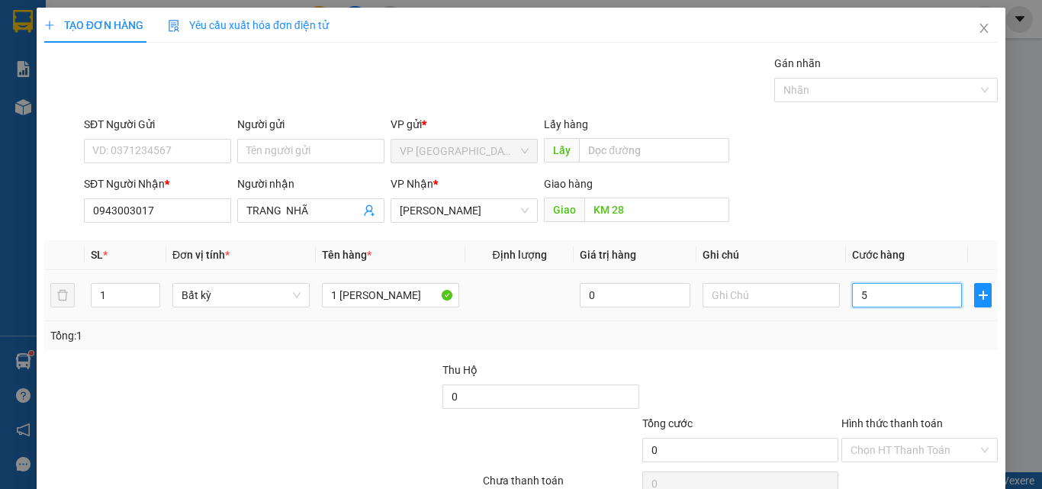
type input "50"
type input "500"
type input "5.000"
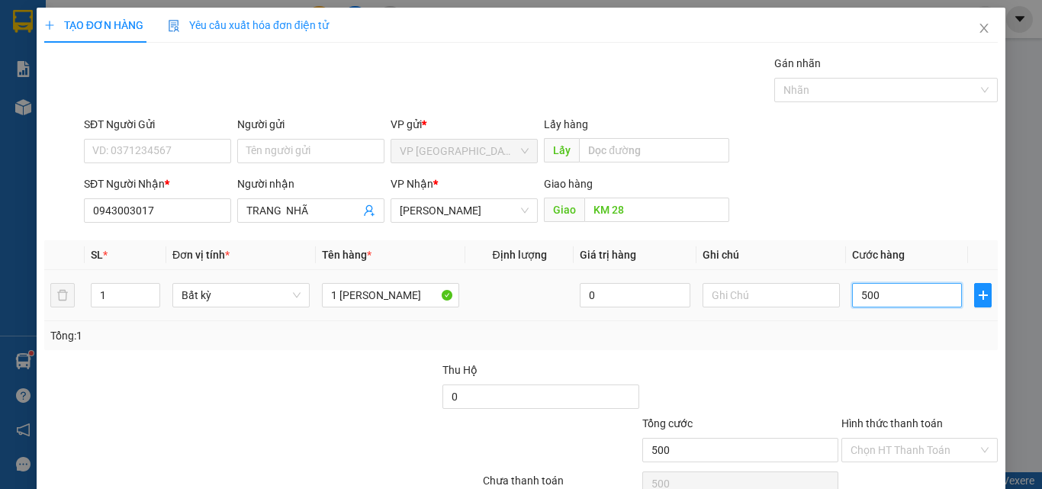
type input "5.000"
type input "50.000"
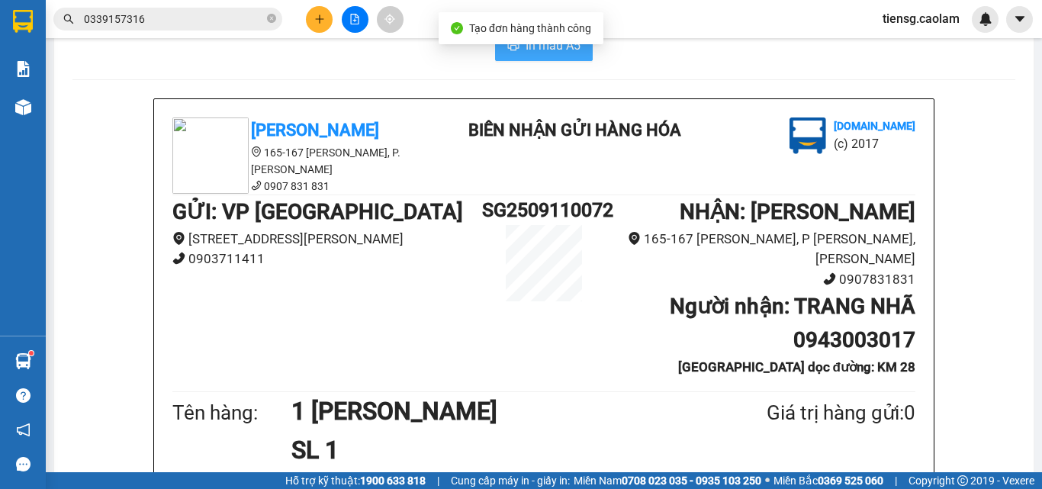
click at [545, 55] on span "In mẫu A5" at bounding box center [553, 45] width 55 height 19
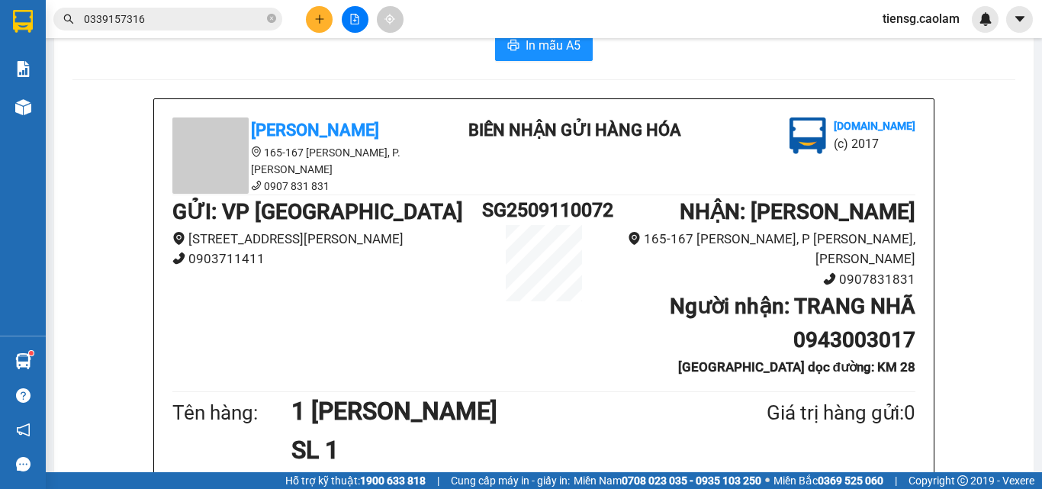
click at [357, 24] on icon "file-add" at bounding box center [355, 19] width 8 height 11
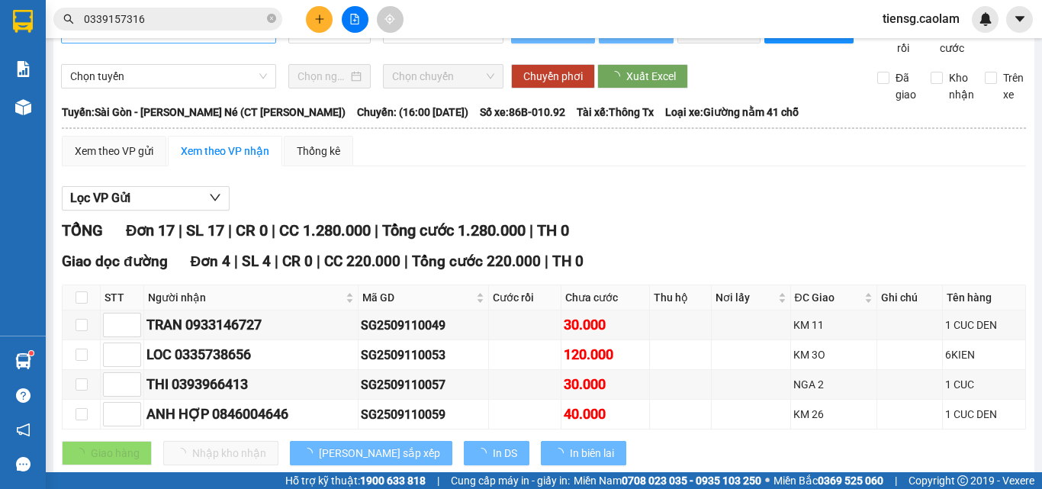
click at [209, 43] on span "Sài Gòn - [PERSON_NAME] - Mũi Né (CT Ông Đồn)" at bounding box center [168, 31] width 197 height 23
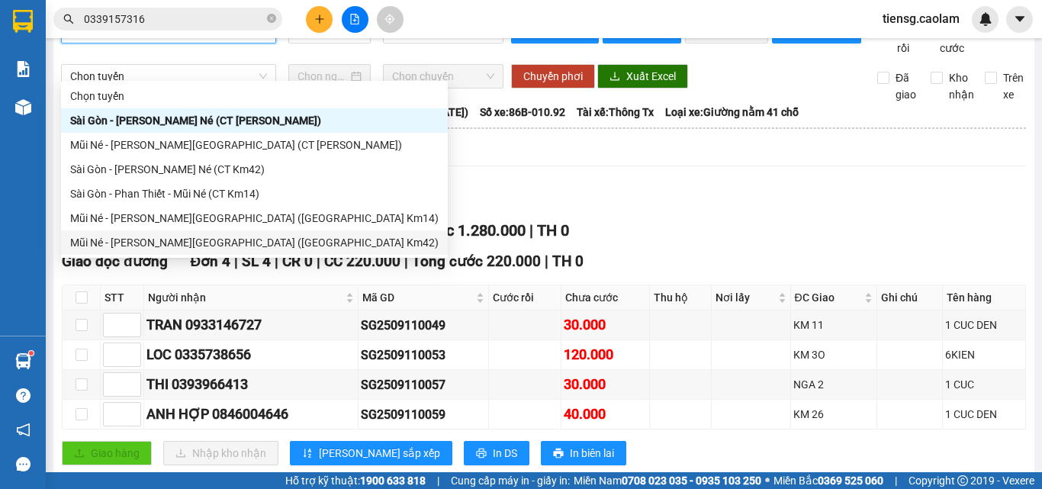
drag, startPoint x: 216, startPoint y: 167, endPoint x: 233, endPoint y: 222, distance: 57.7
click at [233, 236] on div "Chọn tuyến Sài Gòn - Phan Thiết - Mũi Né (CT Ông Đồn) Mũi Né - Phan Thiết - Sài…" at bounding box center [254, 169] width 387 height 171
click at [233, 220] on div "Mũi Né - Phan Thiết - [GEOGRAPHIC_DATA] ([GEOGRAPHIC_DATA] Km14)" at bounding box center [254, 218] width 368 height 17
type input "[DATE]"
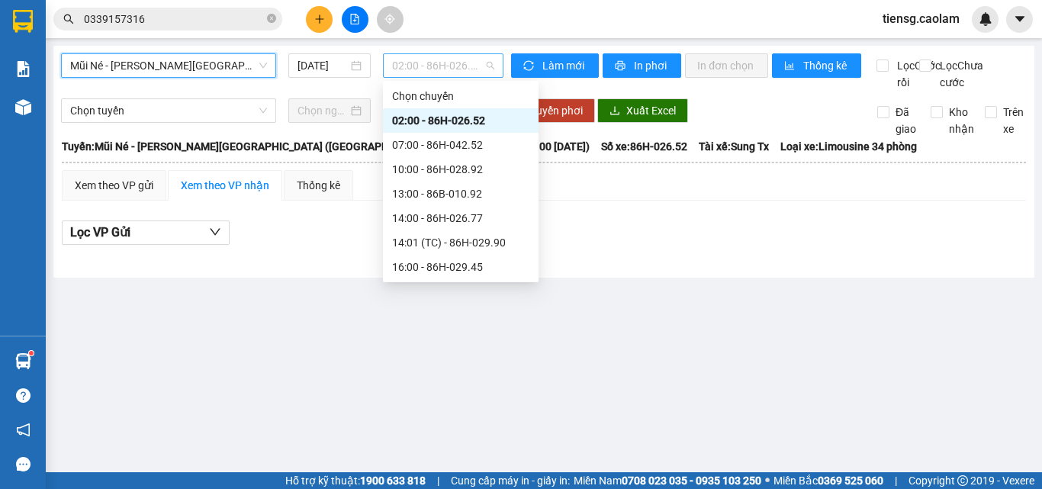
click at [438, 70] on span "02:00 - 86H-026.52" at bounding box center [443, 65] width 102 height 23
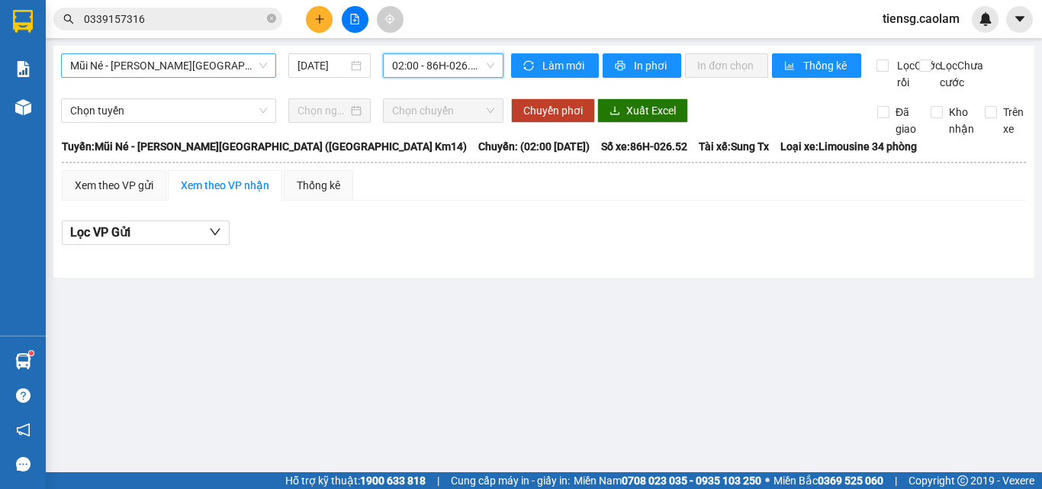
click at [219, 71] on span "Mũi Né - Phan Thiết - [GEOGRAPHIC_DATA] ([GEOGRAPHIC_DATA] Km14)" at bounding box center [168, 65] width 197 height 23
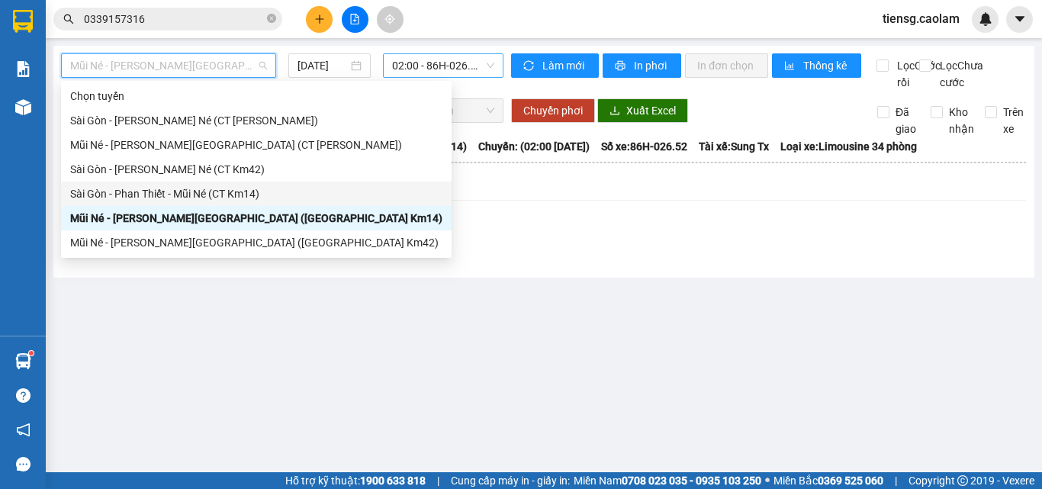
click at [426, 69] on span "02:00 - 86H-026.52" at bounding box center [443, 65] width 102 height 23
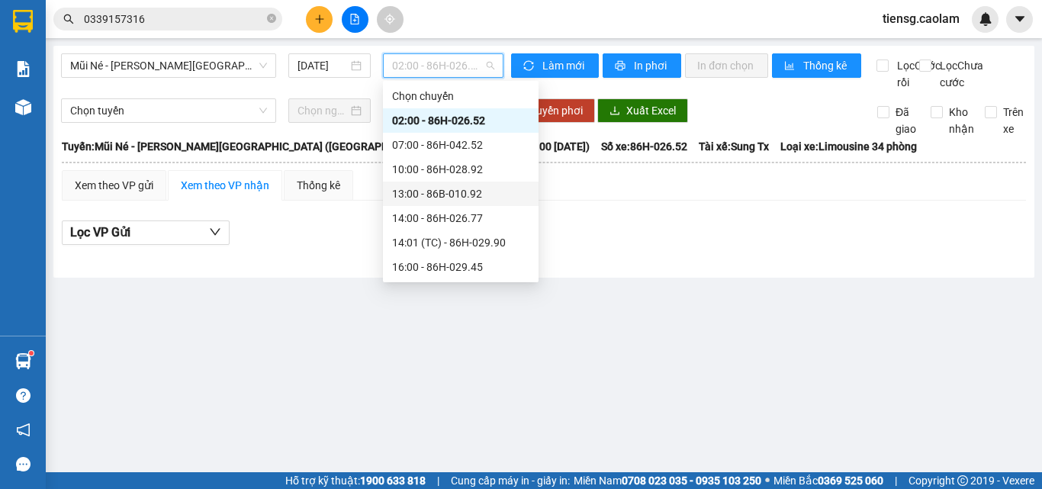
click at [449, 195] on div "13:00 - 86B-010.92" at bounding box center [460, 193] width 137 height 17
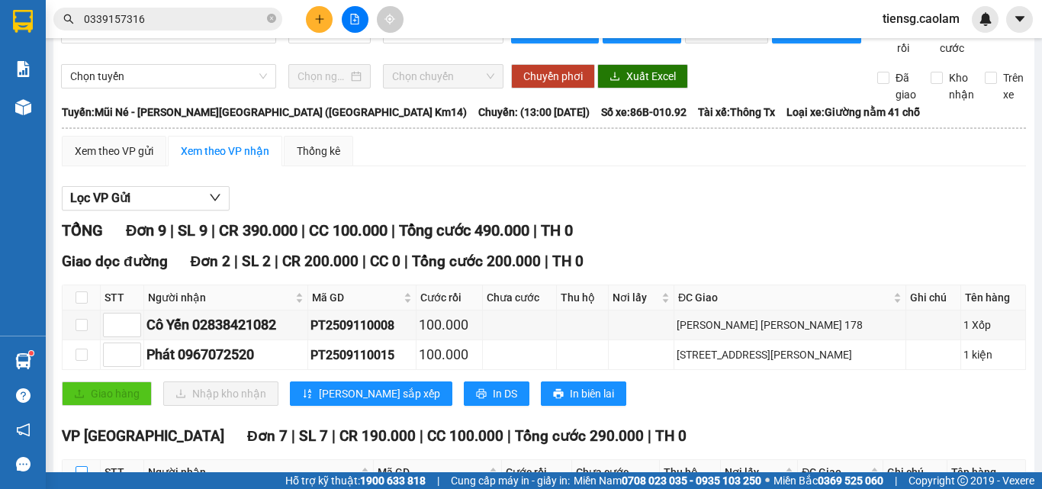
click at [84, 466] on input "checkbox" at bounding box center [82, 472] width 12 height 12
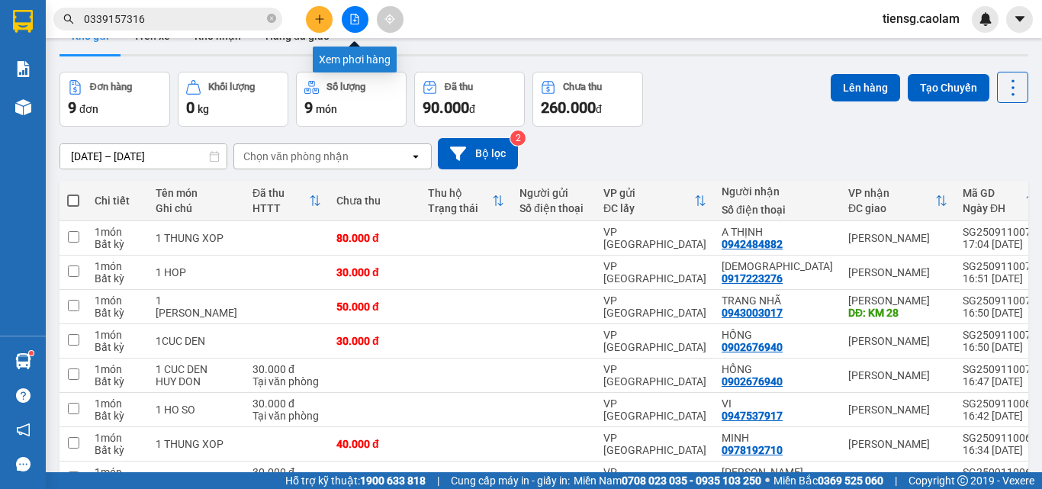
click at [360, 16] on button at bounding box center [355, 19] width 27 height 27
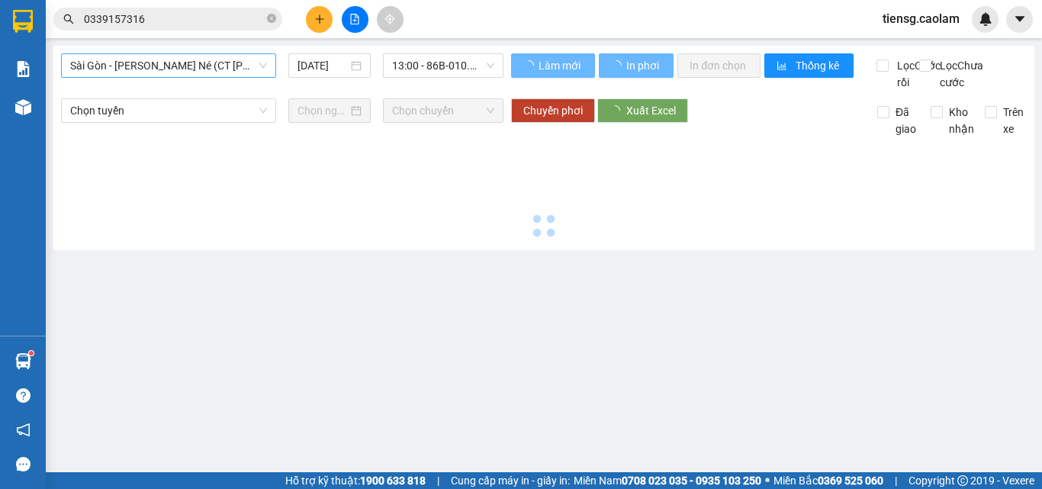
click at [211, 66] on span "Sài Gòn - [PERSON_NAME] - Mũi Né (CT Ông Đồn)" at bounding box center [168, 65] width 197 height 23
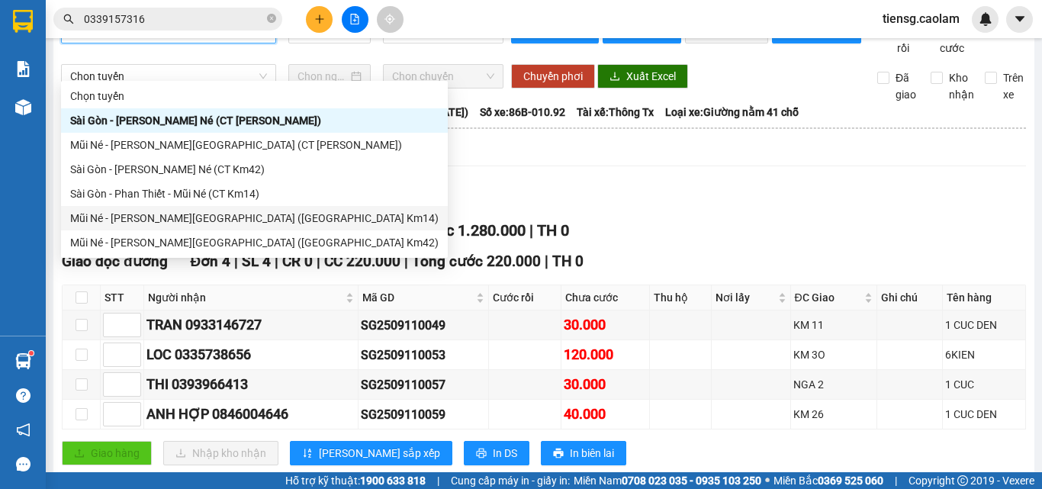
click at [230, 213] on div "Mũi Né - Phan Thiết - [GEOGRAPHIC_DATA] ([GEOGRAPHIC_DATA] Km14)" at bounding box center [254, 218] width 368 height 17
type input "[DATE]"
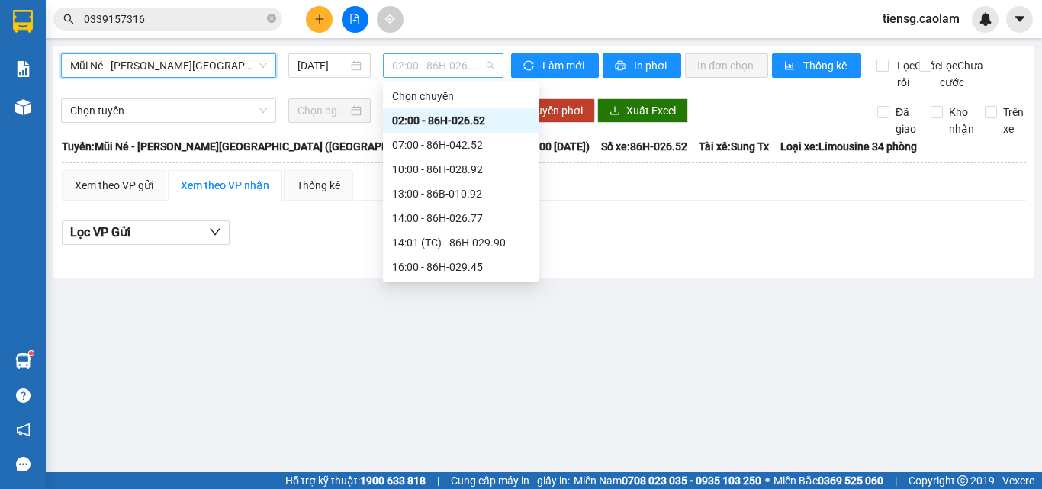
click at [428, 69] on span "02:00 - 86H-026.52" at bounding box center [443, 65] width 102 height 23
click at [427, 263] on div "16:00 - 86H-029.45" at bounding box center [460, 267] width 137 height 17
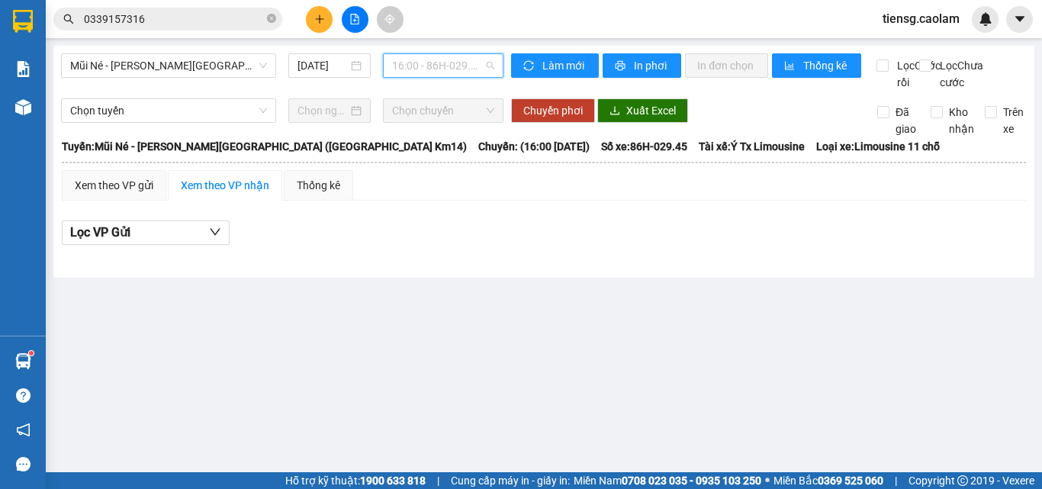
click at [426, 71] on span "16:00 - 86H-029.45" at bounding box center [443, 65] width 102 height 23
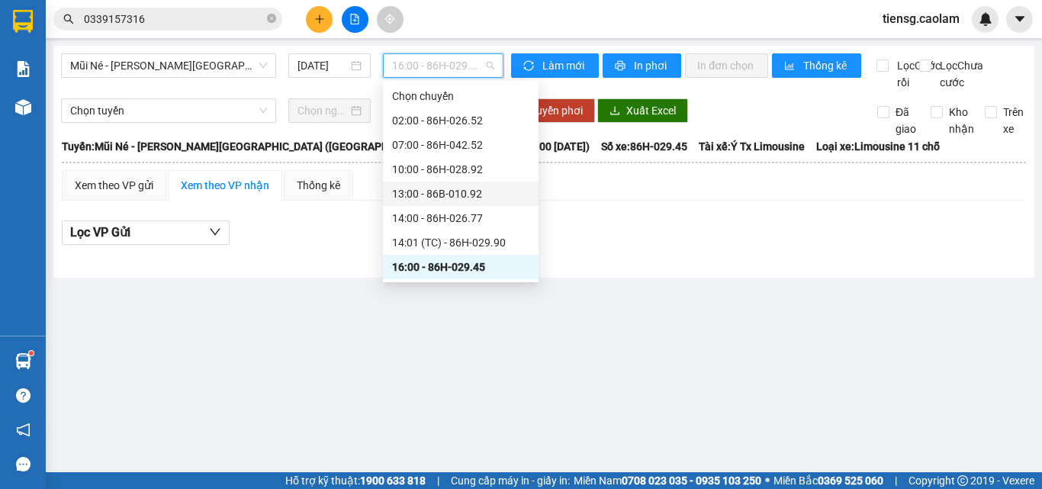
click at [440, 193] on div "13:00 - 86B-010.92" at bounding box center [460, 193] width 137 height 17
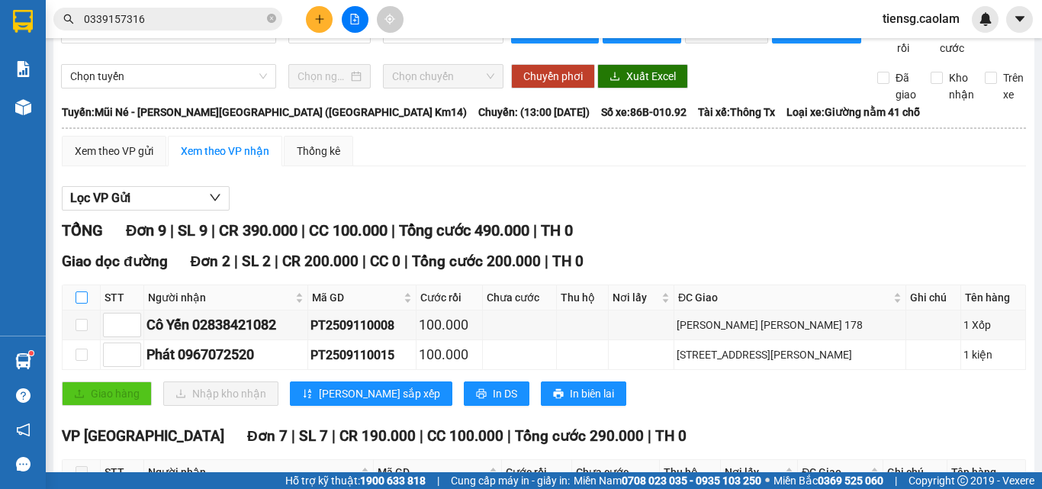
click at [78, 291] on input "checkbox" at bounding box center [82, 297] width 12 height 12
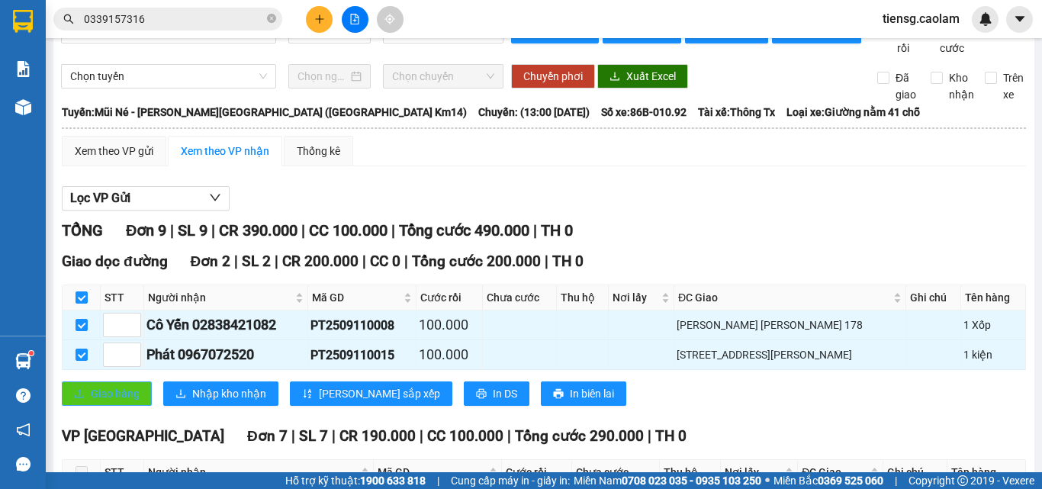
click at [91, 381] on button "Giao hàng" at bounding box center [107, 393] width 90 height 24
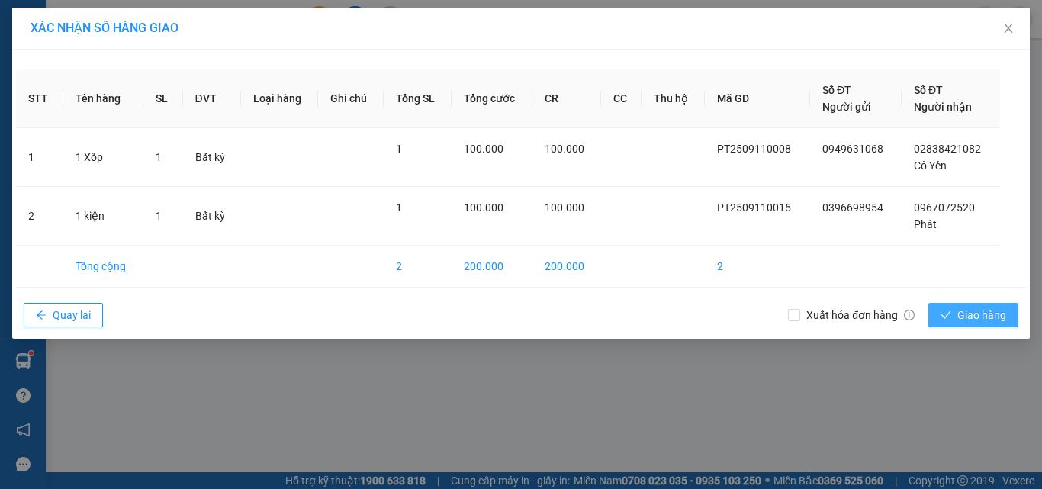
click at [955, 317] on button "Giao hàng" at bounding box center [973, 315] width 90 height 24
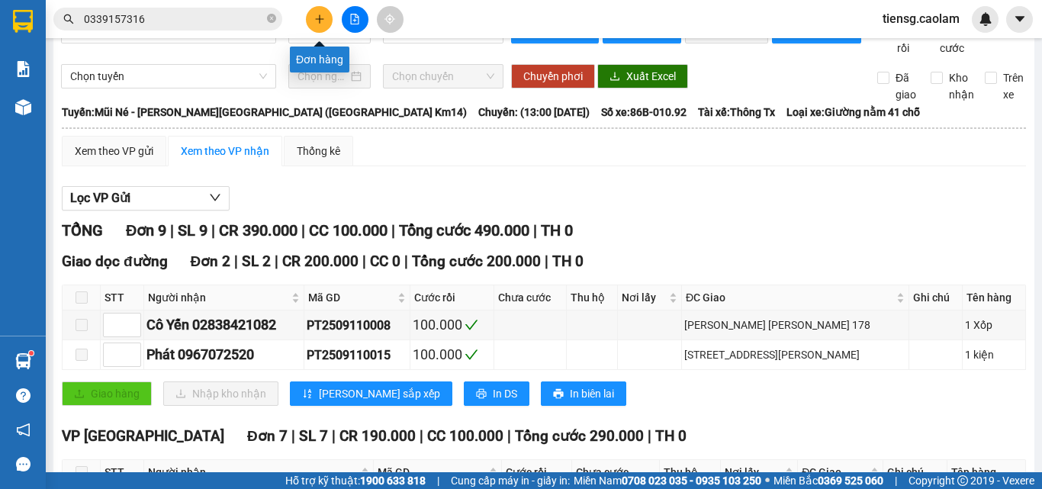
click at [310, 20] on button at bounding box center [319, 19] width 27 height 27
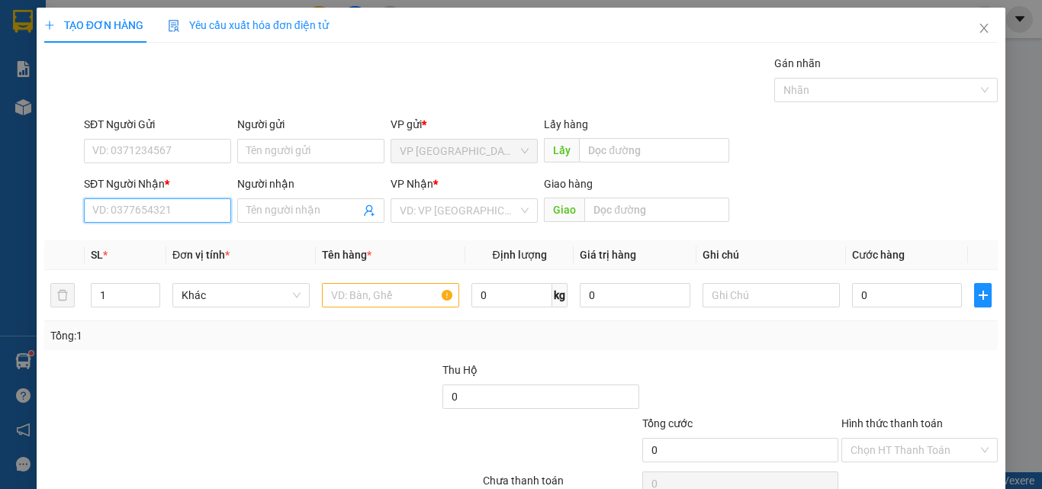
click at [180, 219] on input "SĐT Người Nhận *" at bounding box center [157, 210] width 147 height 24
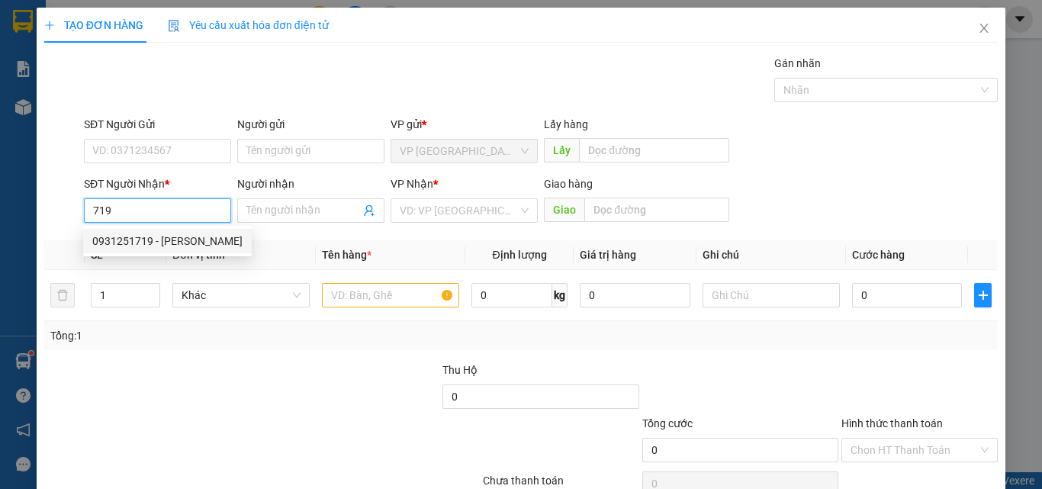
click at [151, 240] on div "0931251719 - HIEP" at bounding box center [167, 241] width 150 height 17
type input "0931251719"
type input "HIEP"
type input "0931251719"
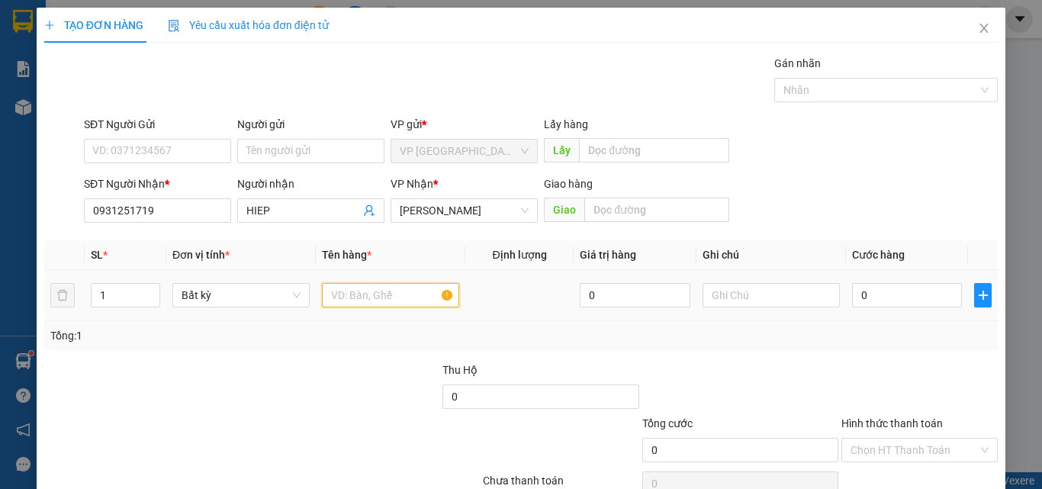
click at [423, 304] on input "text" at bounding box center [390, 295] width 137 height 24
type input "1 CUC DEN"
click at [907, 294] on input "0" at bounding box center [907, 295] width 110 height 24
type input "7"
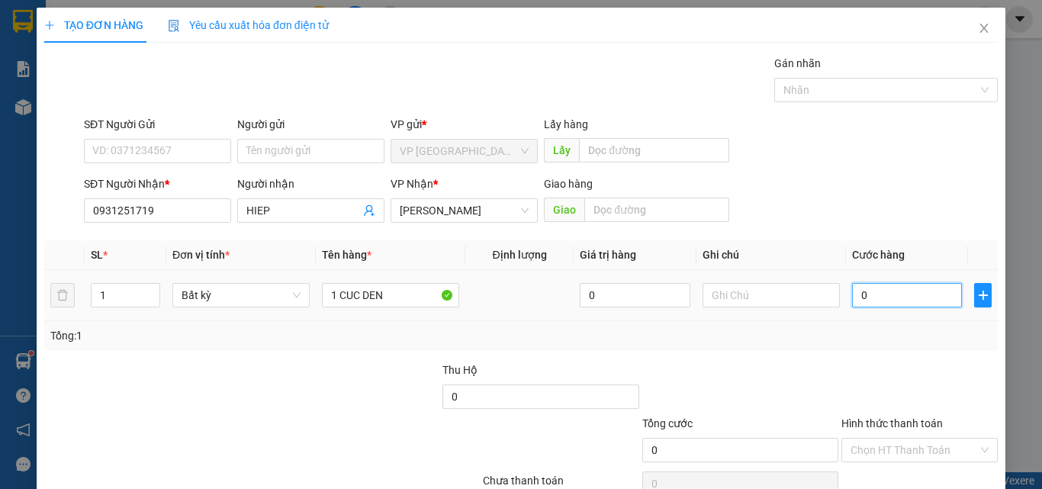
type input "7"
type input "70"
type input "700"
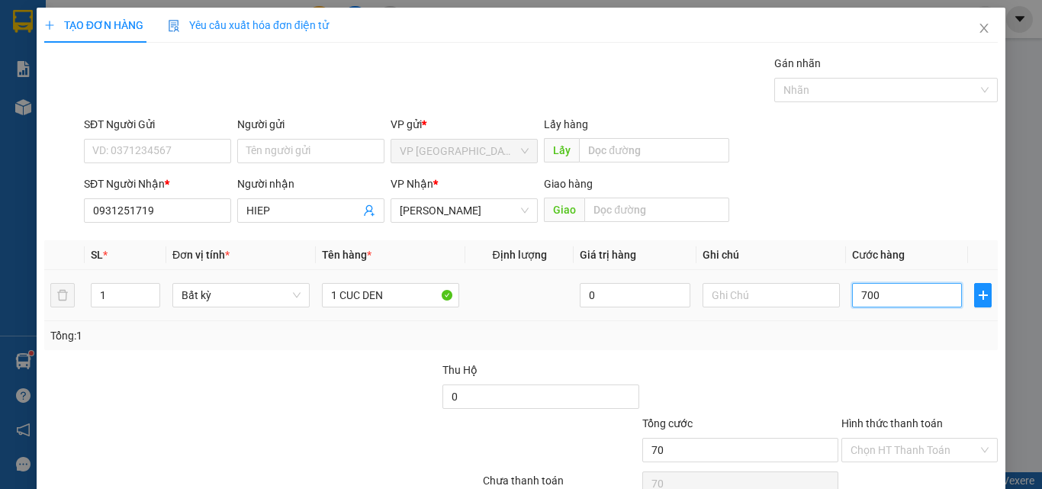
type input "700"
type input "7.000"
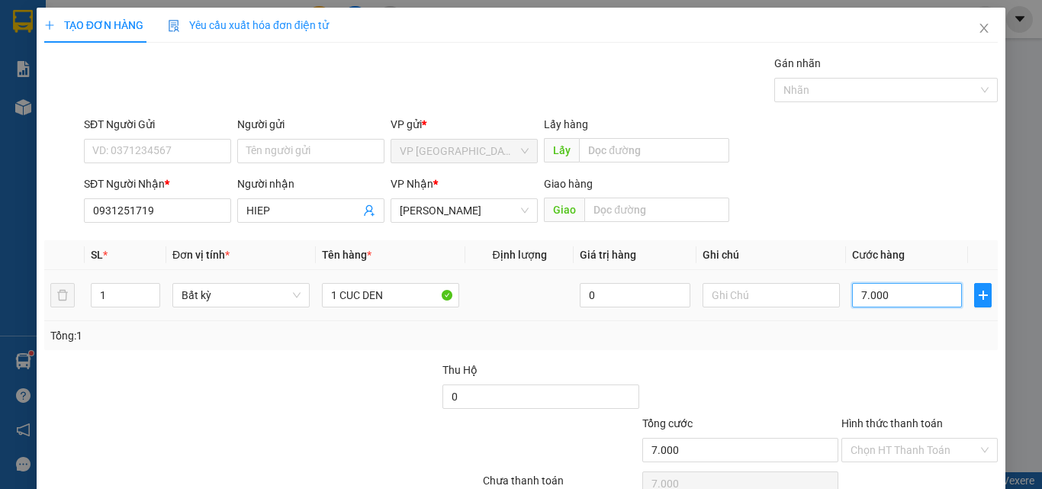
type input "70.000"
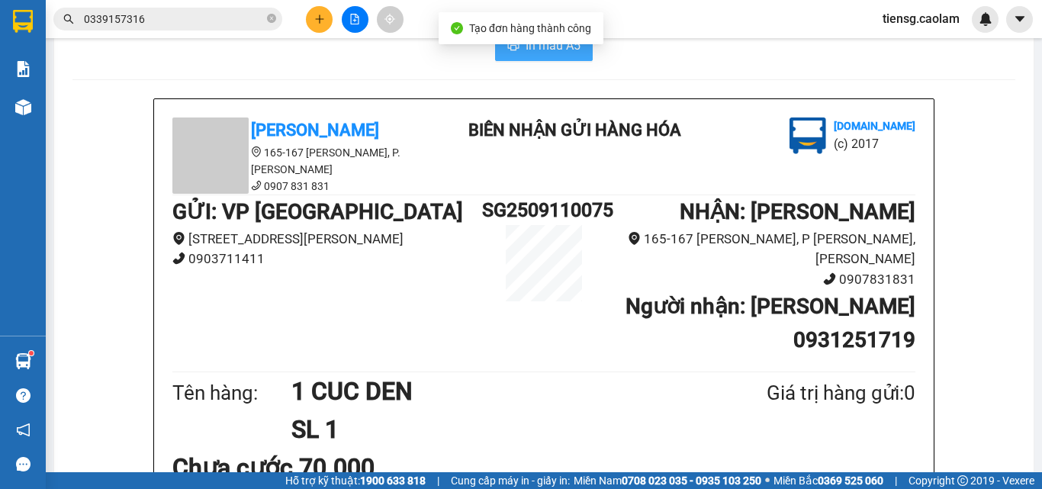
click at [532, 55] on span "In mẫu A5" at bounding box center [553, 45] width 55 height 19
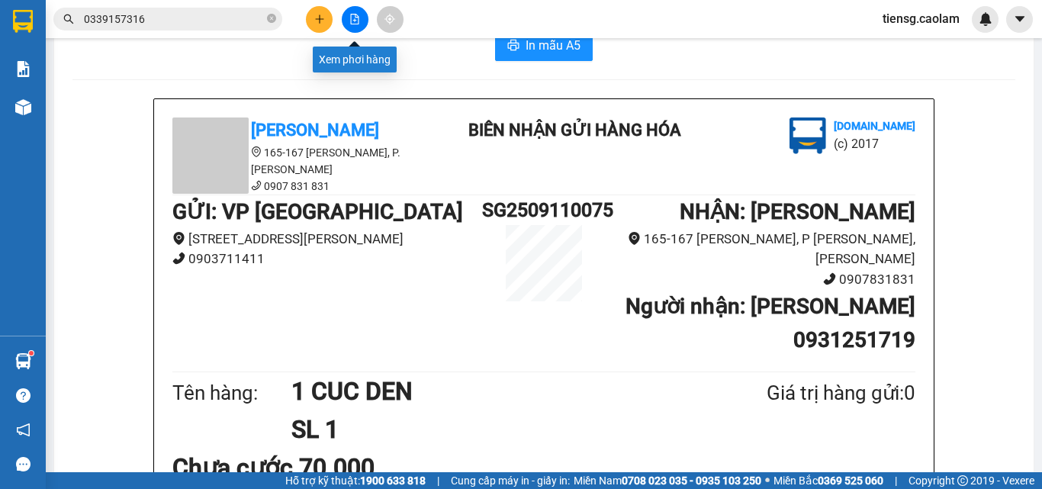
click at [359, 14] on icon "file-add" at bounding box center [354, 19] width 11 height 11
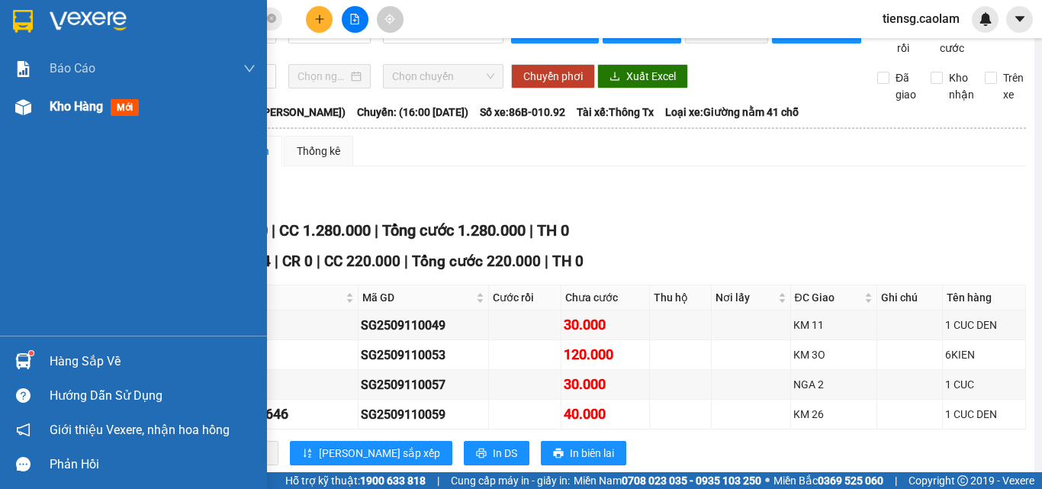
click at [52, 104] on span "Kho hàng" at bounding box center [76, 106] width 53 height 14
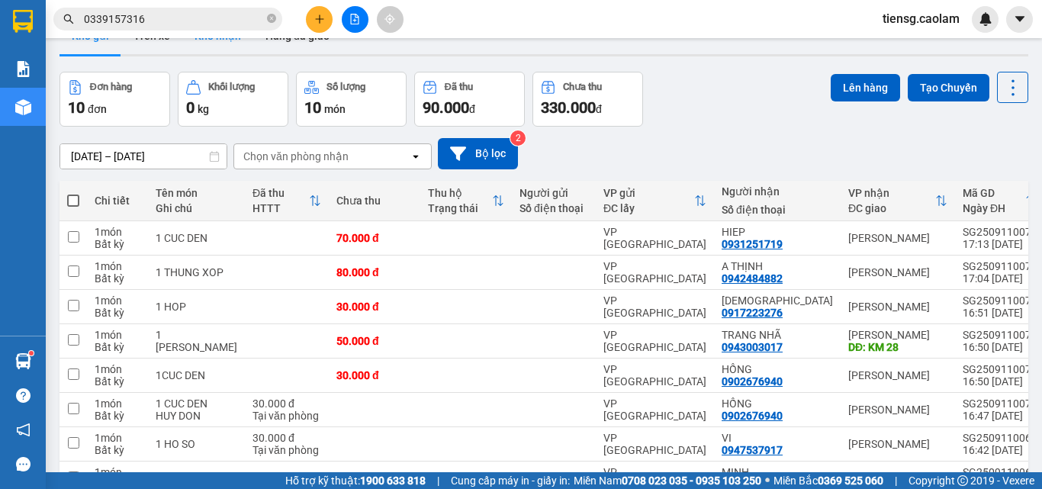
click at [227, 54] on button "Kho nhận" at bounding box center [217, 36] width 71 height 37
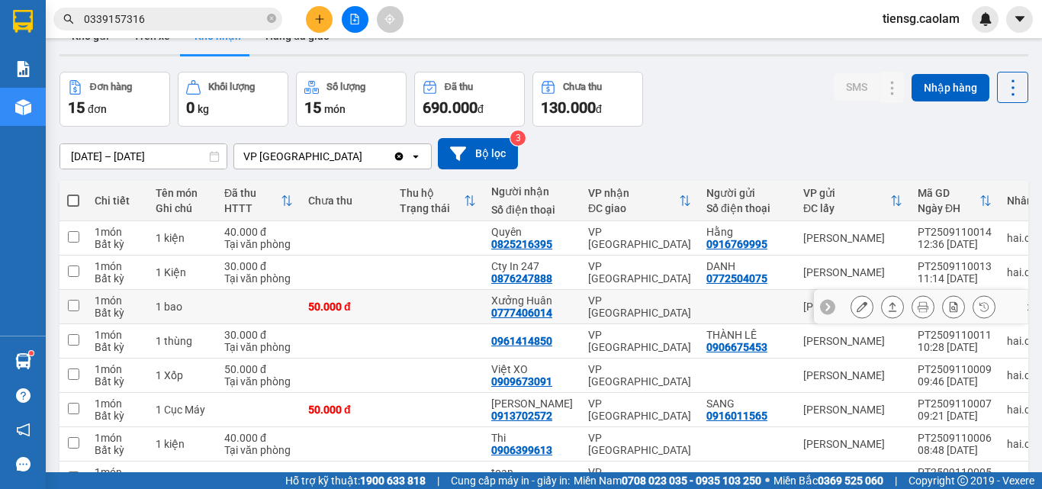
drag, startPoint x: 492, startPoint y: 195, endPoint x: 529, endPoint y: 198, distance: 37.5
click at [549, 307] on div "0777406014" at bounding box center [521, 313] width 61 height 12
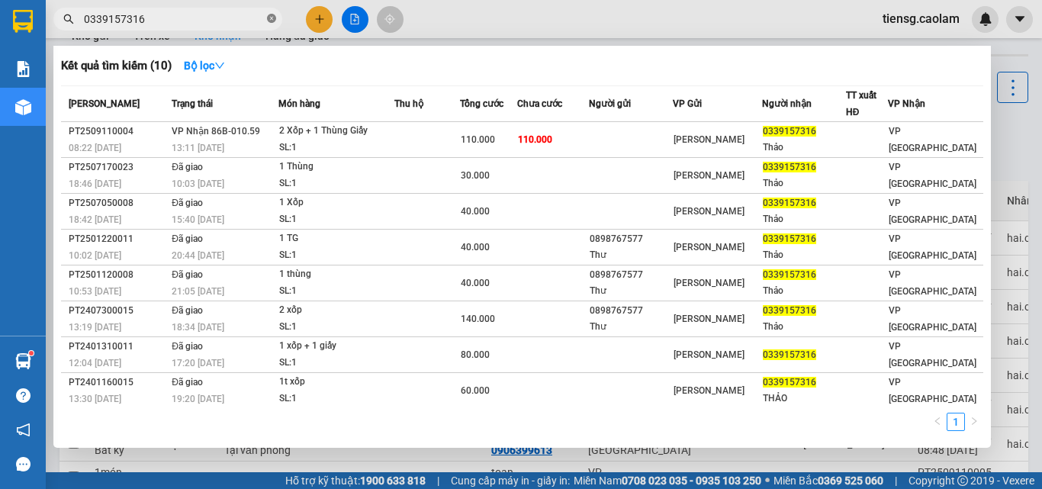
click at [268, 21] on icon "close-circle" at bounding box center [271, 18] width 9 height 9
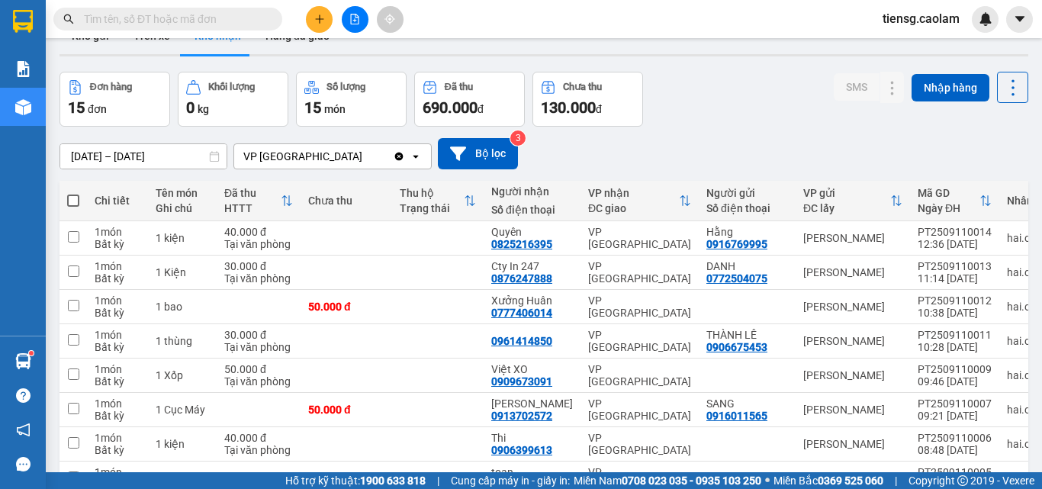
paste input "0777406014"
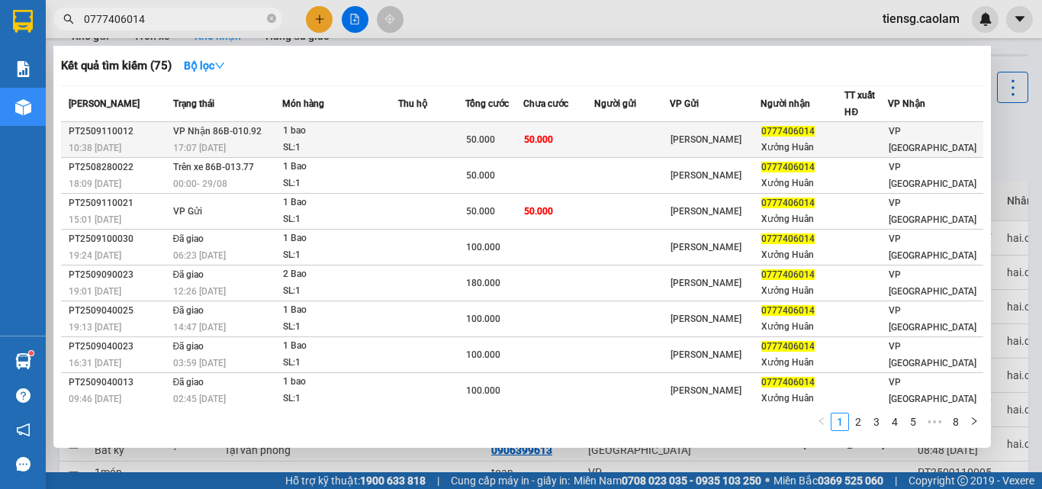
type input "0777406014"
click at [507, 139] on div "50.000" at bounding box center [494, 139] width 56 height 17
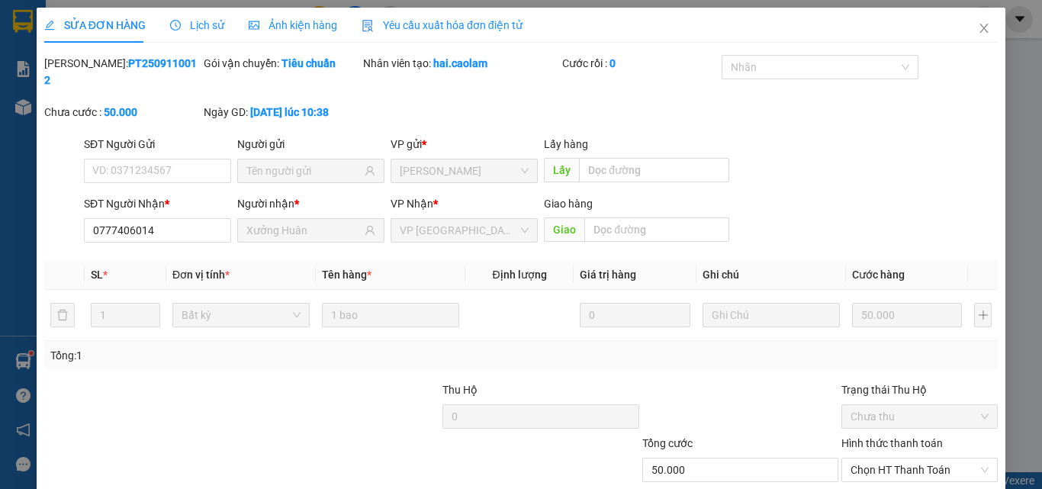
type input "0777406014"
type input "Xưởng Huân"
type input "50.000"
click at [883, 458] on span "Chọn HT Thanh Toán" at bounding box center [920, 469] width 138 height 23
click at [870, 475] on div "Tại văn phòng" at bounding box center [910, 483] width 137 height 17
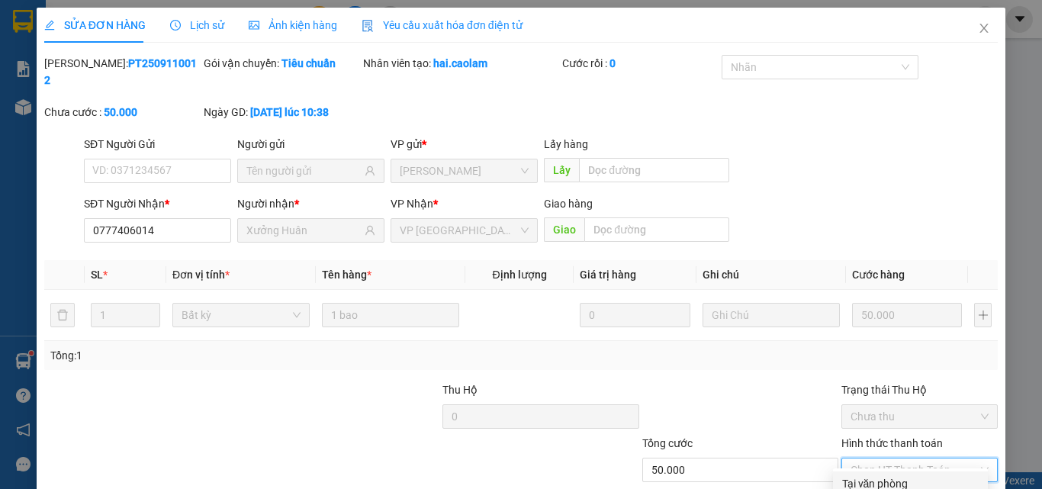
type input "0"
click at [964, 36] on span "Close" at bounding box center [984, 29] width 43 height 43
click at [966, 35] on div "Kết quả tìm kiếm ( 75 ) Bộ lọc Mã ĐH Trạng thái Món hàng Thu hộ Tổng cước Chưa …" at bounding box center [521, 19] width 1042 height 38
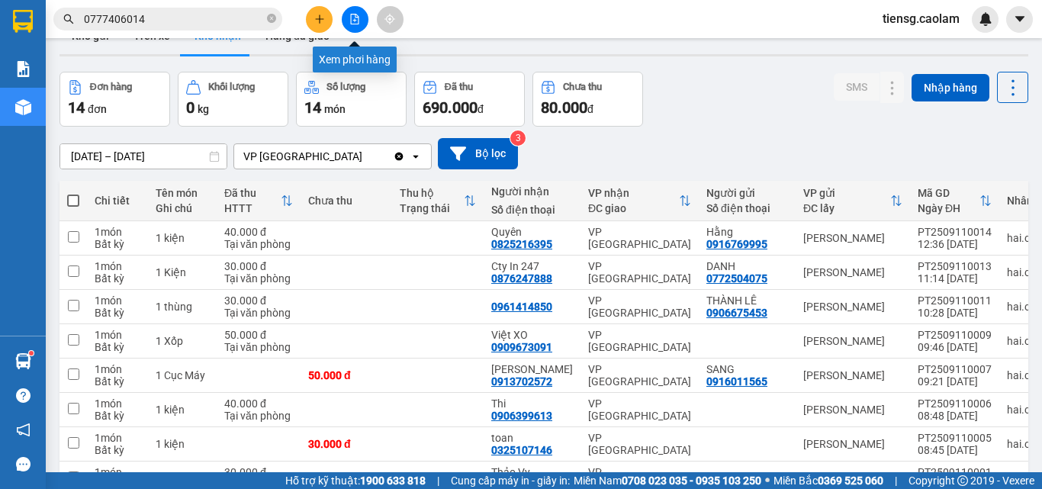
click at [355, 32] on button at bounding box center [355, 19] width 27 height 27
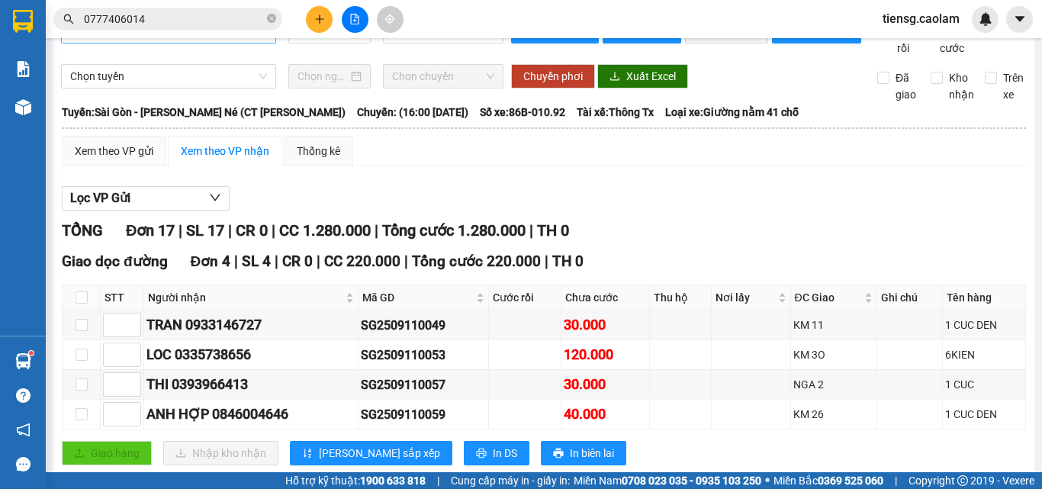
click at [231, 43] on span "Sài Gòn - [PERSON_NAME] - Mũi Né (CT Ông Đồn)" at bounding box center [168, 31] width 197 height 23
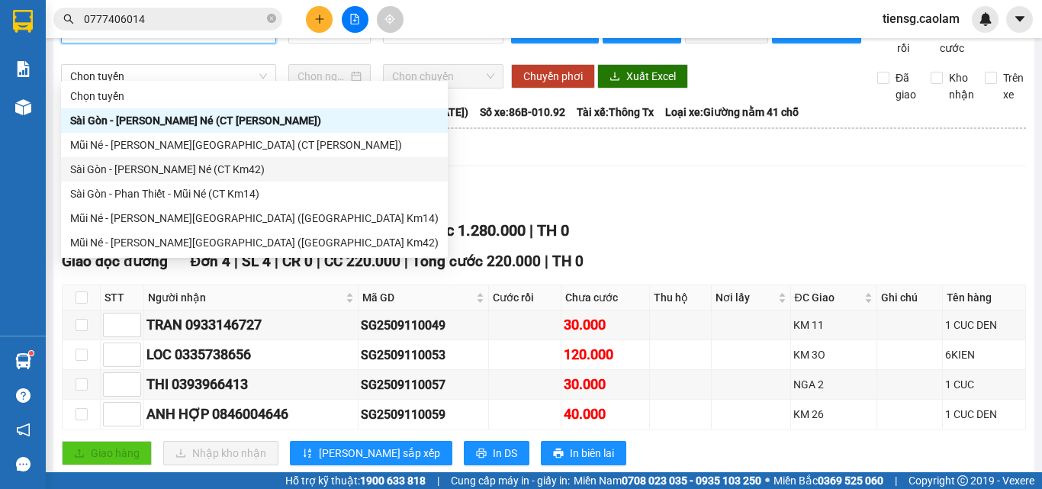
click at [236, 171] on div "Sài Gòn - [PERSON_NAME] - Mũi Né (CT Km42)" at bounding box center [254, 169] width 368 height 17
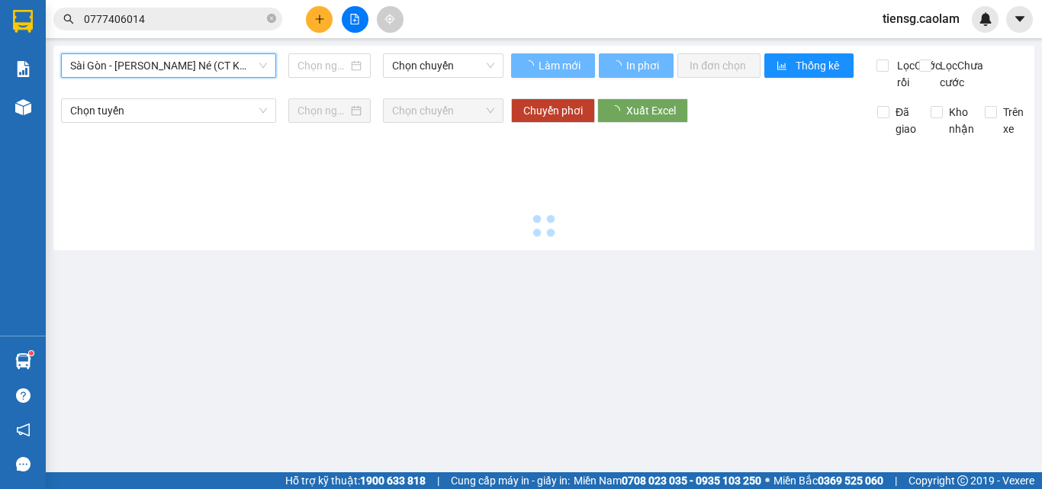
type input "[DATE]"
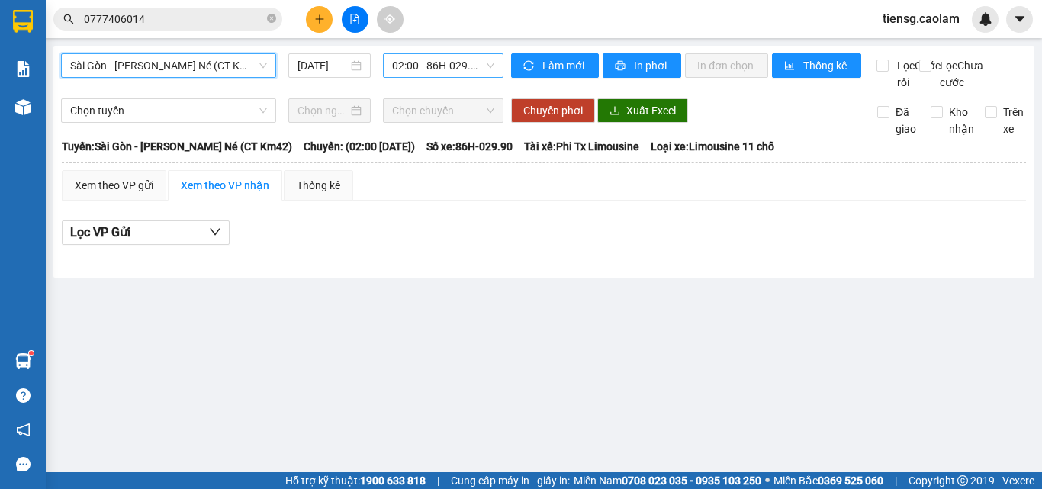
click at [447, 62] on span "02:00 - 86H-029.90" at bounding box center [443, 65] width 102 height 23
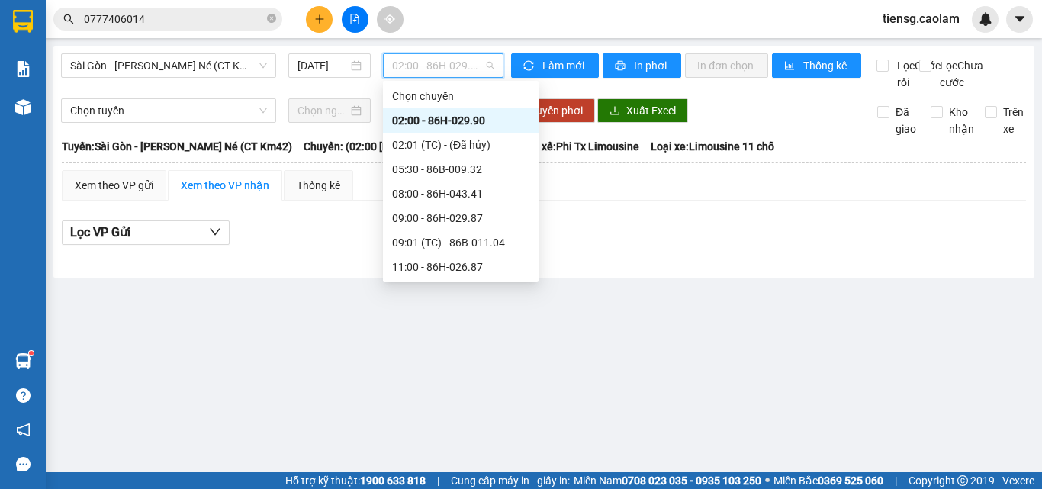
click at [452, 381] on div "18:00 - 86H-043.41" at bounding box center [460, 389] width 137 height 17
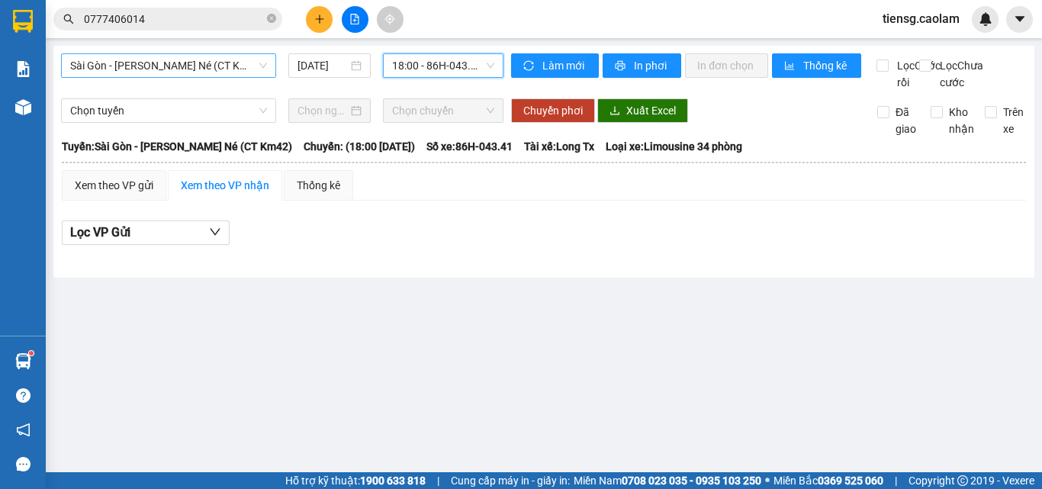
click at [194, 65] on span "Sài Gòn - [PERSON_NAME] - Mũi Né (CT Km42)" at bounding box center [168, 65] width 197 height 23
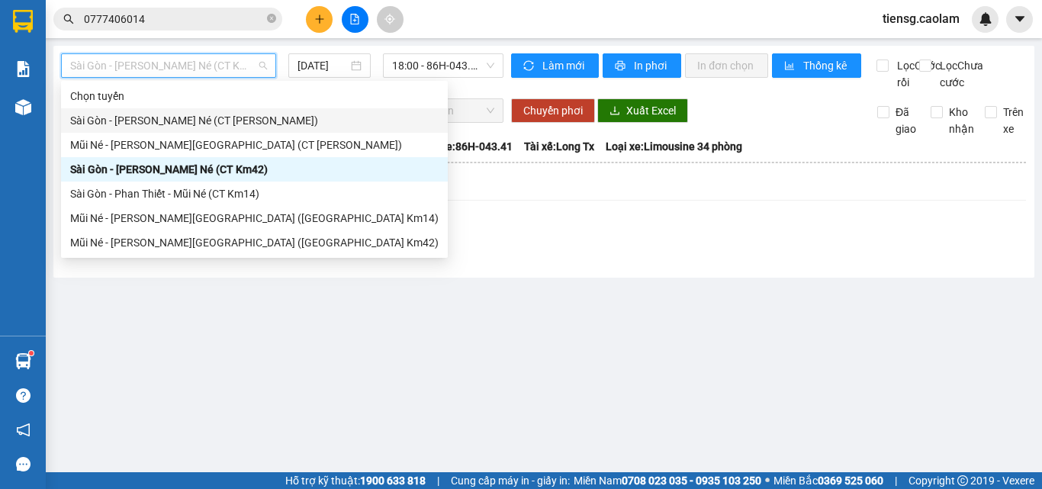
click at [259, 114] on div "Sài Gòn - [PERSON_NAME] - Mũi Né (CT Ông Đồn)" at bounding box center [254, 120] width 368 height 17
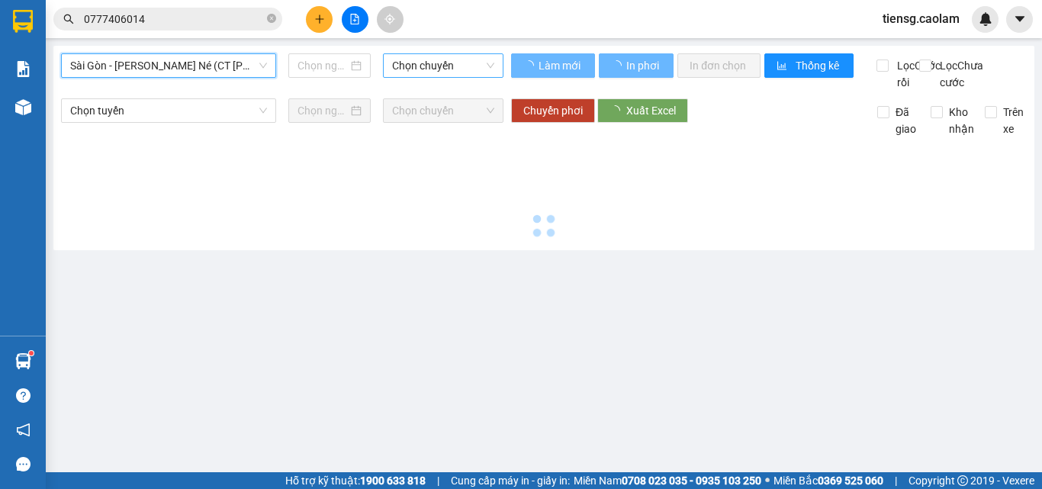
type input "[DATE]"
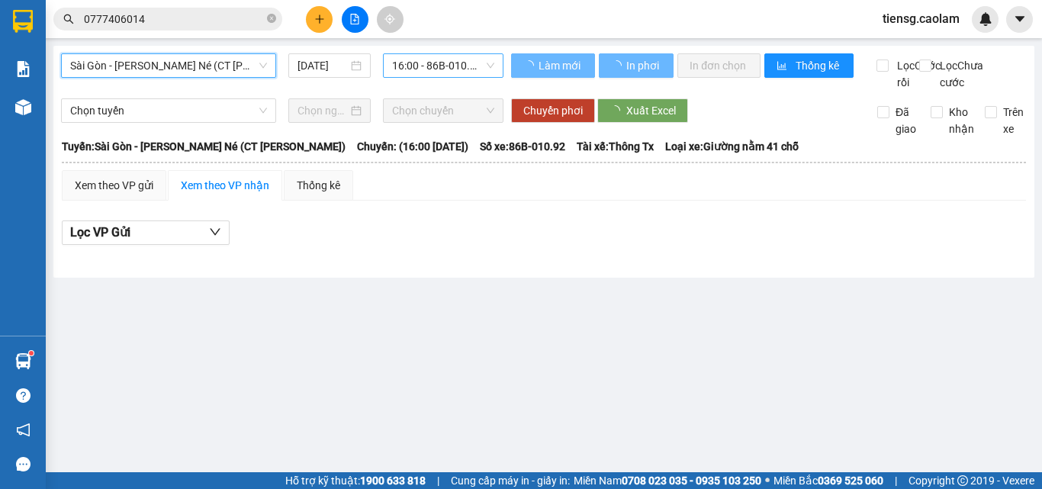
click at [439, 63] on span "16:00 - 86B-010.92" at bounding box center [443, 65] width 102 height 23
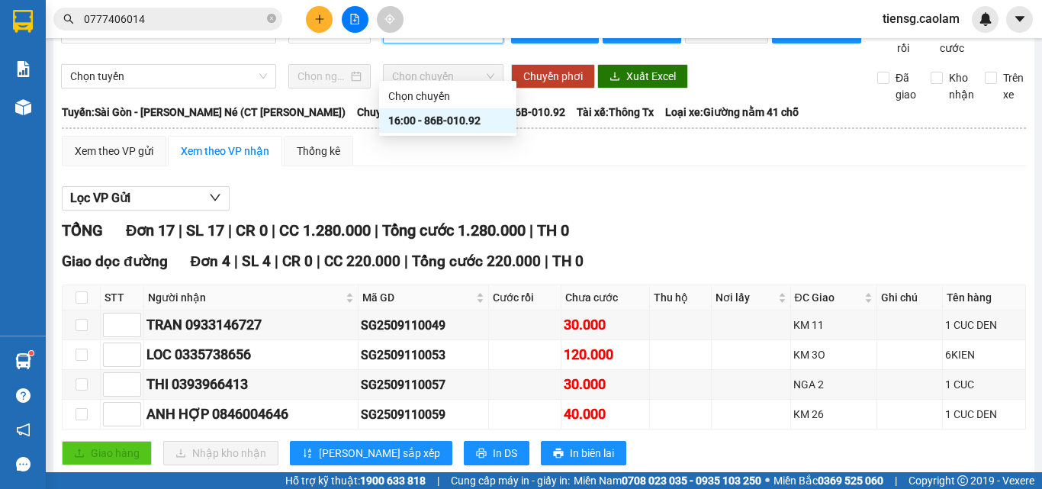
click at [442, 118] on div "16:00 - 86B-010.92" at bounding box center [447, 120] width 119 height 17
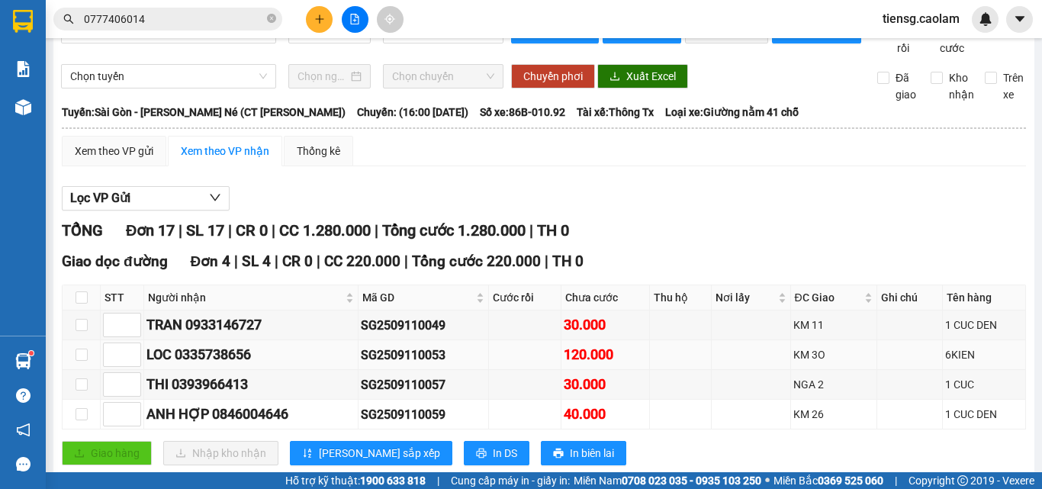
click at [945, 346] on div "6KIEN" at bounding box center [984, 354] width 78 height 17
click at [198, 20] on input "0777406014" at bounding box center [174, 19] width 180 height 17
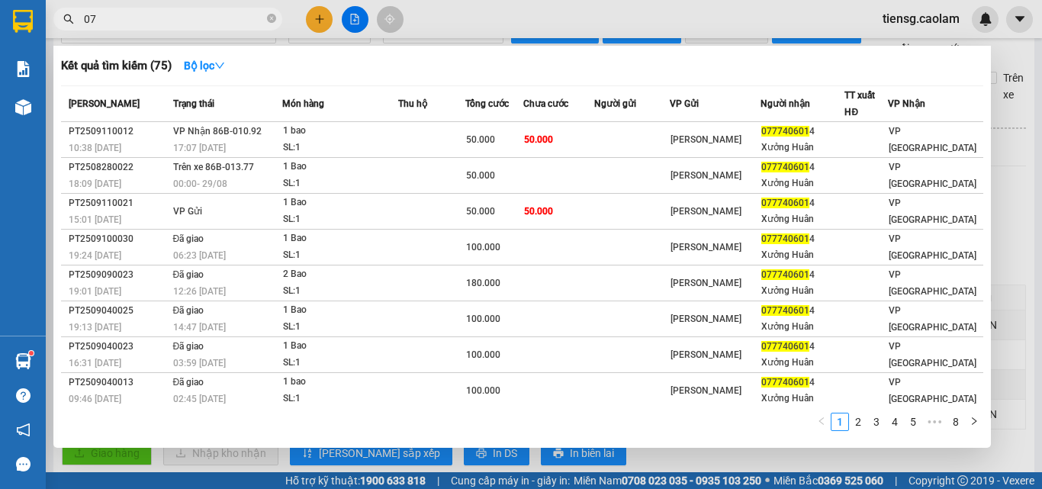
type input "0"
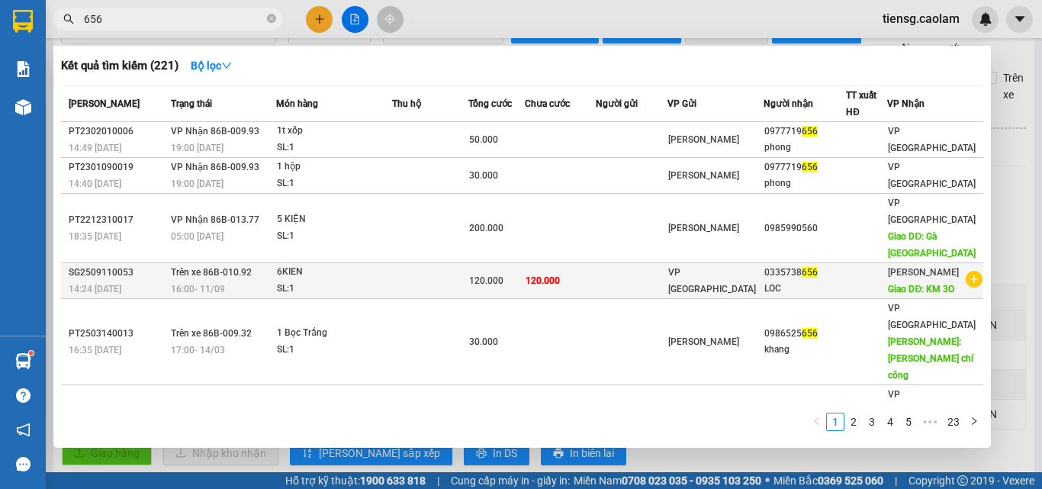
type input "656"
click at [368, 281] on div "SL: 1" at bounding box center [334, 289] width 114 height 17
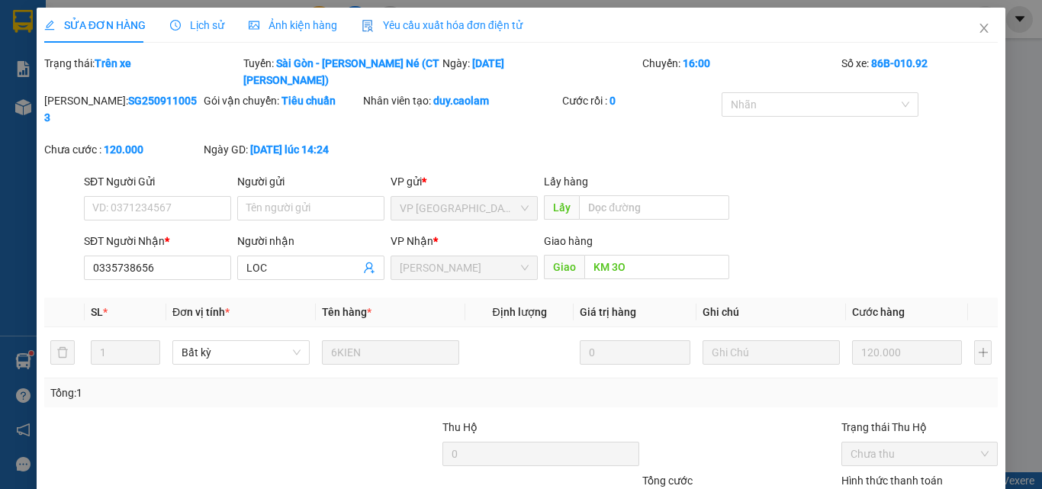
click at [201, 24] on span "Lịch sử" at bounding box center [197, 25] width 54 height 12
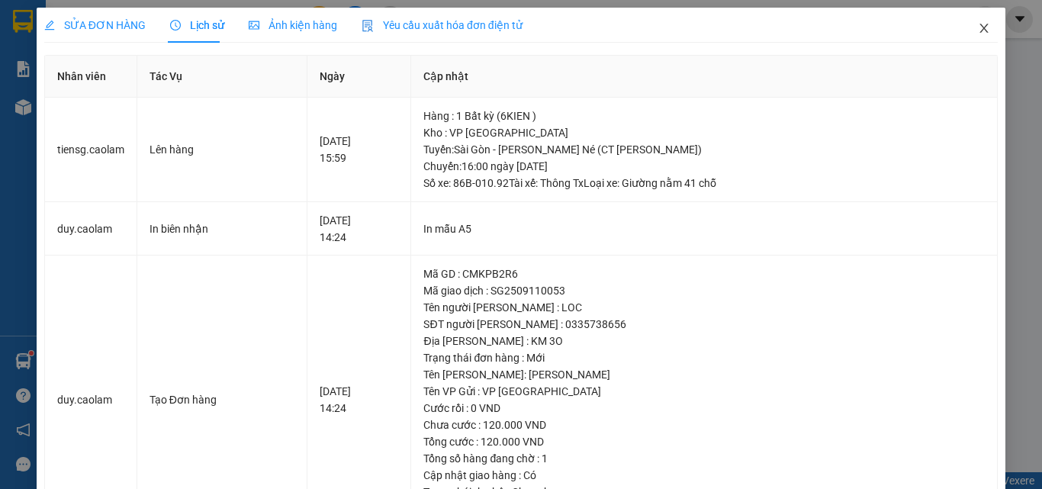
drag, startPoint x: 963, startPoint y: 32, endPoint x: 775, endPoint y: 23, distance: 187.9
click at [963, 32] on span "Close" at bounding box center [984, 29] width 43 height 43
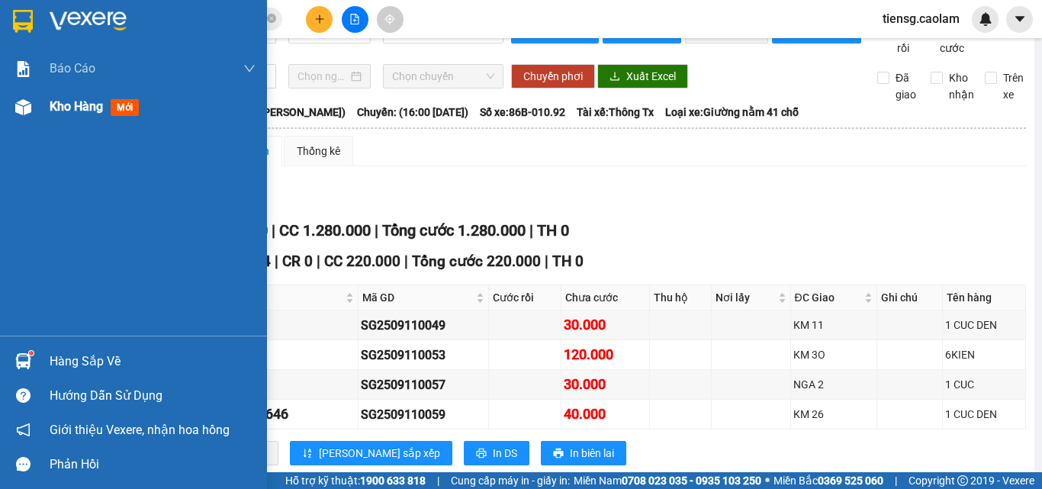
click at [41, 111] on div "Kho hàng mới" at bounding box center [133, 107] width 267 height 38
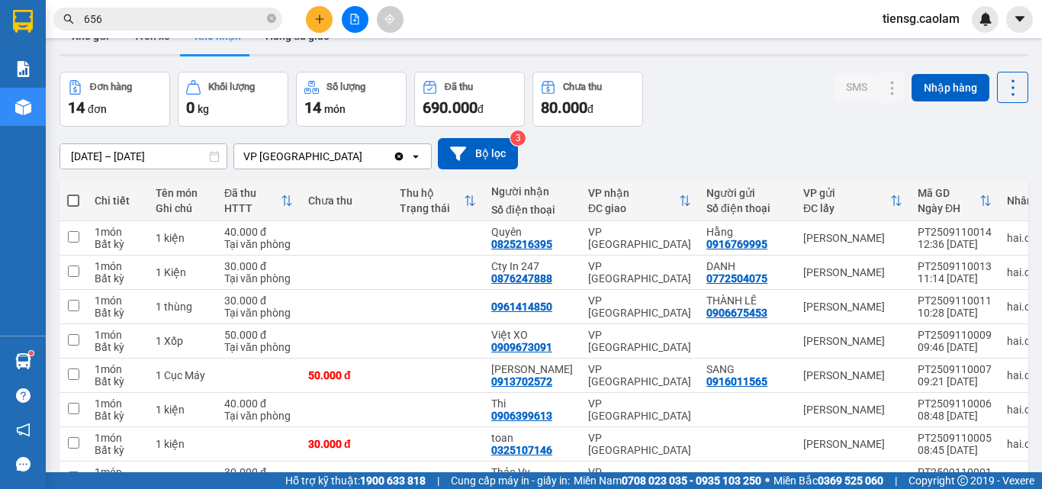
click at [77, 207] on span at bounding box center [73, 201] width 12 height 12
click at [73, 193] on input "checkbox" at bounding box center [73, 193] width 0 height 0
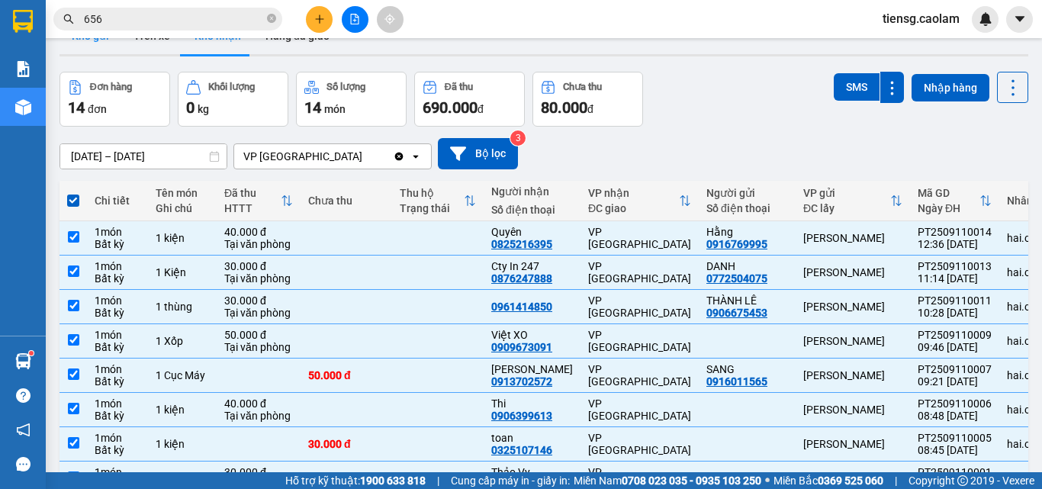
click at [102, 54] on button "Kho gửi" at bounding box center [91, 36] width 62 height 37
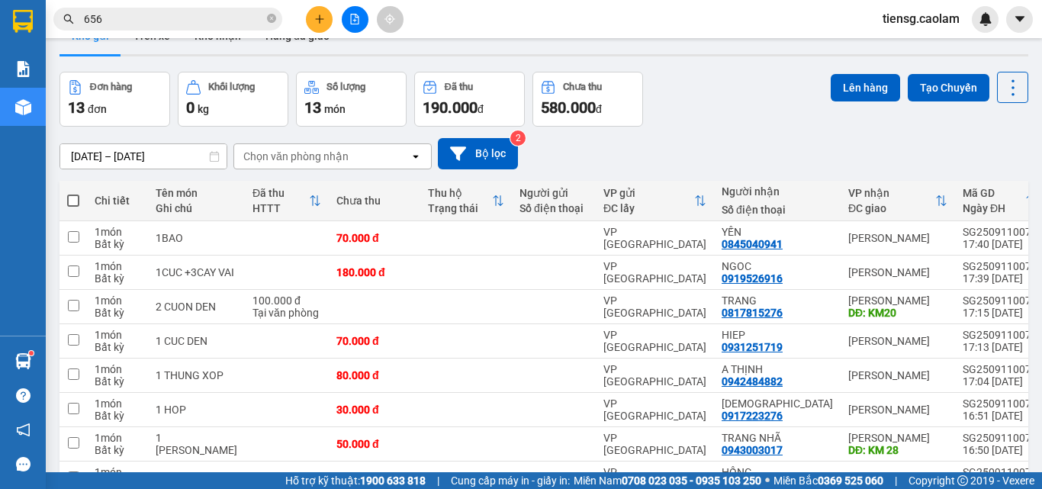
click at [72, 207] on span at bounding box center [73, 201] width 12 height 12
click at [73, 193] on input "checkbox" at bounding box center [73, 193] width 0 height 0
checkbox input "true"
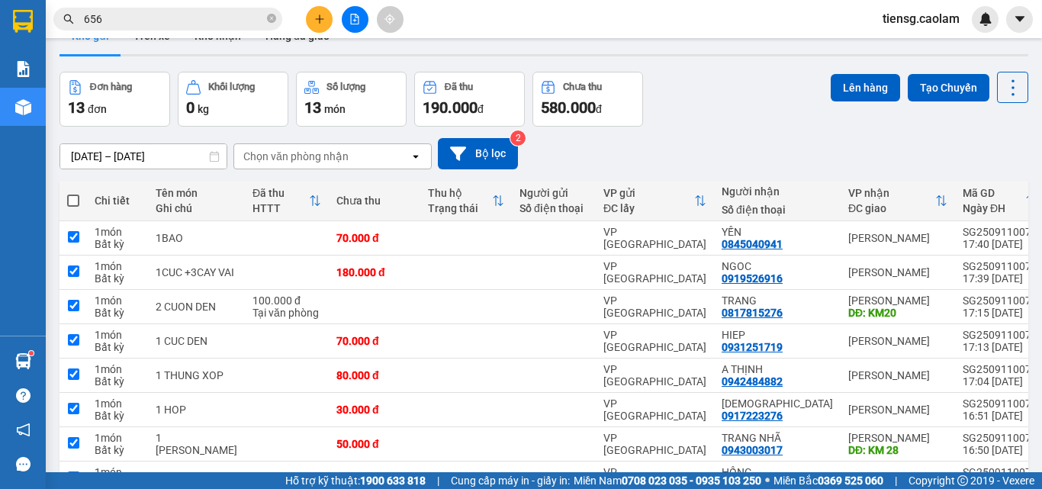
checkbox input "true"
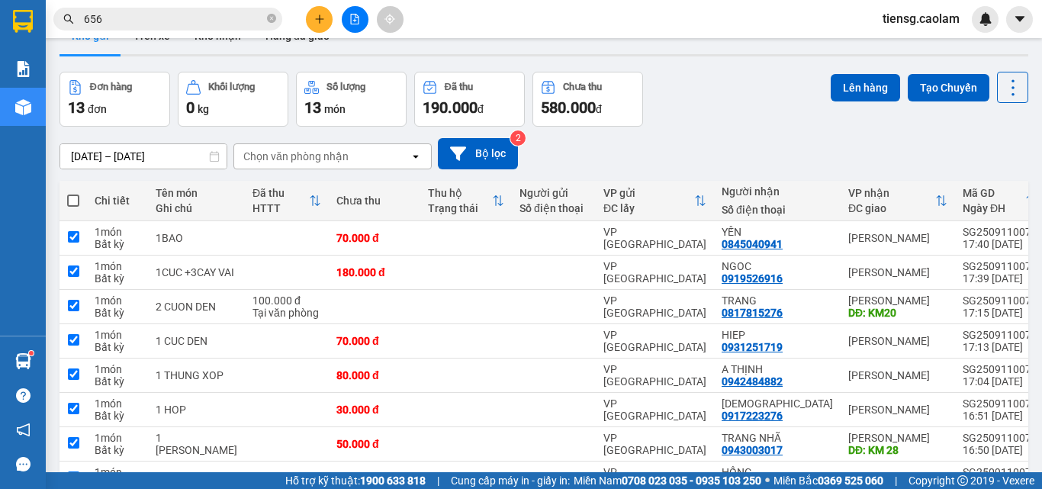
checkbox input "true"
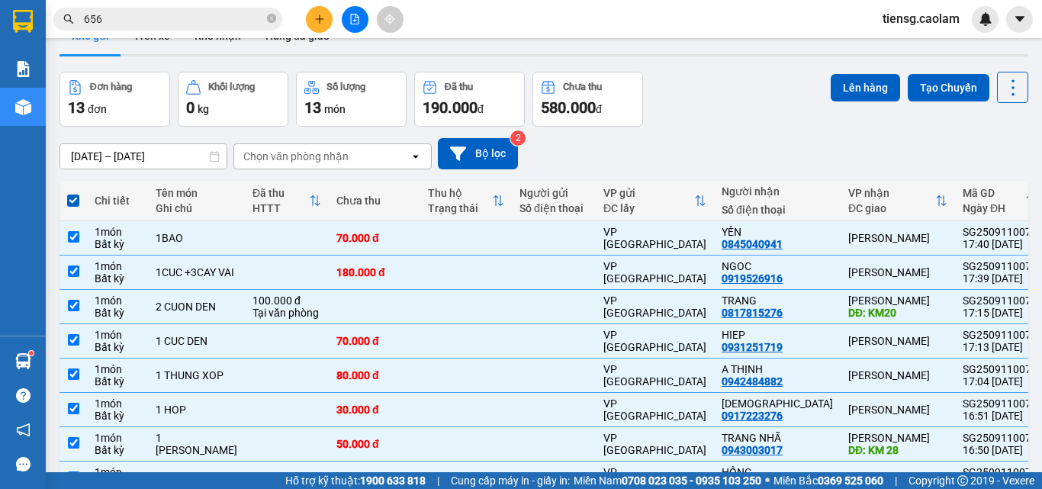
checkbox input "false"
click at [841, 101] on button "Lên hàng" at bounding box center [865, 87] width 69 height 27
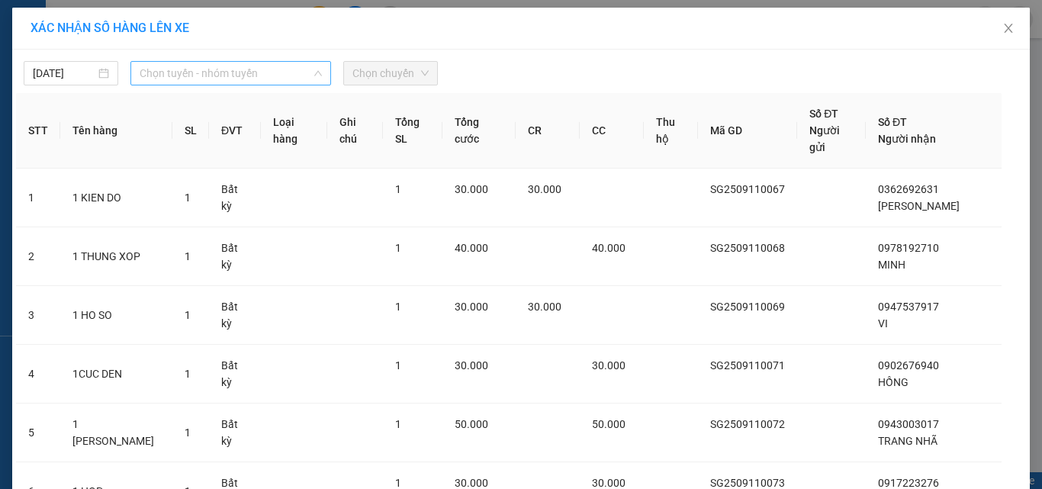
click at [258, 68] on span "Chọn tuyến - nhóm tuyến" at bounding box center [231, 73] width 182 height 23
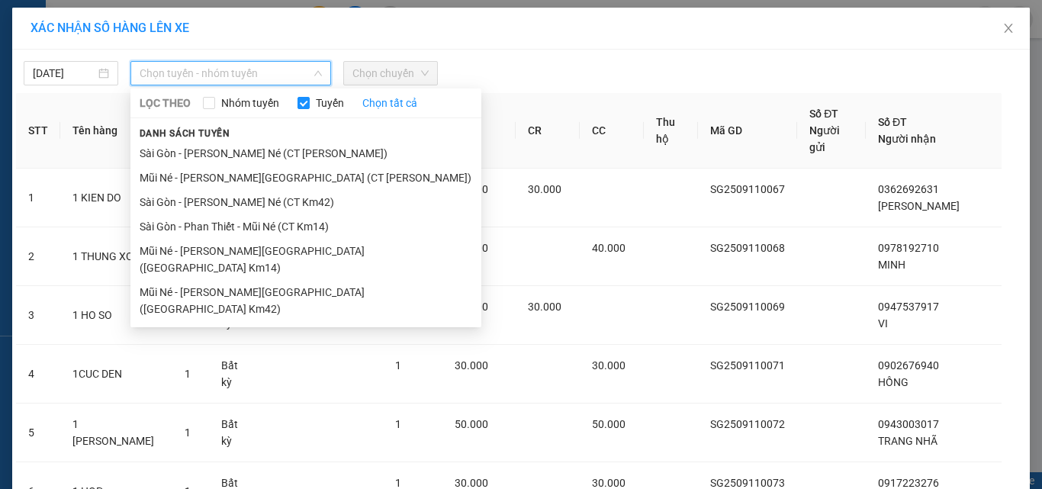
drag, startPoint x: 281, startPoint y: 205, endPoint x: 324, endPoint y: 138, distance: 79.6
click at [282, 206] on li "Sài Gòn - [PERSON_NAME] - Mũi Né (CT Km42)" at bounding box center [305, 202] width 351 height 24
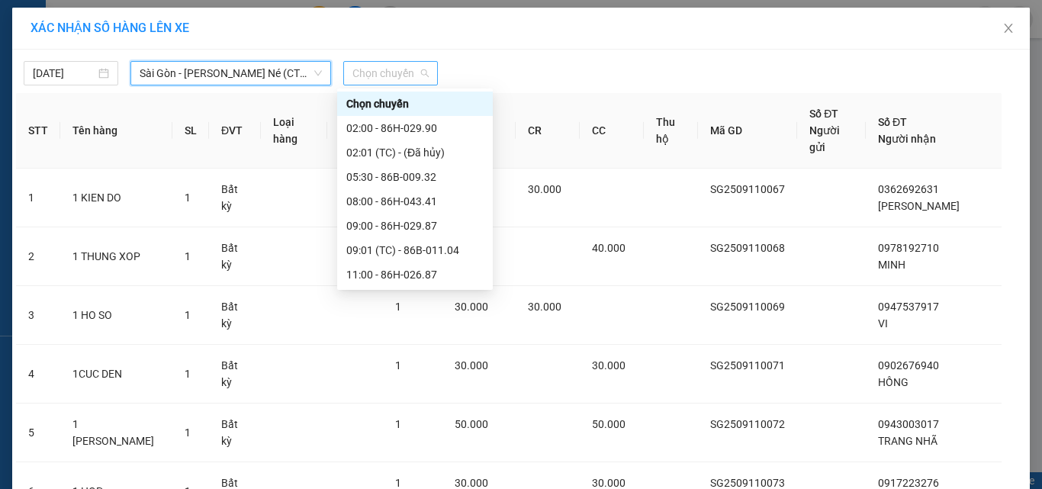
click at [388, 66] on span "Chọn chuyến" at bounding box center [390, 73] width 76 height 23
click at [389, 388] on div "18:00 - 86H-043.41" at bounding box center [414, 396] width 137 height 17
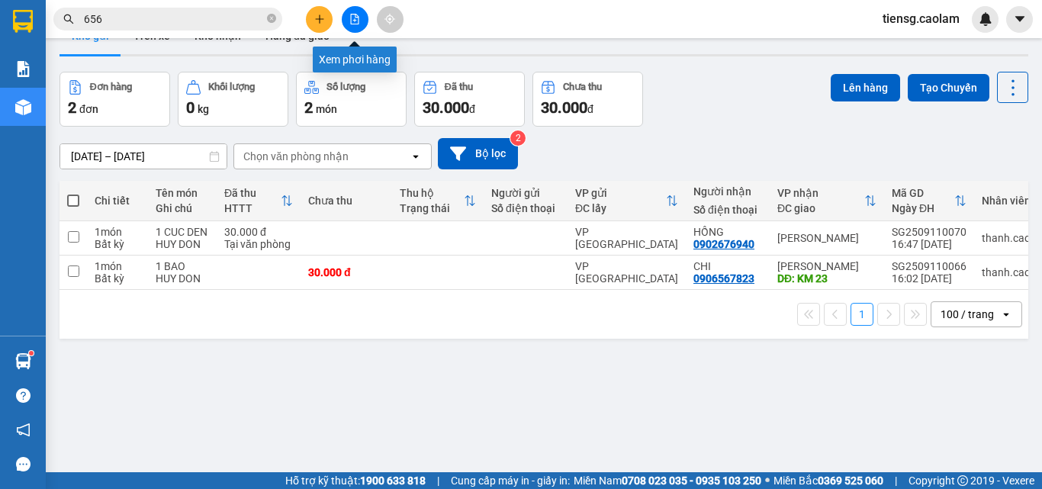
click at [357, 24] on button at bounding box center [355, 19] width 27 height 27
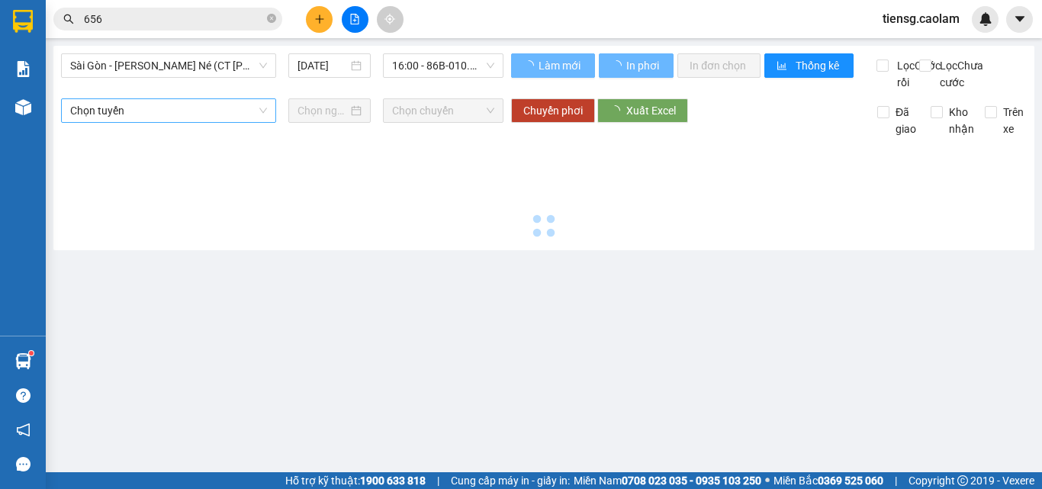
click at [225, 67] on span "Sài Gòn - [PERSON_NAME] - Mũi Né (CT Ông Đồn)" at bounding box center [168, 65] width 197 height 23
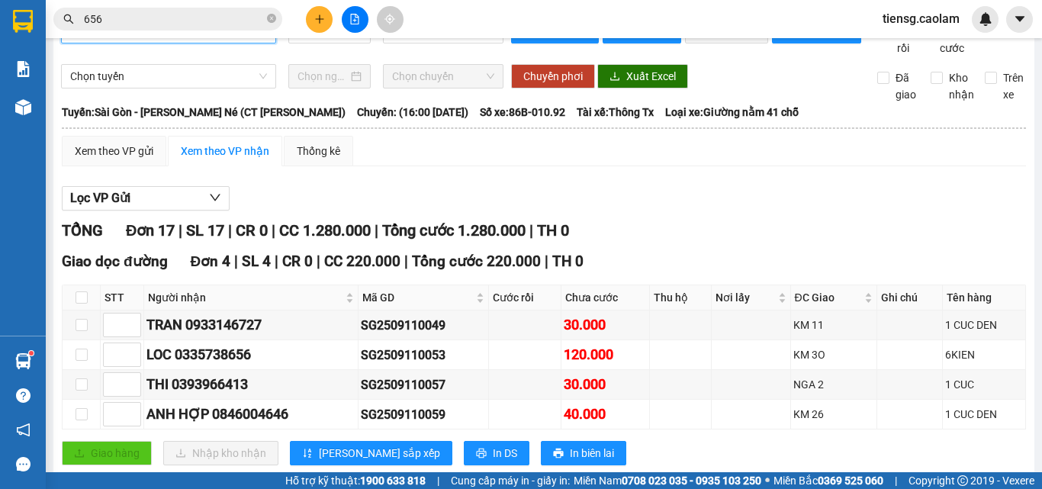
click at [236, 43] on span "Sài Gòn - [PERSON_NAME] - Mũi Né (CT Ông Đồn)" at bounding box center [168, 31] width 197 height 23
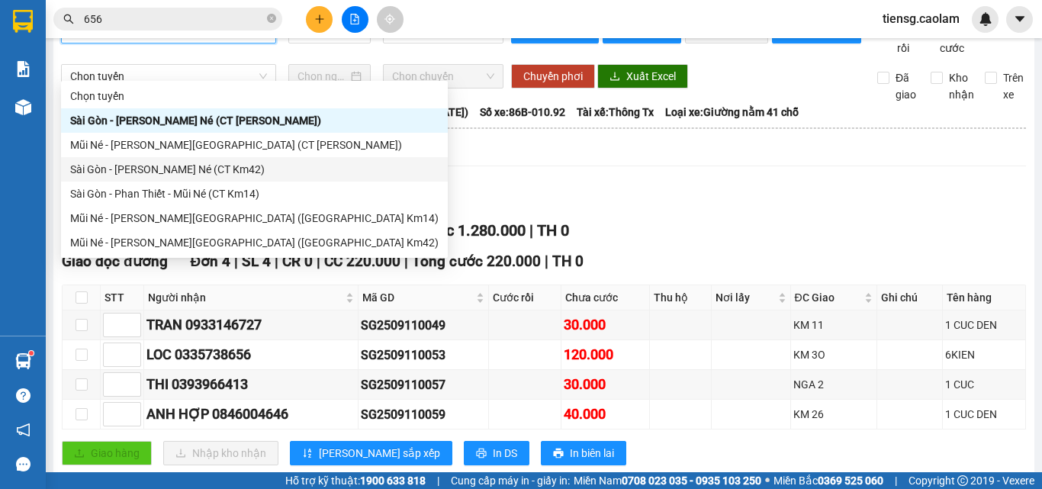
click at [245, 170] on div "Sài Gòn - [PERSON_NAME] - Mũi Né (CT Km42)" at bounding box center [254, 169] width 368 height 17
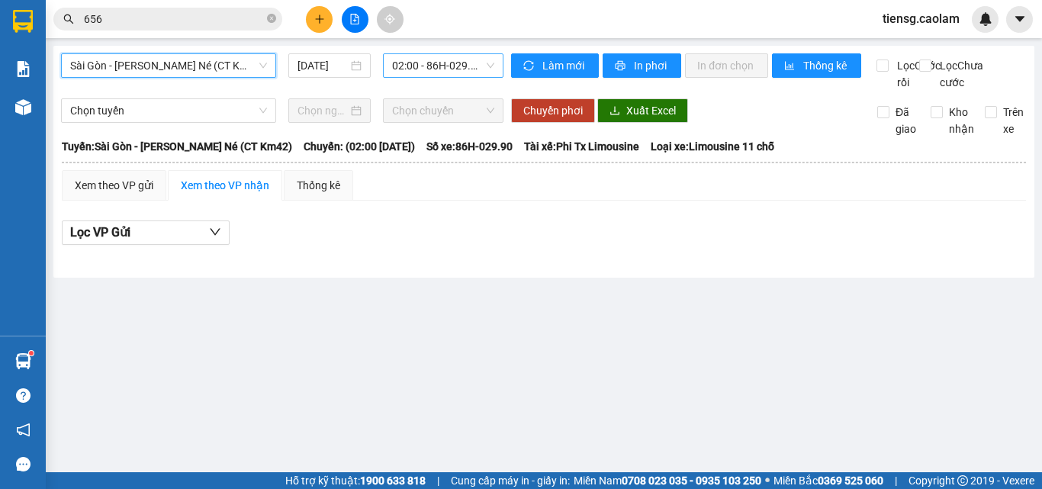
click at [423, 63] on span "02:00 - 86H-029.90" at bounding box center [443, 65] width 102 height 23
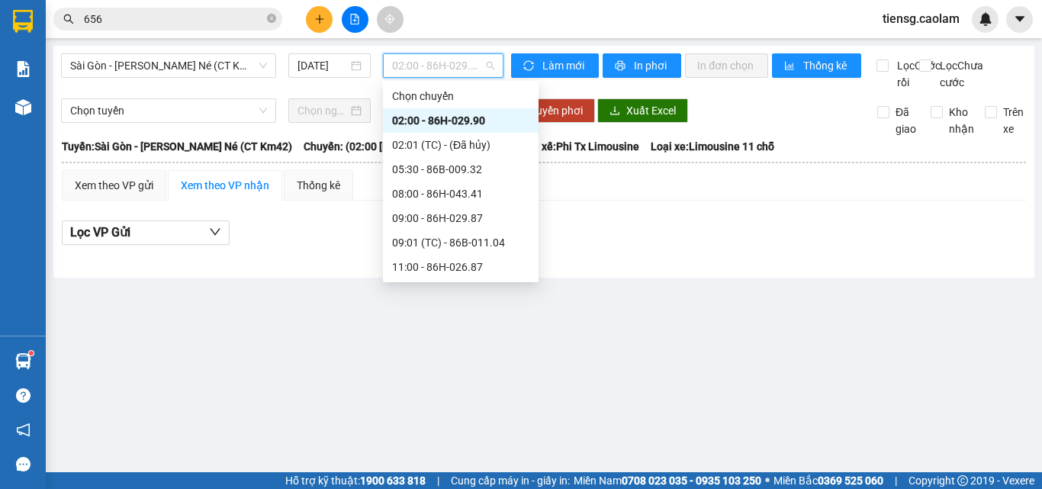
click at [443, 381] on div "18:00 - 86H-043.41" at bounding box center [460, 389] width 137 height 17
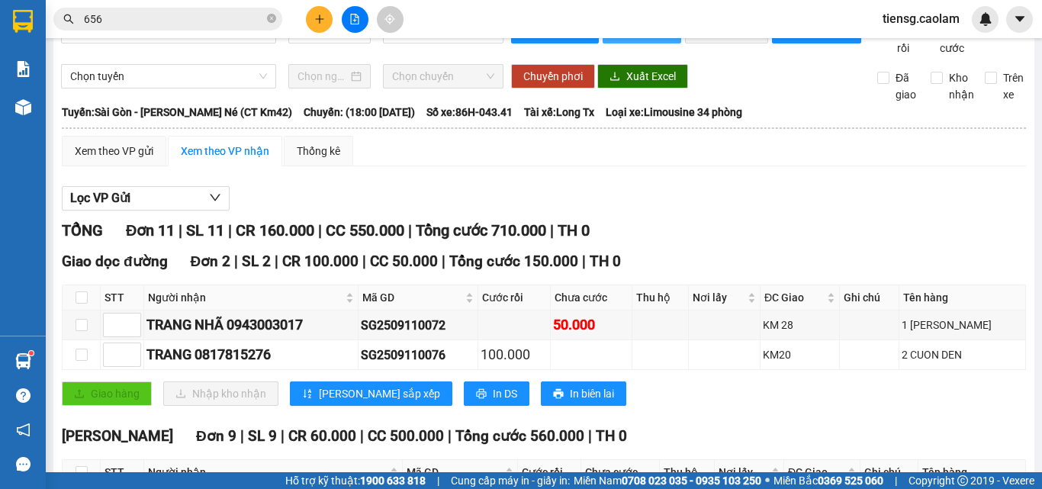
click at [651, 40] on span "In phơi" at bounding box center [651, 31] width 35 height 17
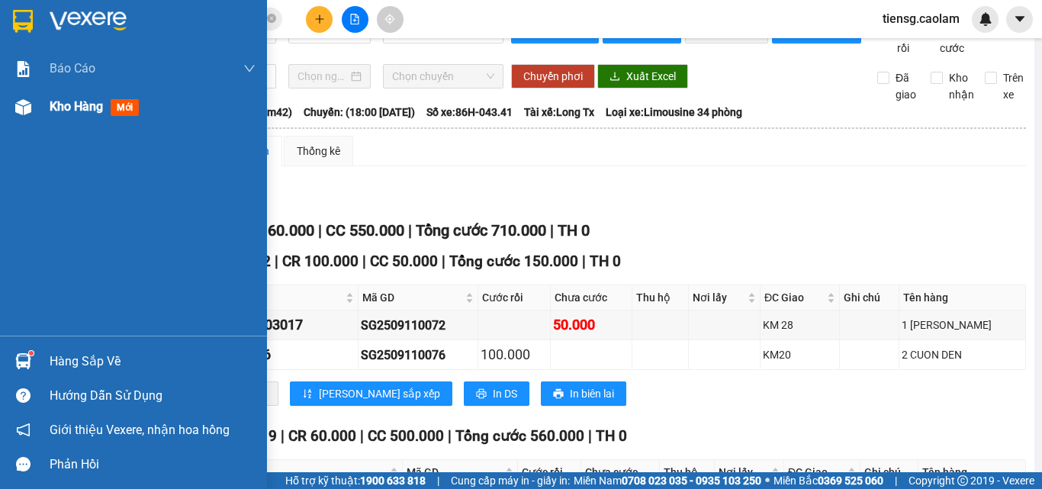
click at [57, 106] on span "Kho hàng" at bounding box center [76, 106] width 53 height 14
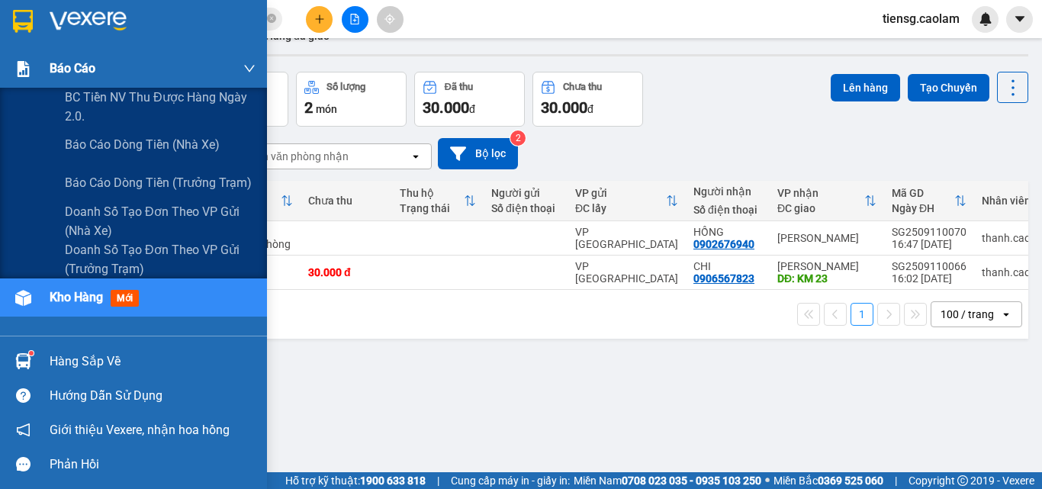
click at [34, 79] on div at bounding box center [23, 69] width 27 height 27
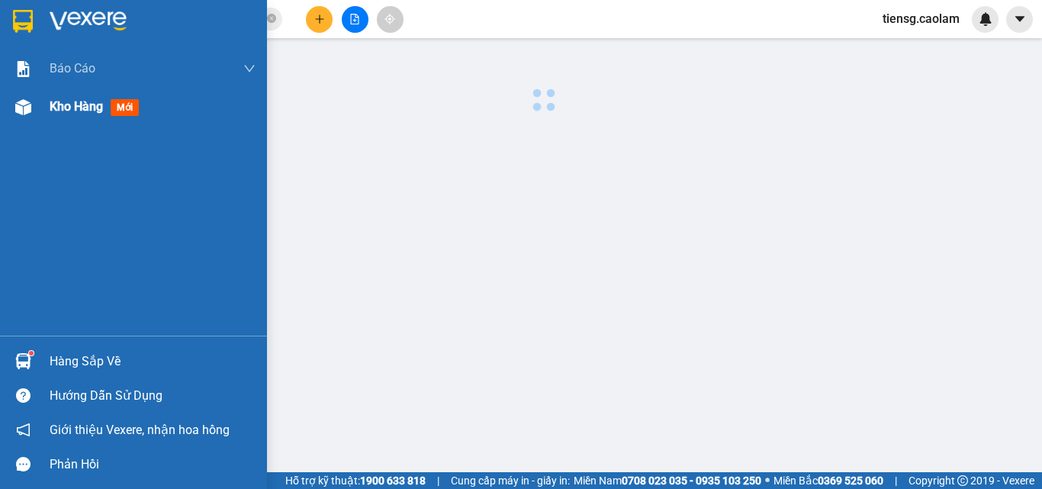
click at [76, 108] on span "Kho hàng" at bounding box center [76, 106] width 53 height 14
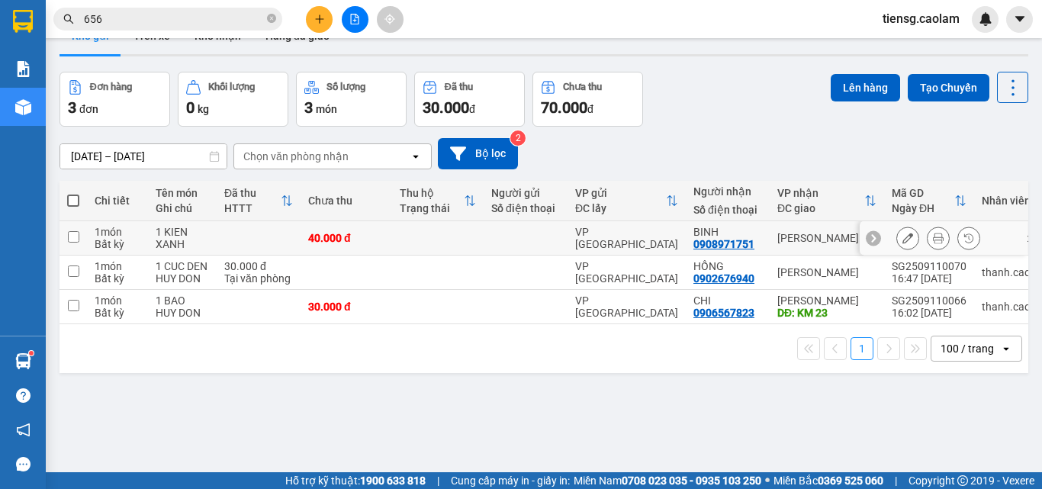
click at [422, 256] on td at bounding box center [438, 238] width 92 height 34
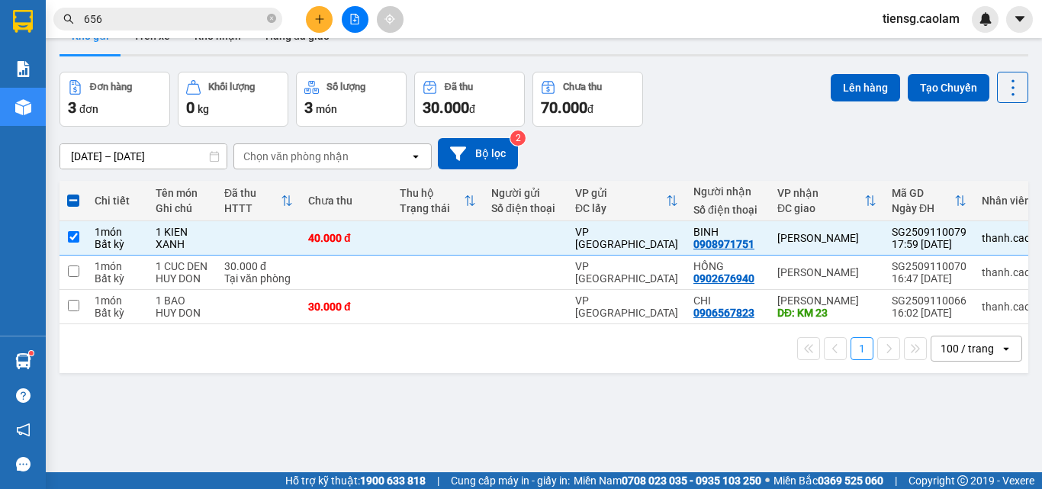
click at [896, 103] on div "Lên hàng Tạo Chuyến" at bounding box center [930, 87] width 198 height 31
click at [862, 101] on button "Lên hàng" at bounding box center [865, 87] width 69 height 27
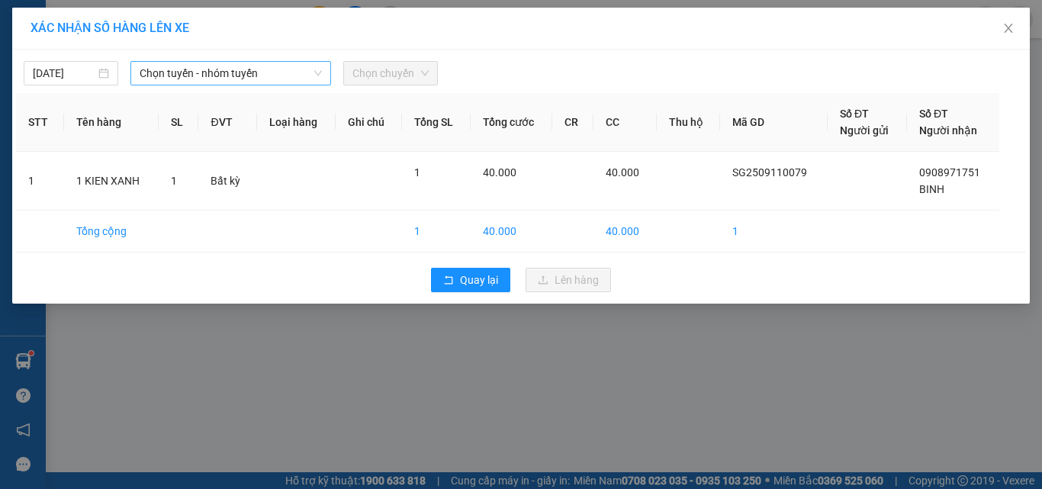
click at [235, 69] on span "Chọn tuyến - nhóm tuyến" at bounding box center [231, 73] width 182 height 23
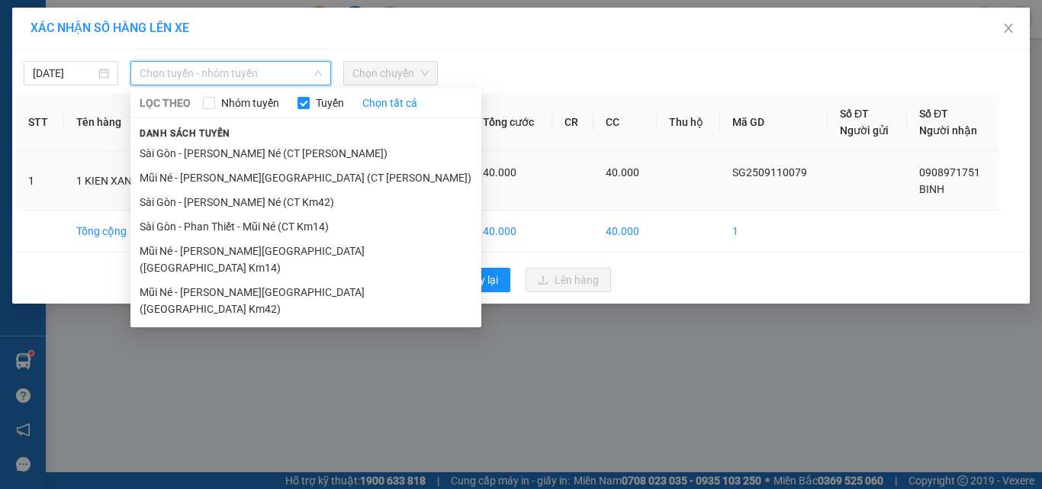
drag, startPoint x: 284, startPoint y: 208, endPoint x: 307, endPoint y: 182, distance: 35.2
click at [285, 208] on li "Sài Gòn - [PERSON_NAME] - Mũi Né (CT Km42)" at bounding box center [305, 202] width 351 height 24
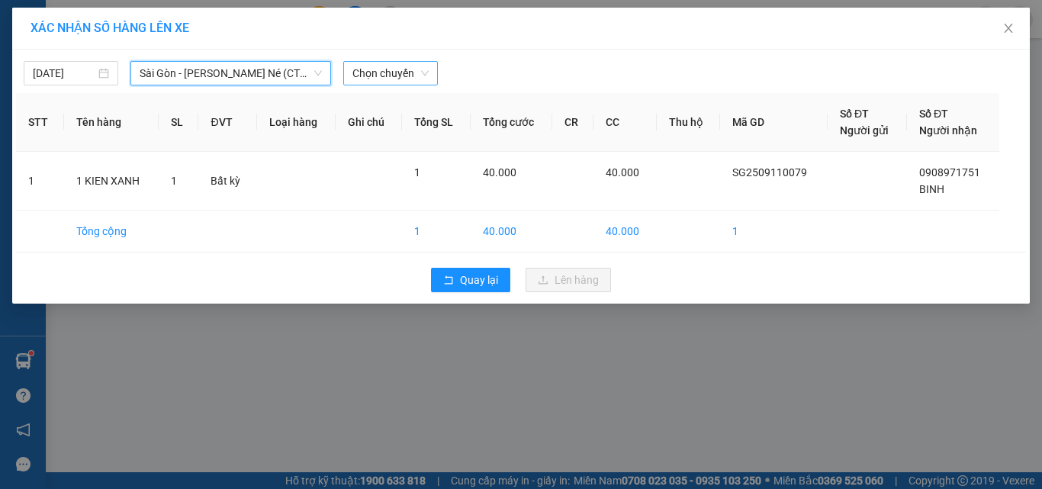
click at [390, 76] on span "Chọn chuyến" at bounding box center [390, 73] width 76 height 23
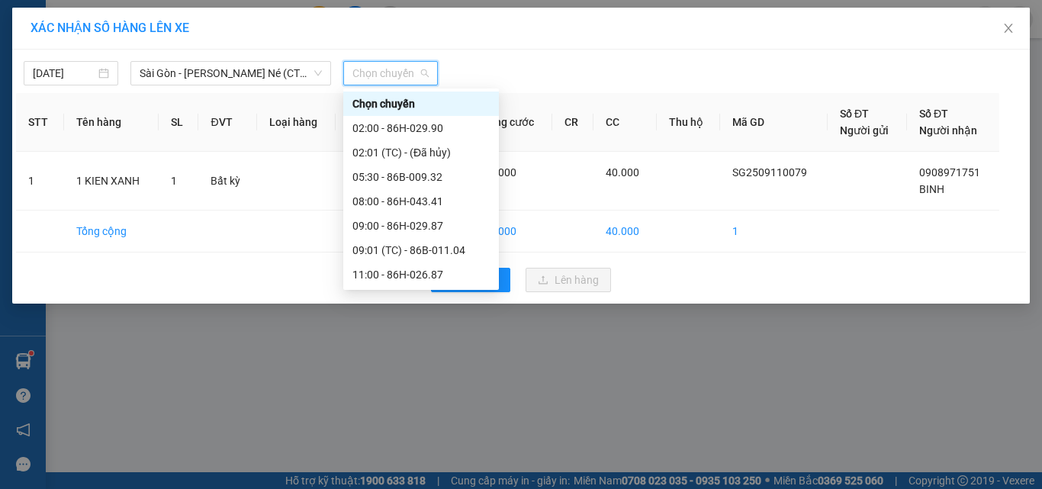
click at [407, 388] on div "18:00 - 86H-043.41" at bounding box center [420, 396] width 137 height 17
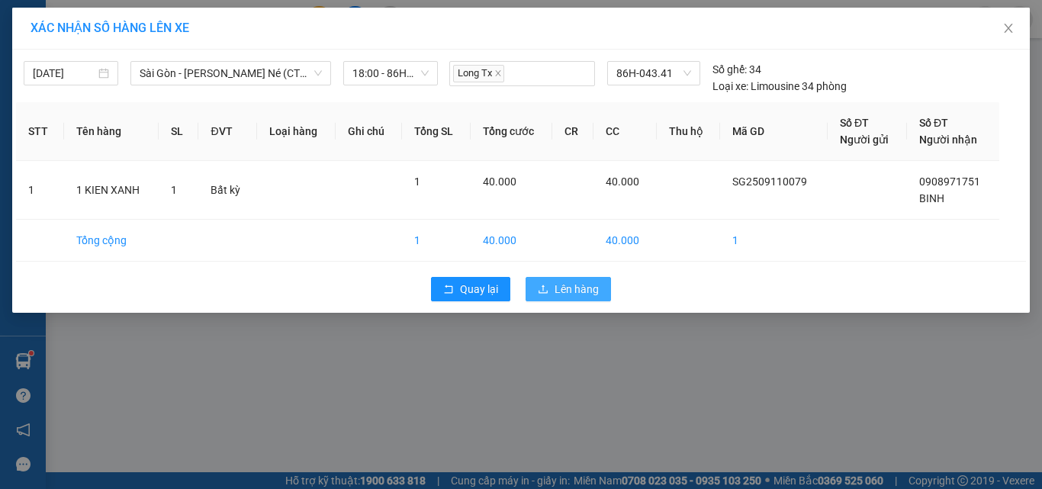
drag, startPoint x: 577, startPoint y: 292, endPoint x: 565, endPoint y: 288, distance: 12.8
click at [577, 292] on span "Lên hàng" at bounding box center [577, 289] width 44 height 17
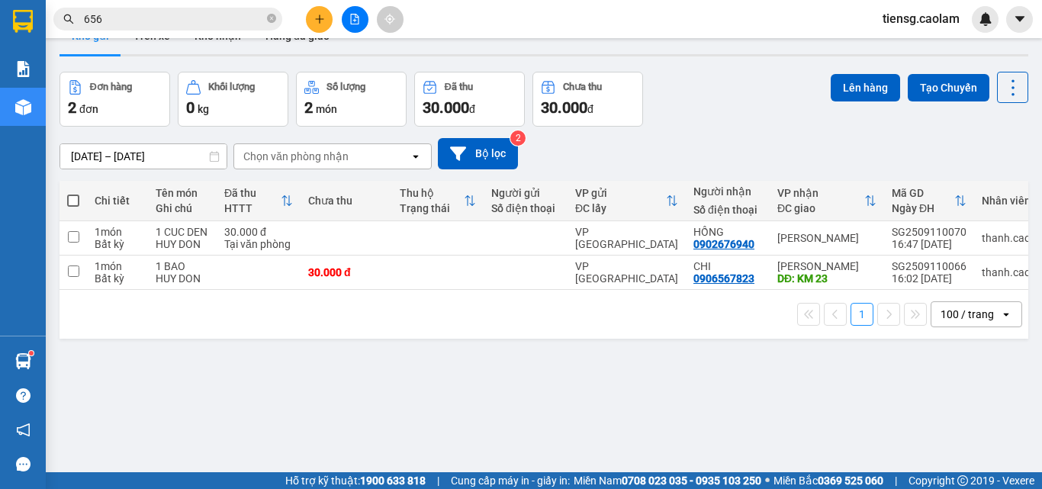
click at [320, 24] on button at bounding box center [319, 19] width 27 height 27
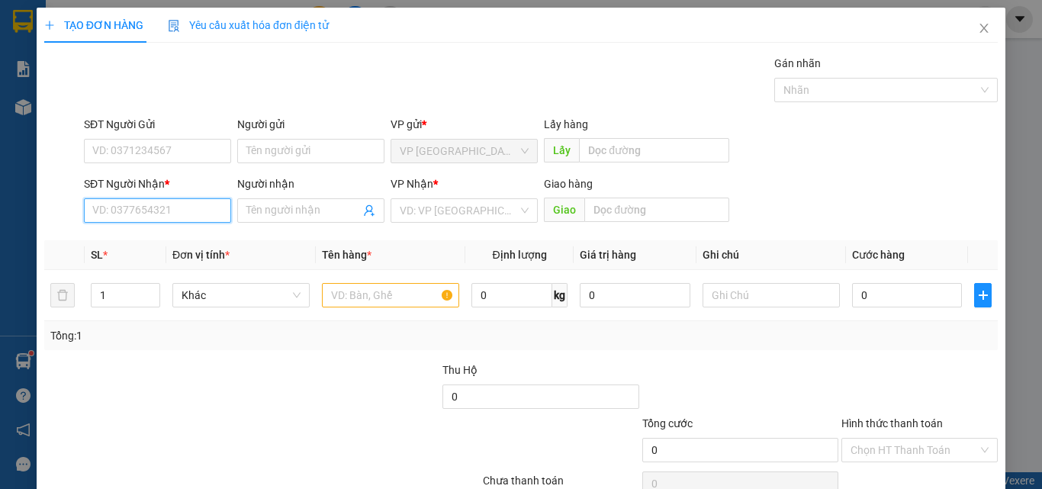
click at [143, 207] on input "SĐT Người Nhận *" at bounding box center [157, 210] width 147 height 24
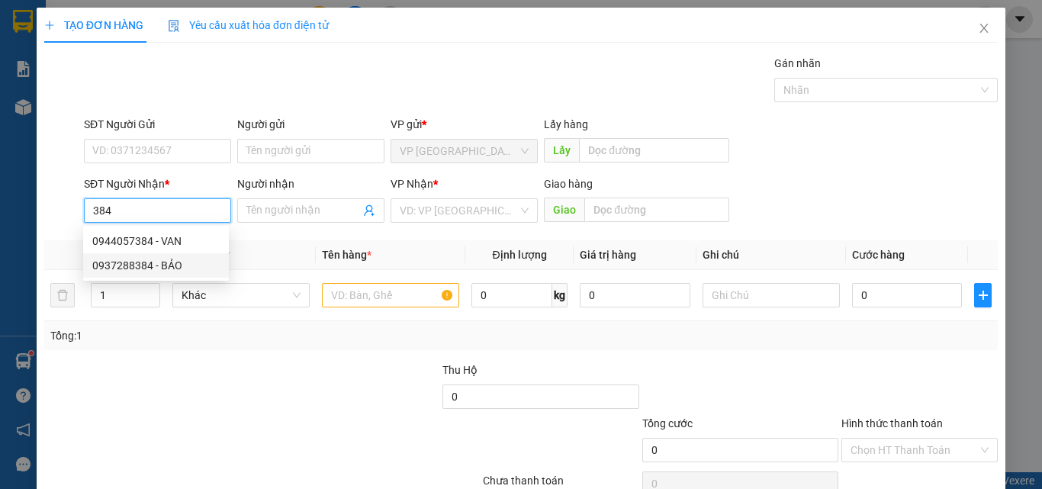
click at [158, 262] on div "0937288384 - BẢO" at bounding box center [155, 265] width 127 height 17
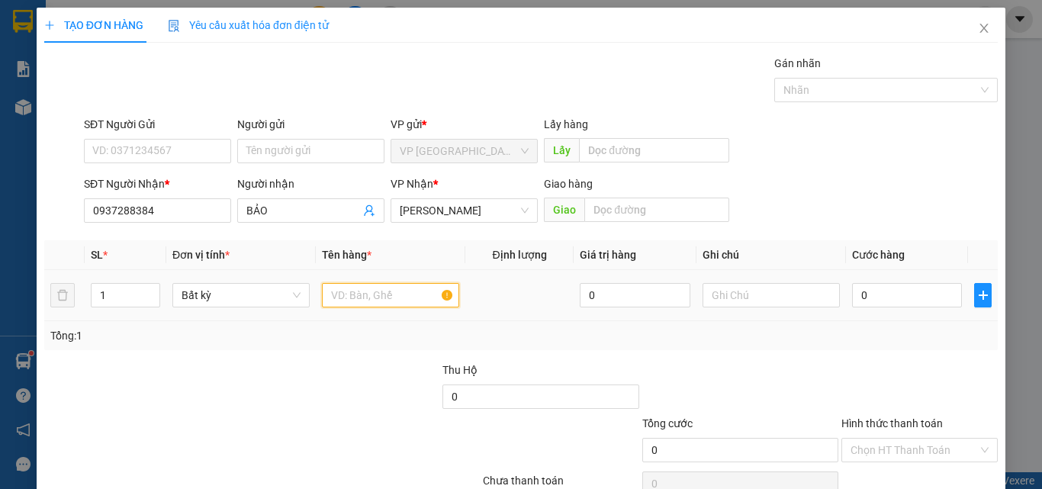
drag, startPoint x: 380, startPoint y: 298, endPoint x: 374, endPoint y: 293, distance: 8.1
click at [378, 298] on input "text" at bounding box center [390, 295] width 137 height 24
click at [877, 302] on input "0" at bounding box center [907, 295] width 110 height 24
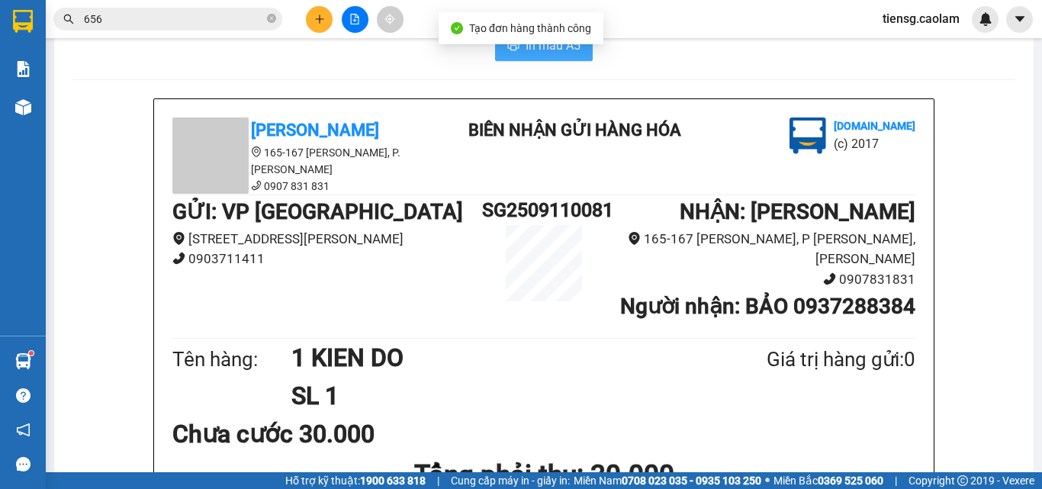
click at [560, 55] on span "In mẫu A5" at bounding box center [553, 45] width 55 height 19
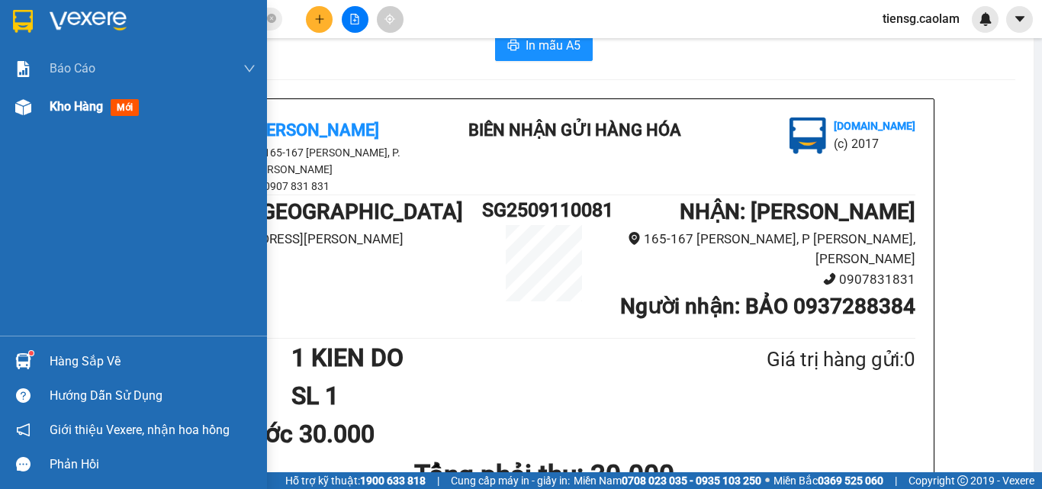
click at [41, 106] on div "Kho hàng mới" at bounding box center [133, 107] width 267 height 38
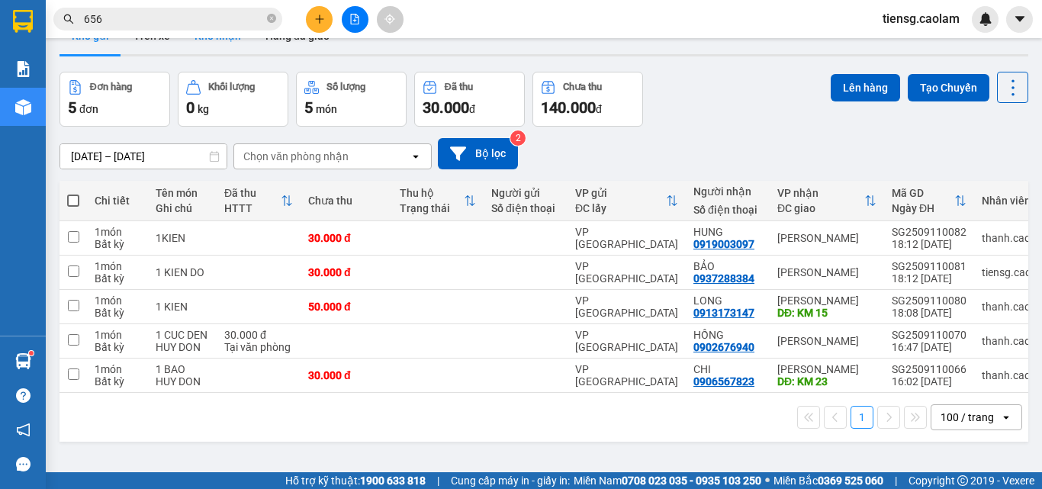
click at [201, 54] on button "Kho nhận" at bounding box center [217, 36] width 71 height 37
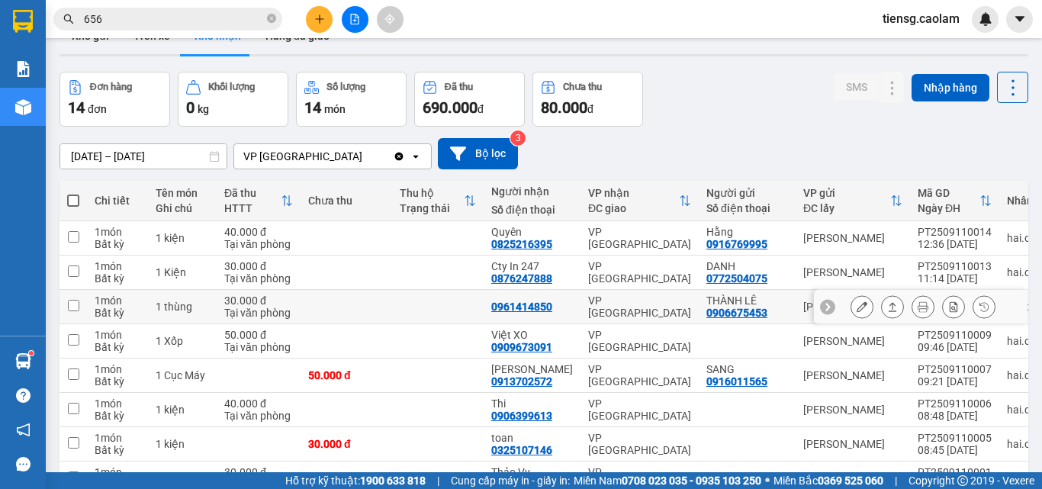
drag, startPoint x: 497, startPoint y: 213, endPoint x: 540, endPoint y: 216, distance: 43.6
click at [544, 301] on div "0961414850" at bounding box center [521, 307] width 61 height 12
drag, startPoint x: 482, startPoint y: 213, endPoint x: 554, endPoint y: 217, distance: 71.9
click at [554, 290] on tr "1 món Bất kỳ 1 thùng 30.000 đ Tại văn phòng 0961414850 VP Sài Gòn THÀNH LÊ 0906…" at bounding box center [589, 307] width 1058 height 34
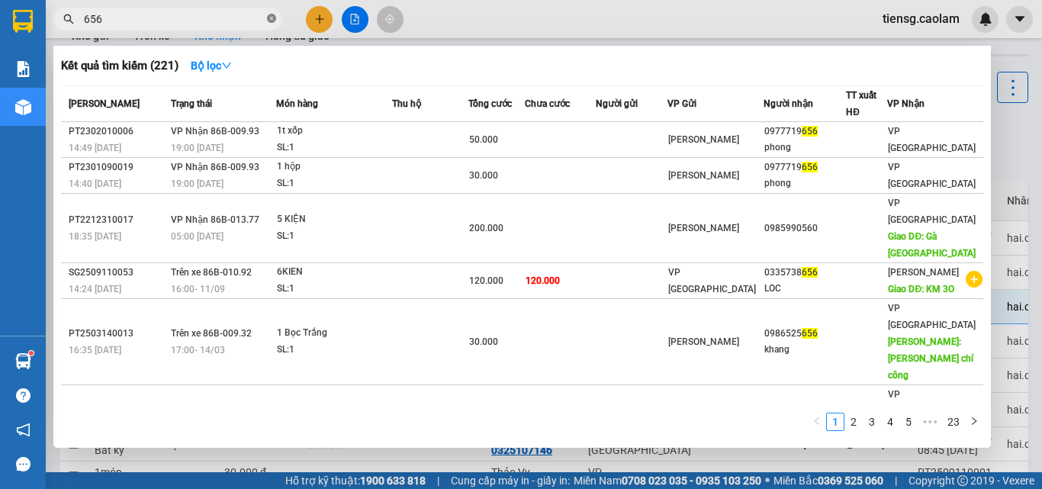
click at [272, 21] on icon "close-circle" at bounding box center [271, 18] width 9 height 9
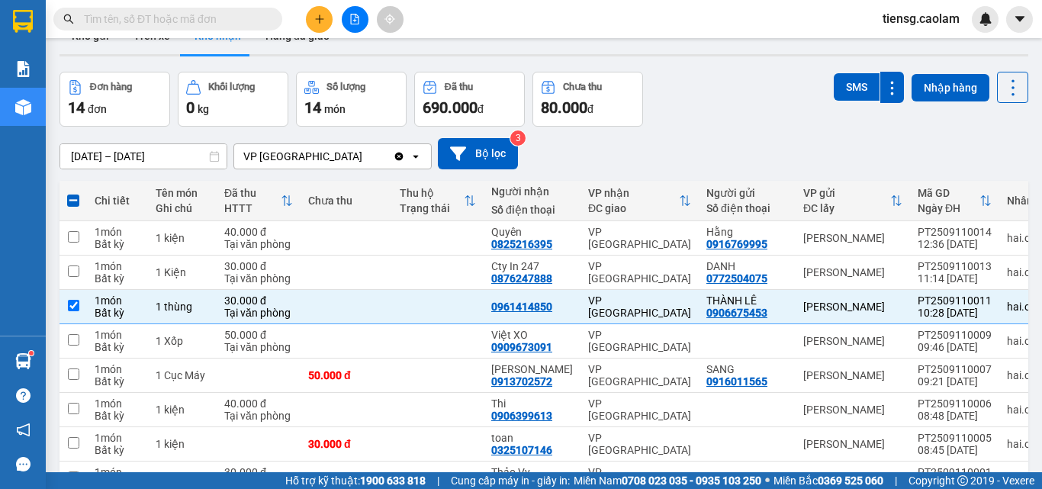
paste input "0961414850"
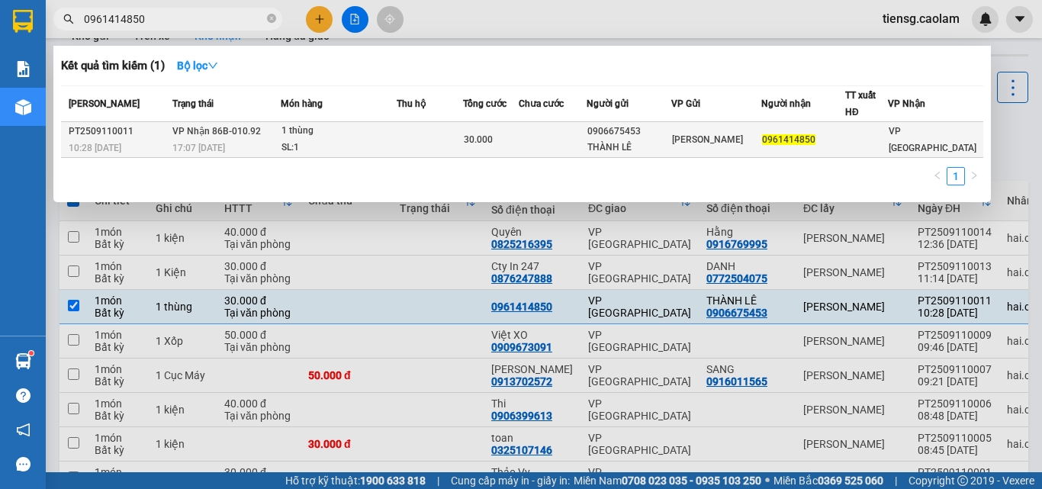
click at [455, 144] on td at bounding box center [430, 140] width 66 height 36
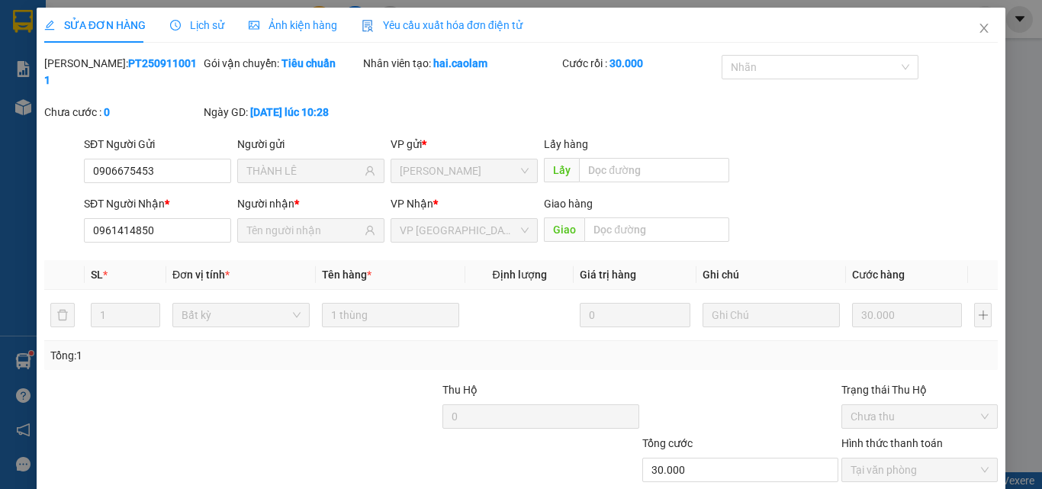
drag, startPoint x: 680, startPoint y: 450, endPoint x: 673, endPoint y: 436, distance: 16.0
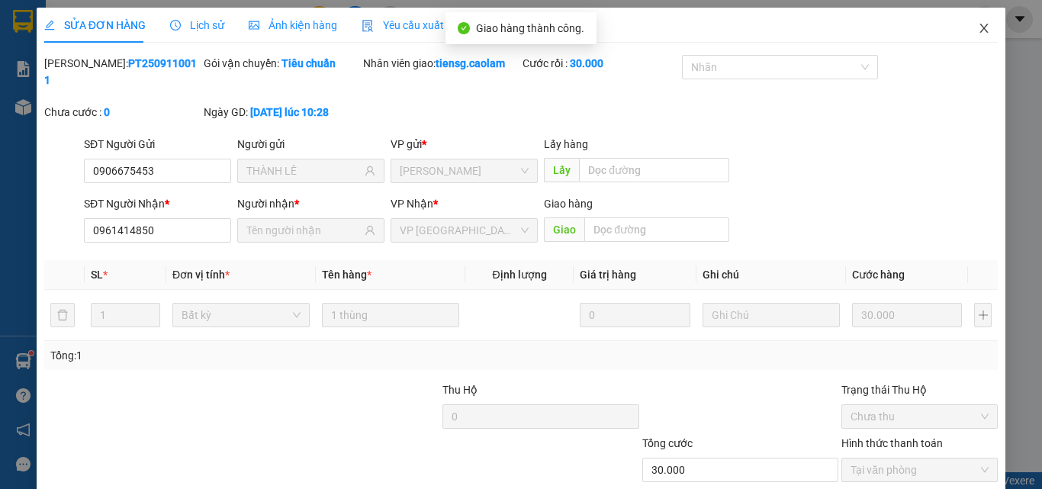
click at [980, 27] on icon "close" at bounding box center [984, 28] width 8 height 9
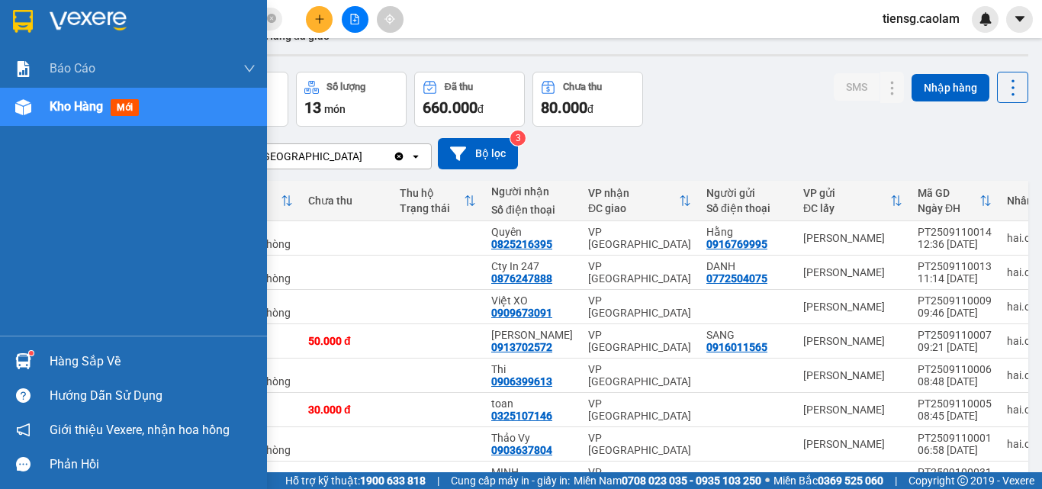
click at [108, 109] on div "Kho hàng mới" at bounding box center [97, 106] width 95 height 19
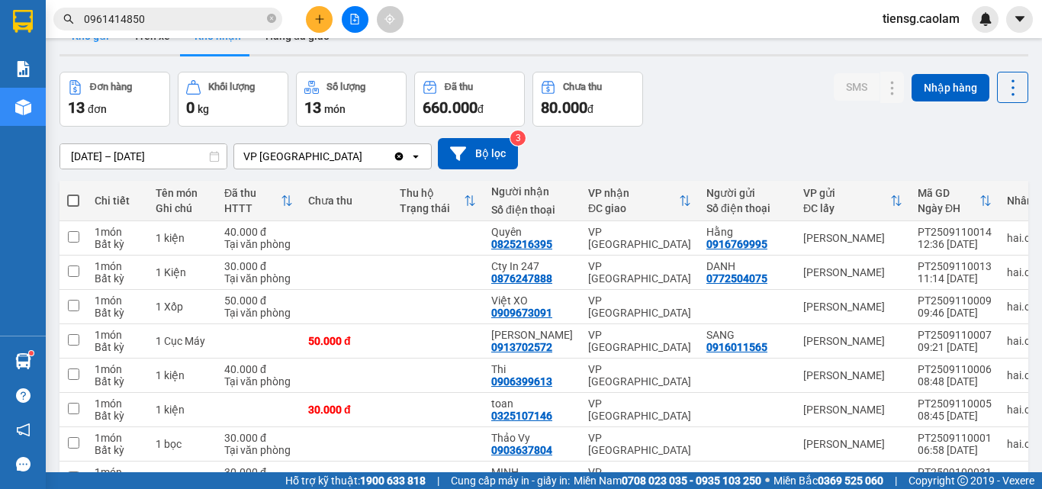
click at [82, 54] on button "Kho gửi" at bounding box center [91, 36] width 62 height 37
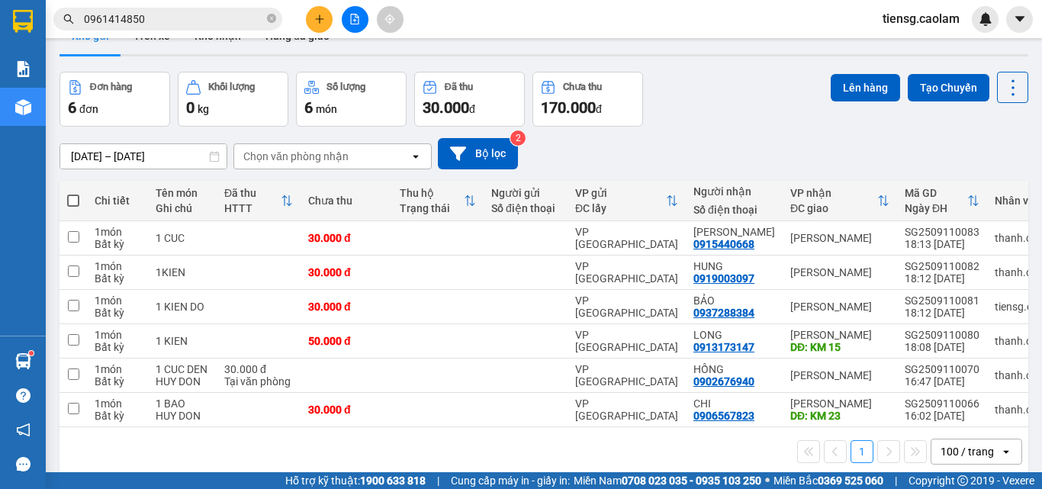
click at [79, 195] on span at bounding box center [73, 201] width 12 height 12
click at [73, 193] on input "checkbox" at bounding box center [73, 193] width 0 height 0
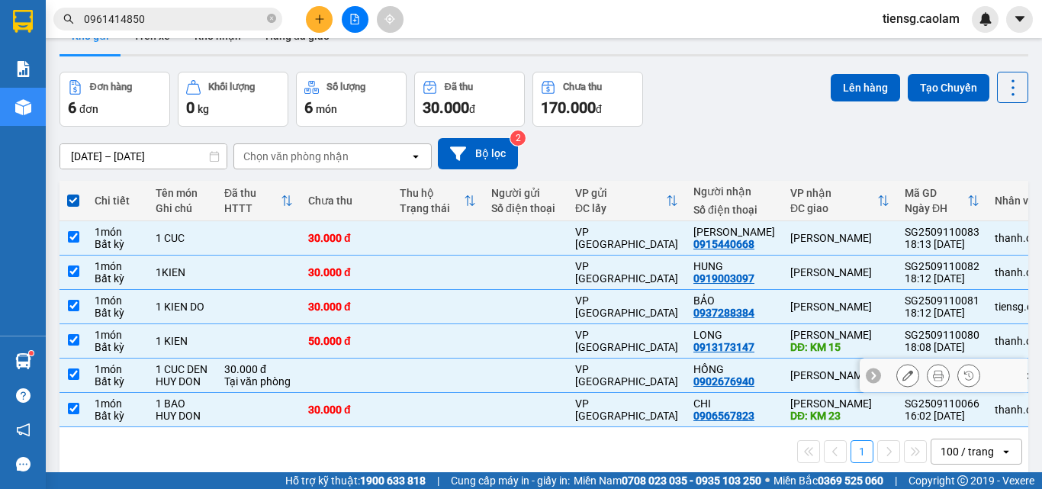
click at [214, 359] on td "1 CUC DEN HUY DON" at bounding box center [182, 376] width 69 height 34
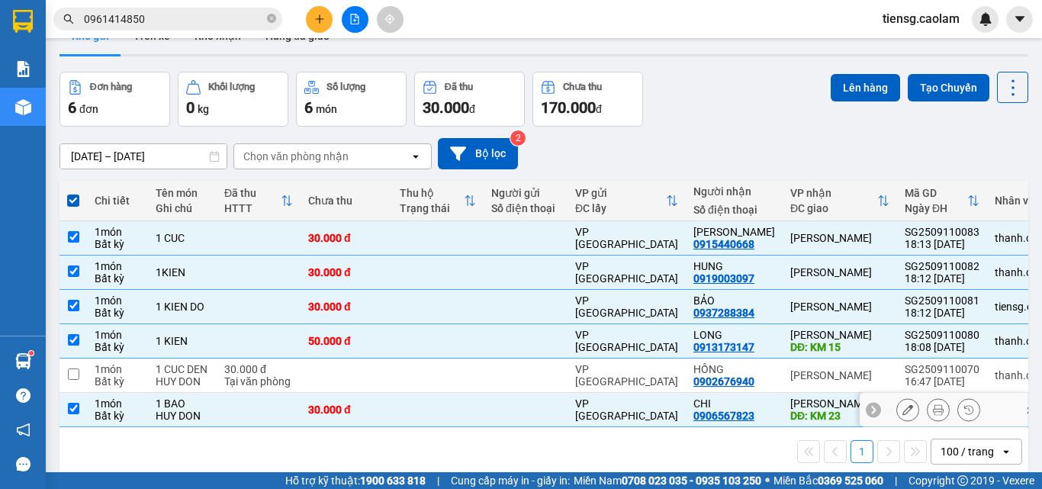
click at [224, 393] on td at bounding box center [259, 410] width 84 height 34
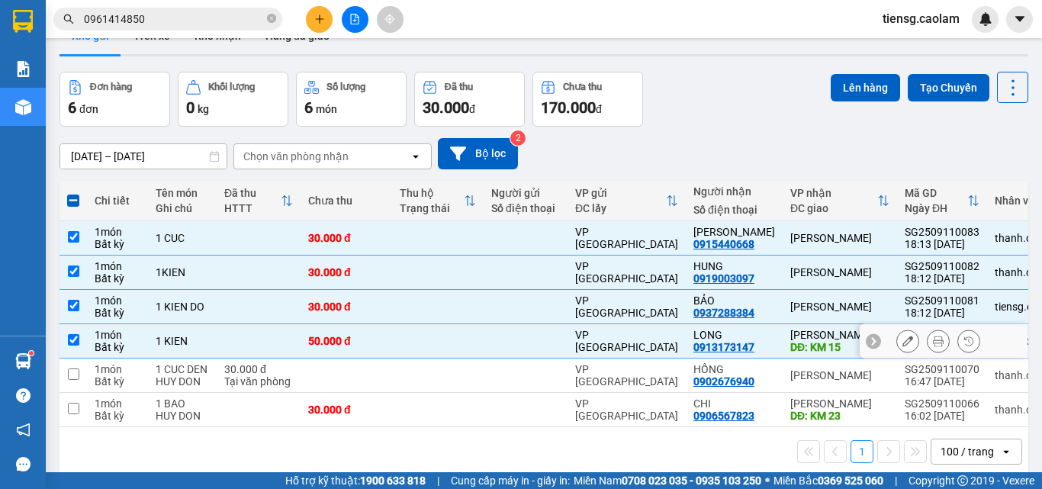
click at [596, 329] on div "VP [GEOGRAPHIC_DATA]" at bounding box center [626, 341] width 103 height 24
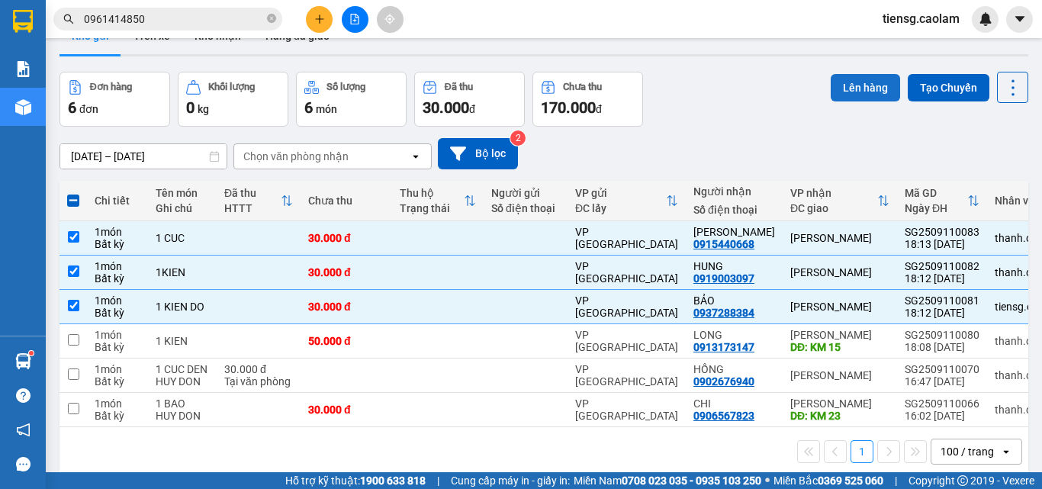
click at [852, 101] on button "Lên hàng" at bounding box center [865, 87] width 69 height 27
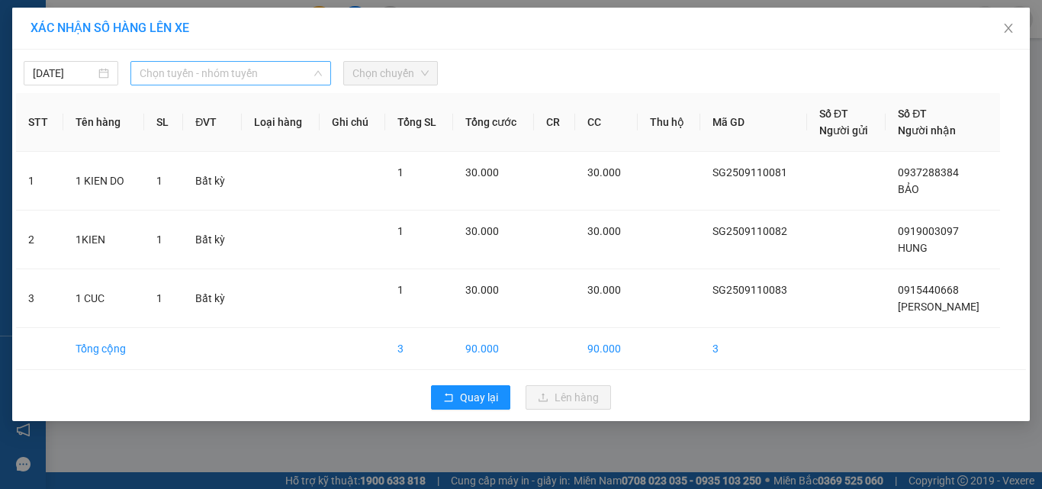
click at [230, 65] on span "Chọn tuyến - nhóm tuyến" at bounding box center [231, 73] width 182 height 23
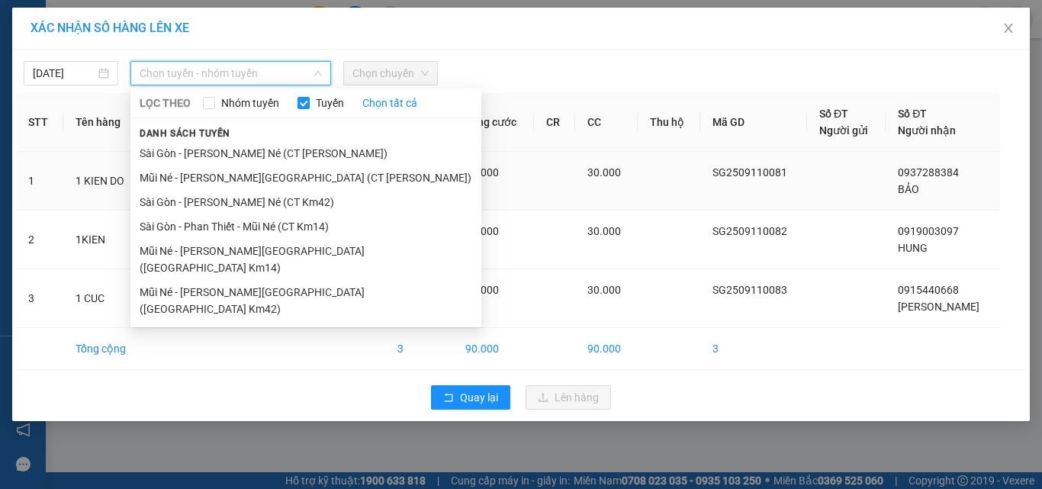
drag, startPoint x: 278, startPoint y: 231, endPoint x: 318, endPoint y: 174, distance: 70.1
click at [278, 227] on li "Sài Gòn - Phan Thiết - Mũi Né (CT Km14)" at bounding box center [305, 226] width 351 height 24
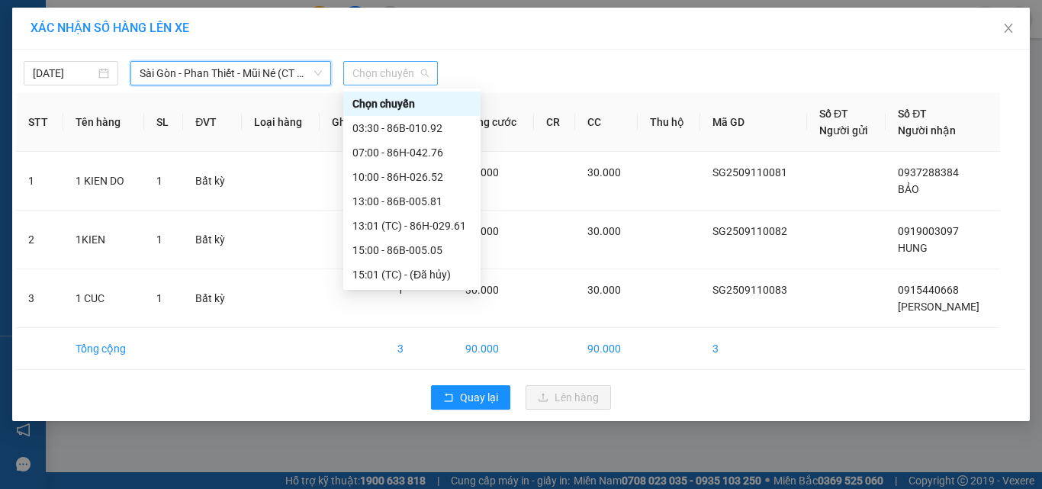
click at [407, 71] on span "Chọn chuyến" at bounding box center [390, 73] width 76 height 23
click at [398, 291] on div "19:00 - 86H-026.57" at bounding box center [411, 299] width 119 height 17
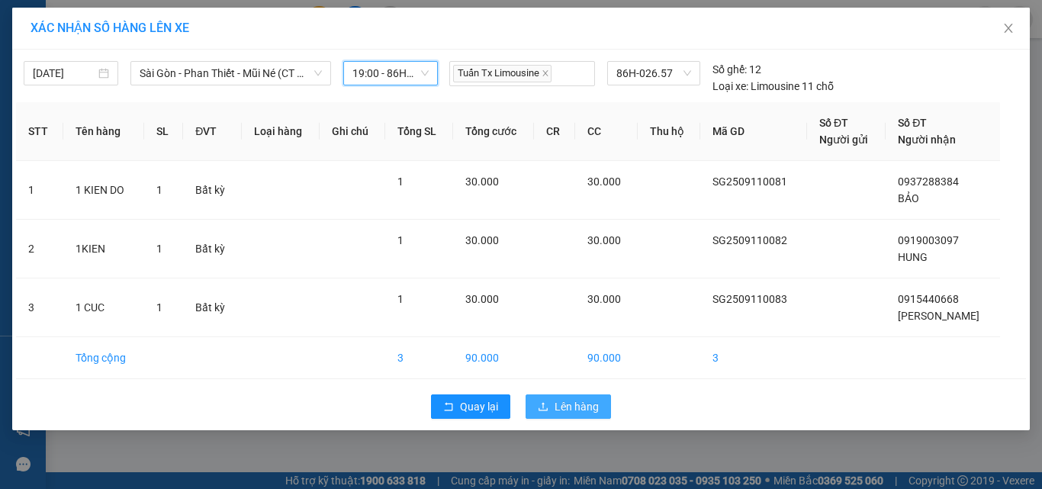
click at [564, 409] on span "Lên hàng" at bounding box center [577, 406] width 44 height 17
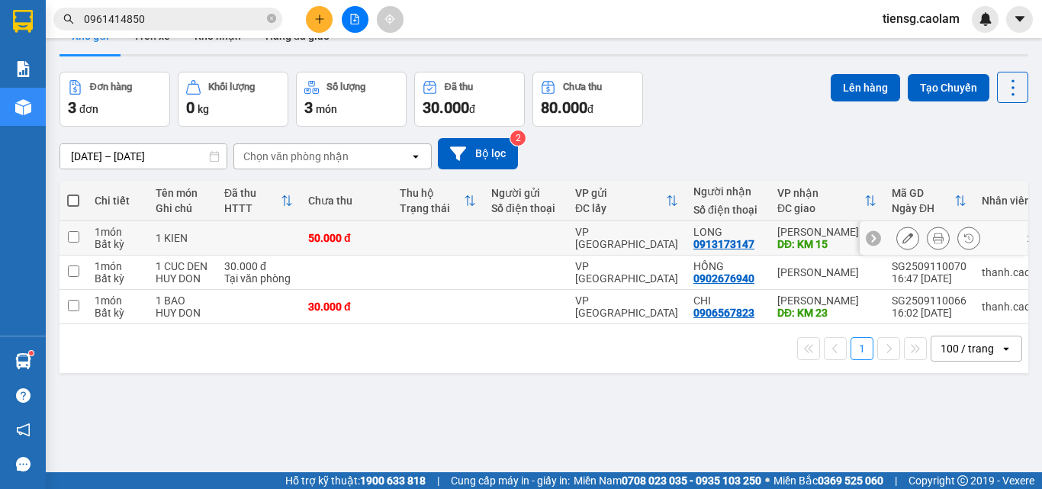
click at [377, 221] on td "50.000 đ" at bounding box center [347, 238] width 92 height 34
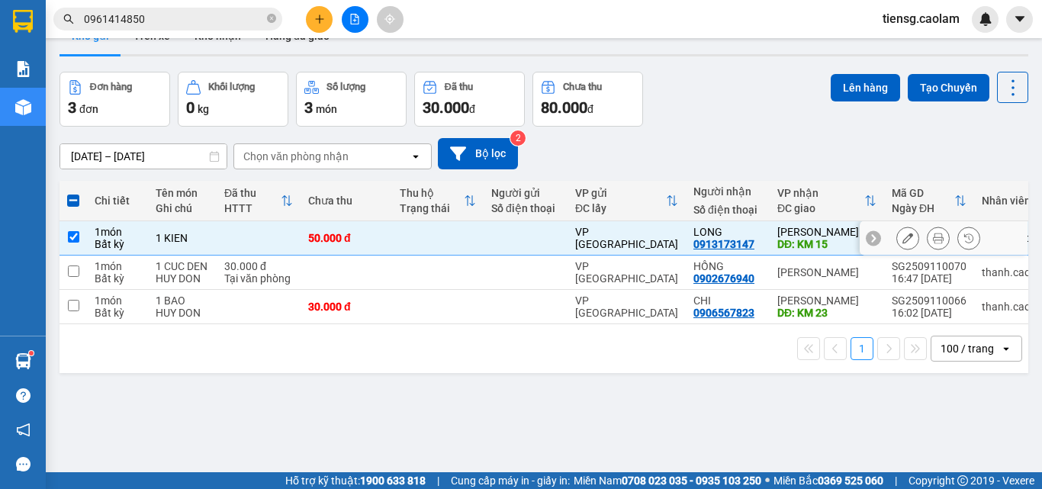
click at [224, 256] on td at bounding box center [259, 238] width 84 height 34
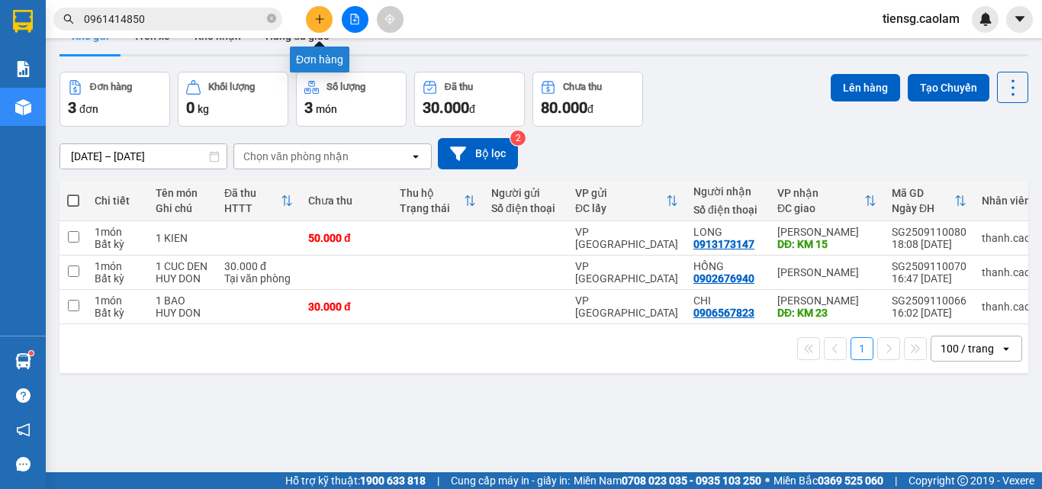
click at [328, 17] on button at bounding box center [319, 19] width 27 height 27
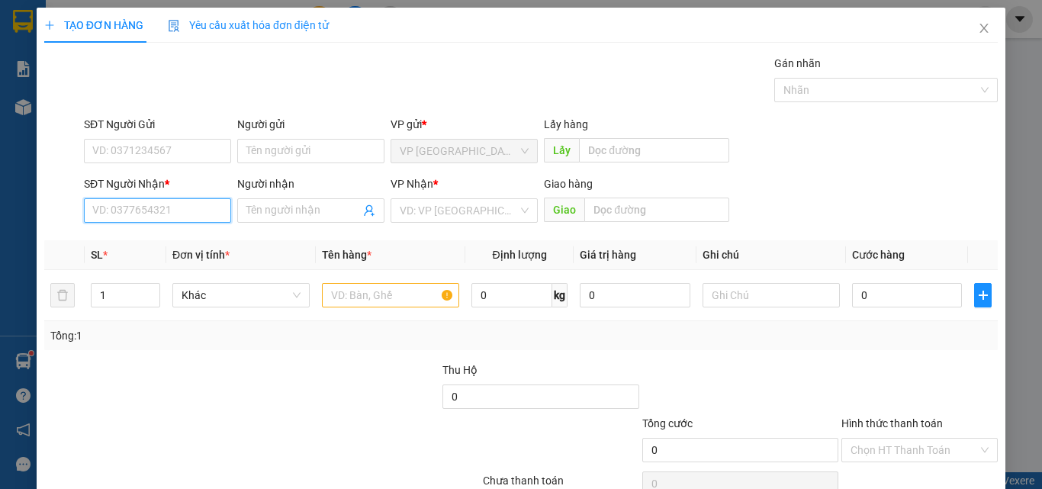
drag, startPoint x: 201, startPoint y: 217, endPoint x: 200, endPoint y: 201, distance: 16.0
click at [200, 217] on input "SĐT Người Nhận *" at bounding box center [157, 210] width 147 height 24
drag, startPoint x: 172, startPoint y: 241, endPoint x: 320, endPoint y: 299, distance: 159.7
click at [177, 245] on div "0943232661 - MAN" at bounding box center [155, 241] width 127 height 17
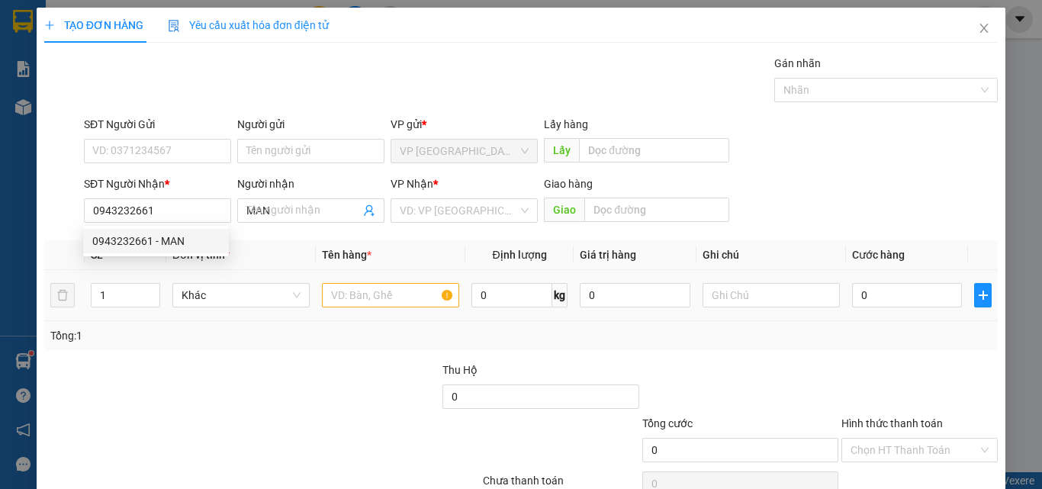
click at [385, 310] on td at bounding box center [391, 295] width 150 height 51
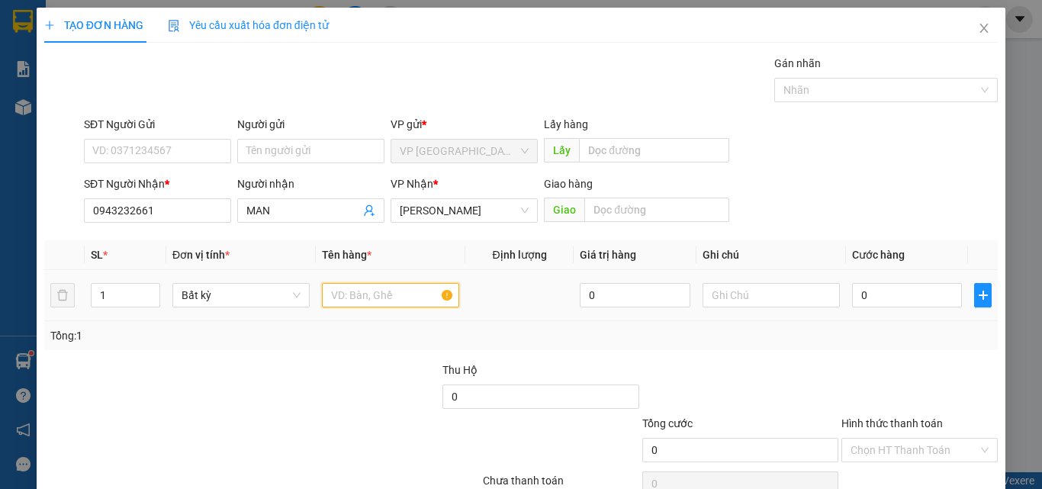
click at [409, 298] on input "text" at bounding box center [390, 295] width 137 height 24
click at [896, 289] on input "0" at bounding box center [907, 295] width 110 height 24
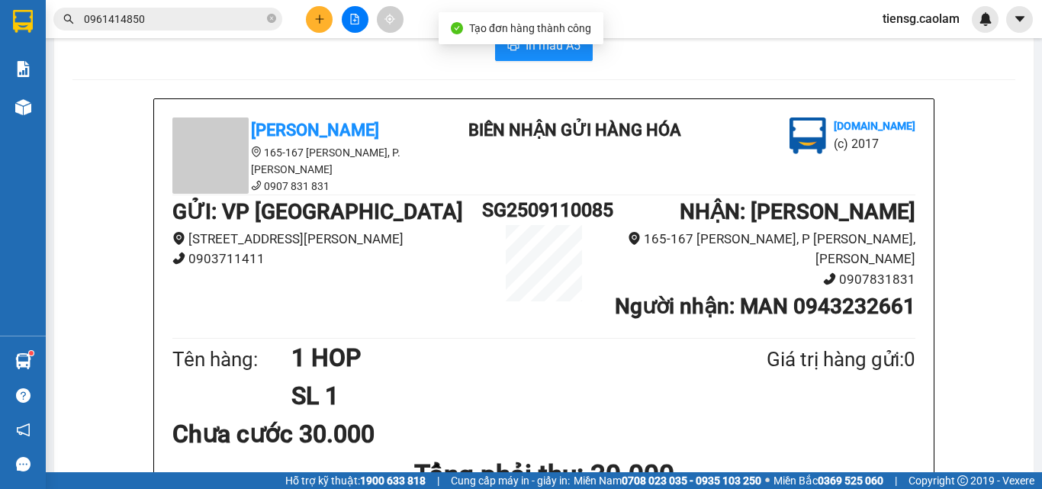
click at [557, 55] on span "In mẫu A5" at bounding box center [553, 45] width 55 height 19
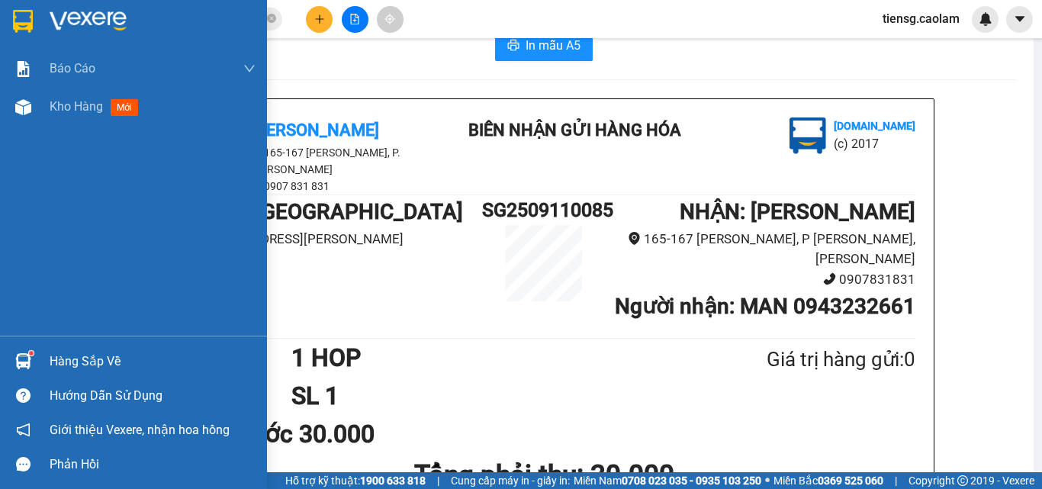
drag, startPoint x: 30, startPoint y: 124, endPoint x: 176, endPoint y: 0, distance: 192.1
click at [32, 124] on div "Kho hàng mới" at bounding box center [133, 107] width 267 height 38
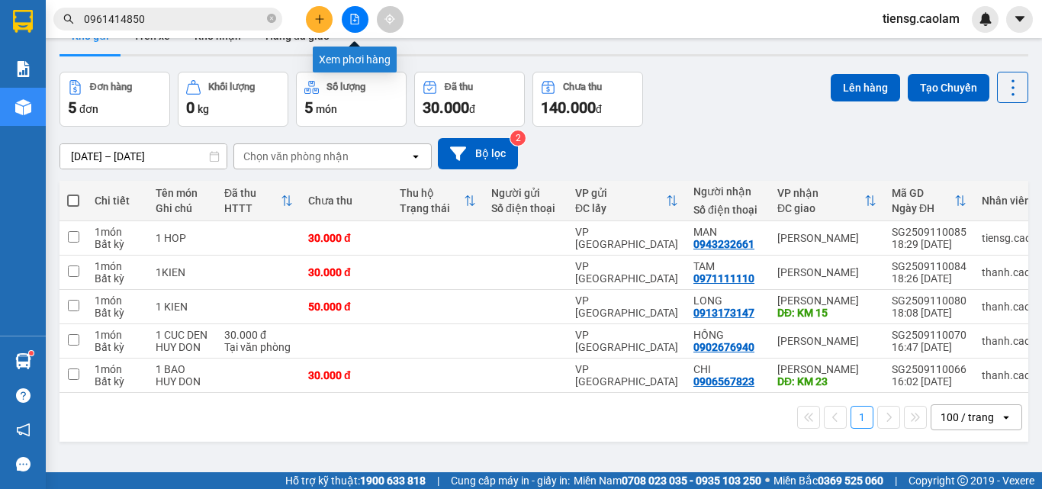
click at [345, 24] on button at bounding box center [355, 19] width 27 height 27
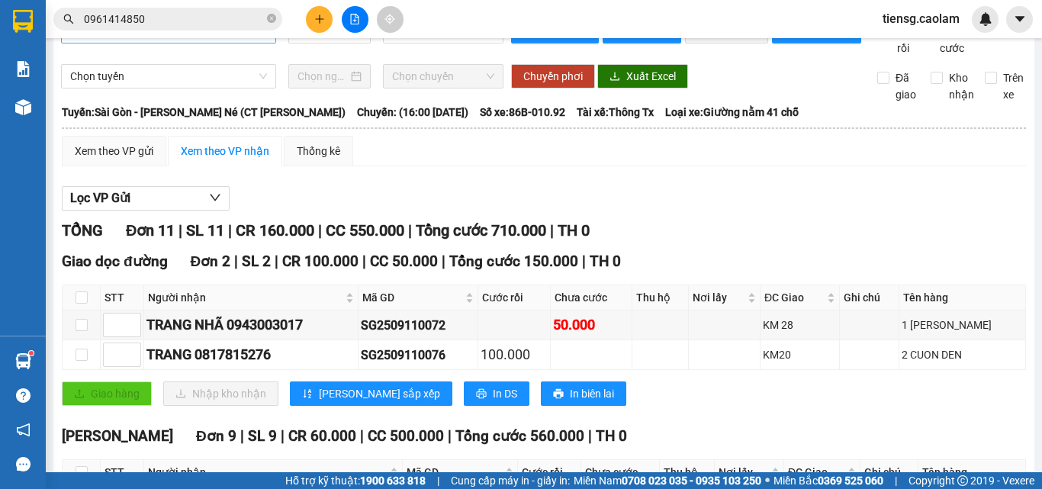
click at [188, 43] on span "Sài Gòn - [PERSON_NAME] - Mũi Né (CT Ông Đồn)" at bounding box center [168, 31] width 197 height 23
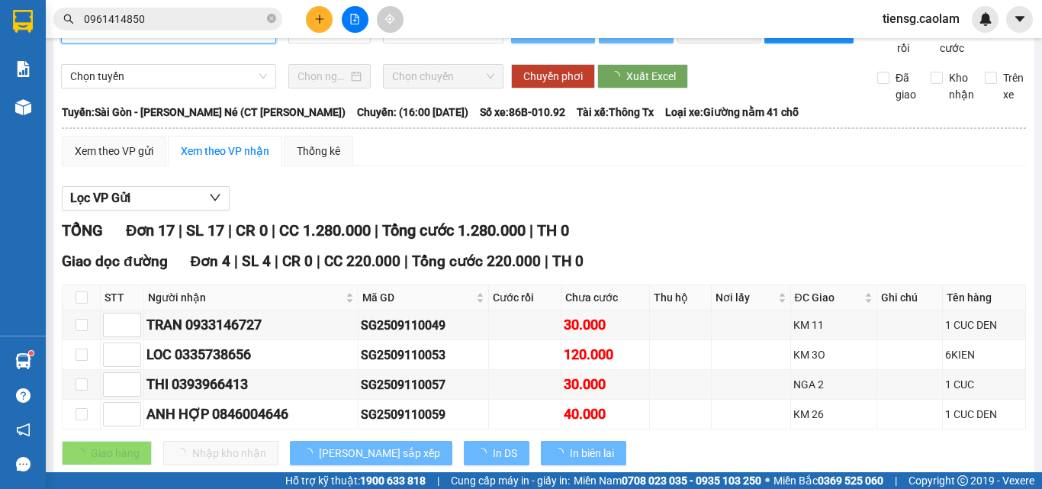
click at [248, 43] on span "Sài Gòn - [PERSON_NAME] - Mũi Né (CT Ông Đồn)" at bounding box center [168, 31] width 197 height 23
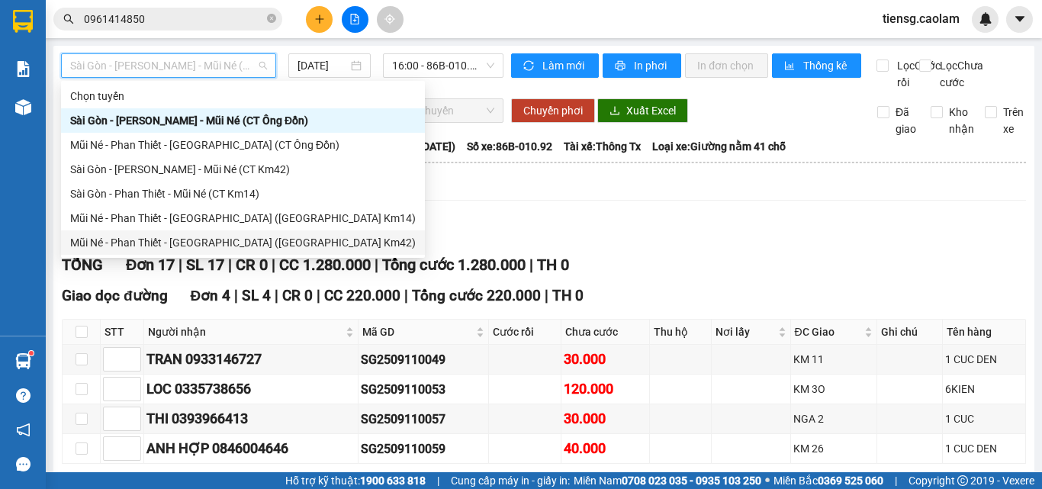
click at [200, 243] on div "Mũi Né - [PERSON_NAME][GEOGRAPHIC_DATA] ([GEOGRAPHIC_DATA] Km42)" at bounding box center [243, 242] width 346 height 17
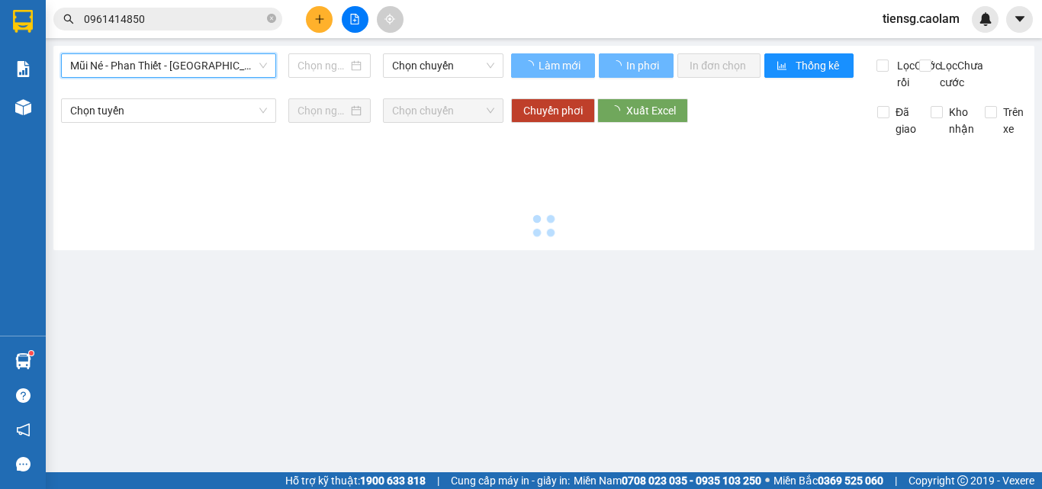
type input "[DATE]"
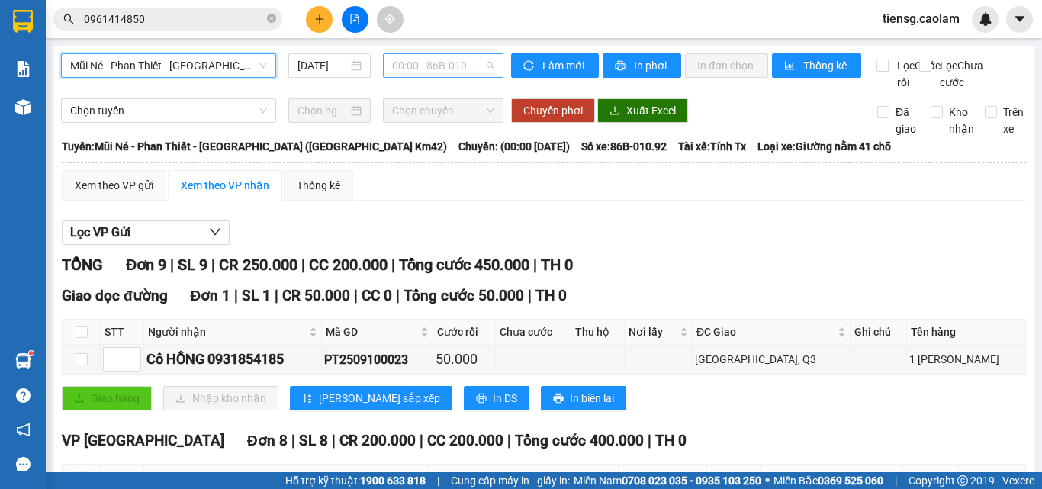
click at [426, 62] on span "00:00 - 86B-010.92" at bounding box center [443, 65] width 102 height 23
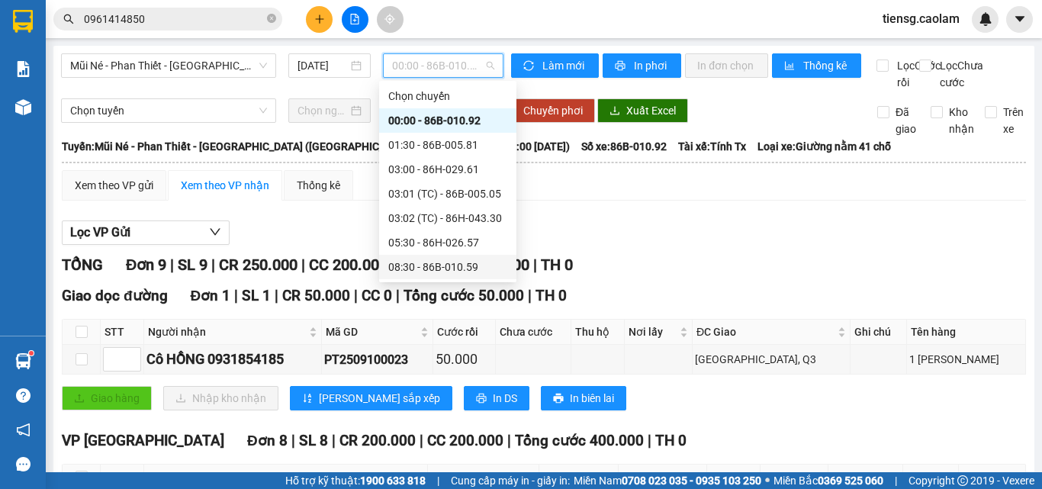
click at [443, 262] on div "08:30 - 86B-010.59" at bounding box center [447, 267] width 119 height 17
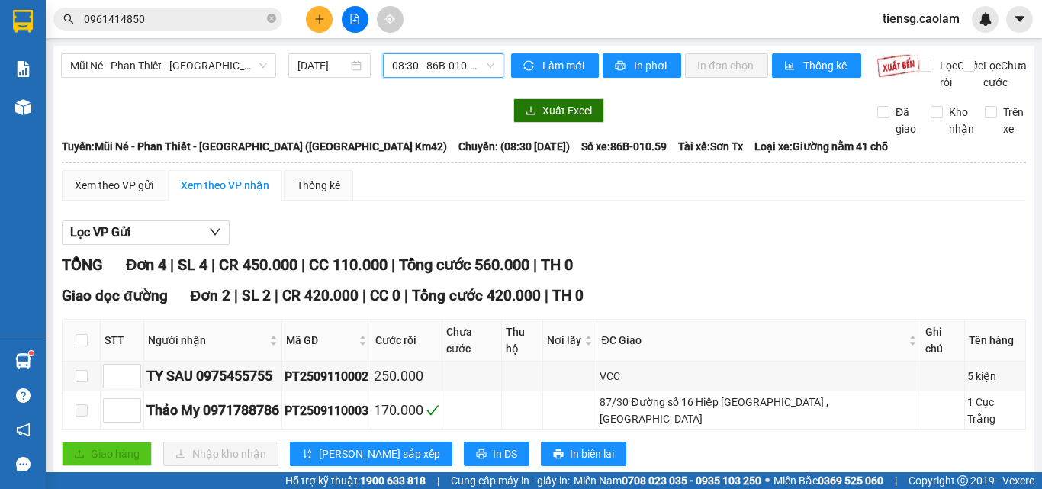
scroll to position [202, 0]
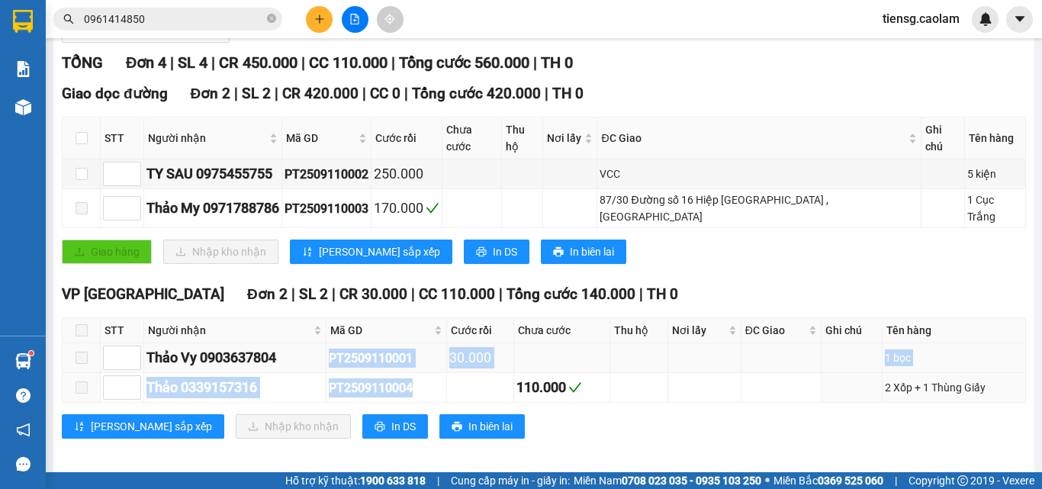
drag, startPoint x: 334, startPoint y: 352, endPoint x: 415, endPoint y: 354, distance: 80.9
click at [425, 359] on td "PT2509110001" at bounding box center [387, 358] width 121 height 30
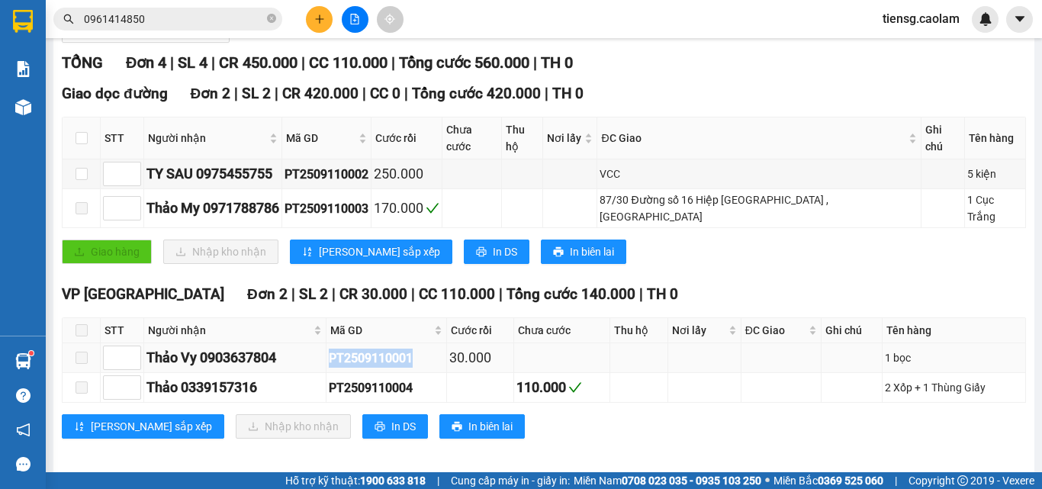
copy div "PT2509110001"
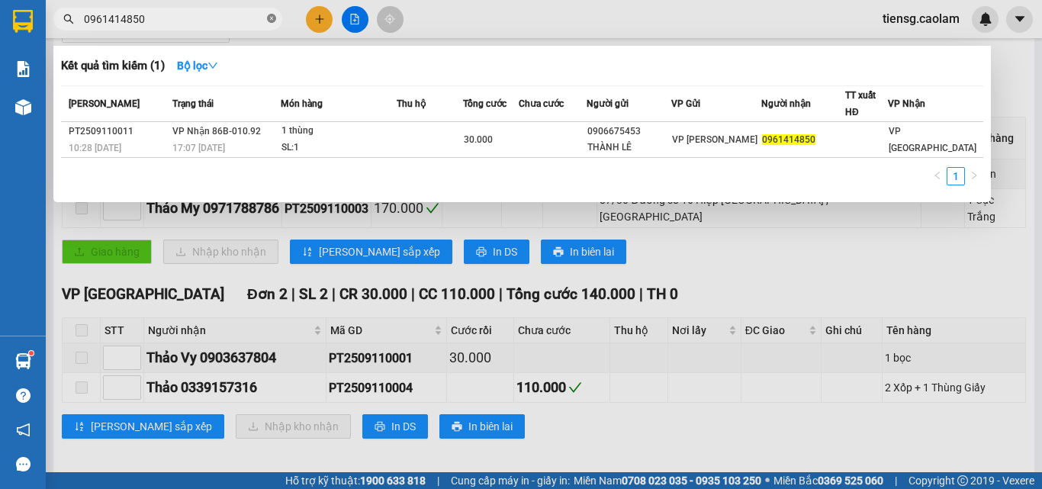
click at [268, 20] on icon "close-circle" at bounding box center [271, 18] width 9 height 9
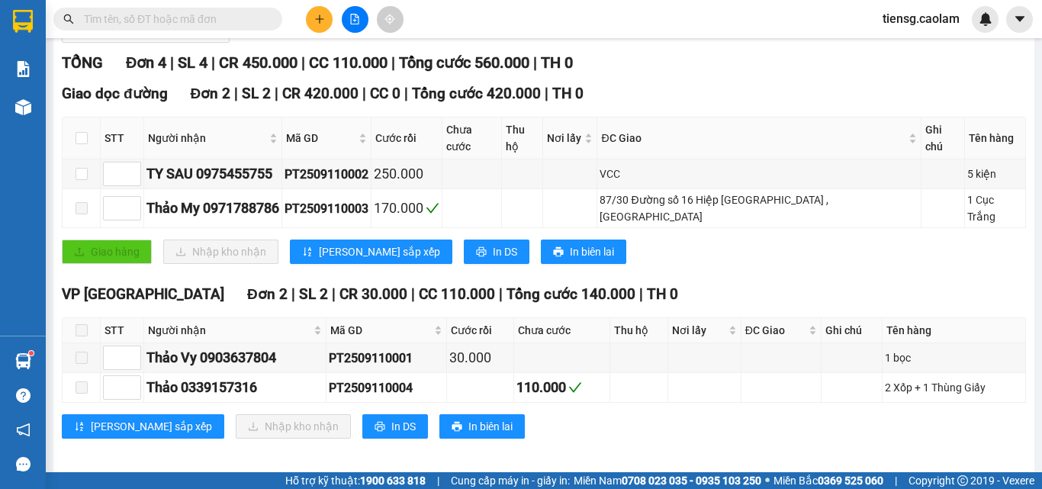
paste input "PT2509110001"
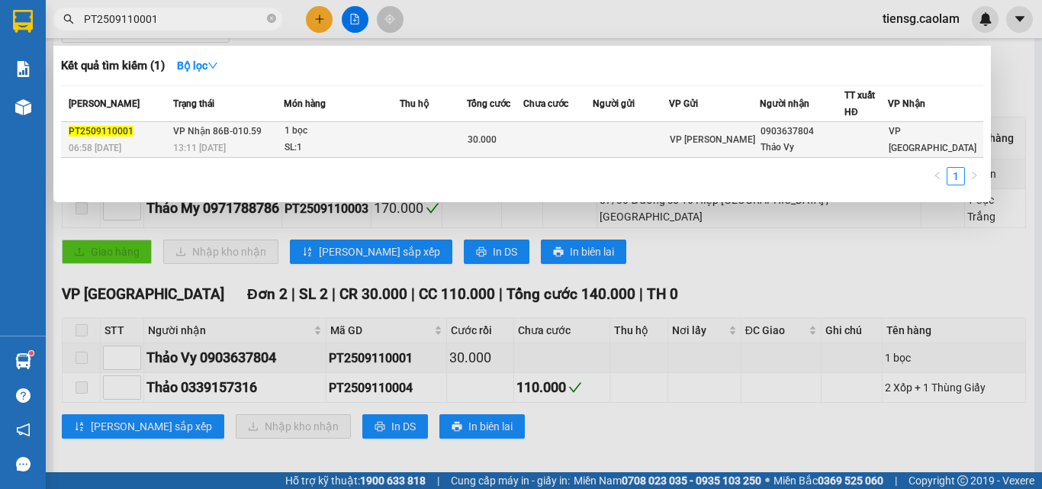
type input "PT2509110001"
click at [356, 134] on div "1 bọc" at bounding box center [342, 131] width 114 height 17
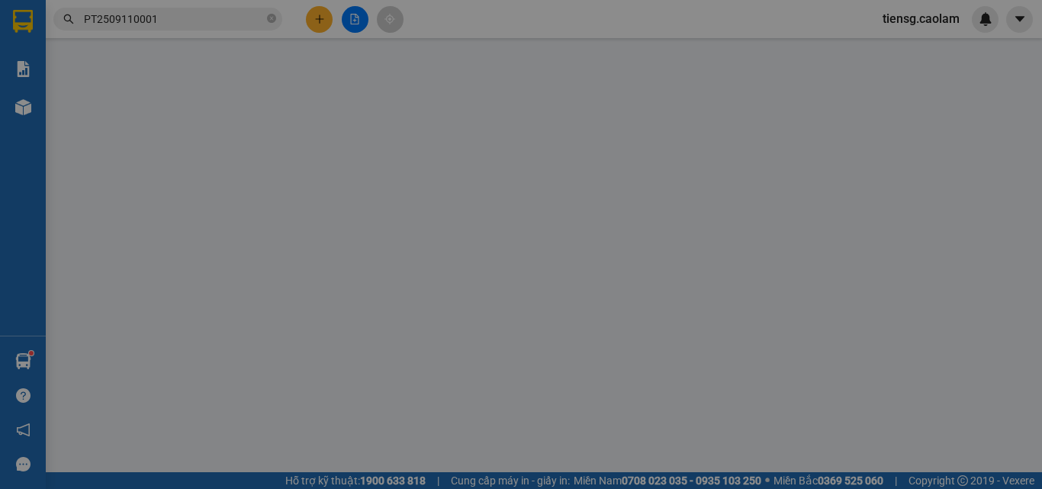
type input "0903637804"
type input "Thảo Vy"
type input "30.000"
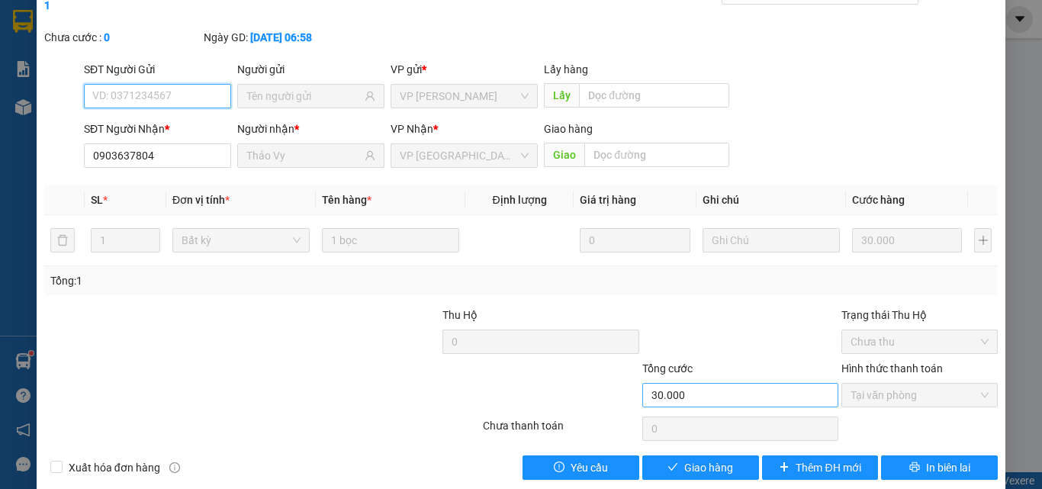
scroll to position [79, 0]
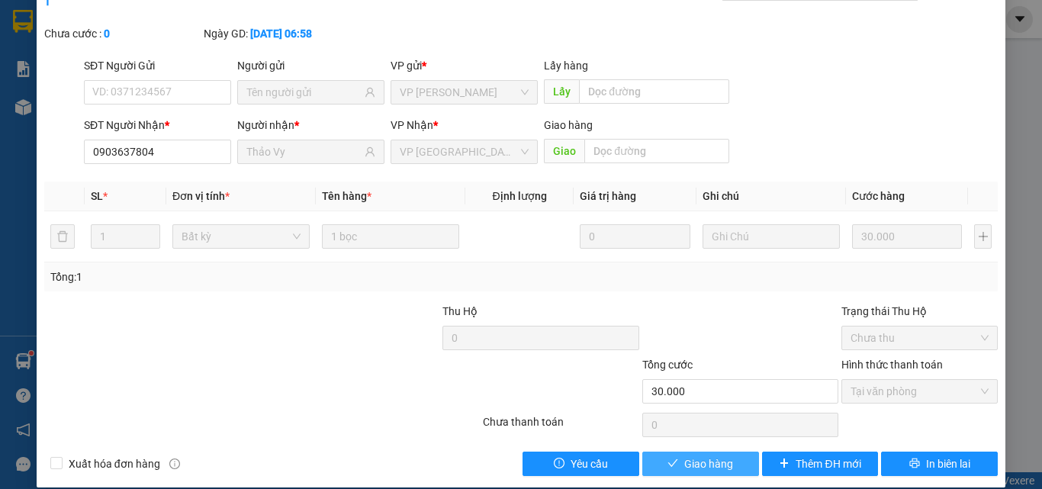
click at [699, 455] on span "Giao hàng" at bounding box center [708, 463] width 49 height 17
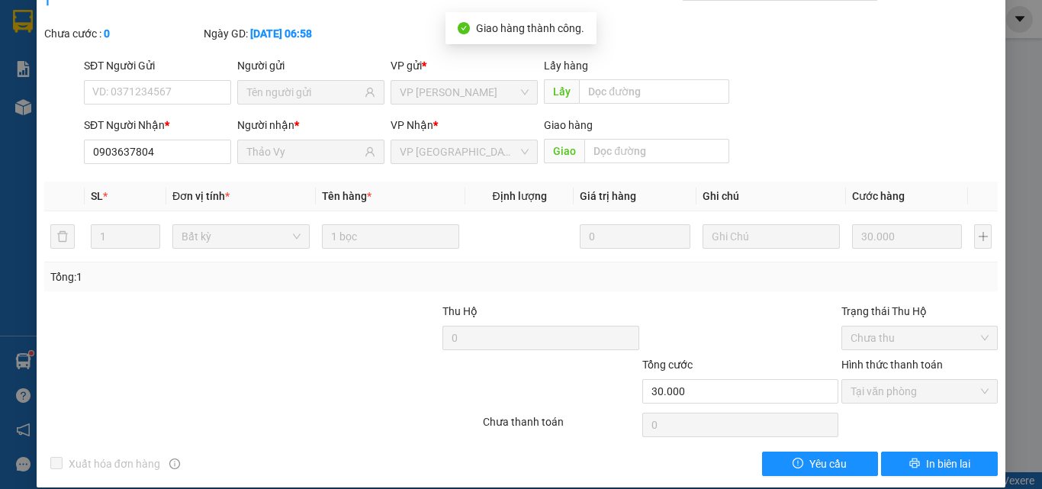
scroll to position [0, 0]
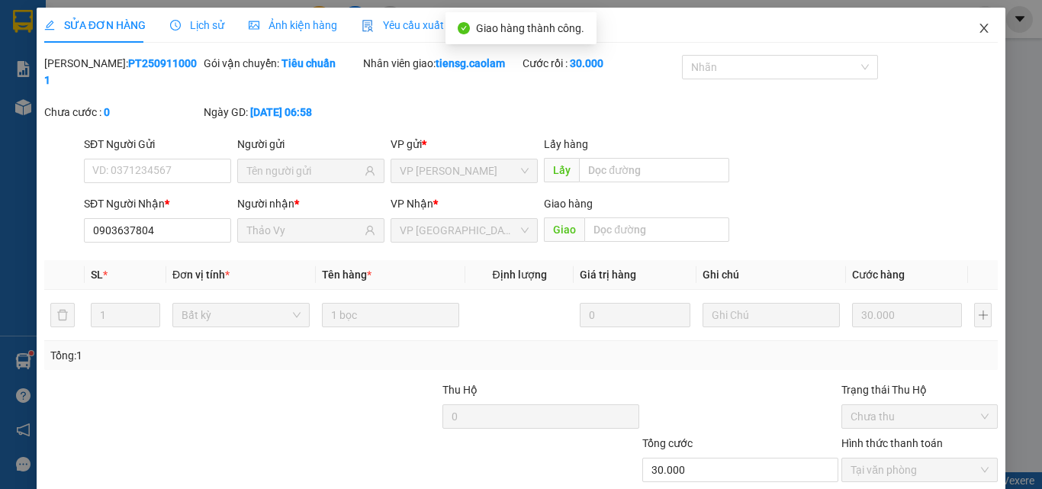
click at [963, 24] on span "Close" at bounding box center [984, 29] width 43 height 43
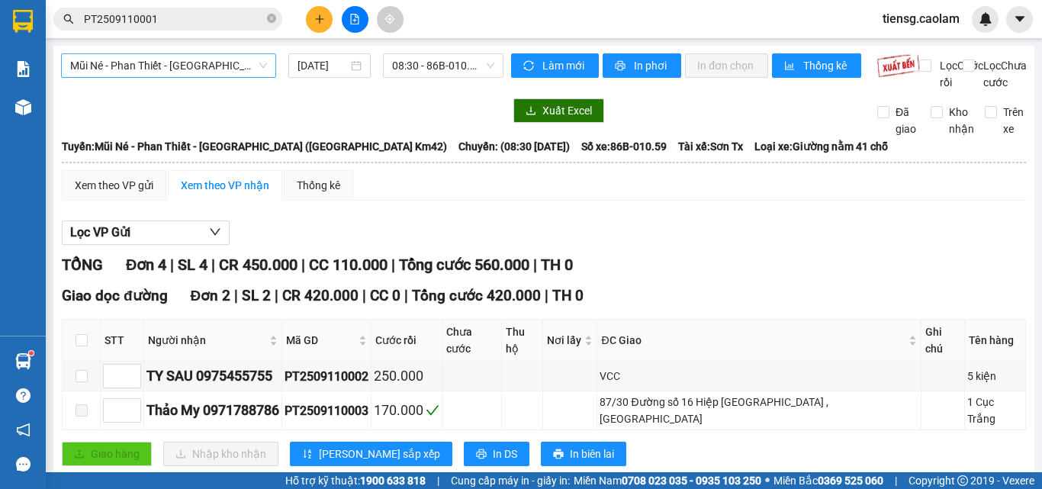
click at [228, 57] on span "Mũi Né - Phan Thiết - [GEOGRAPHIC_DATA] ([GEOGRAPHIC_DATA] Km42)" at bounding box center [168, 65] width 197 height 23
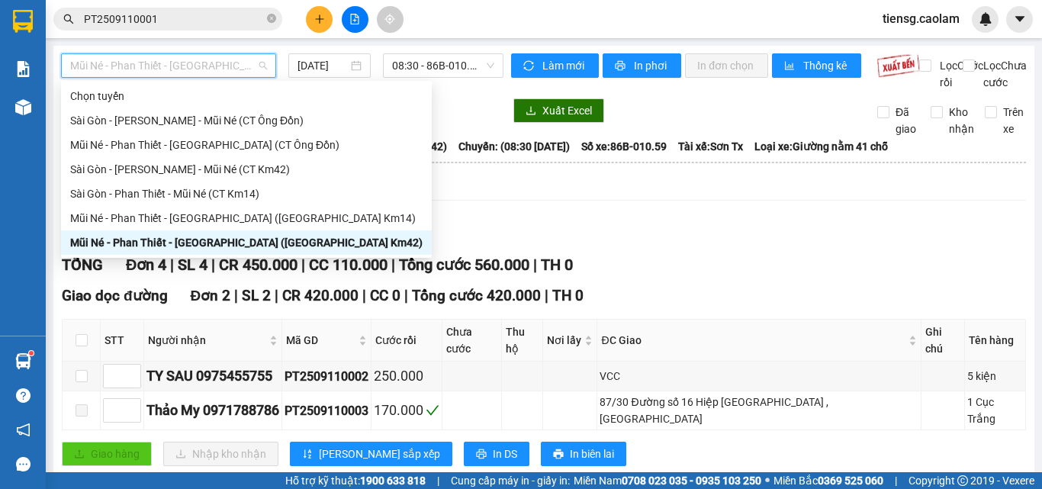
click at [222, 248] on div "Mũi Né - Phan Thiết - [GEOGRAPHIC_DATA] ([GEOGRAPHIC_DATA] Km42)" at bounding box center [246, 242] width 352 height 17
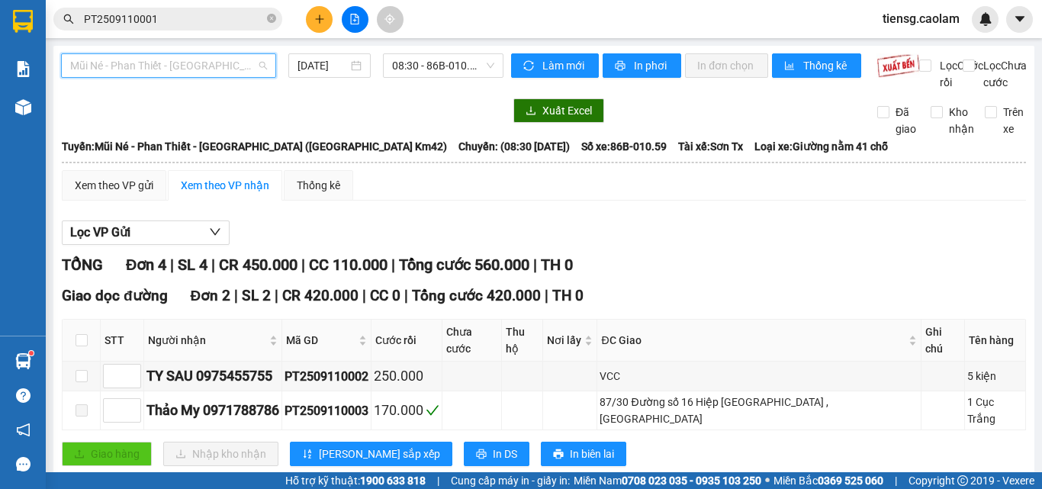
click at [207, 74] on span "Mũi Né - Phan Thiết - [GEOGRAPHIC_DATA] ([GEOGRAPHIC_DATA] Km42)" at bounding box center [168, 65] width 197 height 23
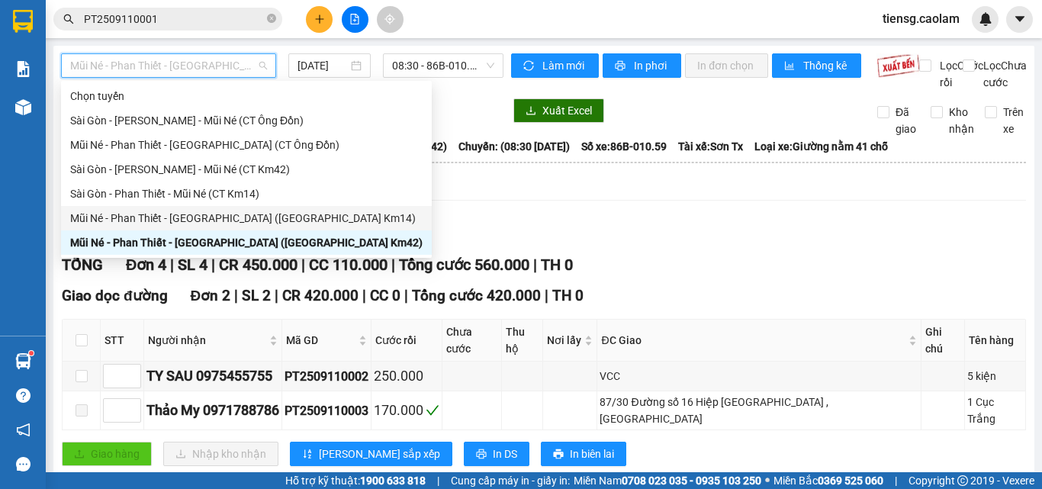
click at [236, 217] on div "Mũi Né - Phan Thiết - [GEOGRAPHIC_DATA] ([GEOGRAPHIC_DATA] Km14)" at bounding box center [246, 218] width 352 height 17
type input "[DATE]"
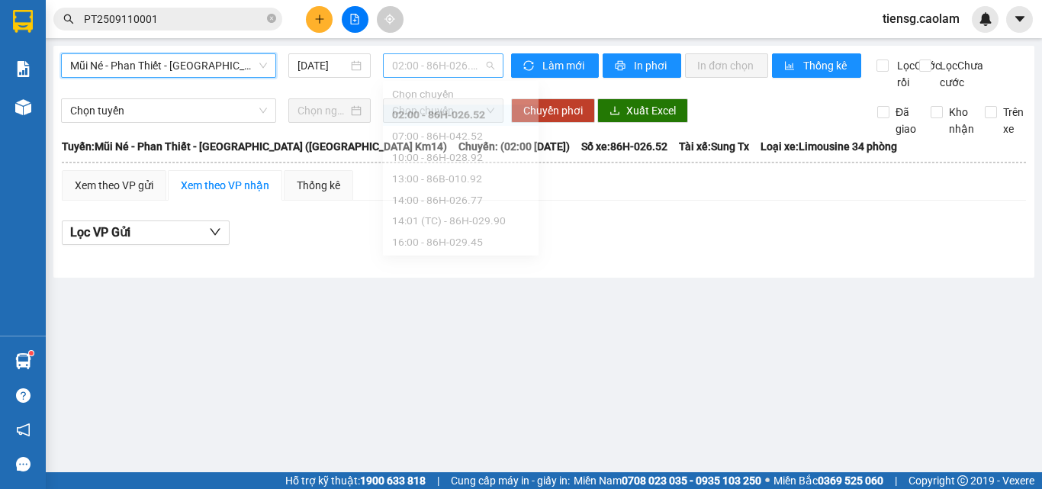
click at [442, 65] on span "02:00 - 86H-026.52" at bounding box center [443, 65] width 102 height 23
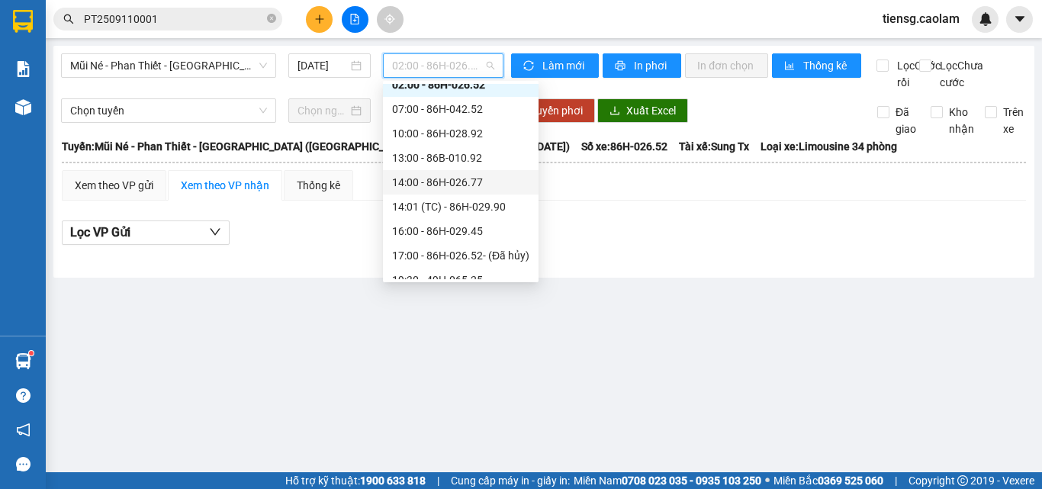
scroll to position [49, 0]
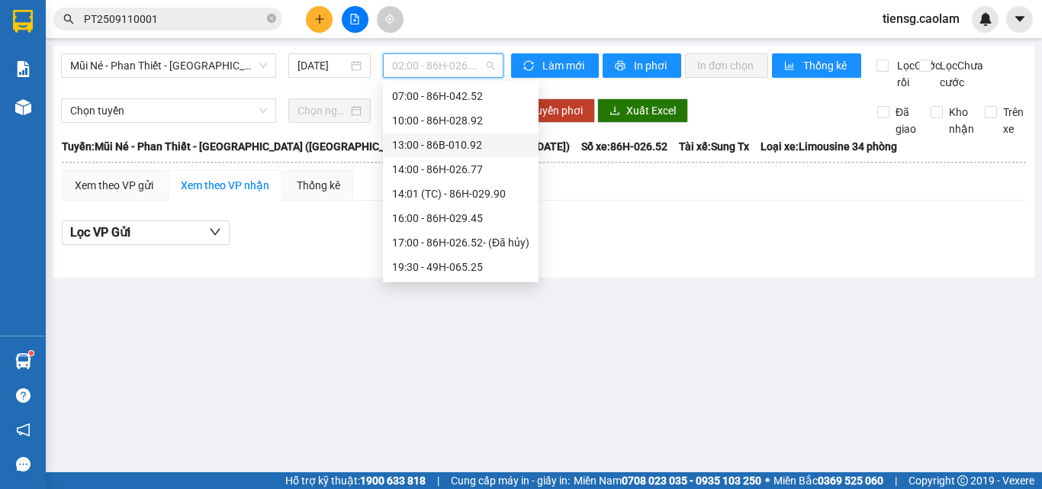
click at [439, 136] on div "13:00 - 86B-010.92" at bounding box center [461, 145] width 156 height 24
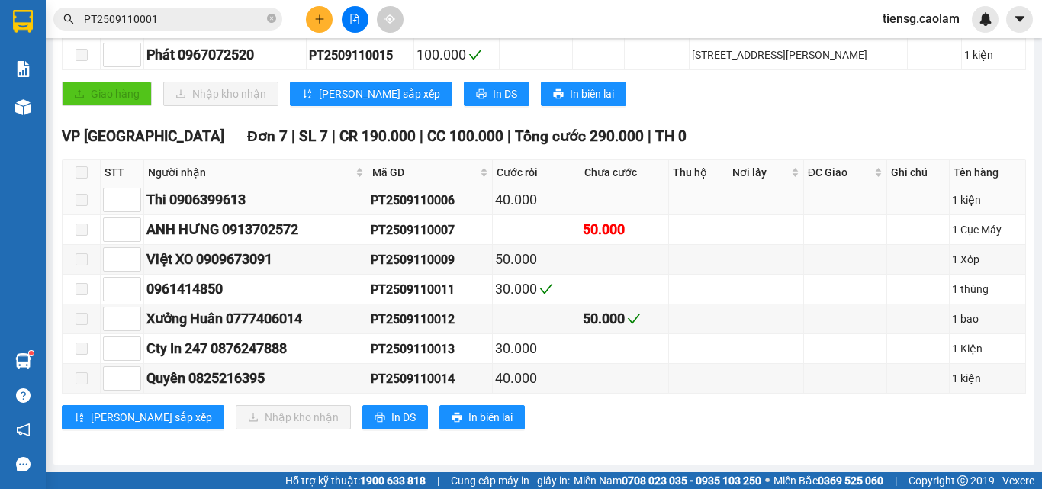
scroll to position [351, 0]
drag, startPoint x: 376, startPoint y: 380, endPoint x: 468, endPoint y: 384, distance: 91.7
click at [468, 384] on td "PT2509110014" at bounding box center [430, 379] width 124 height 30
copy div "PT2509110014"
click at [266, 21] on span "PT2509110001" at bounding box center [167, 19] width 229 height 23
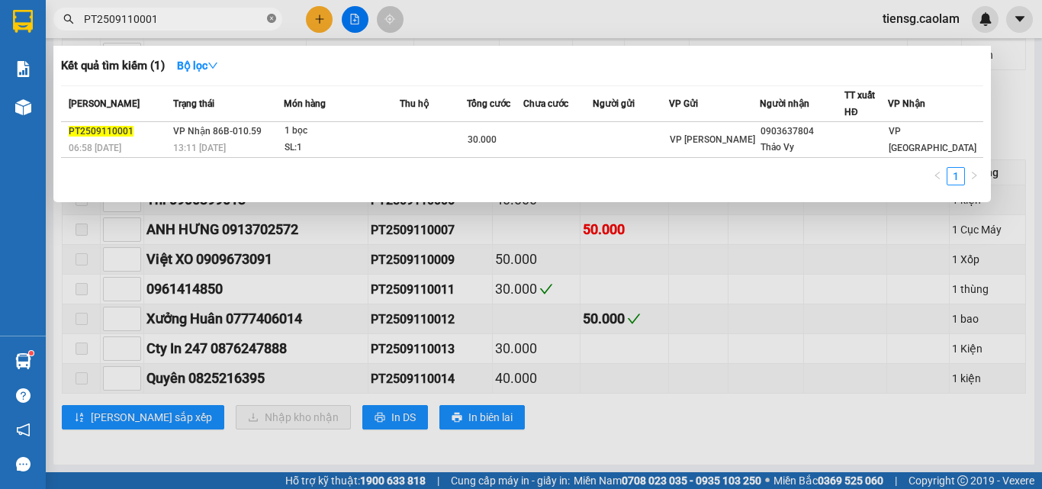
click at [272, 20] on icon "close-circle" at bounding box center [271, 18] width 9 height 9
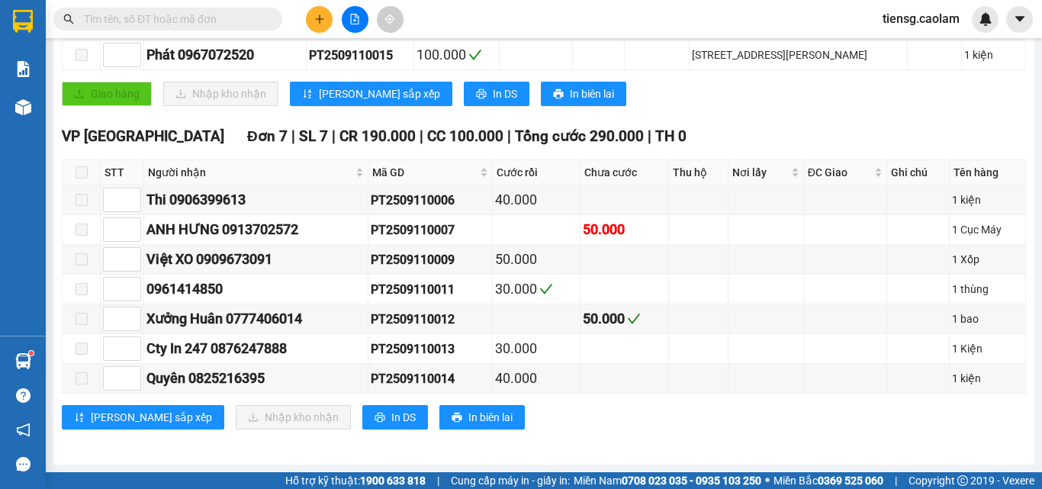
paste input "PT2509110014"
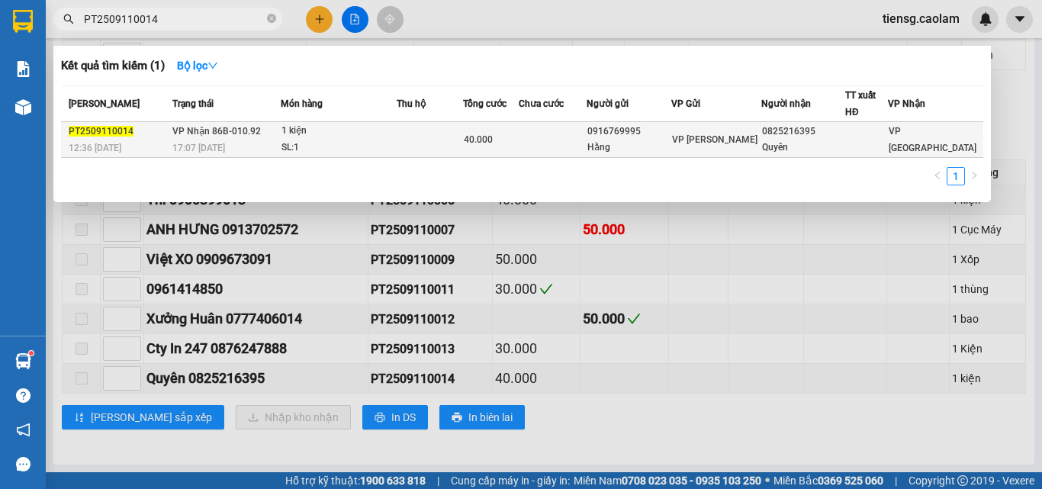
type input "PT2509110014"
click at [487, 134] on span "40.000" at bounding box center [478, 139] width 29 height 11
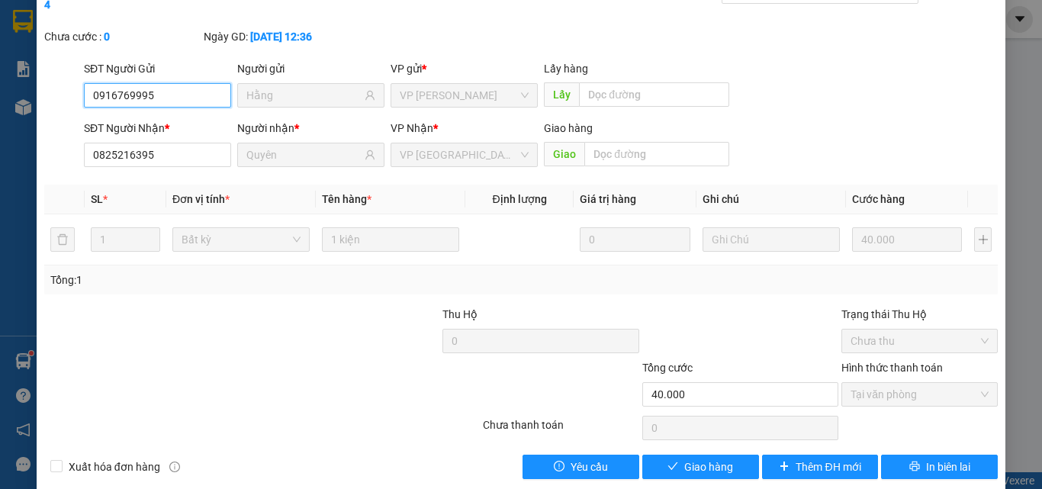
scroll to position [79, 0]
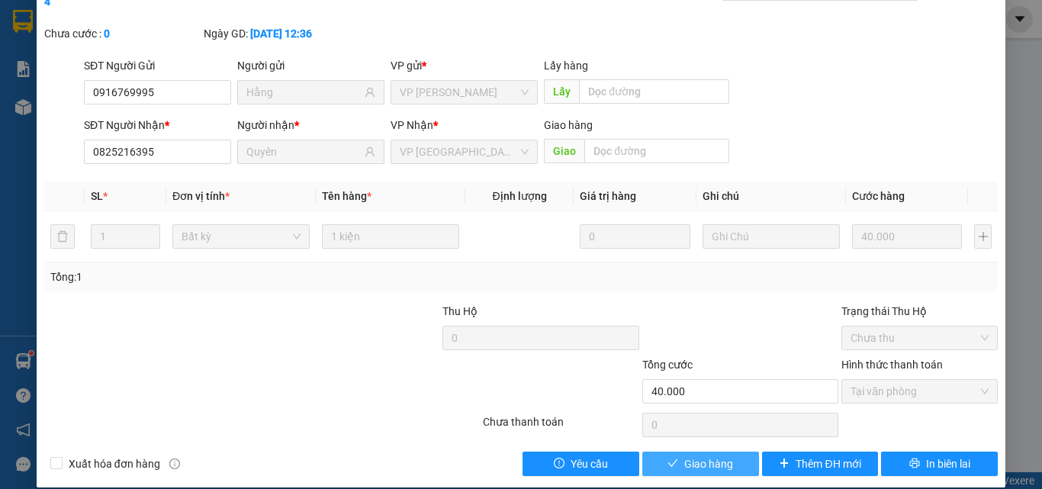
drag, startPoint x: 677, startPoint y: 446, endPoint x: 737, endPoint y: 352, distance: 111.1
click at [684, 455] on span "Giao hàng" at bounding box center [708, 463] width 49 height 17
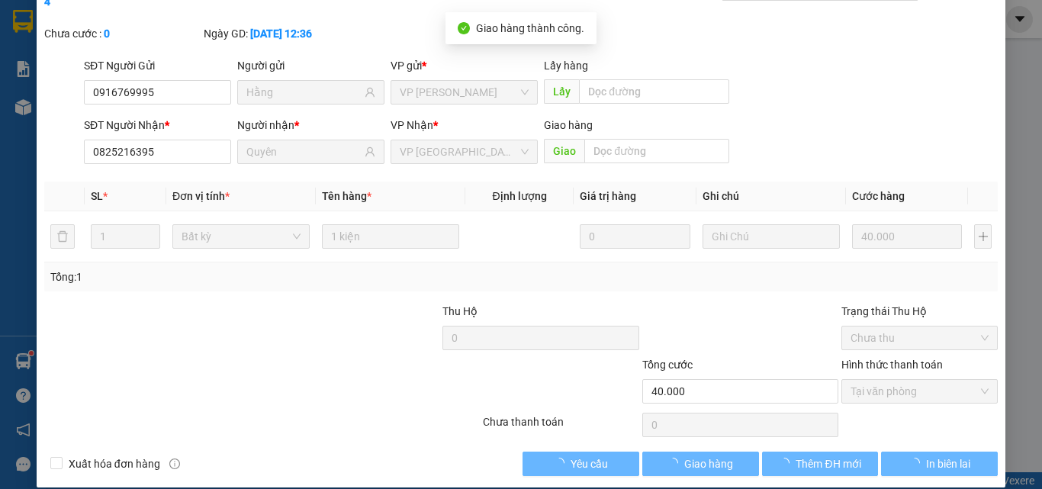
scroll to position [0, 0]
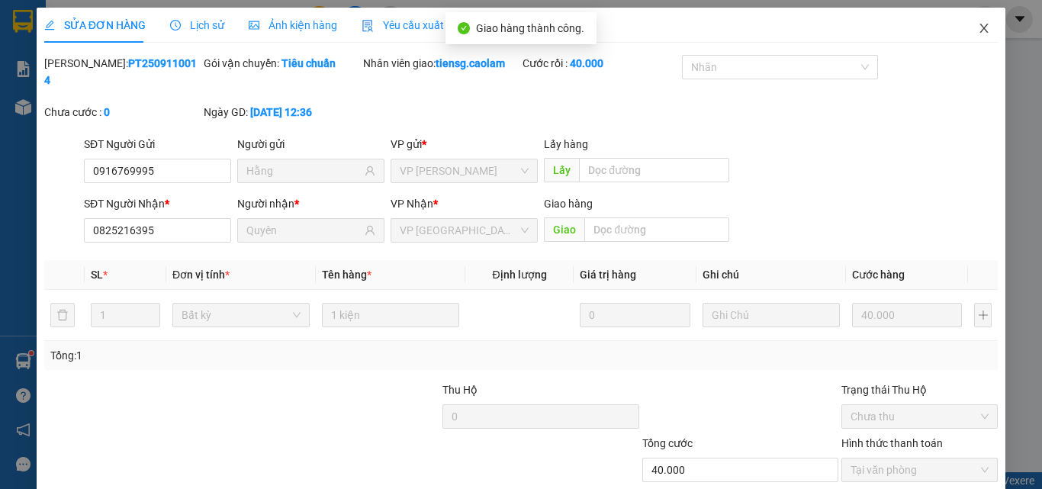
click at [967, 22] on span "Close" at bounding box center [984, 29] width 43 height 43
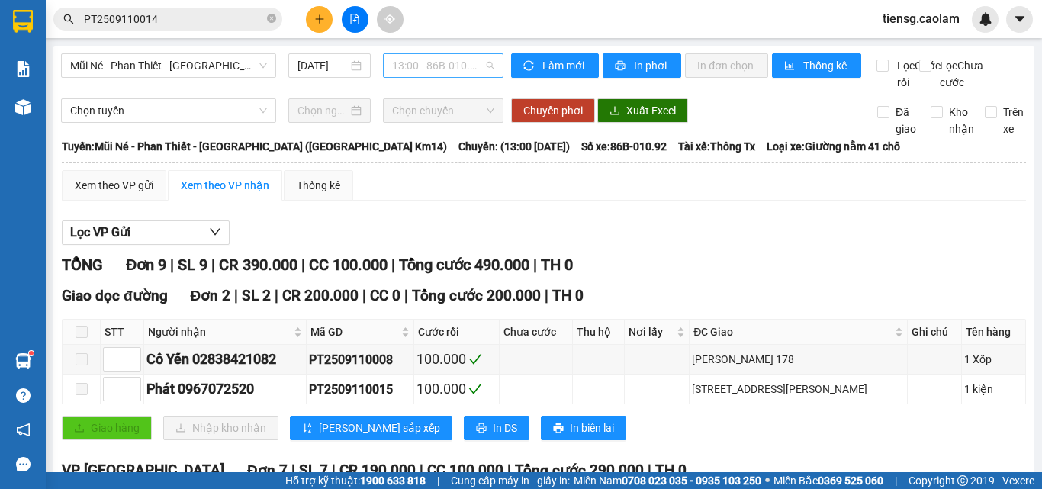
click at [428, 71] on span "13:00 - 86B-010.92" at bounding box center [443, 65] width 102 height 23
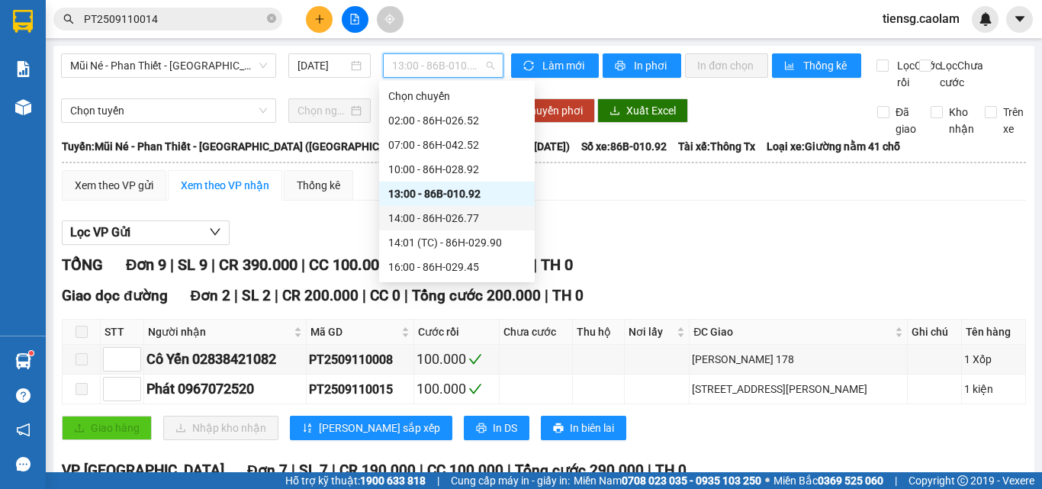
scroll to position [49, 0]
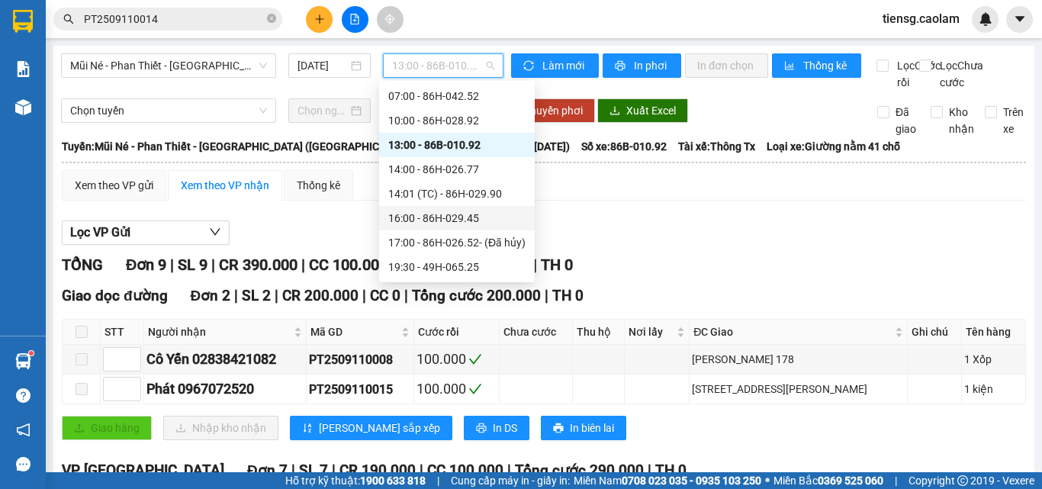
click at [401, 220] on div "16:00 - 86H-029.45" at bounding box center [456, 218] width 137 height 17
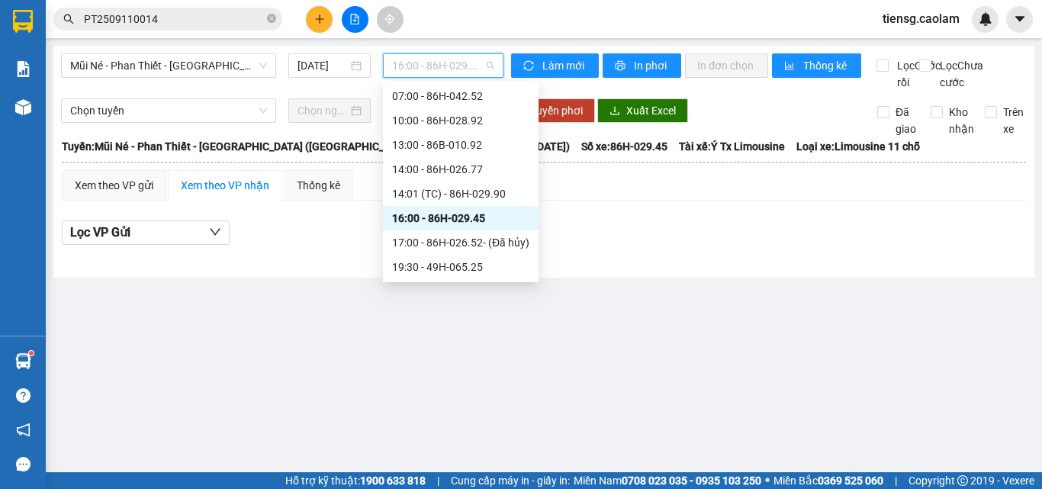
click at [436, 70] on span "16:00 - 86H-029.45" at bounding box center [443, 65] width 102 height 23
click at [224, 67] on span "Mũi Né - Phan Thiết - [GEOGRAPHIC_DATA] ([GEOGRAPHIC_DATA] Km14)" at bounding box center [168, 65] width 197 height 23
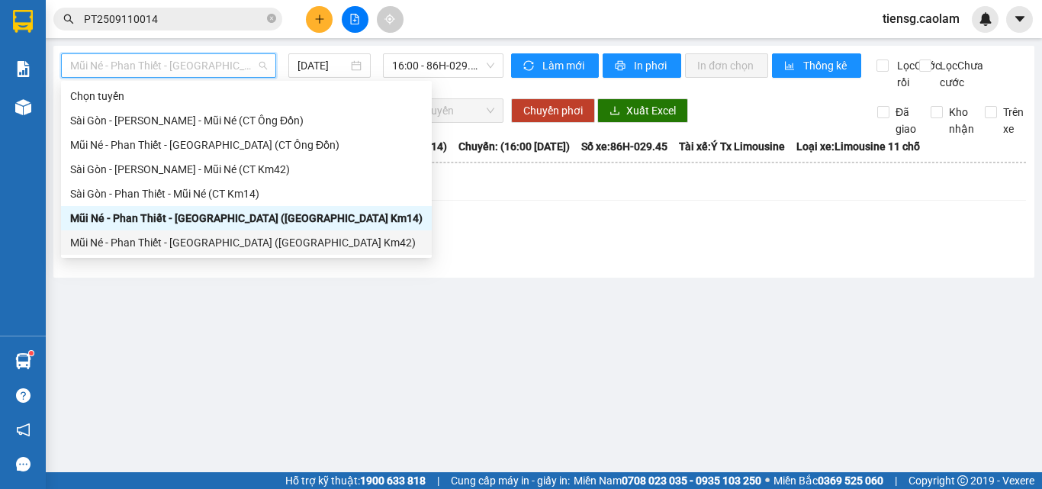
click at [230, 245] on div "Mũi Né - Phan Thiết - [GEOGRAPHIC_DATA] ([GEOGRAPHIC_DATA] Km42)" at bounding box center [246, 242] width 352 height 17
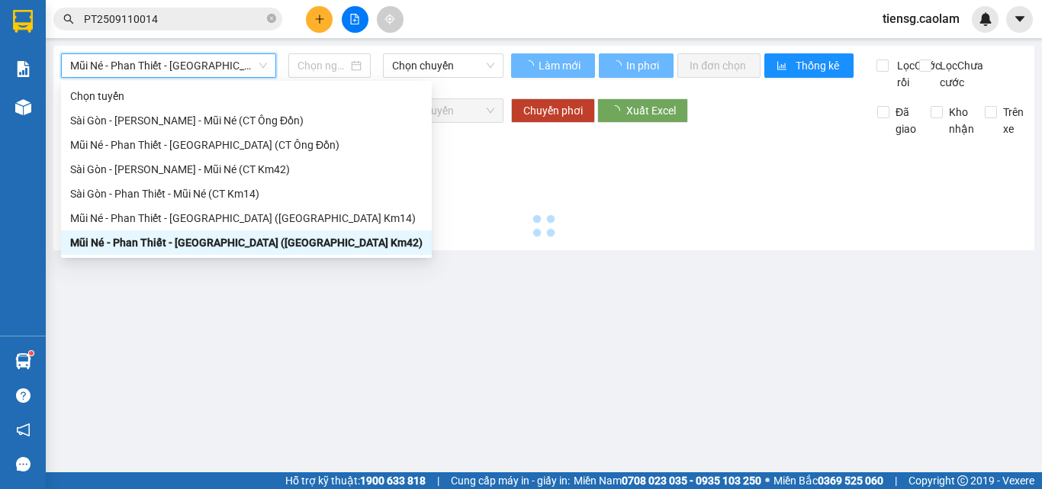
type input "[DATE]"
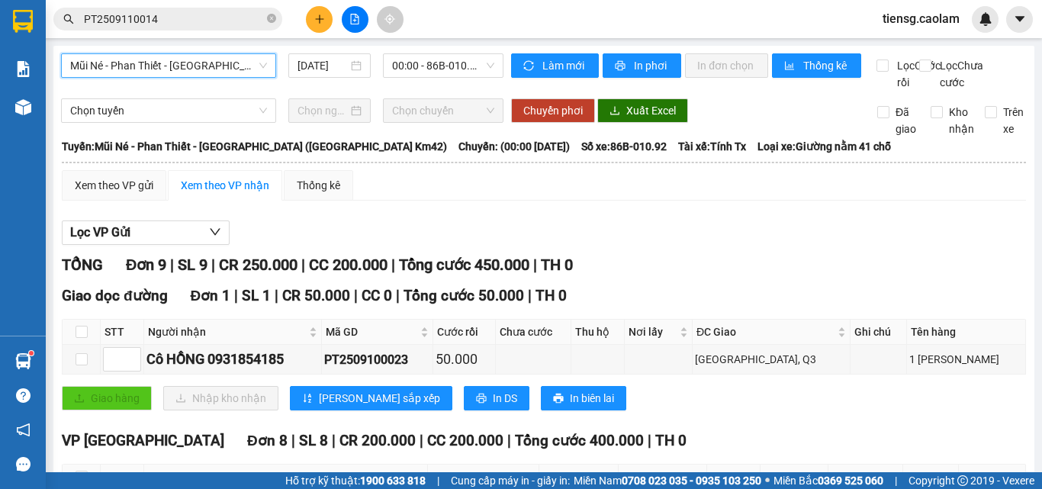
click at [462, 65] on span "00:00 - 86B-010.92" at bounding box center [443, 65] width 102 height 23
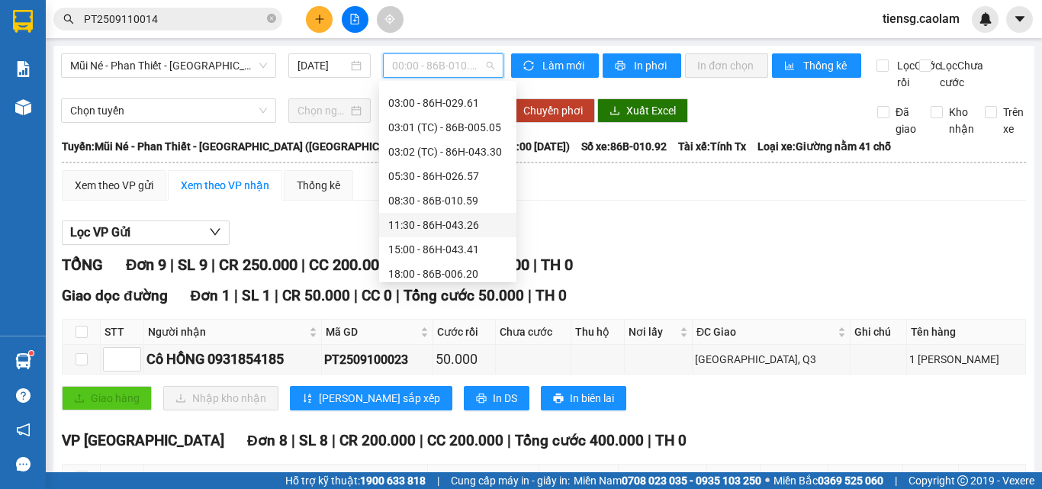
scroll to position [122, 0]
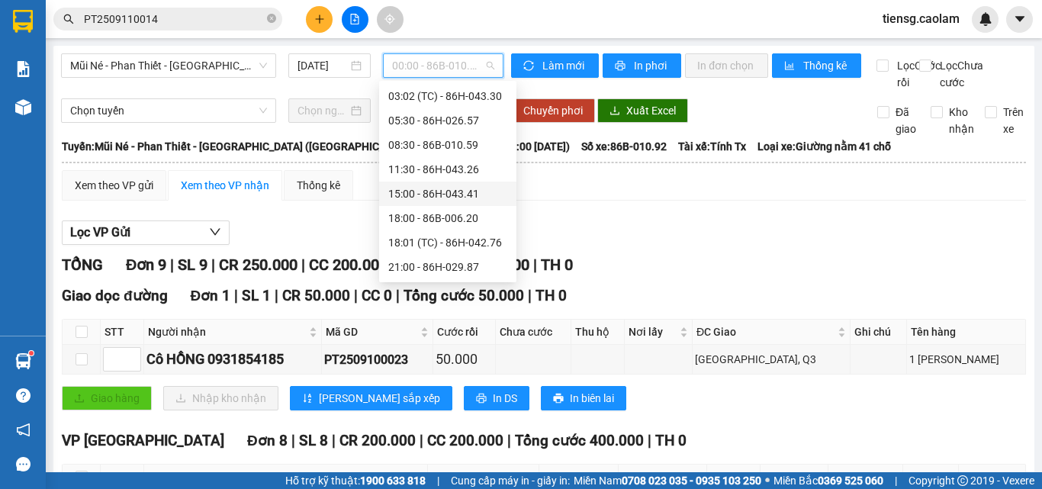
click at [415, 193] on div "15:00 - 86H-043.41" at bounding box center [447, 193] width 119 height 17
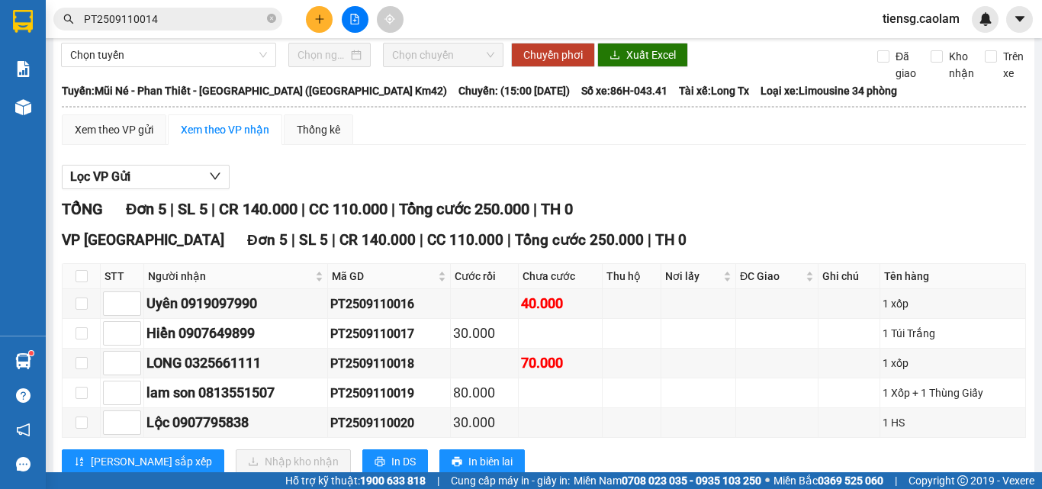
scroll to position [117, 0]
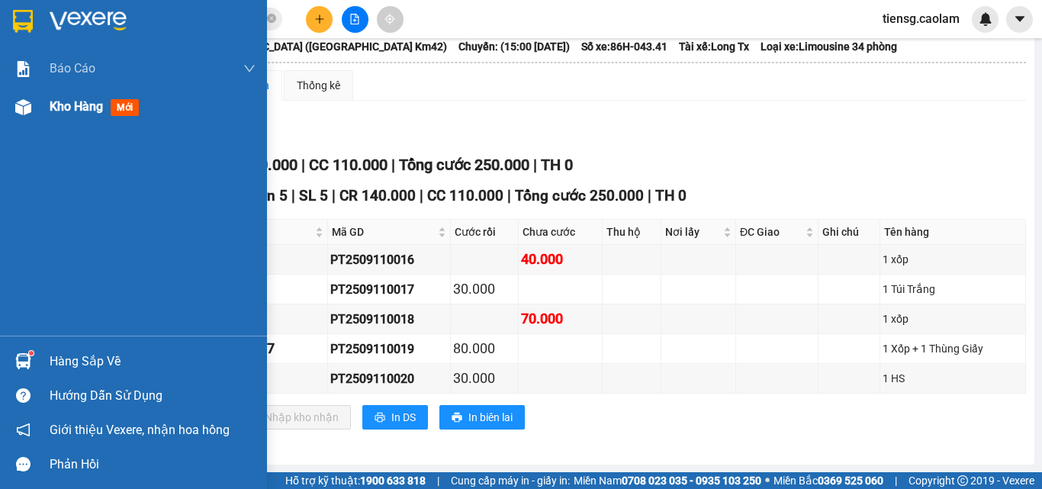
click at [65, 92] on div "Kho hàng mới" at bounding box center [153, 107] width 206 height 38
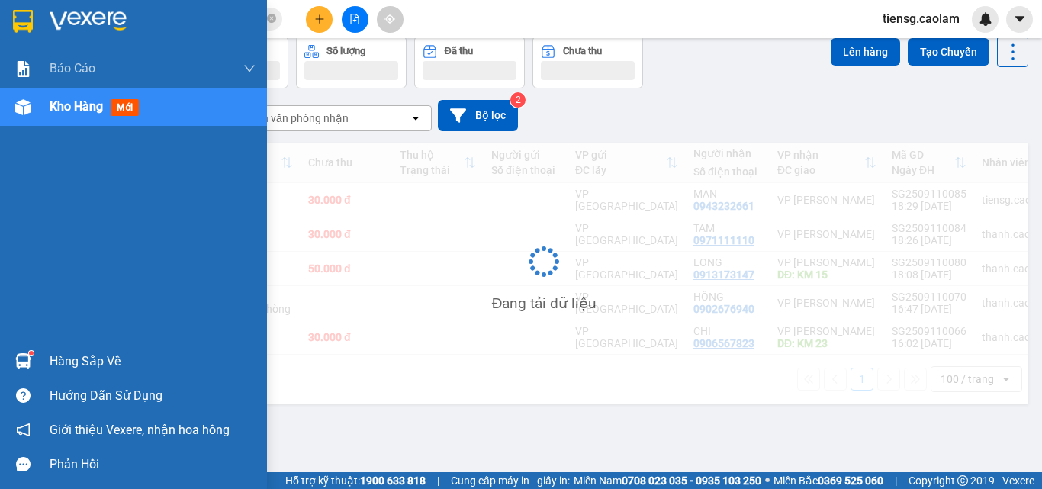
scroll to position [70, 0]
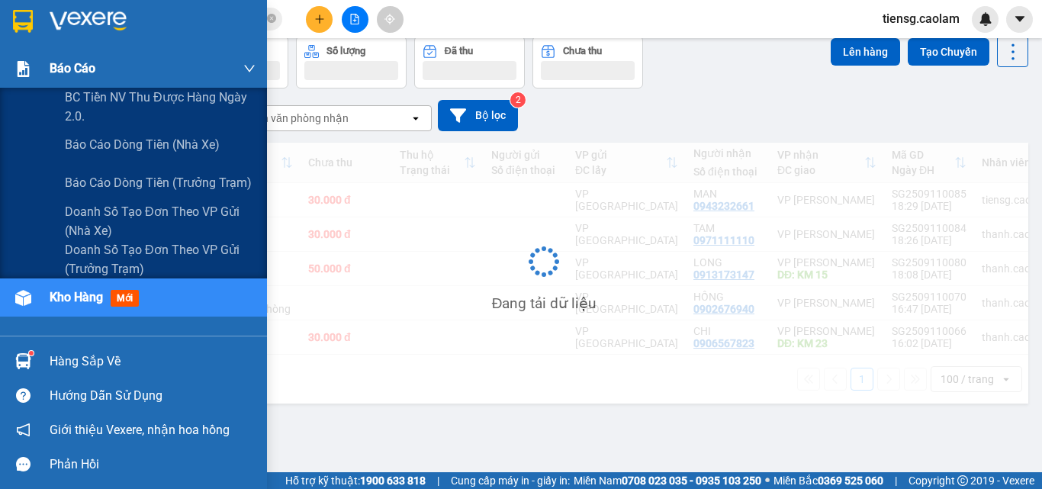
click at [79, 69] on span "Báo cáo" at bounding box center [73, 68] width 46 height 19
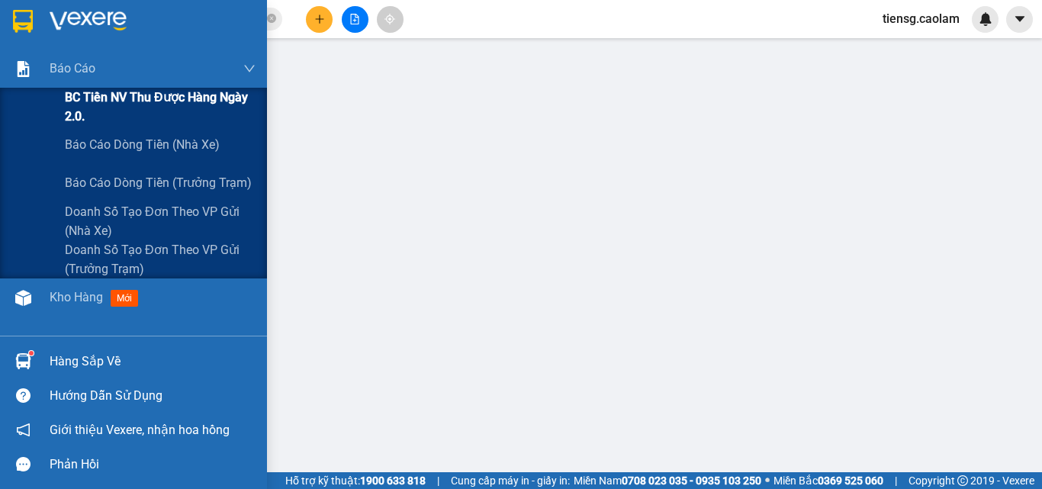
click at [75, 111] on span "BC Tiền NV thu được hàng ngày 2.0." at bounding box center [160, 107] width 191 height 38
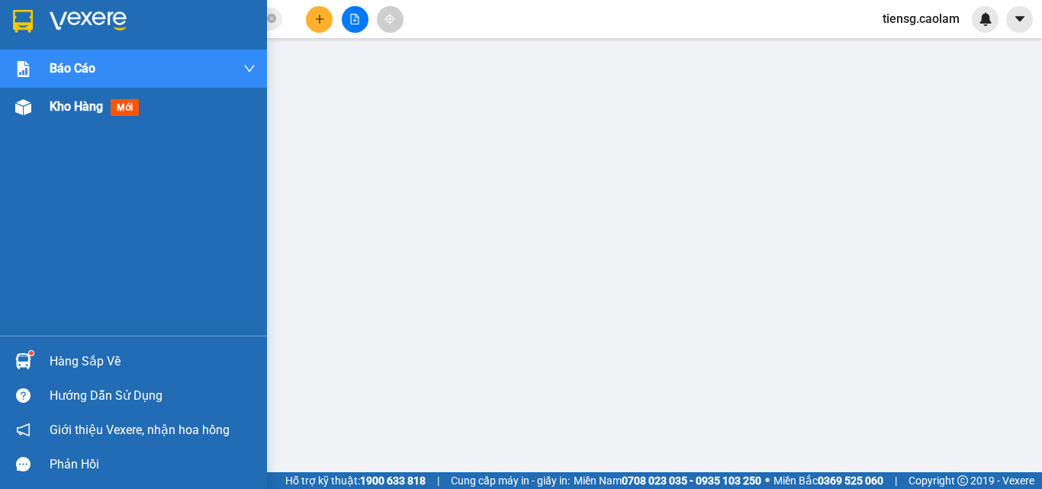
click at [55, 114] on div "Kho hàng mới" at bounding box center [97, 106] width 95 height 19
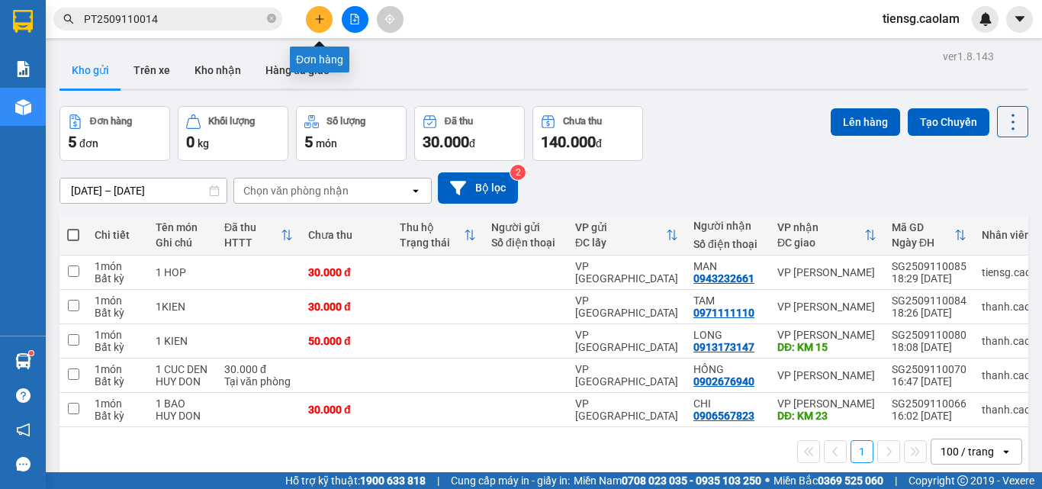
click at [316, 23] on icon "plus" at bounding box center [319, 19] width 11 height 11
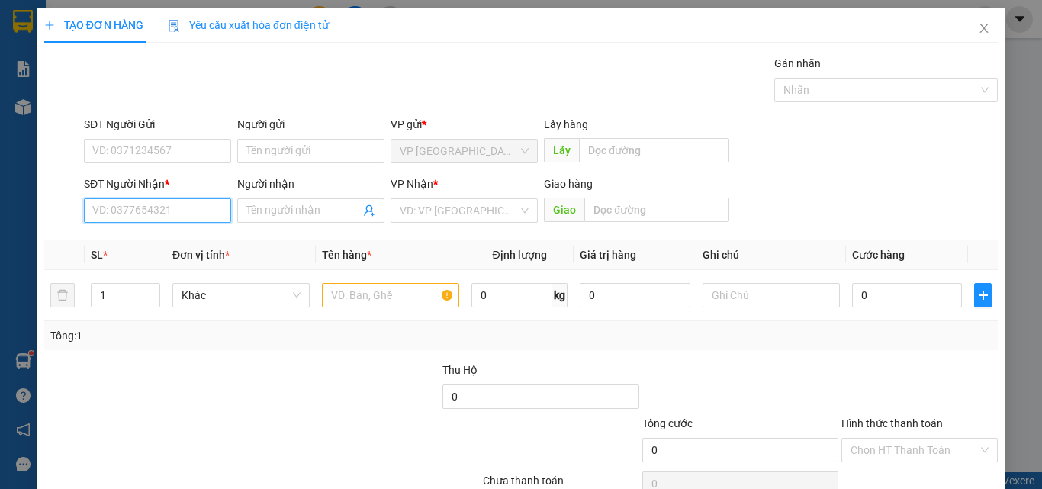
click at [142, 218] on input "SĐT Người Nhận *" at bounding box center [157, 210] width 147 height 24
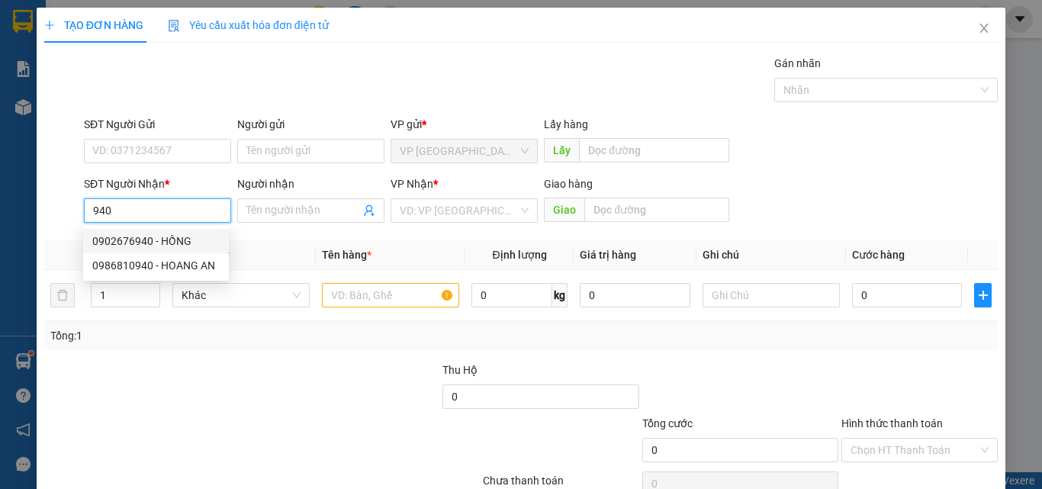
click at [154, 236] on div "0902676940 - HỒNG" at bounding box center [155, 241] width 127 height 17
type input "0902676940"
type input "HỒNG"
type input "0902676940"
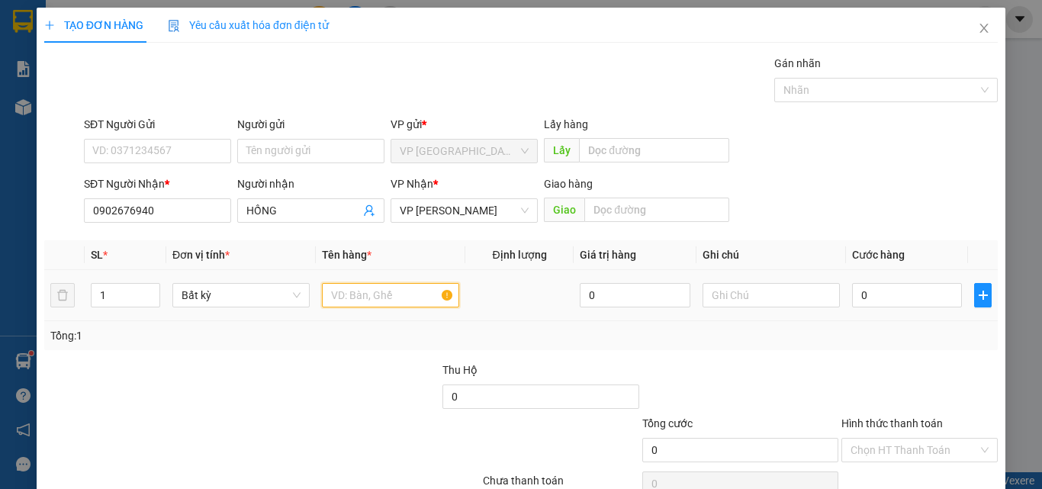
click at [376, 294] on input "text" at bounding box center [390, 295] width 137 height 24
type input "1"
type input "1 KIEN XANH"
click at [872, 294] on input "0" at bounding box center [907, 295] width 110 height 24
type input "3"
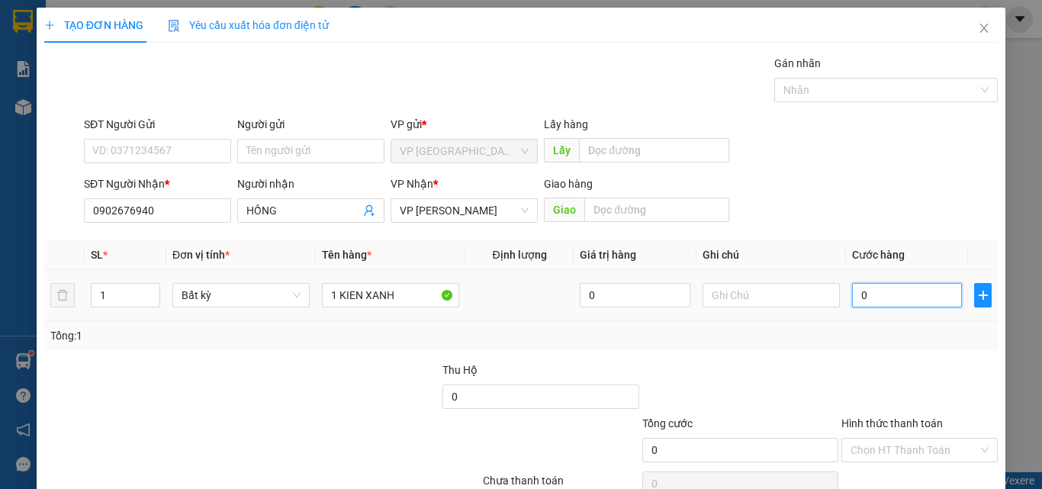
type input "3"
type input "30"
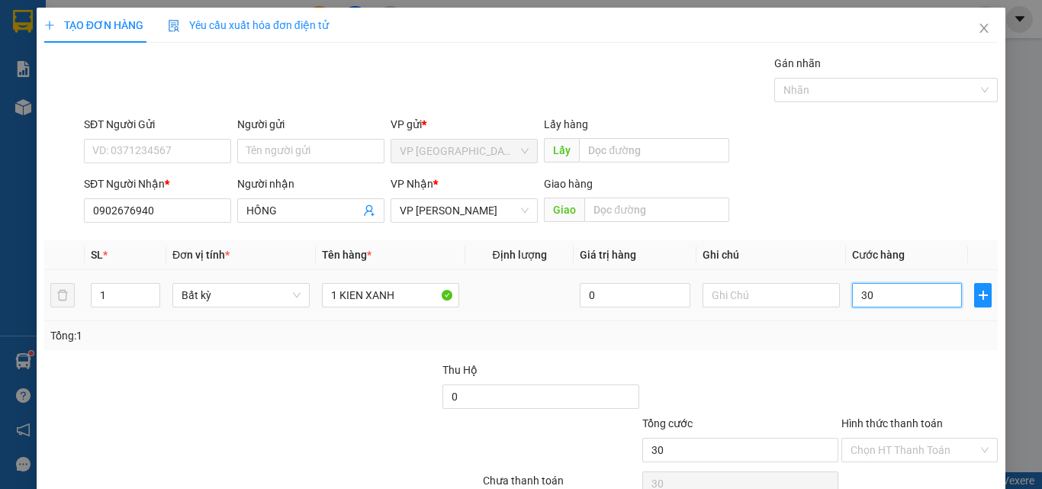
type input "300"
type input "3.000"
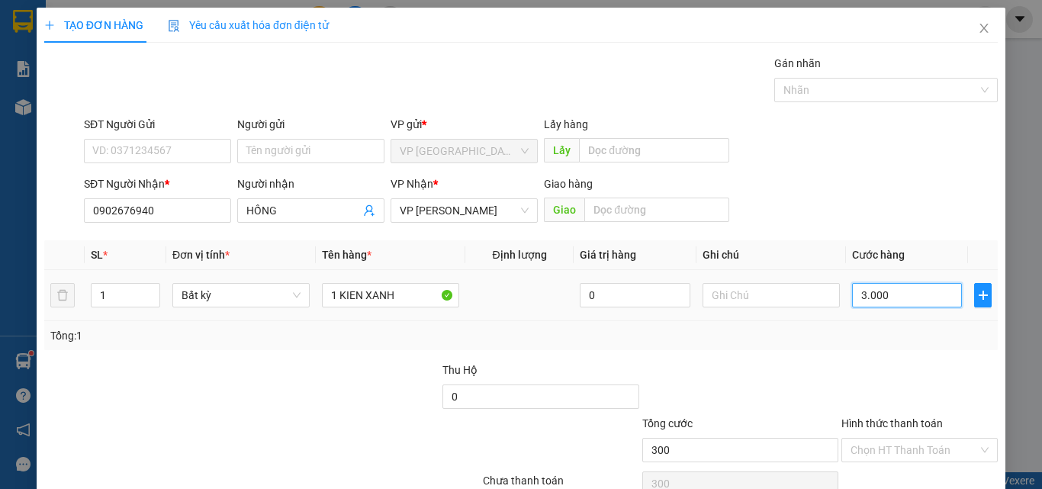
type input "3.000"
type input "30.000"
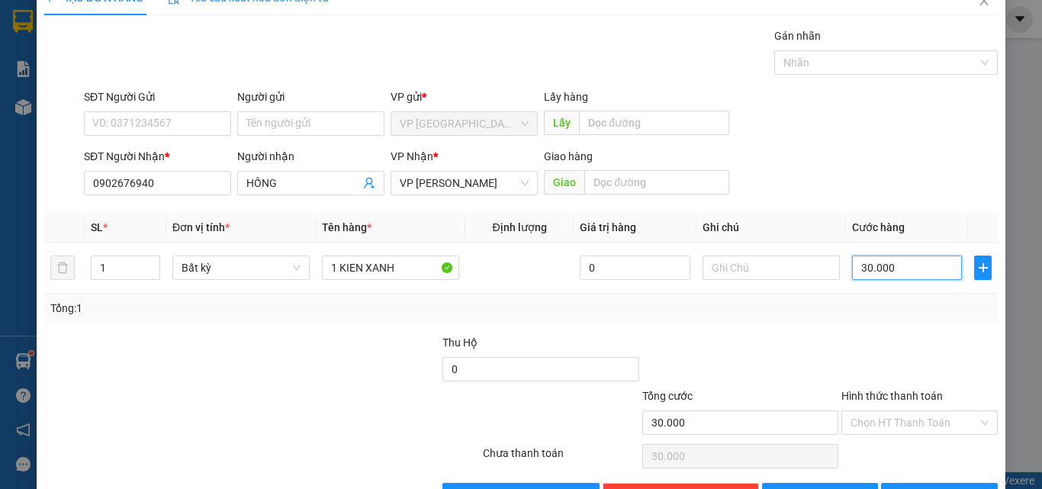
scroll to position [76, 0]
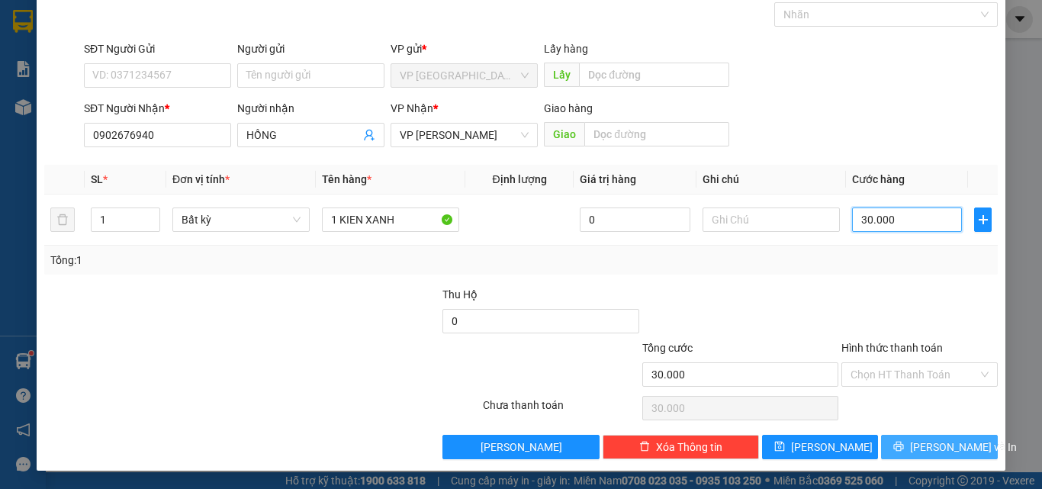
type input "30.000"
drag, startPoint x: 919, startPoint y: 446, endPoint x: 909, endPoint y: 447, distance: 10.0
click at [915, 448] on button "[PERSON_NAME] và In" at bounding box center [939, 447] width 117 height 24
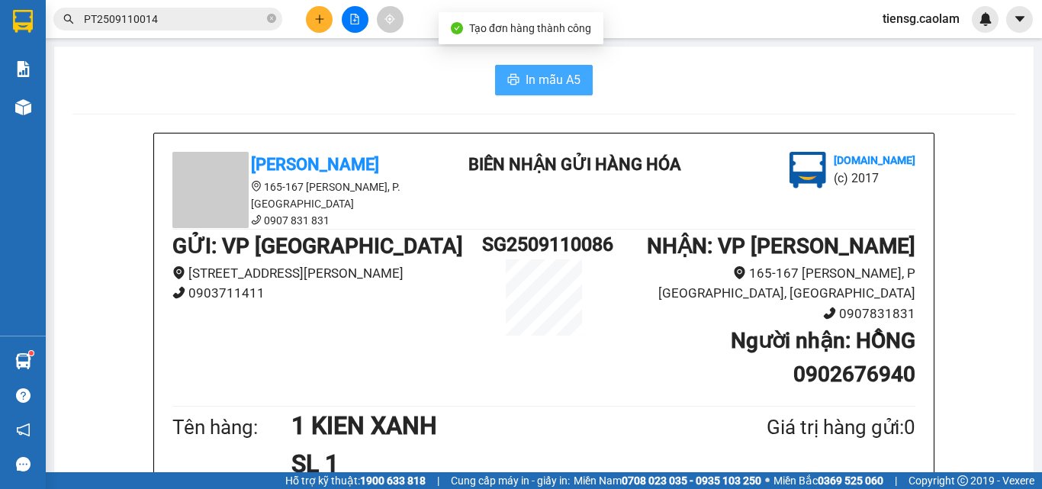
drag, startPoint x: 543, startPoint y: 75, endPoint x: 512, endPoint y: 88, distance: 33.9
click at [543, 77] on span "In mẫu A5" at bounding box center [553, 79] width 55 height 19
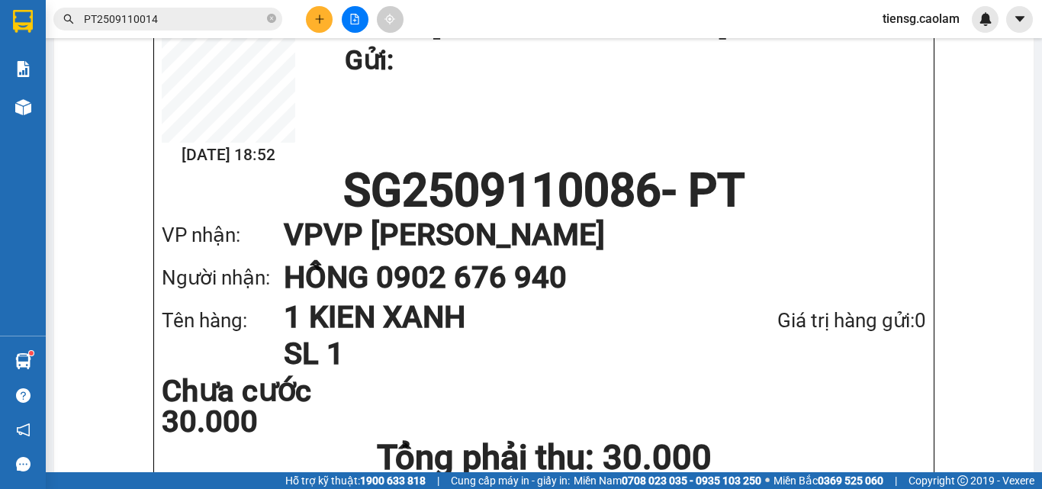
scroll to position [940, 0]
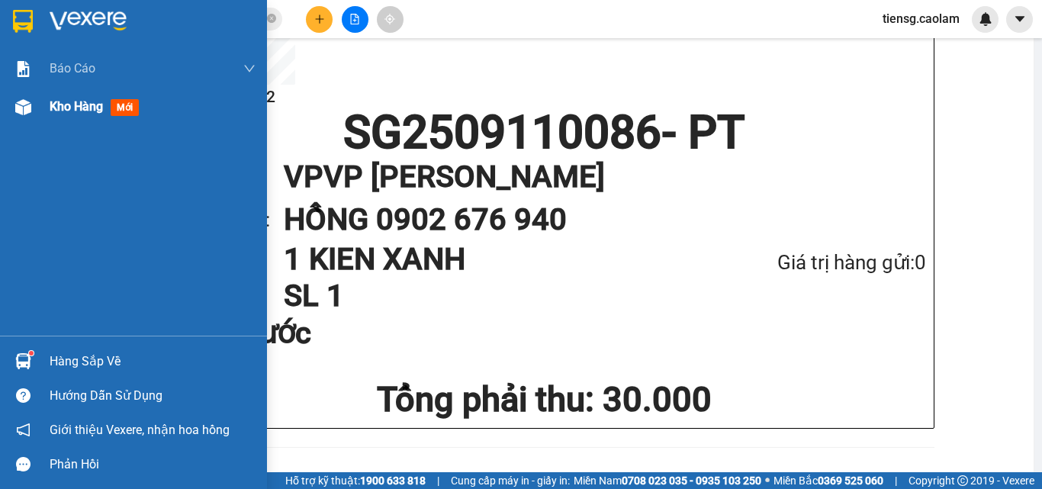
click at [78, 113] on span "Kho hàng" at bounding box center [76, 106] width 53 height 14
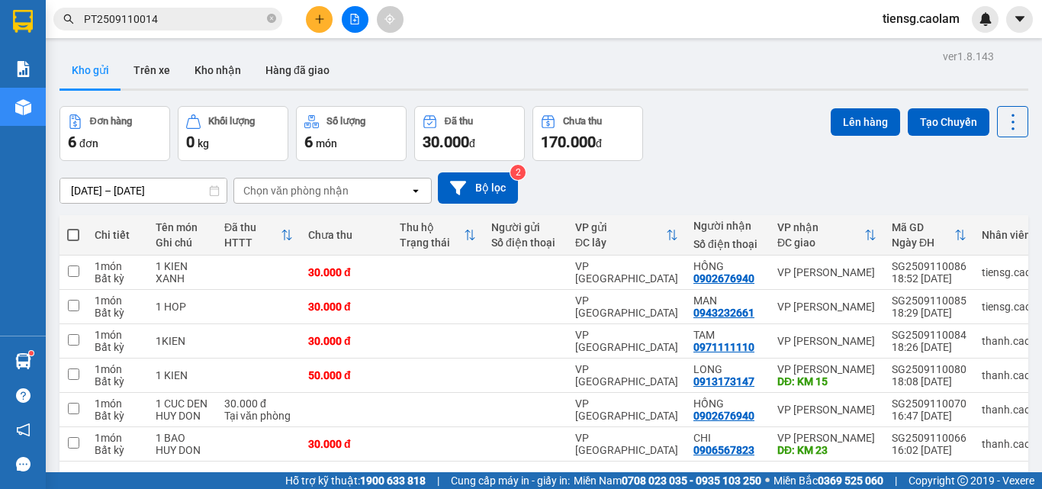
click at [77, 233] on span at bounding box center [73, 235] width 12 height 12
click at [73, 227] on input "checkbox" at bounding box center [73, 227] width 0 height 0
checkbox input "true"
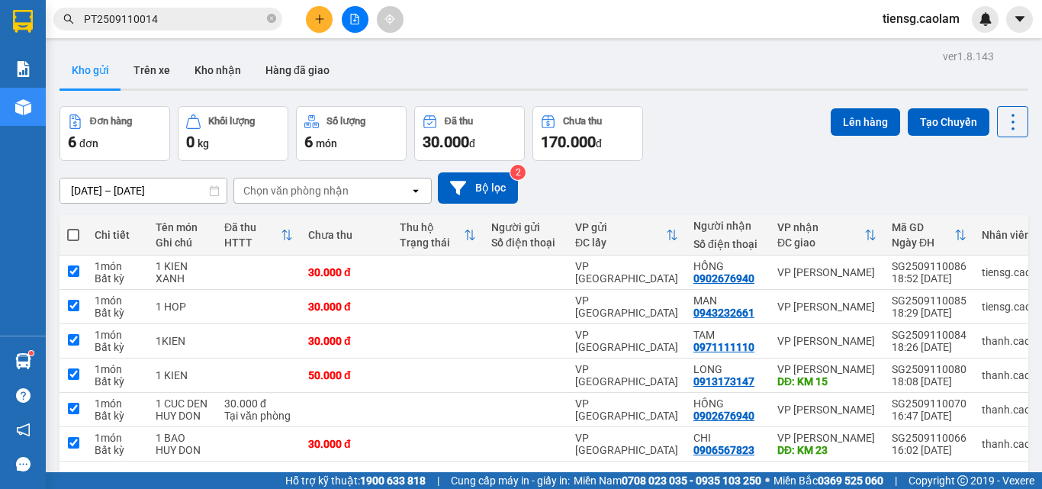
checkbox input "true"
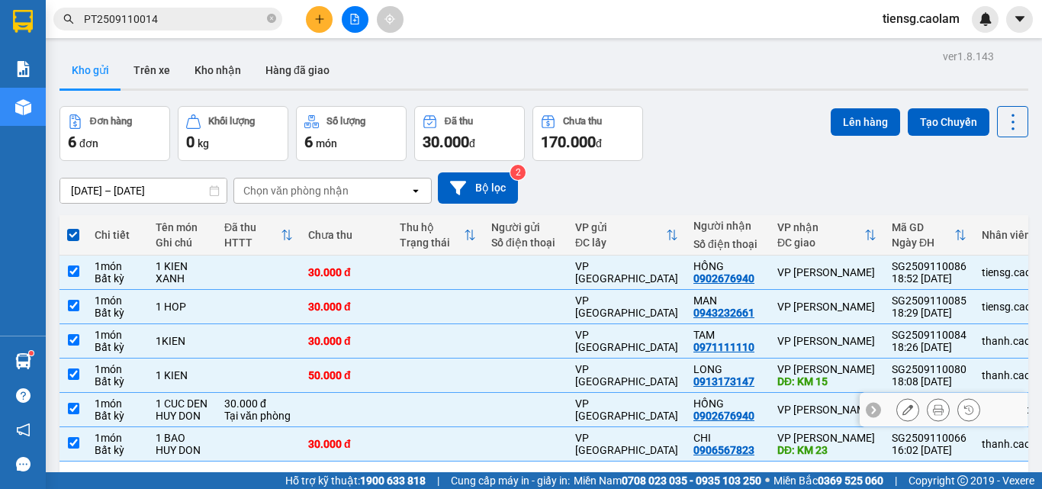
click at [198, 420] on div "HUY DON" at bounding box center [182, 416] width 53 height 12
checkbox input "false"
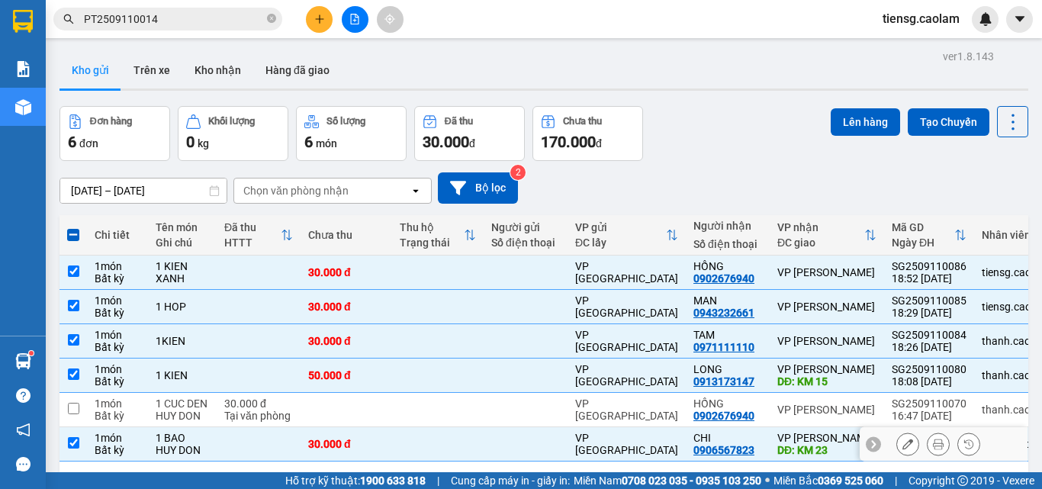
click at [208, 438] on div "1 BAO" at bounding box center [182, 438] width 53 height 12
checkbox input "false"
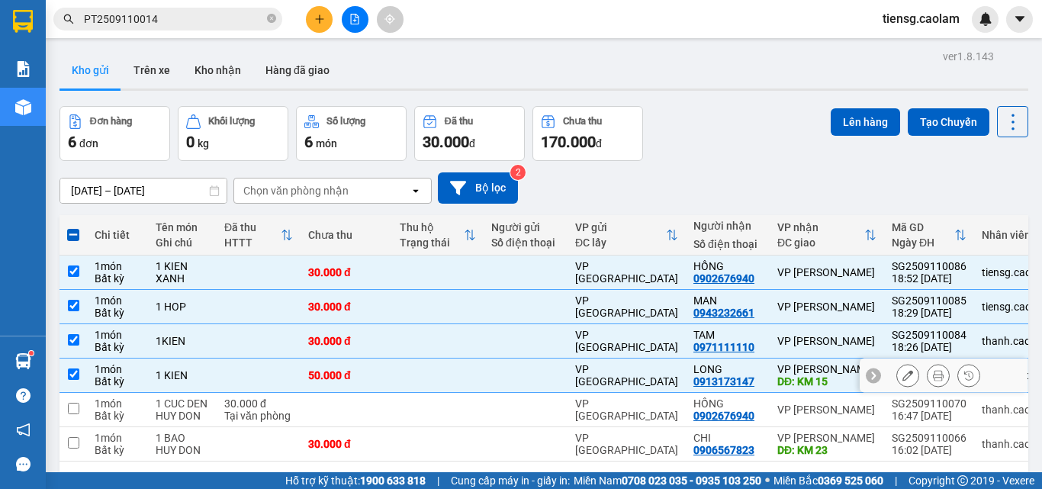
click at [511, 379] on div at bounding box center [525, 375] width 69 height 12
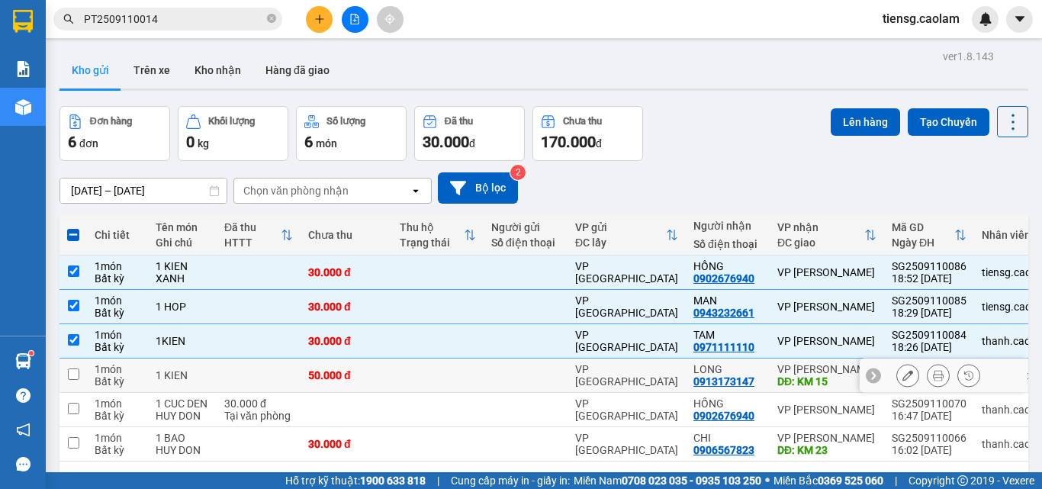
click at [499, 390] on td at bounding box center [526, 376] width 84 height 34
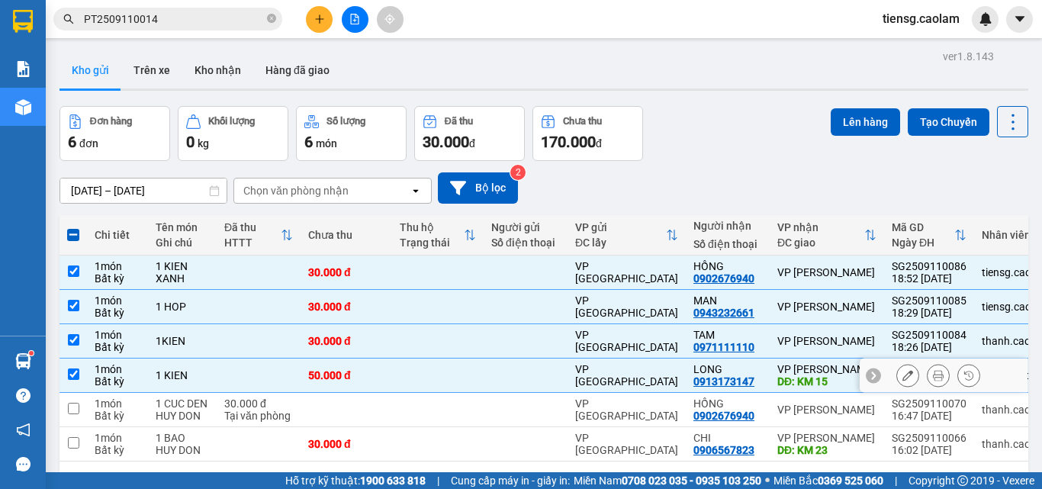
click at [496, 377] on div at bounding box center [525, 375] width 69 height 12
checkbox input "false"
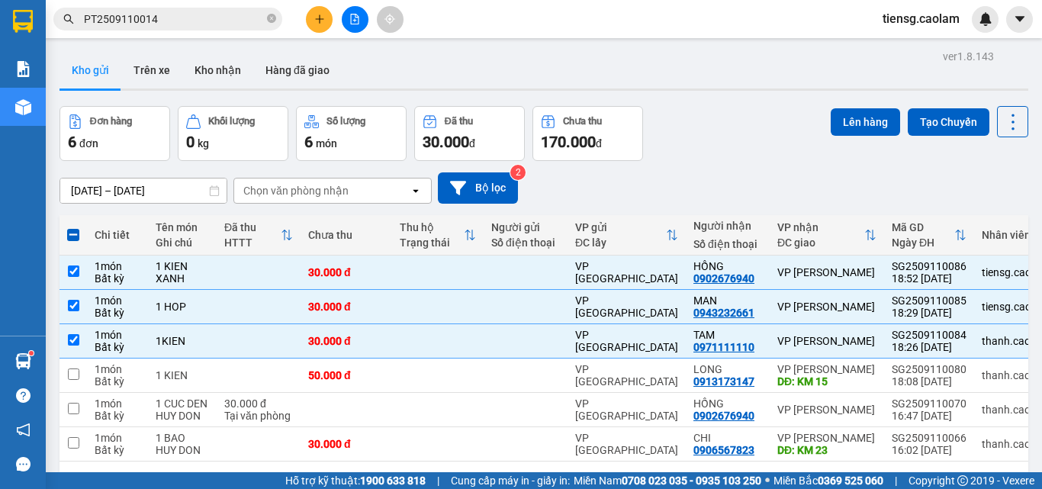
click at [845, 106] on div "Lên hàng Tạo Chuyến" at bounding box center [930, 121] width 198 height 31
click at [854, 121] on button "Lên hàng" at bounding box center [865, 121] width 69 height 27
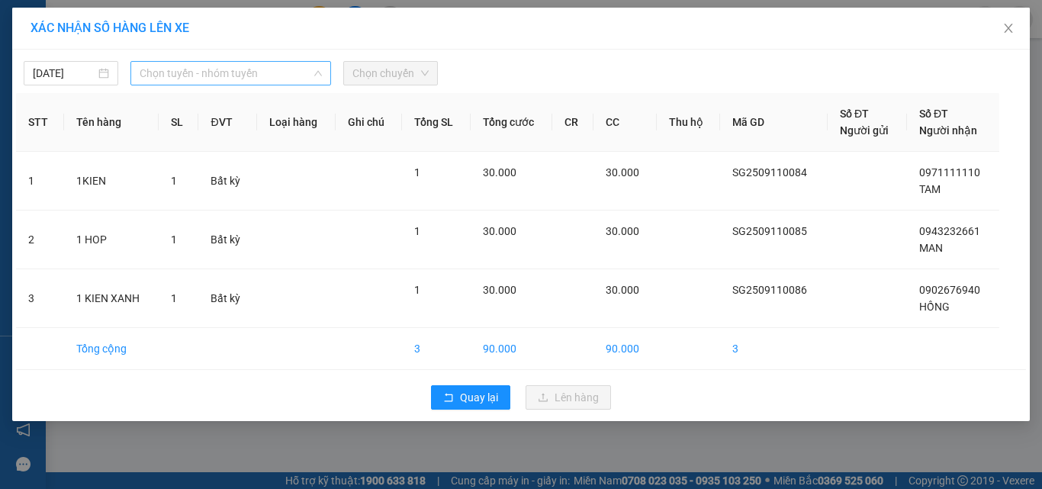
click at [248, 72] on span "Chọn tuyến - nhóm tuyến" at bounding box center [231, 73] width 182 height 23
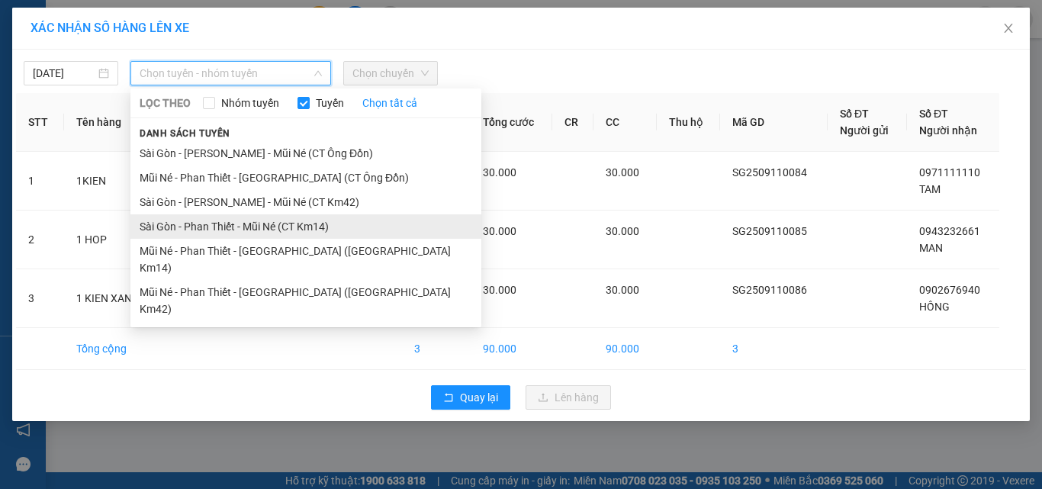
click at [292, 230] on li "Sài Gòn - Phan Thiết - Mũi Né (CT Km14)" at bounding box center [305, 226] width 351 height 24
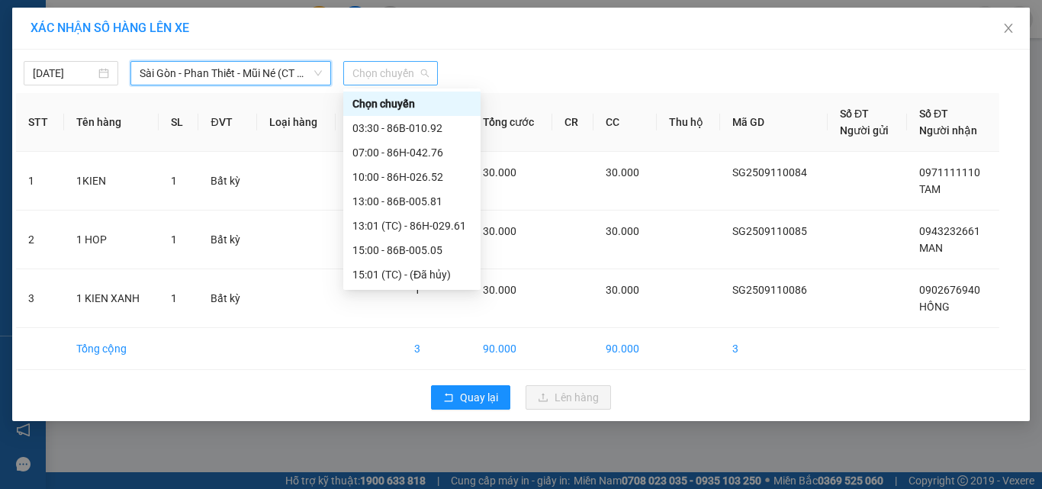
click at [390, 61] on div "Chọn chuyến" at bounding box center [390, 73] width 95 height 24
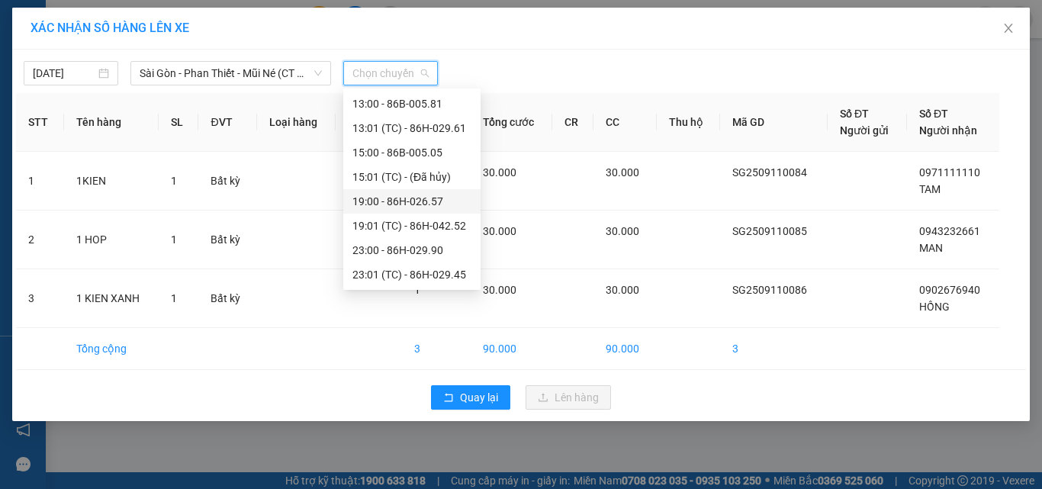
click at [401, 197] on div "19:00 - 86H-026.57" at bounding box center [411, 201] width 119 height 17
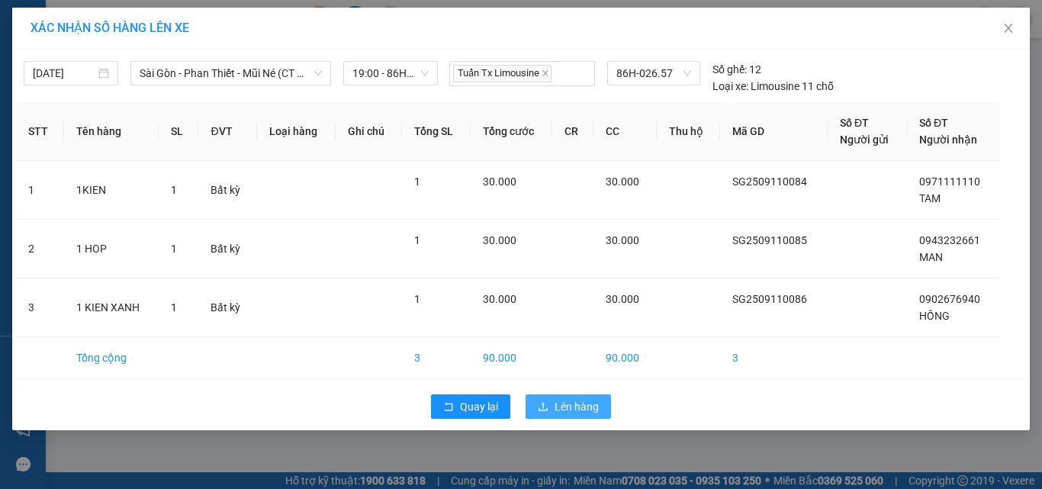
click at [559, 407] on span "Lên hàng" at bounding box center [577, 406] width 44 height 17
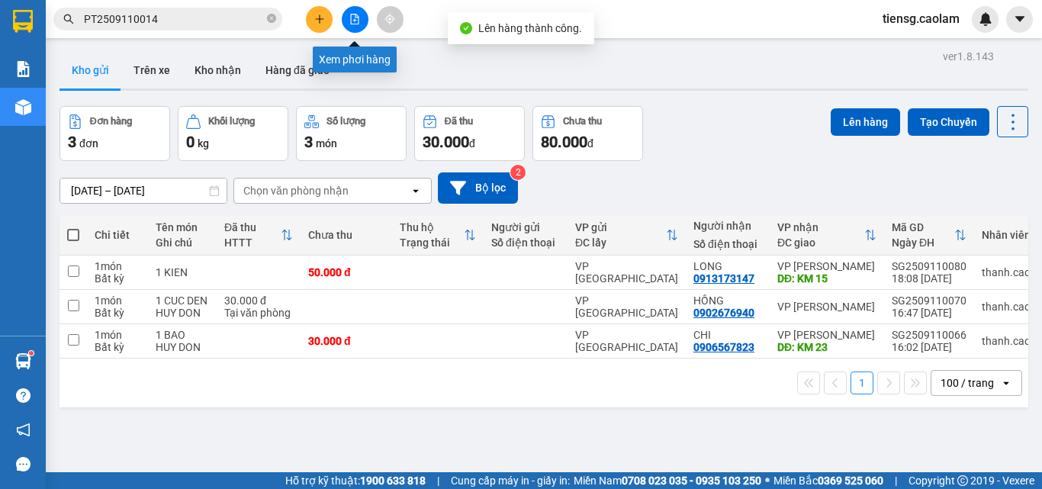
click at [348, 19] on button at bounding box center [355, 19] width 27 height 27
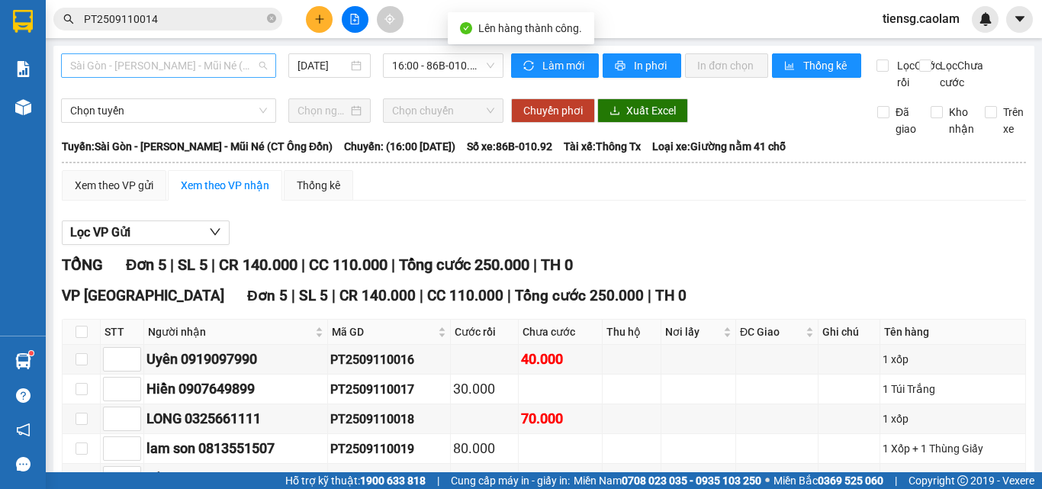
click at [236, 64] on span "Sài Gòn - [PERSON_NAME] - Mũi Né (CT Ông Đồn)" at bounding box center [168, 65] width 197 height 23
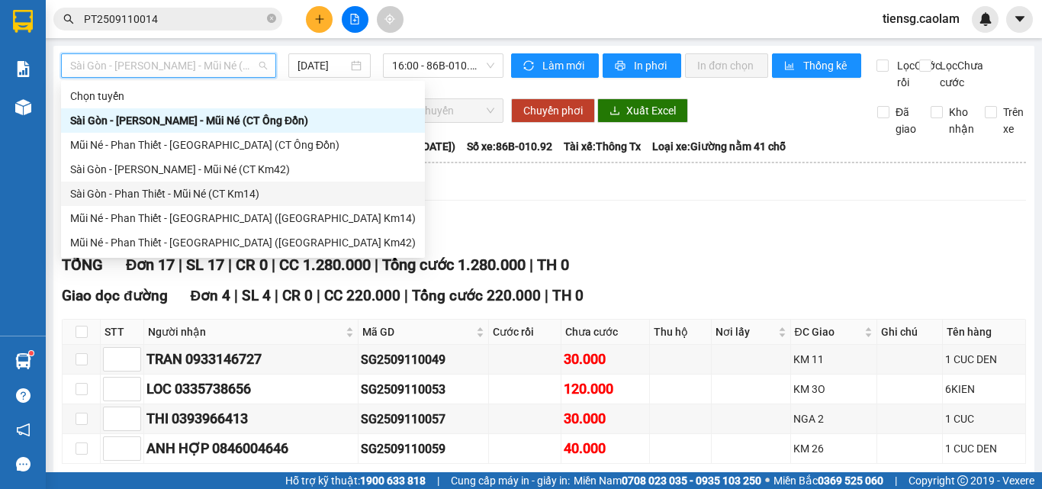
click at [227, 196] on div "Sài Gòn - Phan Thiết - Mũi Né (CT Km14)" at bounding box center [243, 193] width 346 height 17
type input "[DATE]"
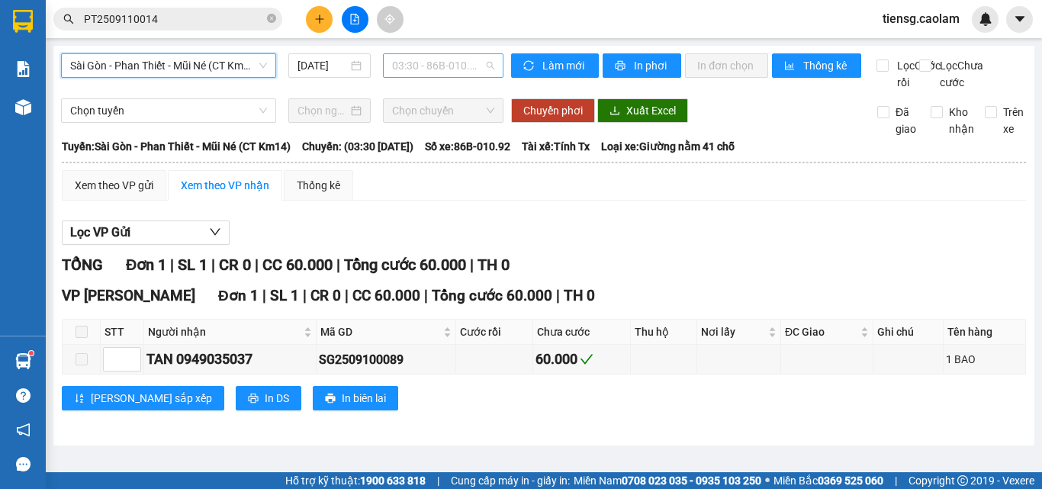
click at [434, 57] on span "03:30 - 86B-010.92" at bounding box center [443, 65] width 102 height 23
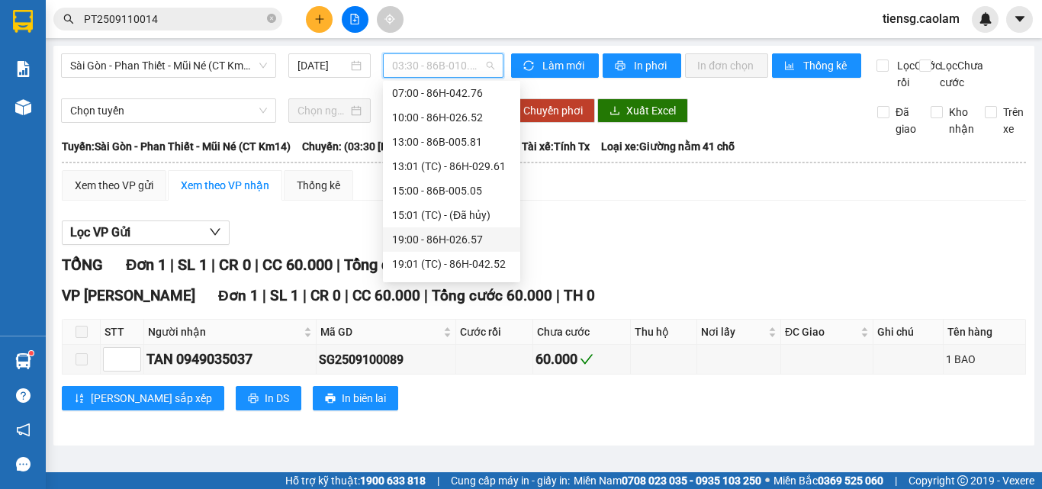
scroll to position [98, 0]
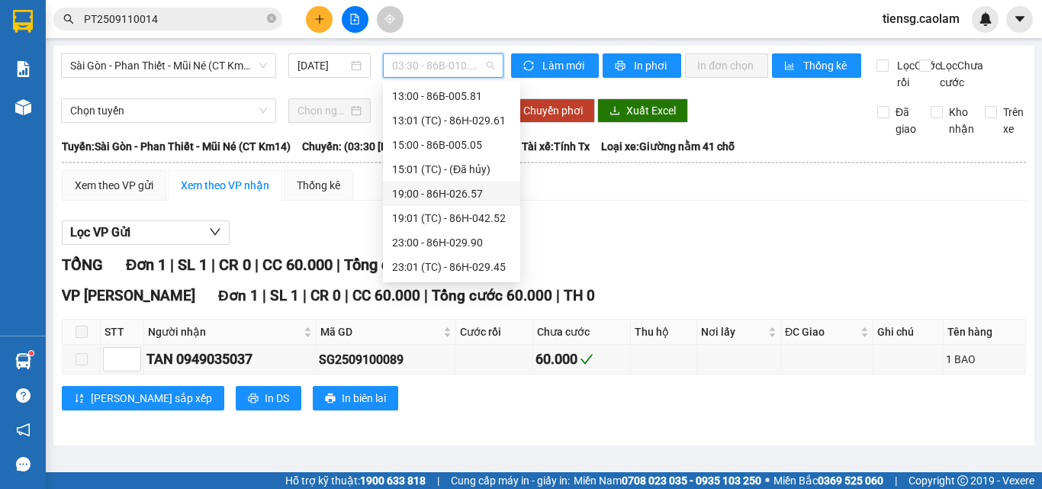
click at [436, 191] on div "19:00 - 86H-026.57" at bounding box center [451, 193] width 119 height 17
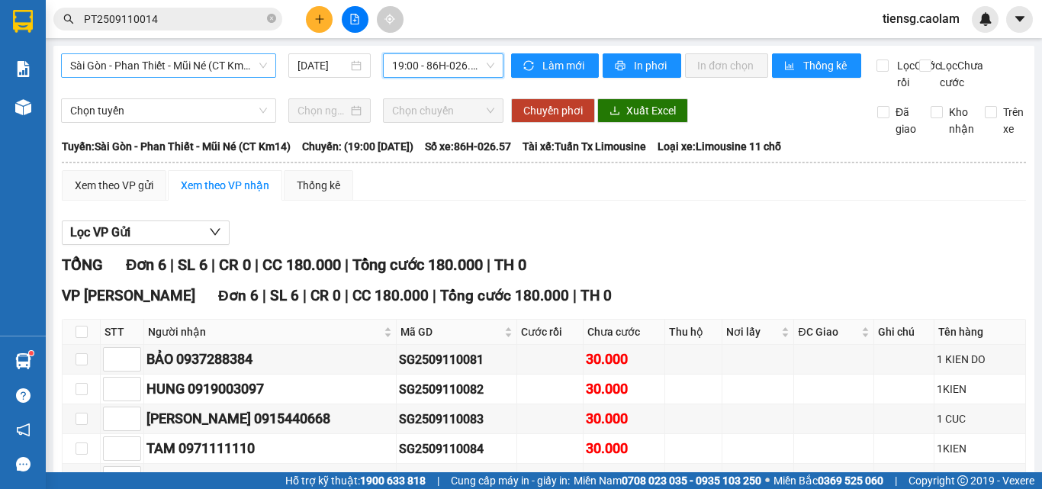
click at [208, 67] on span "Sài Gòn - Phan Thiết - Mũi Né (CT Km14)" at bounding box center [168, 65] width 197 height 23
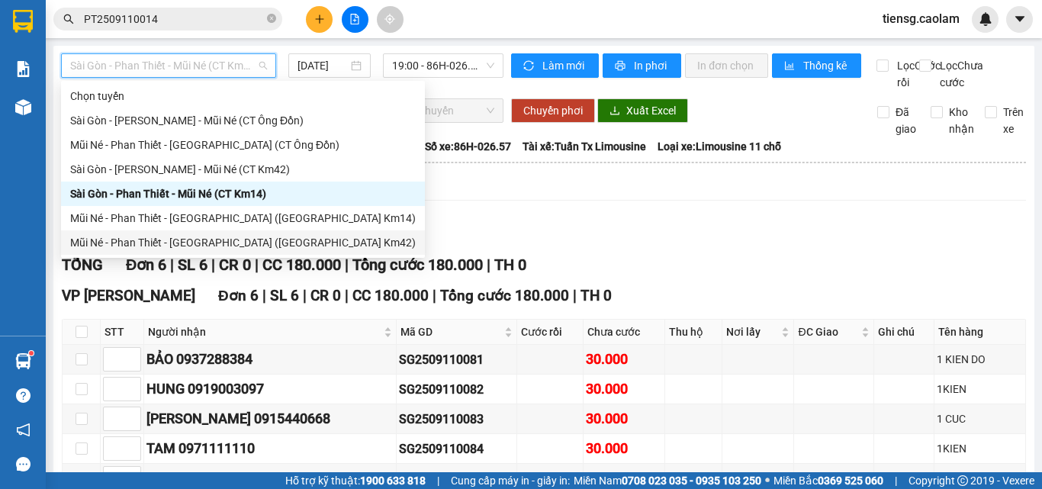
click at [214, 249] on div "Mũi Né - Phan Thiết - [GEOGRAPHIC_DATA] ([GEOGRAPHIC_DATA] Km42)" at bounding box center [243, 242] width 346 height 17
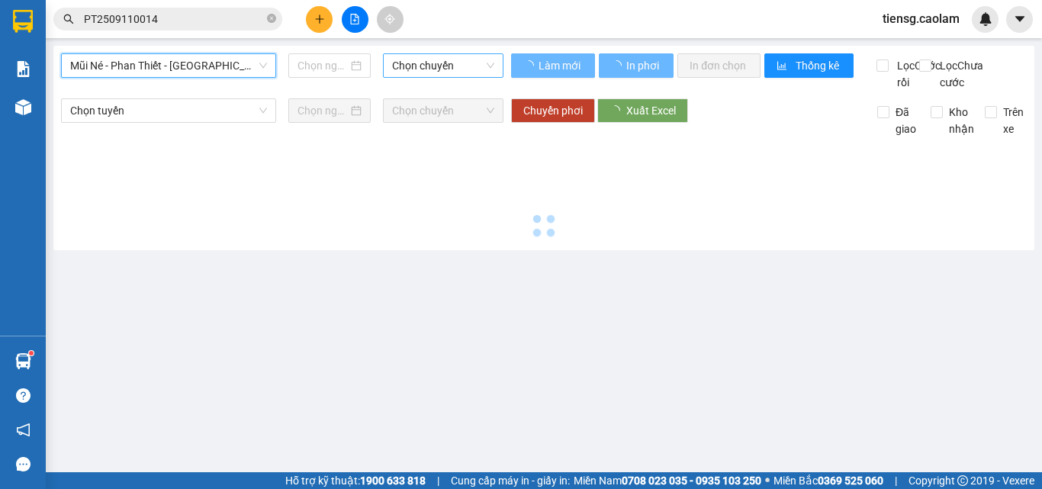
type input "[DATE]"
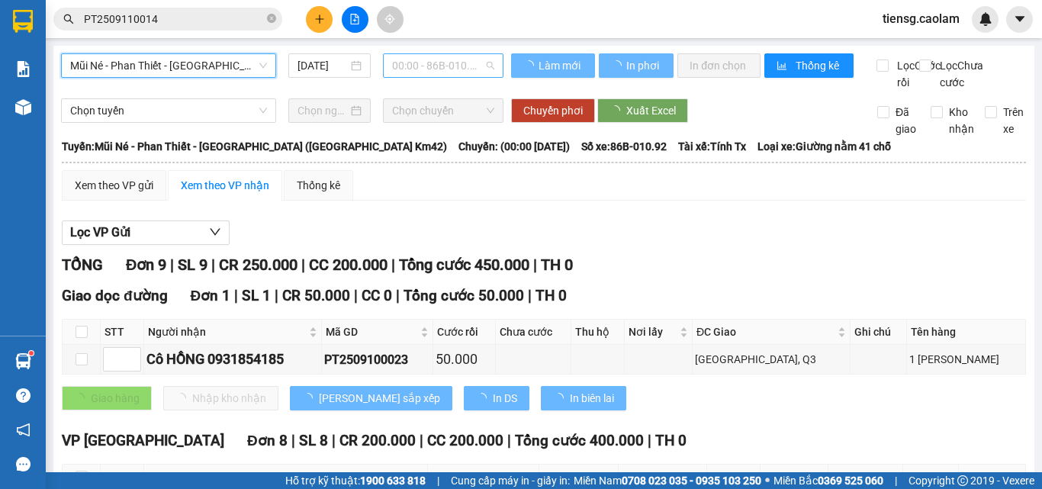
click at [420, 56] on span "00:00 - 86B-010.92" at bounding box center [443, 65] width 102 height 23
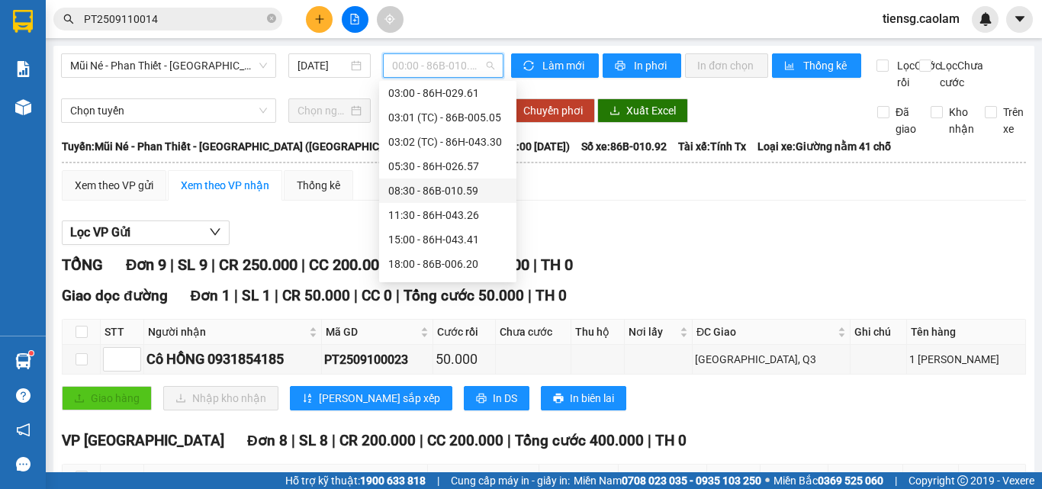
scroll to position [122, 0]
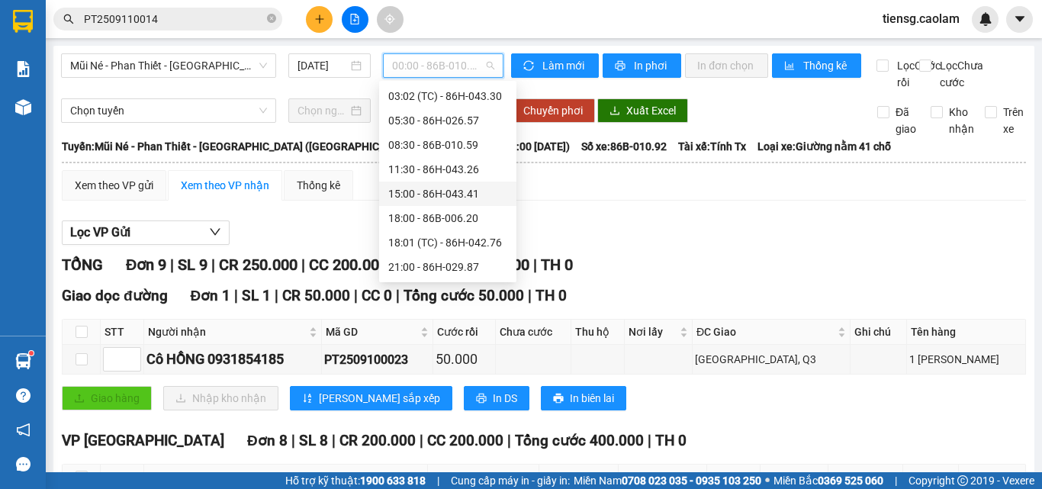
click at [418, 195] on div "15:00 - 86H-043.41" at bounding box center [447, 193] width 119 height 17
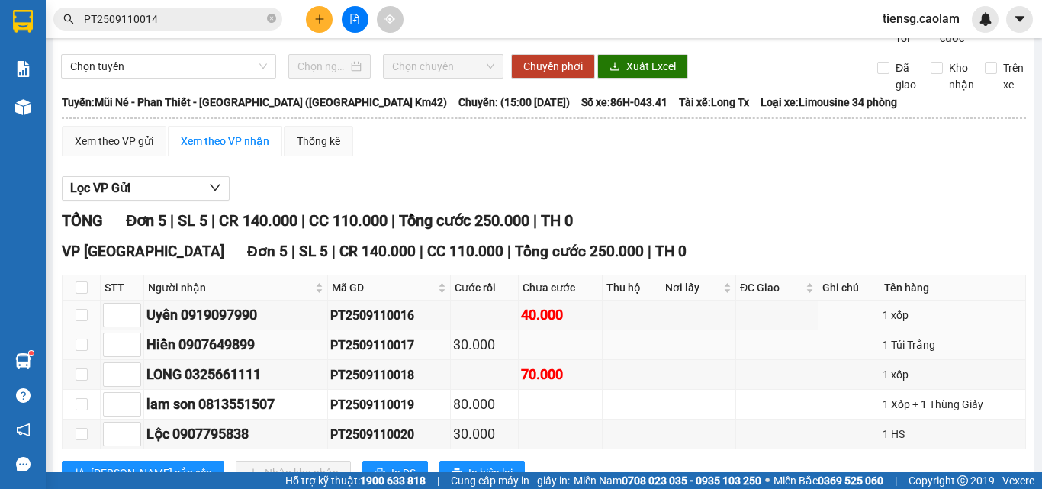
scroll to position [117, 0]
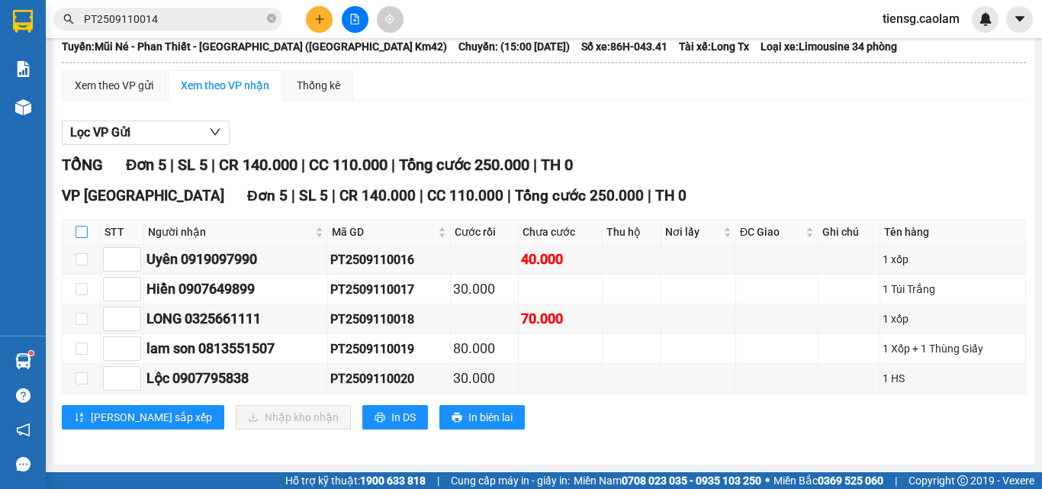
click at [82, 233] on input "checkbox" at bounding box center [82, 232] width 12 height 12
checkbox input "true"
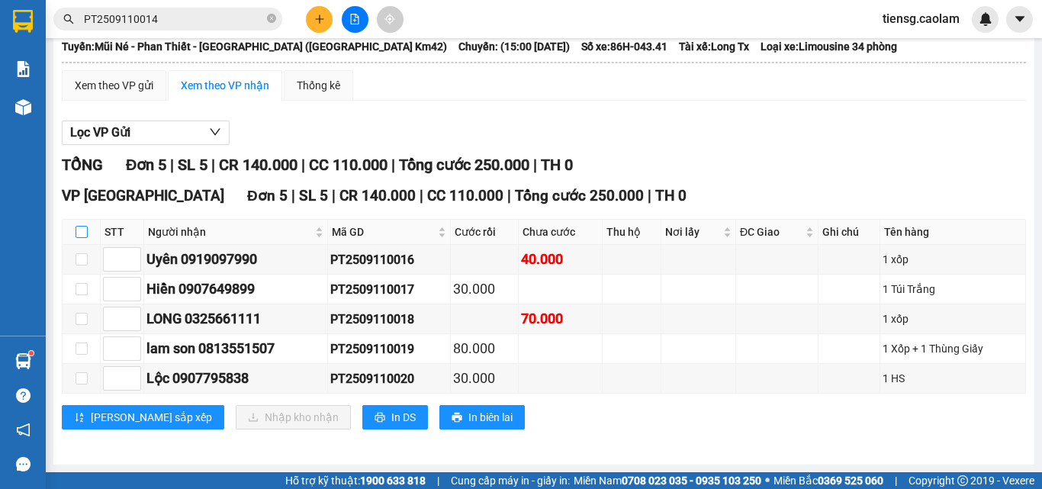
checkbox input "true"
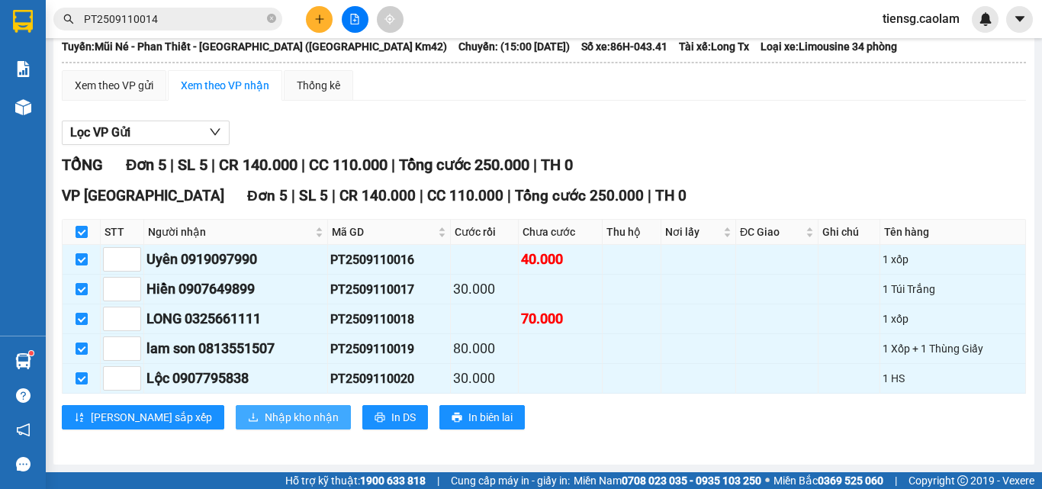
click at [265, 417] on span "Nhập kho nhận" at bounding box center [302, 417] width 74 height 17
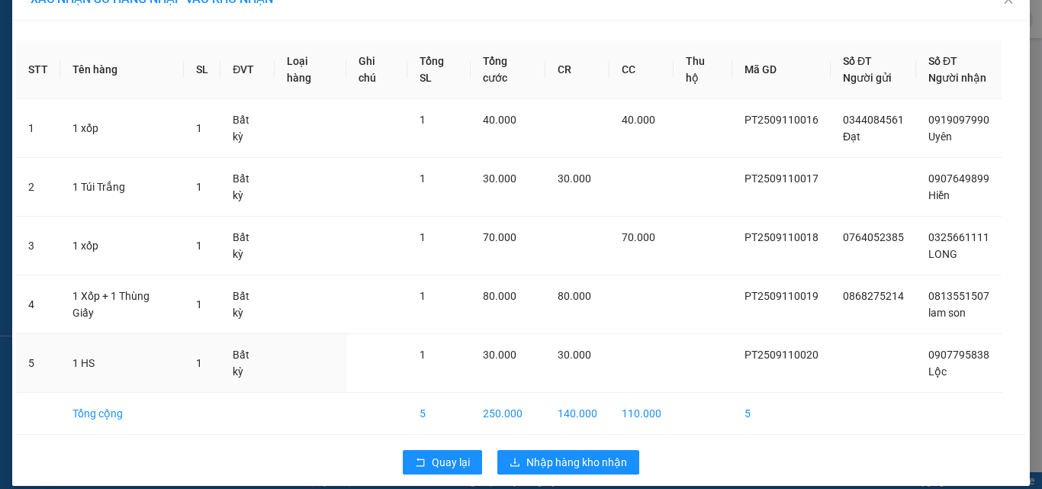
scroll to position [44, 0]
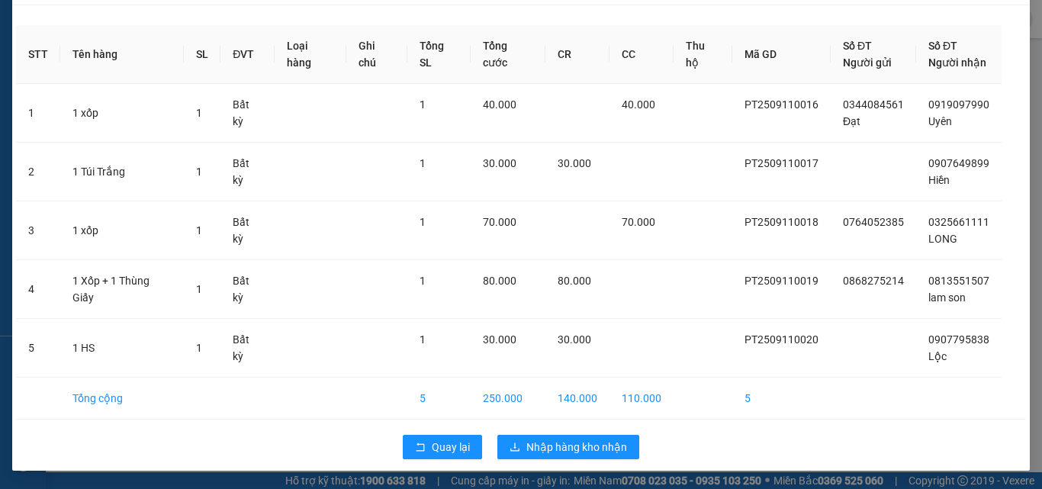
click at [595, 434] on div "Quay lại Nhập hàng kho nhận" at bounding box center [521, 447] width 1010 height 40
click at [597, 441] on span "Nhập hàng kho nhận" at bounding box center [576, 447] width 101 height 17
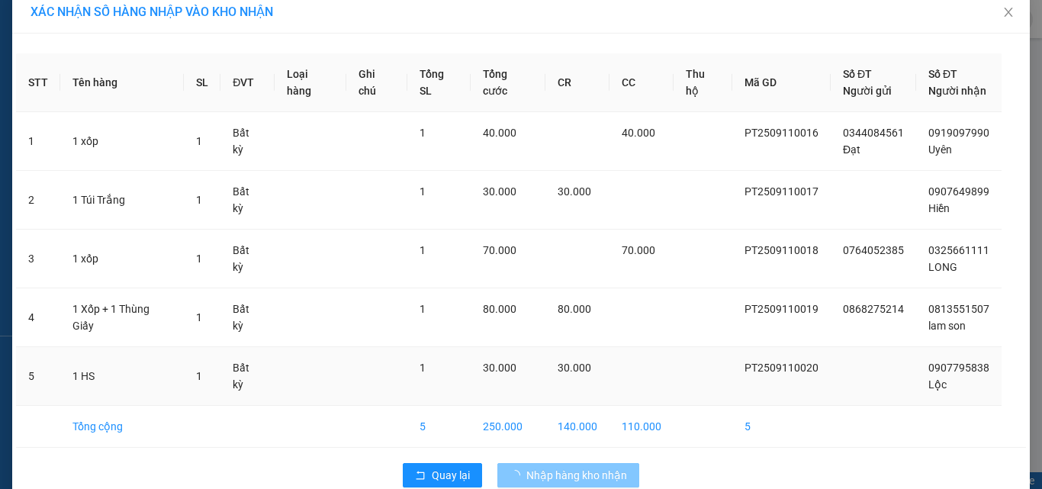
scroll to position [0, 0]
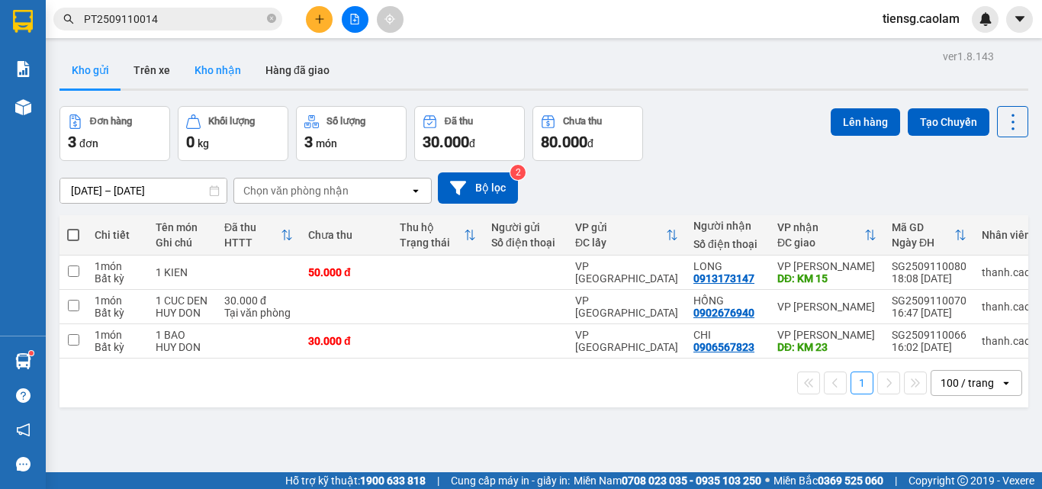
click at [230, 67] on button "Kho nhận" at bounding box center [217, 70] width 71 height 37
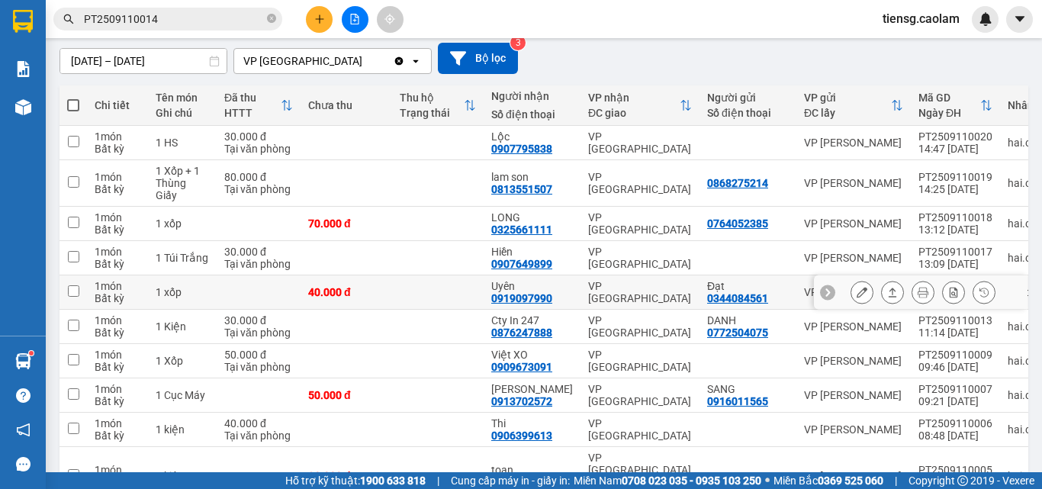
scroll to position [153, 0]
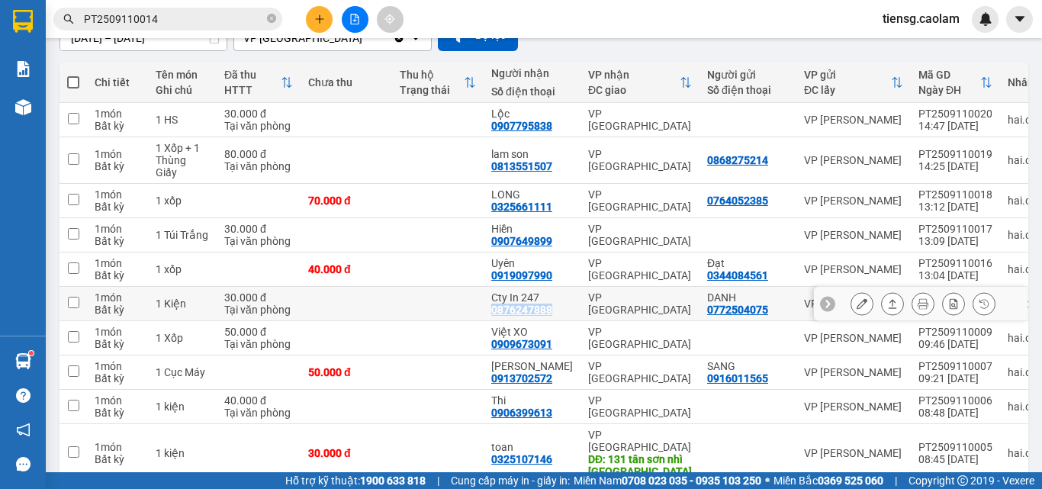
drag, startPoint x: 489, startPoint y: 311, endPoint x: 550, endPoint y: 314, distance: 61.1
click at [550, 314] on td "Cty In 247 0876247888" at bounding box center [532, 304] width 97 height 34
checkbox input "true"
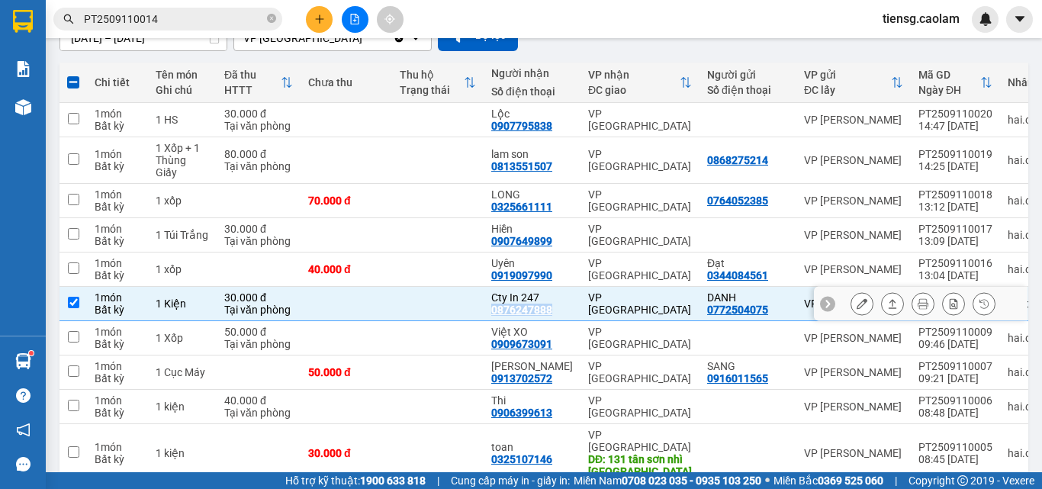
copy div "0876247888"
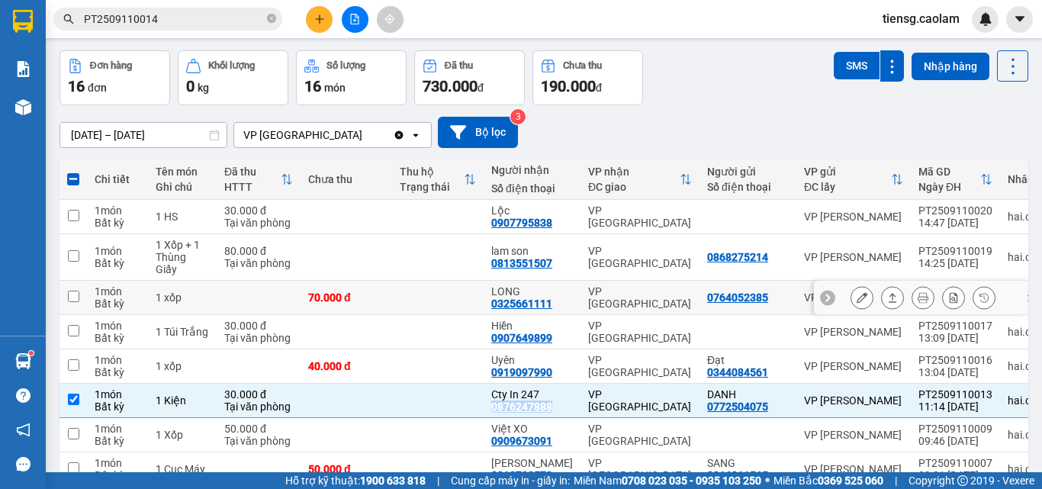
scroll to position [0, 0]
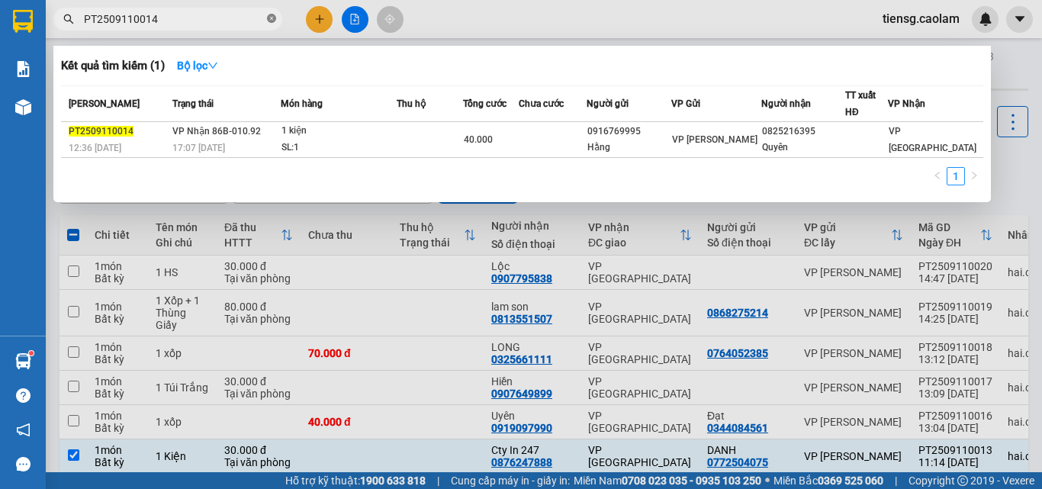
click at [272, 21] on icon "close-circle" at bounding box center [271, 18] width 9 height 9
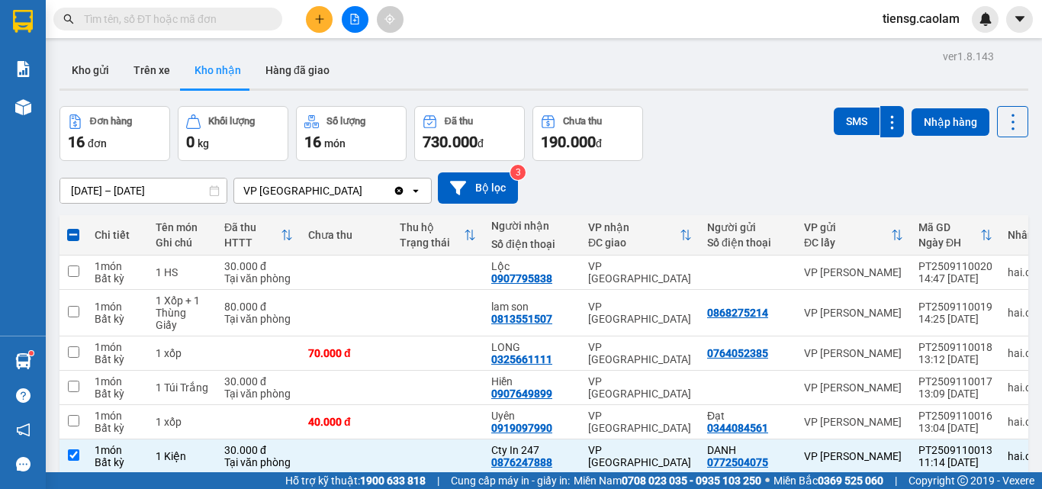
paste input "0876247888"
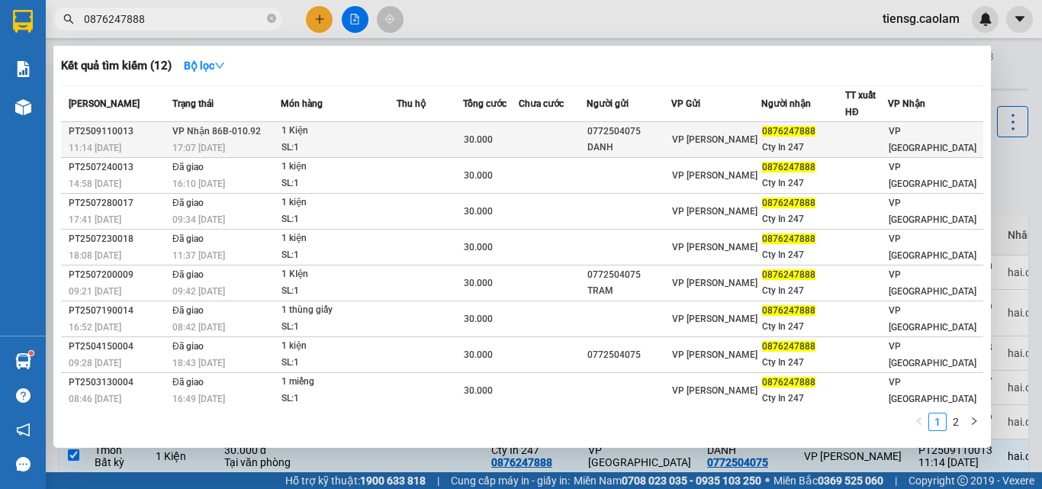
type input "0876247888"
click at [432, 144] on td at bounding box center [430, 140] width 66 height 36
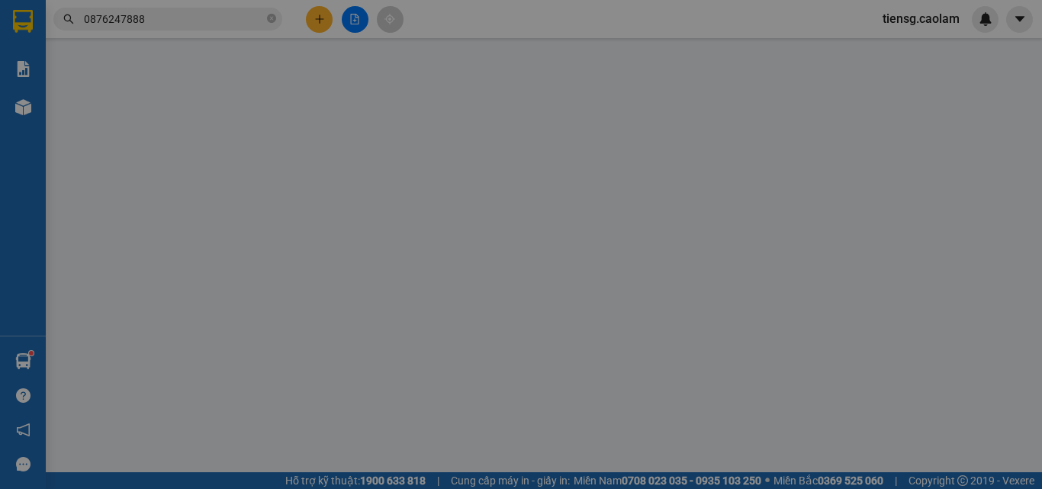
type input "0772504075"
type input "DANH"
type input "0876247888"
type input "Cty In 247"
type input "30.000"
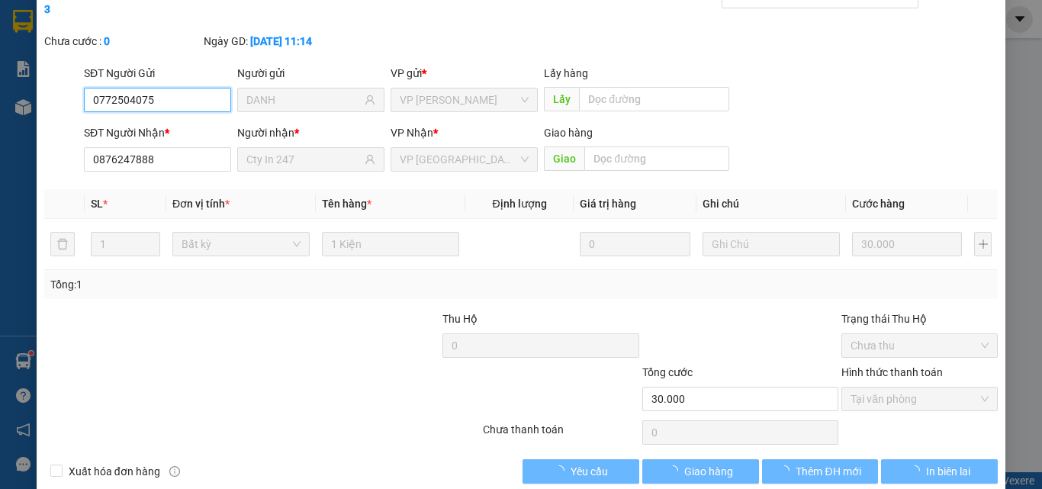
scroll to position [79, 0]
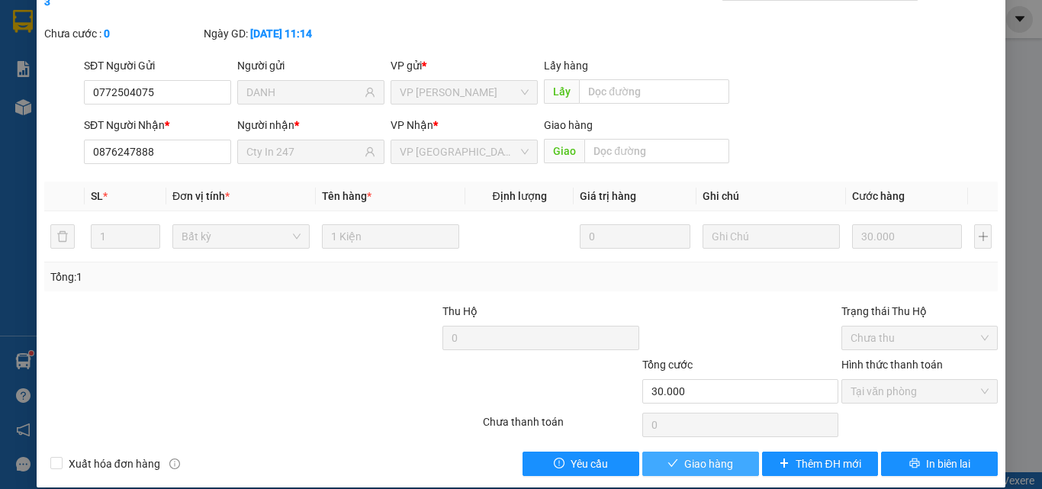
drag, startPoint x: 688, startPoint y: 444, endPoint x: 709, endPoint y: 407, distance: 42.7
click at [691, 455] on span "Giao hàng" at bounding box center [708, 463] width 49 height 17
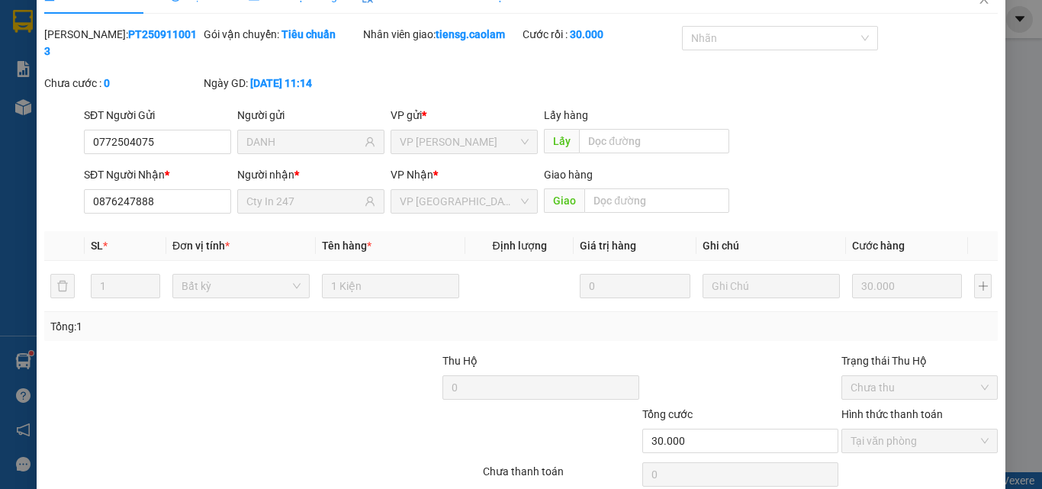
scroll to position [2, 0]
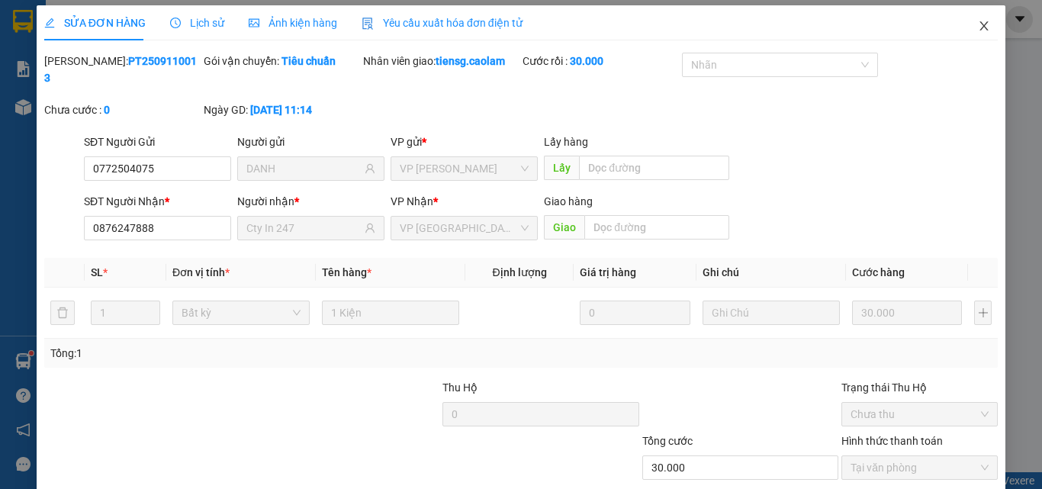
click at [978, 27] on icon "close" at bounding box center [984, 26] width 12 height 12
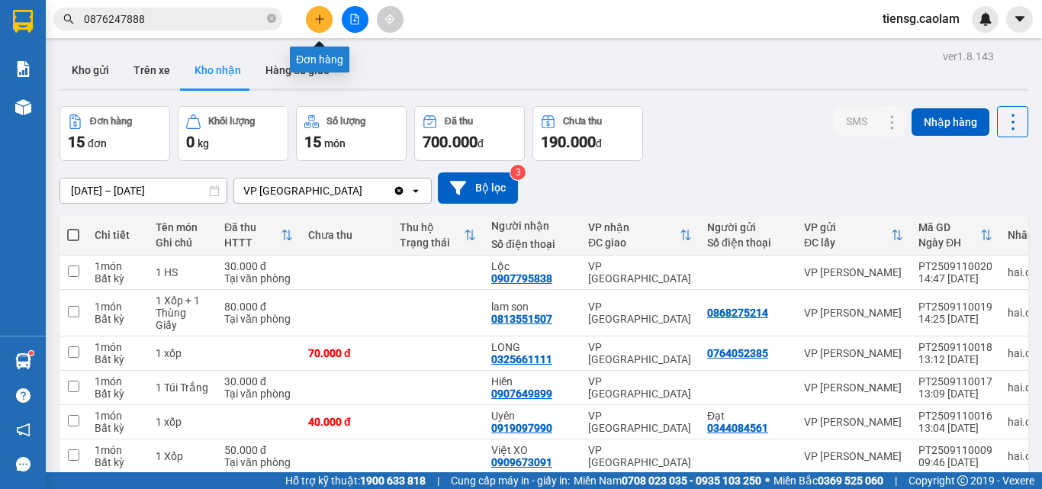
click at [316, 14] on icon "plus" at bounding box center [319, 19] width 11 height 11
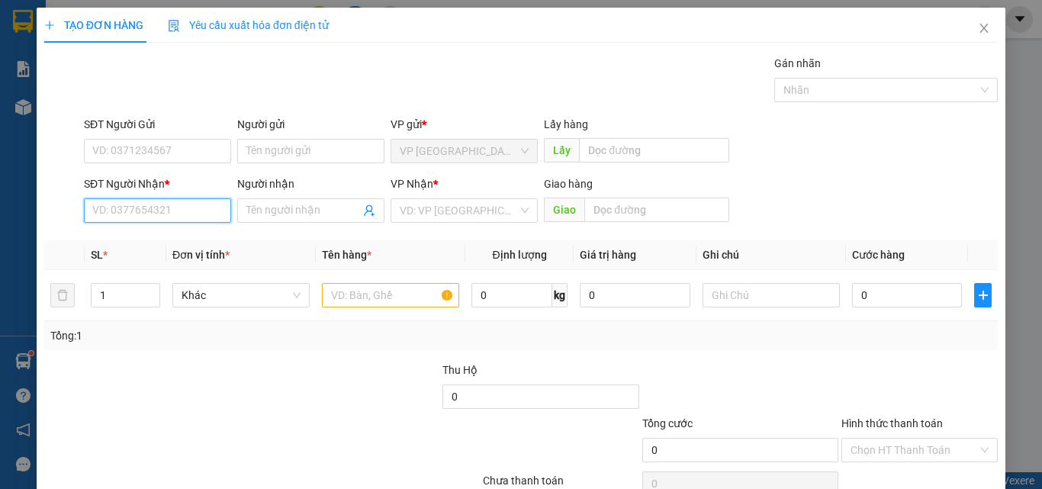
click at [173, 204] on input "SĐT Người Nhận *" at bounding box center [157, 210] width 147 height 24
click at [146, 240] on div "08444451683 - TUAN" at bounding box center [155, 241] width 127 height 17
type input "08444451683"
type input "TUAN"
type input "08444451683"
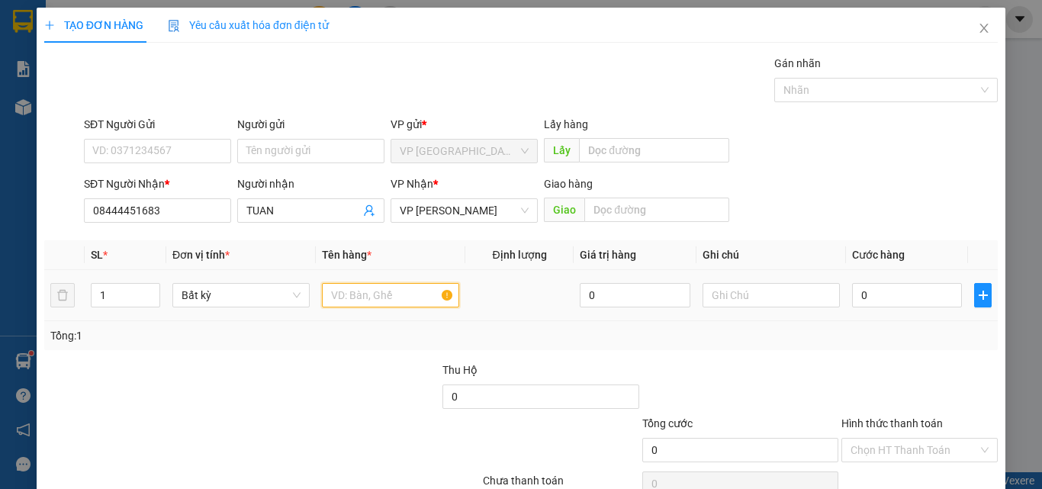
click at [375, 296] on input "text" at bounding box center [390, 295] width 137 height 24
type input "1 BAO"
click at [888, 294] on input "0" at bounding box center [907, 295] width 110 height 24
type input "5"
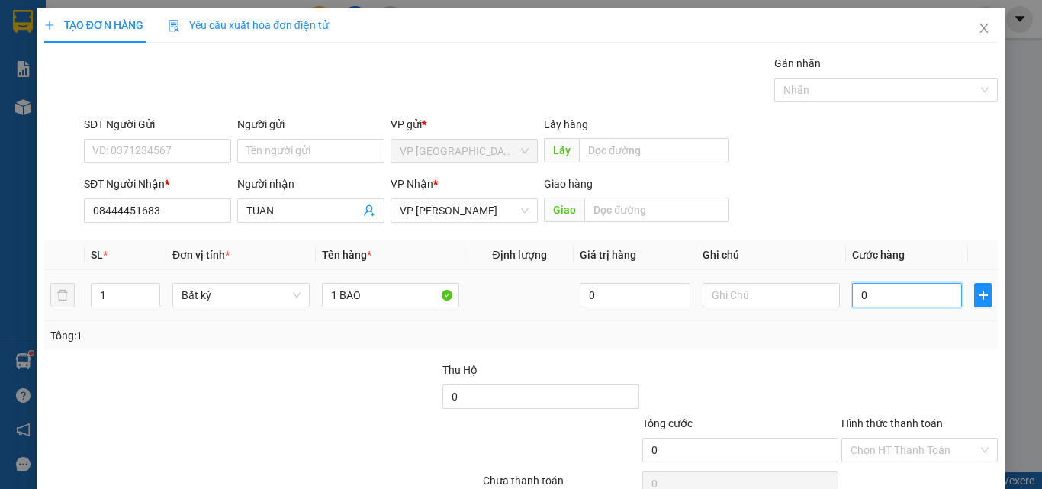
type input "5"
type input "50"
type input "500"
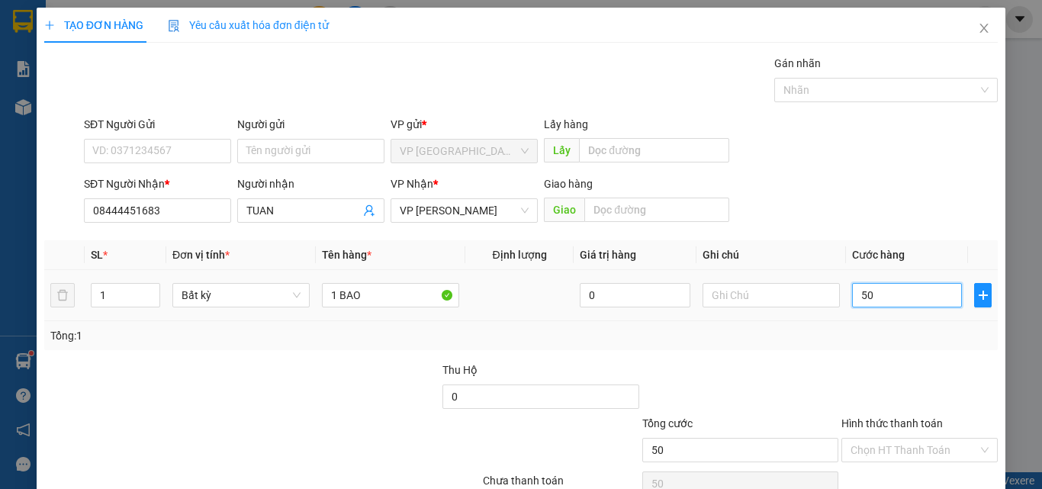
type input "500"
type input "5.000"
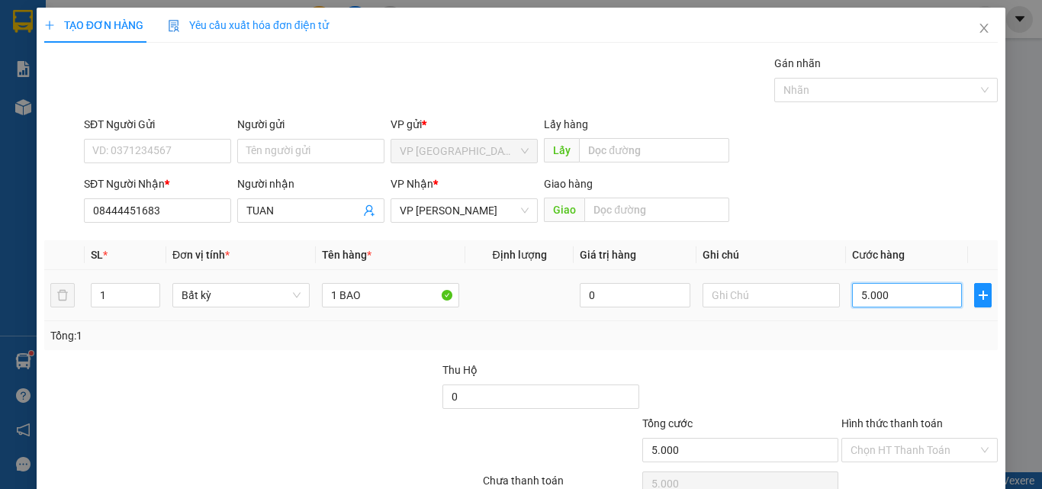
type input "50.000"
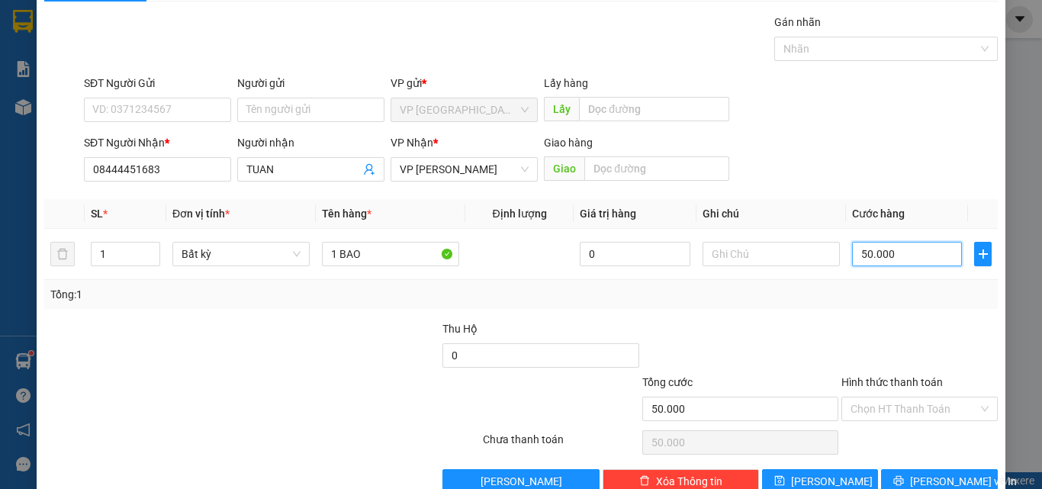
scroll to position [76, 0]
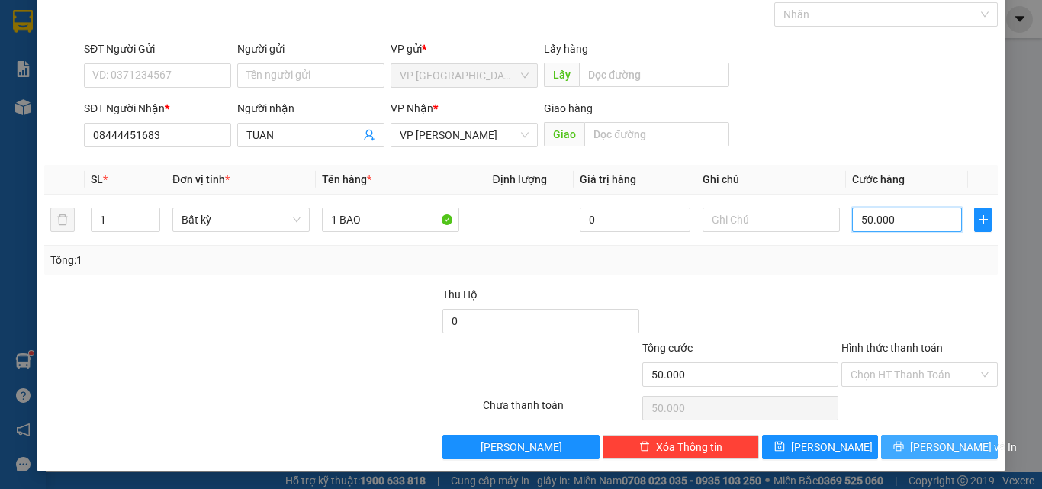
type input "50.000"
click at [947, 451] on span "[PERSON_NAME] và In" at bounding box center [963, 447] width 107 height 17
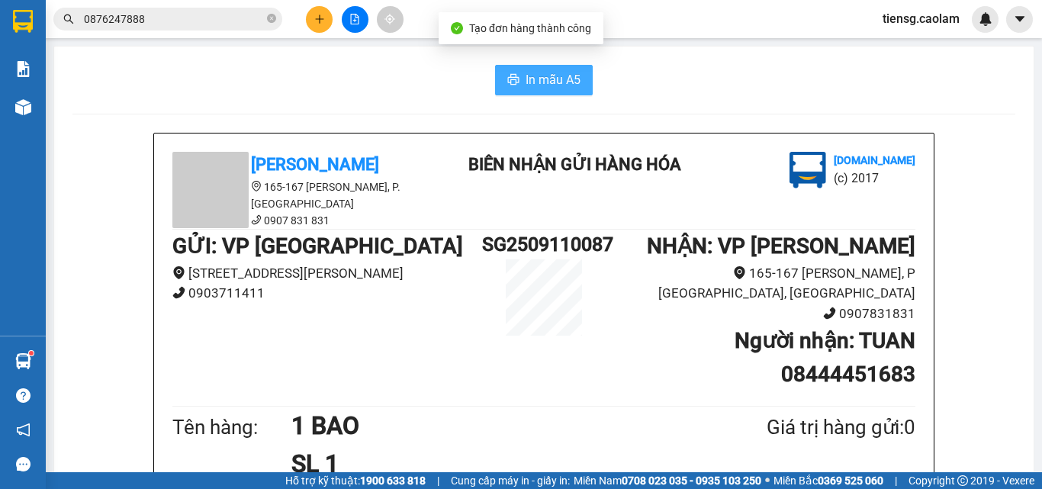
click at [542, 92] on button "In mẫu A5" at bounding box center [544, 80] width 98 height 31
